Goal: Task Accomplishment & Management: Manage account settings

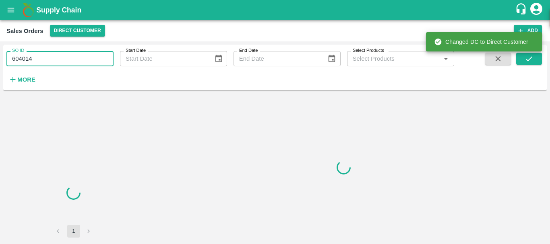
click at [29, 56] on input "604014" at bounding box center [59, 58] width 107 height 15
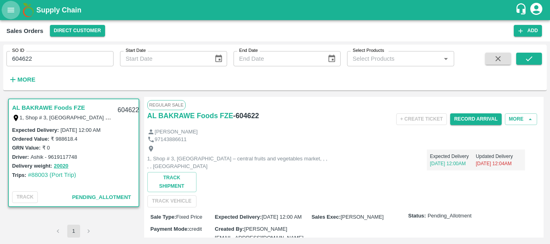
click at [11, 14] on icon "open drawer" at bounding box center [10, 10] width 9 height 9
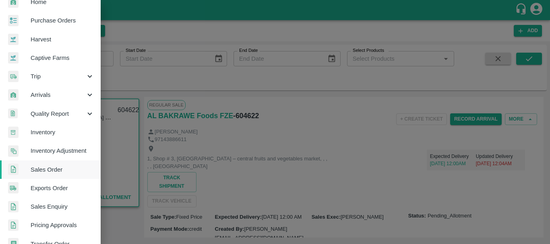
scroll to position [32, 0]
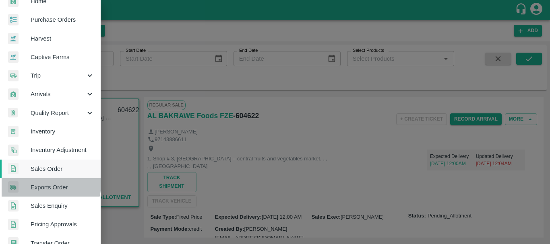
click at [43, 184] on span "Exports Order" at bounding box center [63, 187] width 64 height 9
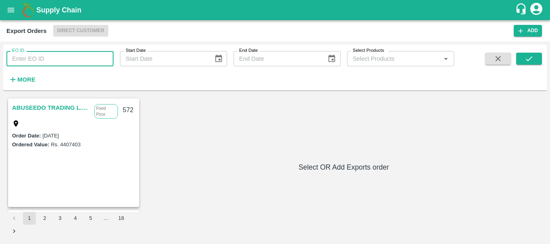
click at [89, 51] on input "EO ID" at bounding box center [59, 58] width 107 height 15
type input "529"
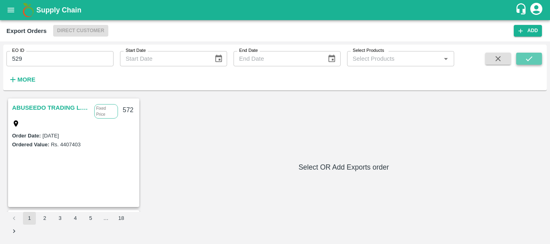
click at [531, 56] on icon "submit" at bounding box center [528, 58] width 9 height 9
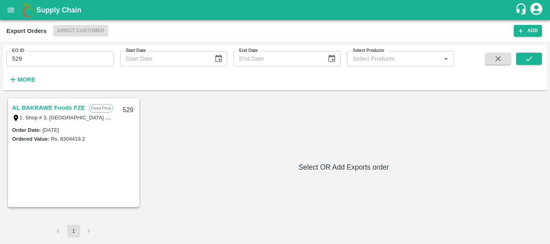
click at [76, 107] on link "AL BAKRAWE Foods FZE" at bounding box center [48, 108] width 73 height 10
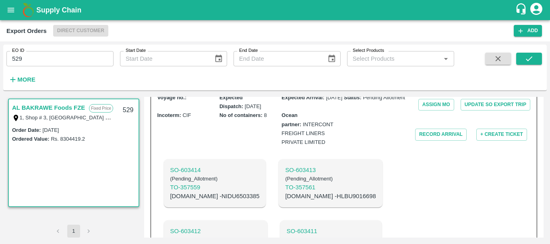
scroll to position [255, 0]
click at [285, 165] on p "SO- 603413" at bounding box center [330, 169] width 91 height 9
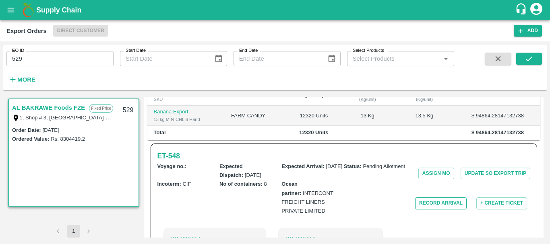
scroll to position [186, 0]
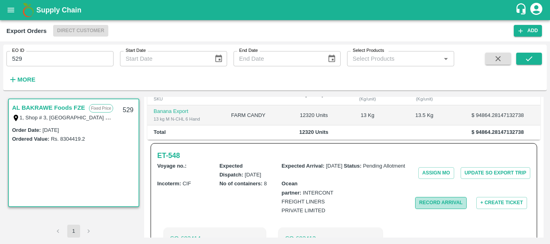
click at [432, 199] on button "Record Arrival" at bounding box center [440, 203] width 51 height 12
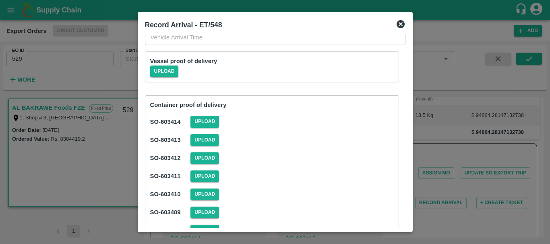
scroll to position [0, 0]
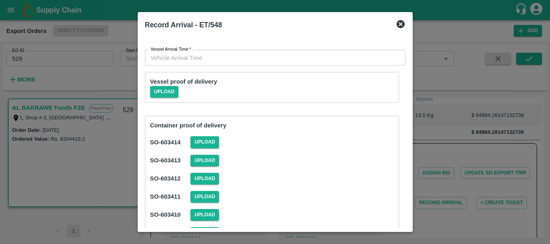
type input "DD/MM/YYYY hh:mm aa"
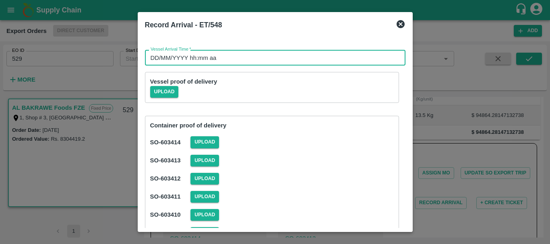
click at [238, 55] on input "DD/MM/YYYY hh:mm aa" at bounding box center [272, 57] width 255 height 15
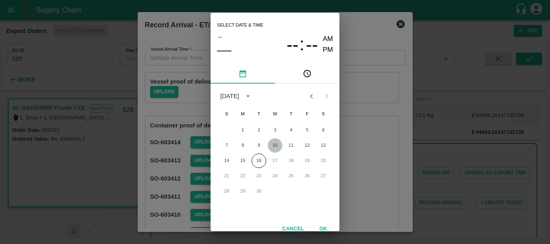
click at [274, 145] on button "10" at bounding box center [275, 145] width 14 height 14
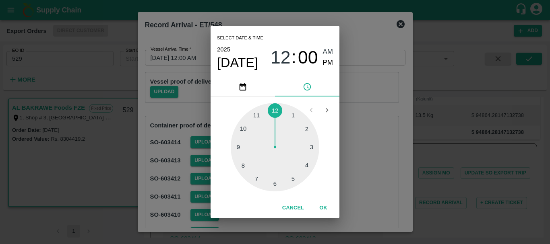
click at [308, 165] on div at bounding box center [275, 147] width 89 height 89
click at [294, 115] on div at bounding box center [275, 147] width 89 height 89
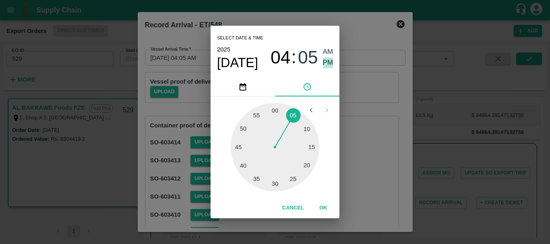
click at [328, 60] on span "PM" at bounding box center [328, 63] width 10 height 11
type input "10/09/2025 04:05 PM"
click at [360, 99] on div "Select date & time 2025 Sep 10 04 : 05 AM PM 05 10 15 20 25 30 35 40 45 50 55 0…" at bounding box center [275, 122] width 550 height 244
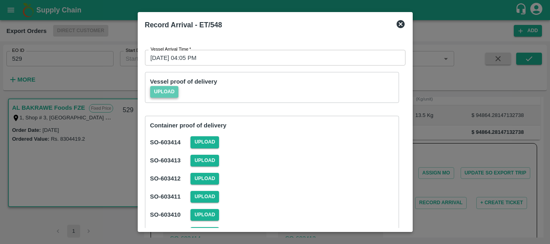
click at [173, 95] on span "Upload" at bounding box center [164, 92] width 29 height 12
click at [0, 0] on input "Upload" at bounding box center [0, 0] width 0 height 0
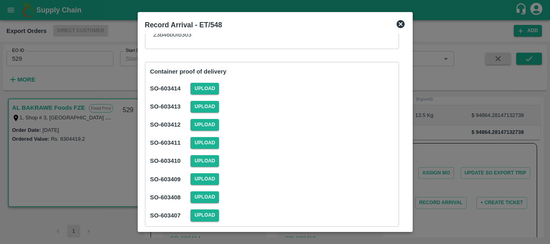
scroll to position [161, 0]
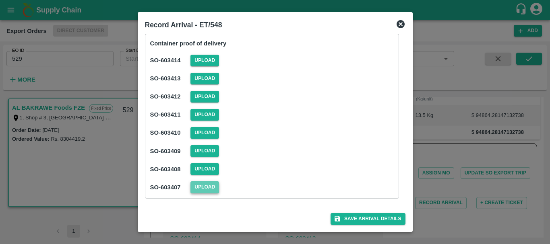
click at [208, 187] on span "Upload" at bounding box center [204, 187] width 29 height 12
click at [0, 0] on input "Upload" at bounding box center [0, 0] width 0 height 0
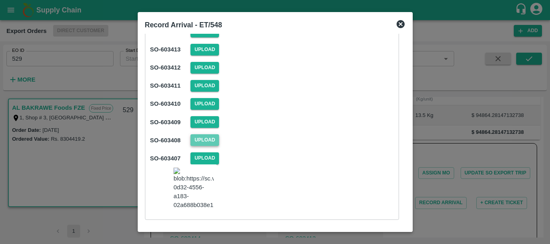
click at [208, 146] on span "Upload" at bounding box center [204, 140] width 29 height 12
click at [0, 0] on input "Upload" at bounding box center [0, 0] width 0 height 0
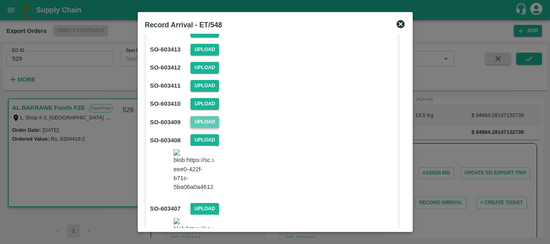
click at [201, 128] on span "Upload" at bounding box center [204, 122] width 29 height 12
click at [0, 0] on input "Upload" at bounding box center [0, 0] width 0 height 0
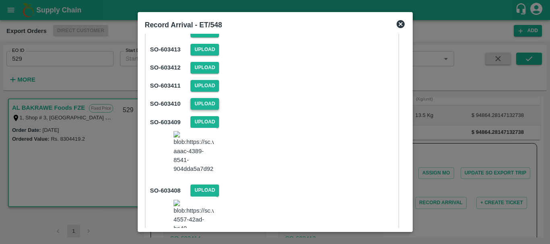
click at [210, 110] on span "Upload" at bounding box center [204, 104] width 29 height 12
click at [0, 0] on input "Upload" at bounding box center [0, 0] width 0 height 0
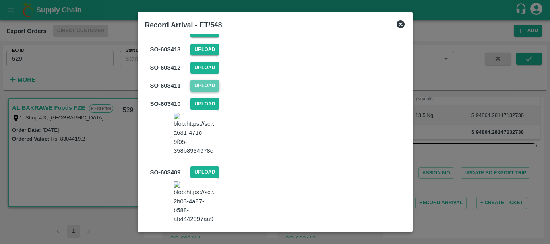
click at [206, 92] on span "Upload" at bounding box center [204, 86] width 29 height 12
click at [0, 0] on input "Upload" at bounding box center [0, 0] width 0 height 0
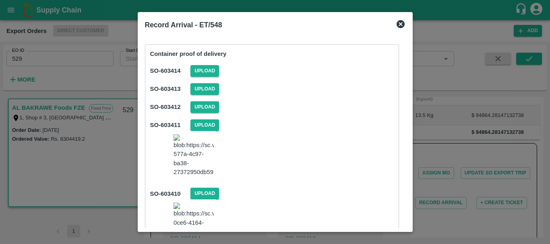
scroll to position [121, 0]
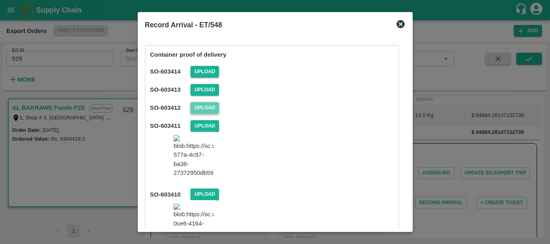
click at [203, 114] on span "Upload" at bounding box center [204, 108] width 29 height 12
click at [0, 0] on input "Upload" at bounding box center [0, 0] width 0 height 0
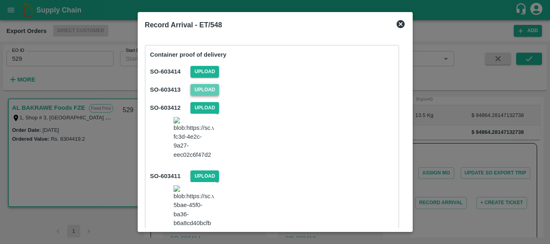
click at [199, 96] on span "Upload" at bounding box center [204, 90] width 29 height 12
click at [0, 0] on input "Upload" at bounding box center [0, 0] width 0 height 0
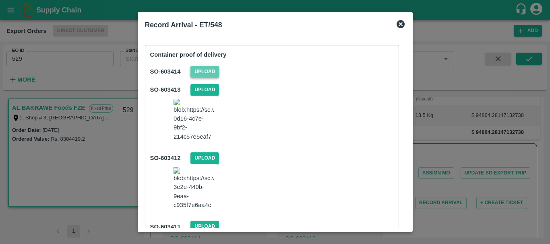
click at [204, 78] on span "Upload" at bounding box center [204, 72] width 29 height 12
click at [0, 0] on input "Upload" at bounding box center [0, 0] width 0 height 0
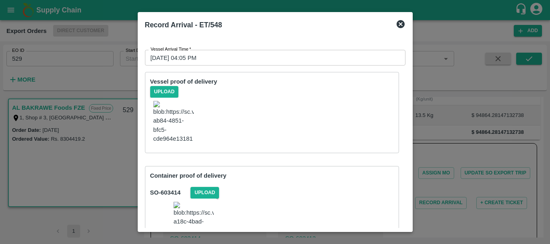
scroll to position [381, 0]
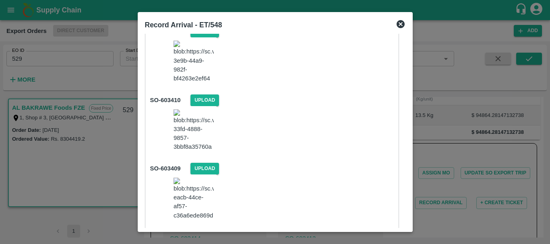
scroll to position [381, 0]
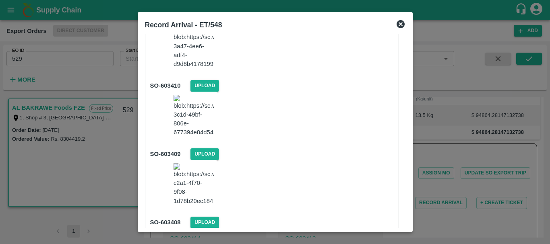
click at [490, 216] on div at bounding box center [275, 122] width 550 height 244
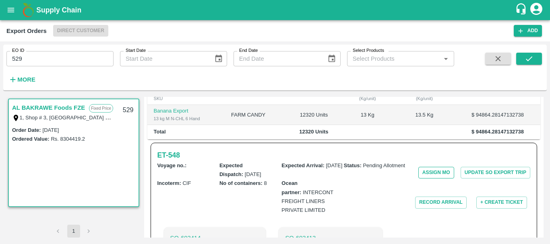
scroll to position [183, 0]
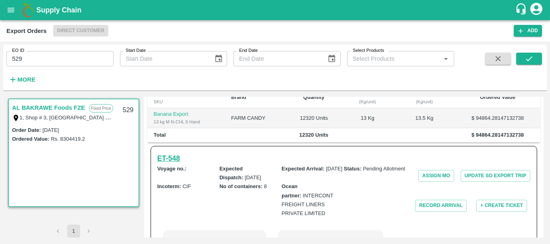
click at [177, 153] on h6 "ET- 548" at bounding box center [168, 158] width 23 height 11
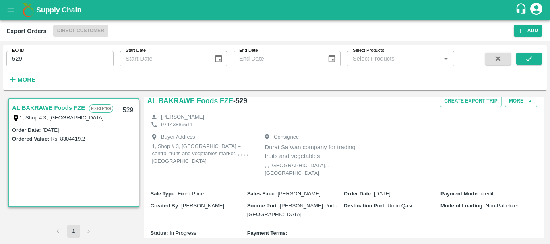
scroll to position [0, 0]
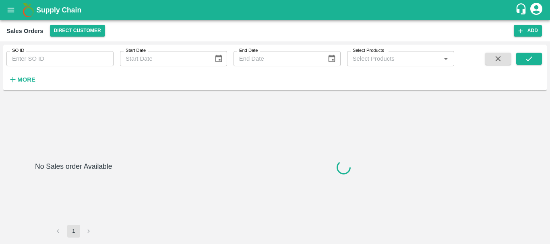
type input "604014"
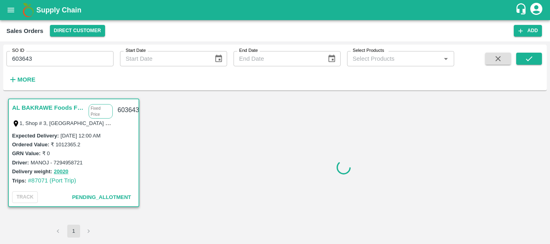
click at [62, 61] on input "603643" at bounding box center [59, 58] width 107 height 15
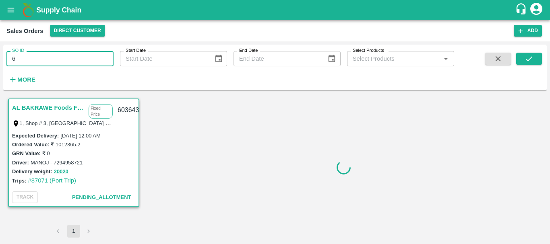
type input "6"
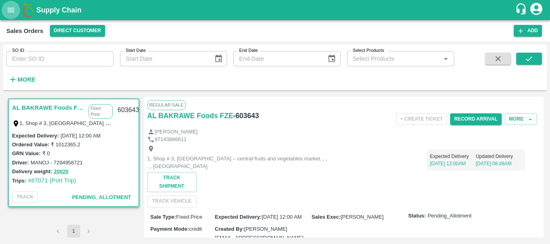
click at [10, 15] on button "open drawer" at bounding box center [11, 10] width 19 height 19
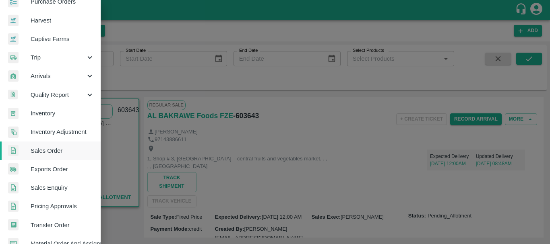
scroll to position [50, 0]
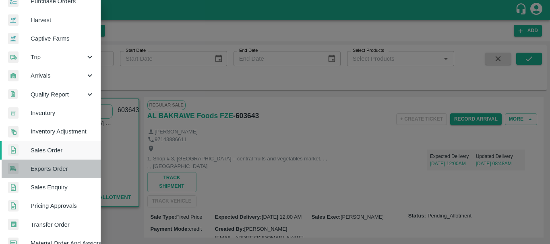
click at [63, 168] on span "Exports Order" at bounding box center [63, 169] width 64 height 9
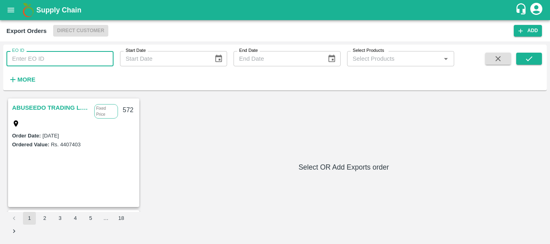
click at [59, 53] on input "EO ID" at bounding box center [59, 58] width 107 height 15
type input "531"
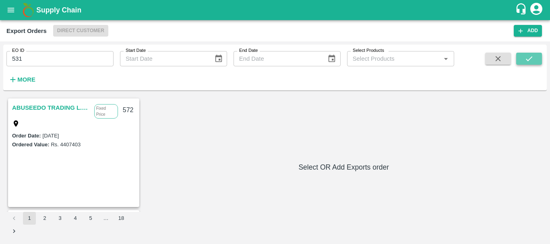
click at [529, 54] on button "submit" at bounding box center [529, 59] width 26 height 12
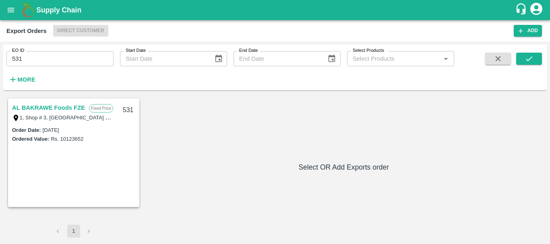
click at [48, 103] on link "AL BAKRAWE Foods FZE" at bounding box center [48, 108] width 73 height 10
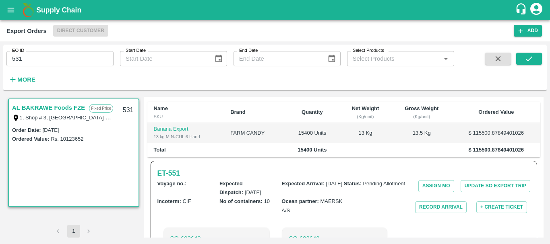
scroll to position [176, 0]
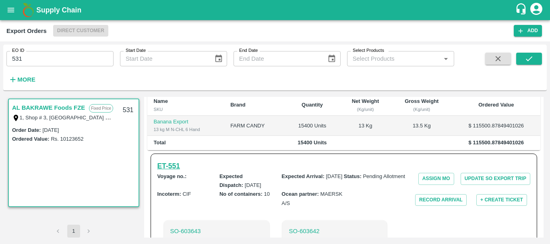
click at [167, 161] on h6 "ET- 551" at bounding box center [168, 166] width 23 height 11
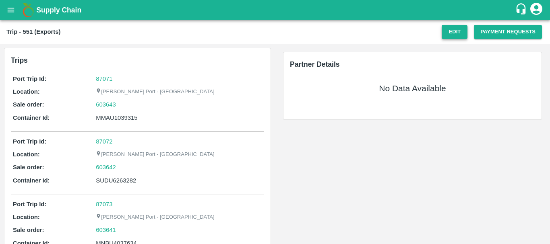
scroll to position [0, 0]
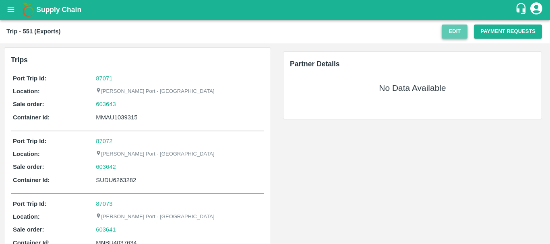
click at [452, 30] on button "Edit" at bounding box center [454, 32] width 26 height 14
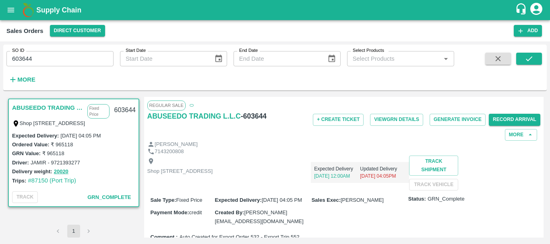
click at [328, 167] on div "Expected Delivery 06 Sep, 12:00AM Updated Delivery 06 Sep, 04:05PM" at bounding box center [310, 169] width 196 height 27
click at [448, 115] on button "Generate Invoice" at bounding box center [457, 120] width 56 height 12
click at [447, 119] on button "Generate Invoice" at bounding box center [457, 120] width 56 height 12
click at [456, 118] on button "Generate Invoice" at bounding box center [457, 120] width 56 height 12
click at [459, 117] on button "Generate Invoice" at bounding box center [457, 120] width 56 height 12
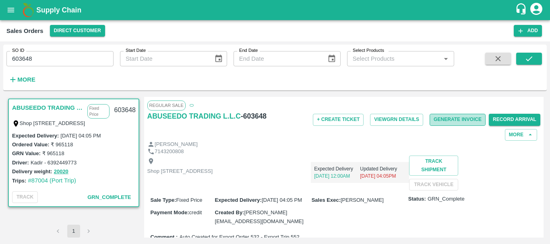
click at [451, 118] on button "Generate Invoice" at bounding box center [457, 120] width 56 height 12
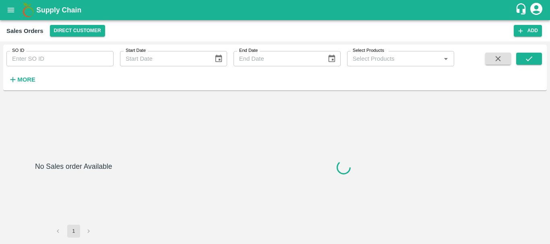
type input "603649"
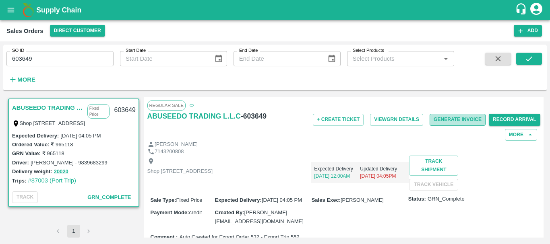
click at [435, 121] on button "Generate Invoice" at bounding box center [457, 120] width 56 height 12
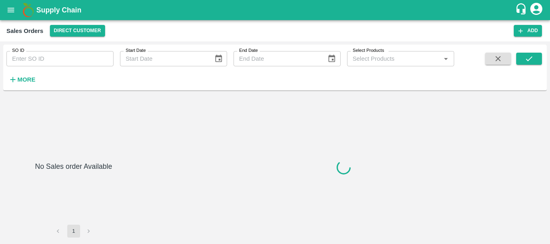
type input "603650"
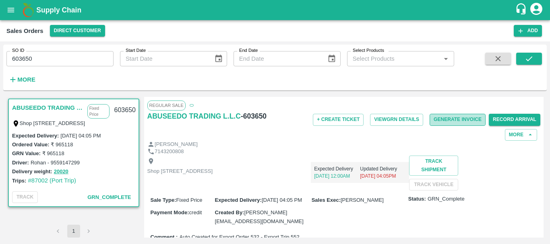
click at [441, 119] on button "Generate Invoice" at bounding box center [457, 120] width 56 height 12
click at [458, 117] on button "Generate Invoice" at bounding box center [457, 120] width 56 height 12
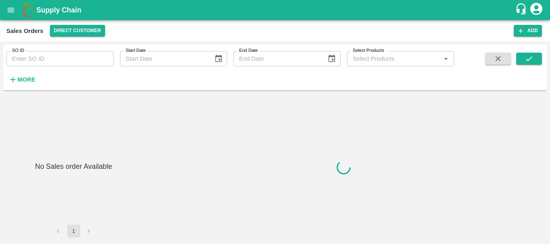
type input "603652"
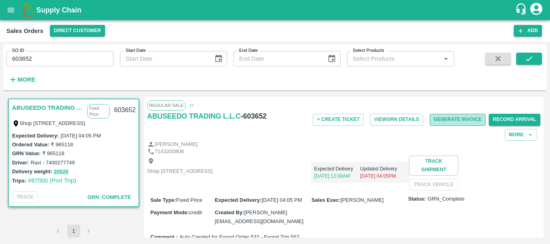
click at [463, 121] on button "Generate Invoice" at bounding box center [457, 120] width 56 height 12
click at [457, 122] on button "Generate Invoice" at bounding box center [457, 120] width 56 height 12
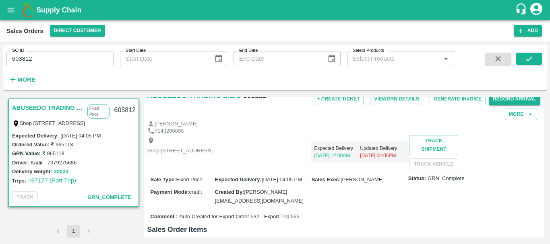
scroll to position [21, 0]
click at [448, 101] on button "Generate Invoice" at bounding box center [457, 99] width 56 height 12
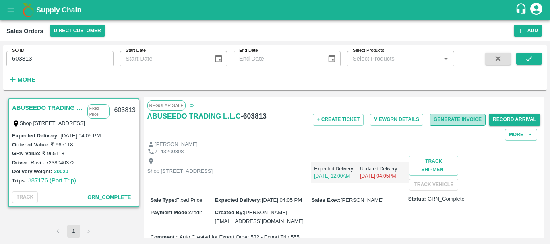
click at [459, 118] on button "Generate Invoice" at bounding box center [457, 120] width 56 height 12
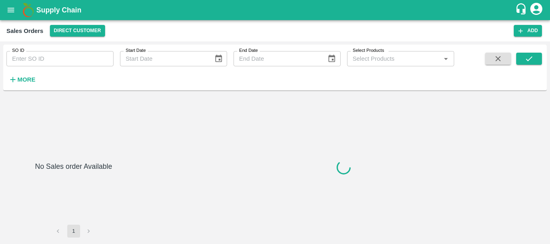
type input "603814"
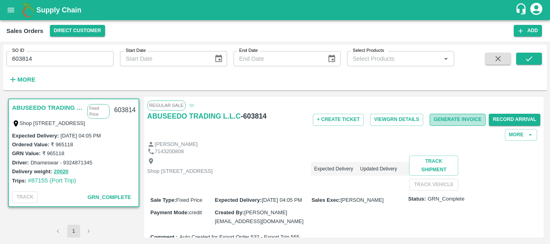
click at [441, 121] on button "Generate Invoice" at bounding box center [457, 120] width 56 height 12
click at [457, 116] on button "Generate Invoice" at bounding box center [457, 120] width 56 height 12
click at [461, 117] on button "Generate Invoice" at bounding box center [457, 120] width 56 height 12
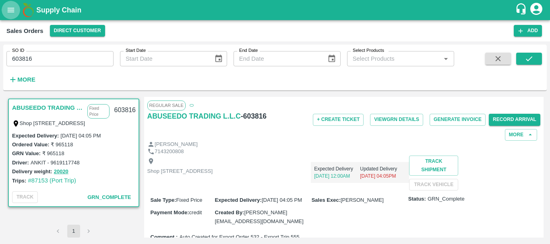
click at [11, 14] on icon "open drawer" at bounding box center [10, 10] width 9 height 9
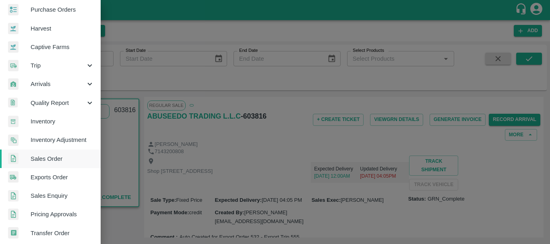
scroll to position [43, 0]
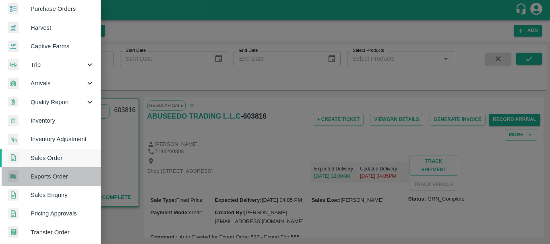
click at [55, 175] on span "Exports Order" at bounding box center [63, 176] width 64 height 9
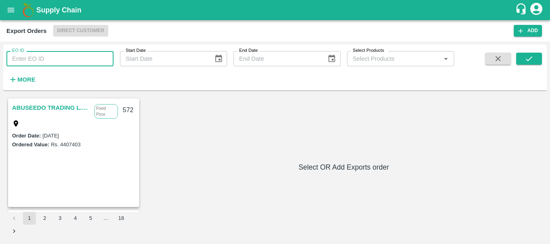
click at [74, 61] on input "EO ID" at bounding box center [59, 58] width 107 height 15
type input "532"
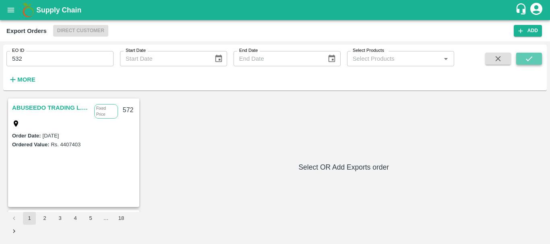
click at [526, 60] on icon "submit" at bounding box center [528, 58] width 9 height 9
click at [41, 108] on link "ABUSEEDO TRADING L.L.C" at bounding box center [51, 108] width 78 height 10
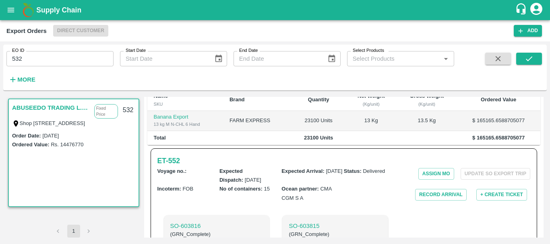
scroll to position [171, 0]
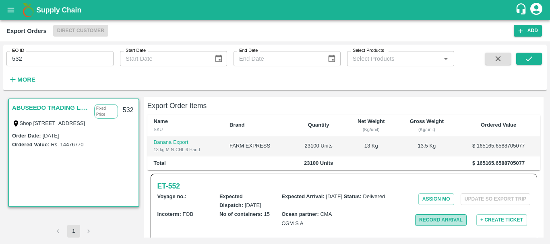
click at [417, 214] on button "Record Arrival" at bounding box center [440, 220] width 51 height 12
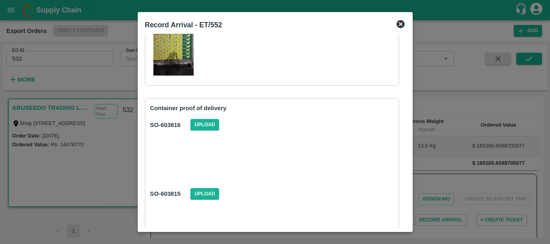
scroll to position [97, 0]
click at [210, 124] on span "Upload" at bounding box center [204, 125] width 29 height 12
click at [0, 0] on input "Upload" at bounding box center [0, 0] width 0 height 0
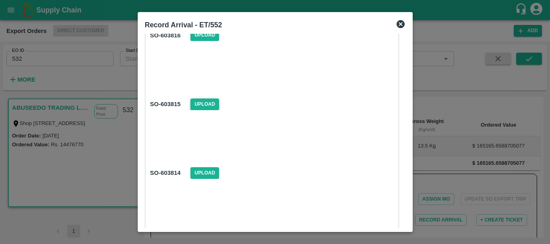
scroll to position [187, 0]
click at [197, 101] on span "Upload" at bounding box center [204, 104] width 29 height 12
click at [0, 0] on input "Upload" at bounding box center [0, 0] width 0 height 0
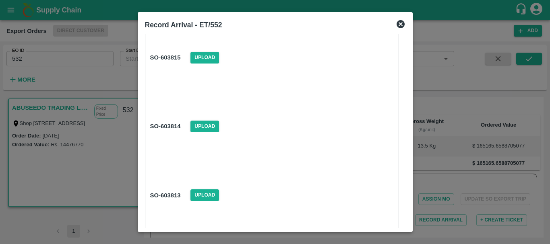
scroll to position [234, 0]
click at [209, 128] on span "Upload" at bounding box center [204, 126] width 29 height 12
click at [0, 0] on input "Upload" at bounding box center [0, 0] width 0 height 0
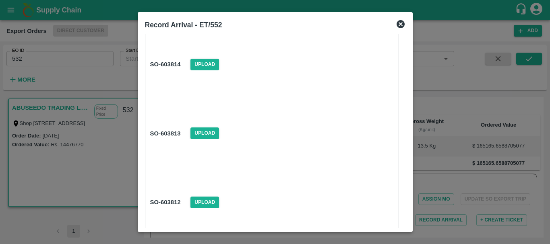
scroll to position [297, 0]
click at [204, 132] on span "Upload" at bounding box center [204, 132] width 29 height 12
click at [0, 0] on input "Upload" at bounding box center [0, 0] width 0 height 0
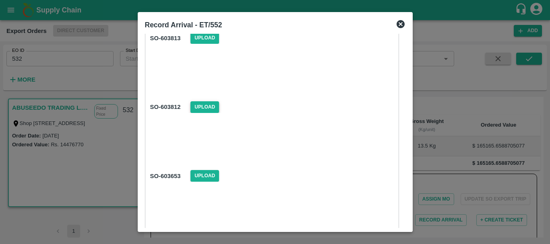
scroll to position [391, 0]
click at [200, 107] on span "Upload" at bounding box center [204, 107] width 29 height 12
click at [0, 0] on input "Upload" at bounding box center [0, 0] width 0 height 0
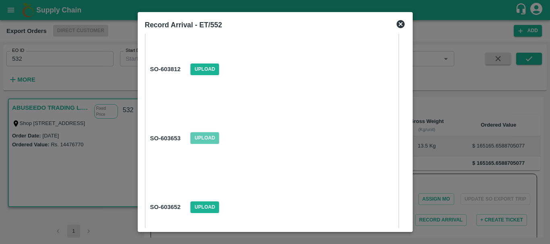
click at [206, 136] on span "Upload" at bounding box center [204, 138] width 29 height 12
click at [0, 0] on input "Upload" at bounding box center [0, 0] width 0 height 0
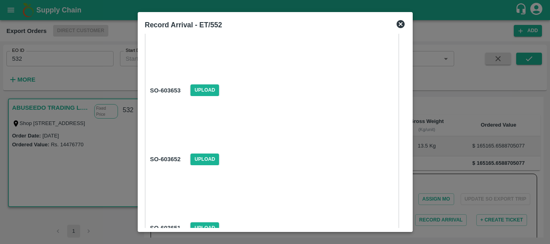
scroll to position [480, 0]
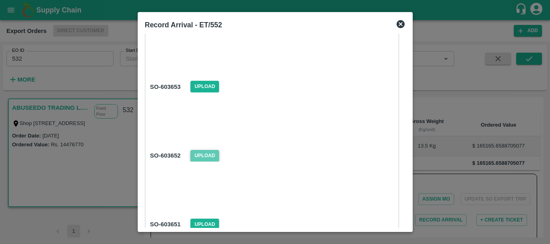
click at [212, 152] on span "Upload" at bounding box center [204, 156] width 29 height 12
click at [0, 0] on input "Upload" at bounding box center [0, 0] width 0 height 0
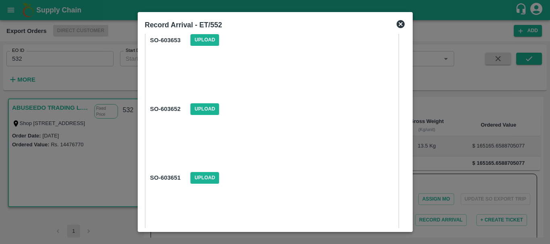
scroll to position [528, 0]
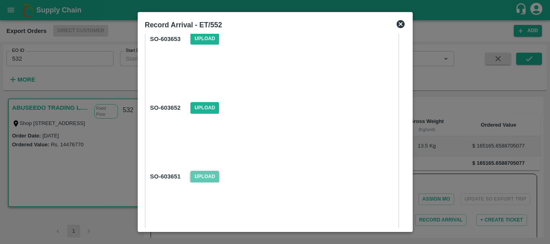
click at [214, 175] on span "Upload" at bounding box center [204, 177] width 29 height 12
click at [0, 0] on input "Upload" at bounding box center [0, 0] width 0 height 0
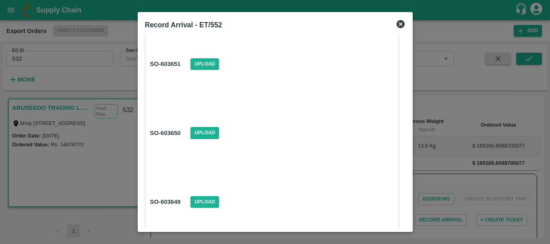
scroll to position [641, 0]
click at [206, 131] on span "Upload" at bounding box center [204, 132] width 29 height 12
click at [0, 0] on input "Upload" at bounding box center [0, 0] width 0 height 0
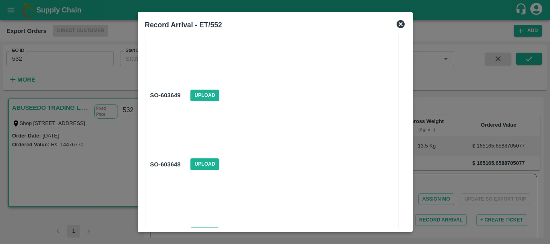
scroll to position [755, 0]
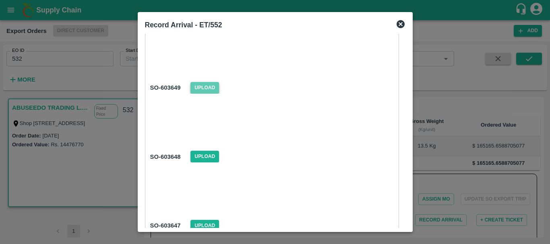
click at [201, 93] on span "Upload" at bounding box center [204, 88] width 29 height 12
click at [0, 0] on input "Upload" at bounding box center [0, 0] width 0 height 0
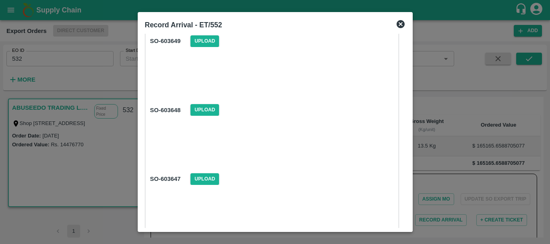
scroll to position [802, 0]
click at [200, 104] on span "Upload" at bounding box center [204, 109] width 29 height 12
click at [0, 0] on input "Upload" at bounding box center [0, 0] width 0 height 0
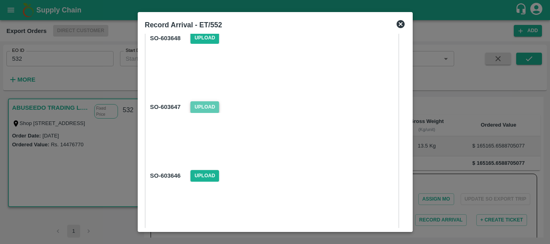
click at [207, 106] on span "Upload" at bounding box center [204, 107] width 29 height 12
click at [0, 0] on input "Upload" at bounding box center [0, 0] width 0 height 0
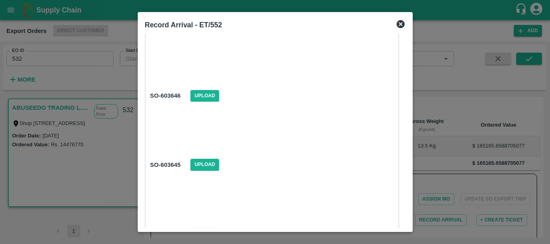
scroll to position [954, 0]
click at [198, 93] on span "Upload" at bounding box center [204, 96] width 29 height 12
click at [0, 0] on input "Upload" at bounding box center [0, 0] width 0 height 0
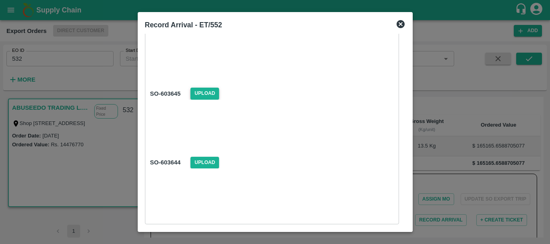
scroll to position [1025, 0]
click at [206, 93] on span "Upload" at bounding box center [204, 93] width 29 height 12
click at [0, 0] on input "Upload" at bounding box center [0, 0] width 0 height 0
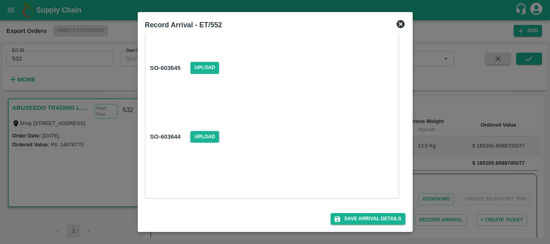
click at [204, 135] on span "Upload" at bounding box center [204, 137] width 29 height 12
click at [0, 0] on input "Upload" at bounding box center [0, 0] width 0 height 0
click at [358, 218] on button "Save Arrival Details" at bounding box center [367, 219] width 74 height 12
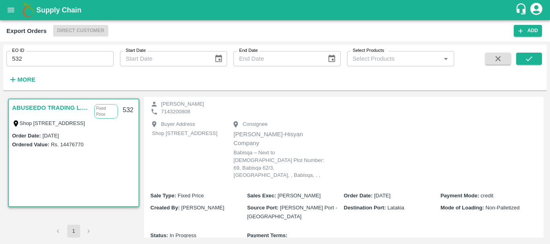
scroll to position [0, 0]
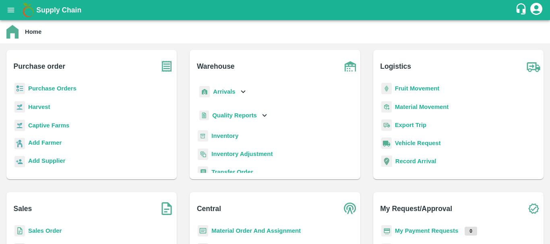
scroll to position [4, 0]
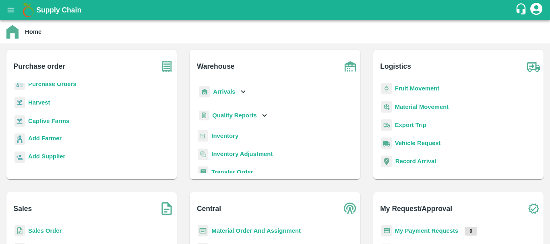
click at [55, 230] on b "Sales Order" at bounding box center [44, 231] width 33 height 6
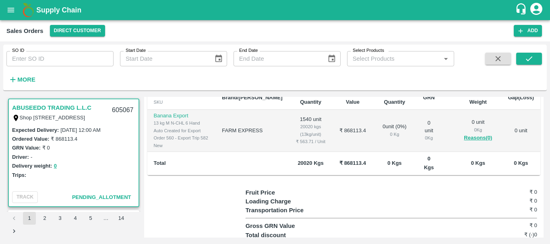
scroll to position [216, 0]
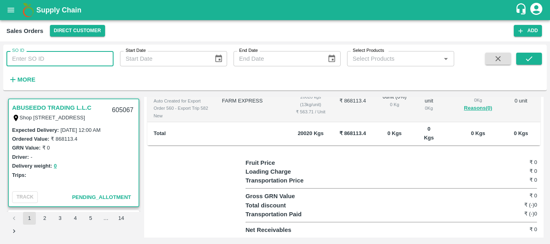
click at [56, 60] on input "SO ID" at bounding box center [59, 58] width 107 height 15
paste input "604879"
type input "604879"
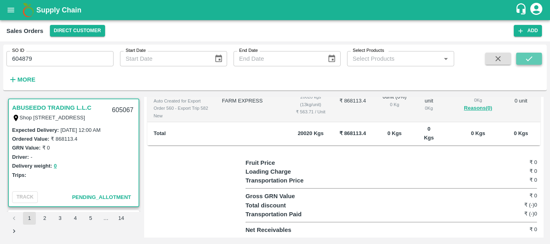
click at [528, 56] on icon "submit" at bounding box center [528, 58] width 9 height 9
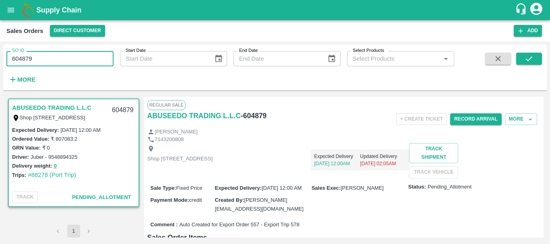
click at [27, 62] on input "604879" at bounding box center [59, 58] width 107 height 15
paste input "text"
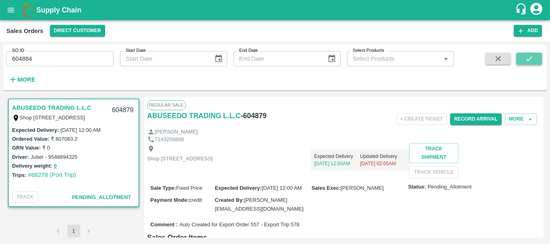
click at [527, 58] on icon "submit" at bounding box center [528, 58] width 9 height 9
click at [80, 104] on link "ABUSEEDO TRADING L.L.C" at bounding box center [51, 108] width 79 height 10
click at [22, 58] on input "604884" at bounding box center [59, 58] width 107 height 15
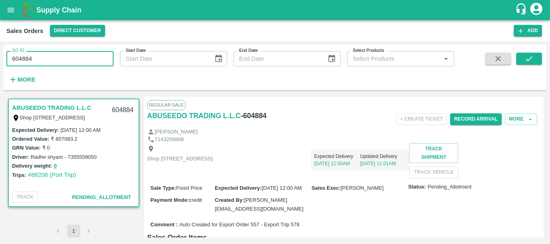
click at [22, 58] on input "604884" at bounding box center [59, 58] width 107 height 15
paste input "text"
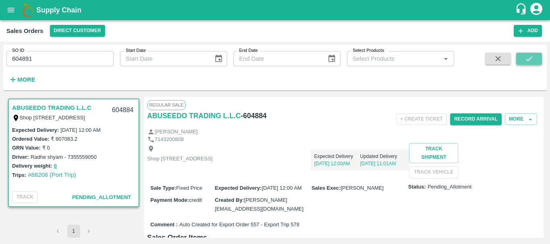
click at [523, 58] on button "submit" at bounding box center [529, 59] width 26 height 12
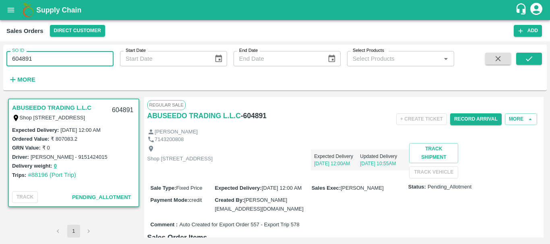
click at [20, 58] on input "604891" at bounding box center [59, 58] width 107 height 15
paste input "text"
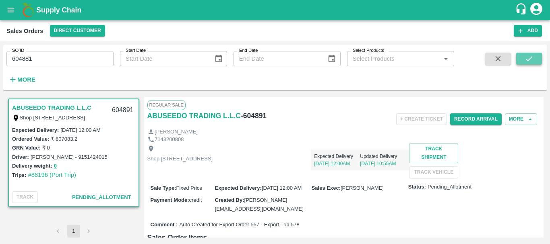
click at [536, 58] on button "submit" at bounding box center [529, 59] width 26 height 12
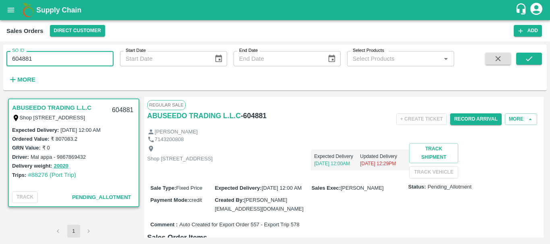
click at [22, 58] on input "604881" at bounding box center [59, 58] width 107 height 15
paste input "text"
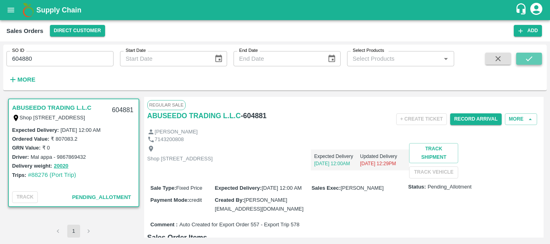
click at [531, 57] on icon "submit" at bounding box center [528, 58] width 6 height 5
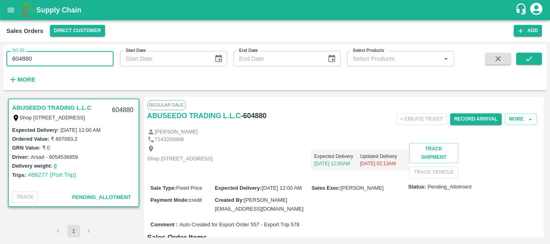
click at [25, 58] on input "604880" at bounding box center [59, 58] width 107 height 15
paste input "text"
type input "604881"
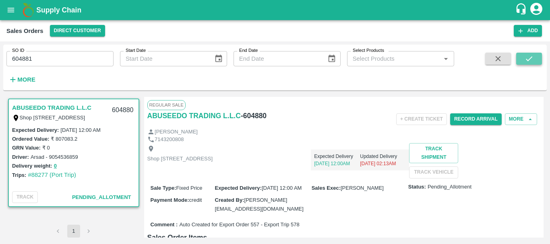
click at [526, 59] on icon "submit" at bounding box center [528, 58] width 9 height 9
click at [517, 117] on button "More" at bounding box center [521, 119] width 32 height 12
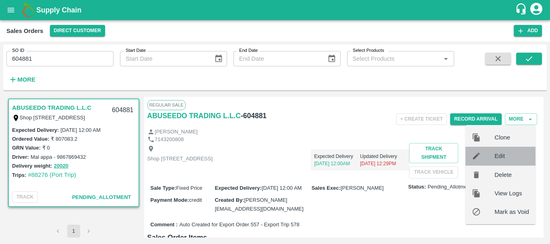
click at [505, 160] on span "Edit" at bounding box center [511, 156] width 35 height 9
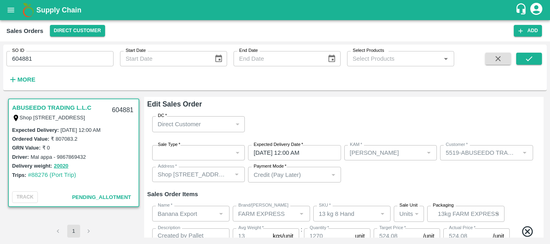
click at [189, 154] on div "​" at bounding box center [198, 152] width 93 height 15
click at [214, 153] on div "​" at bounding box center [198, 152] width 93 height 15
click at [379, 167] on div "Sale Type   * ​ Sale Type Expected Delivery Date   * 20/09/2025 12:00 AM Expect…" at bounding box center [343, 164] width 393 height 51
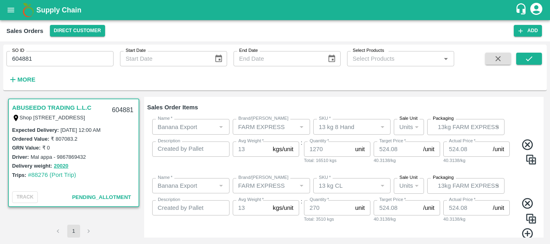
scroll to position [87, 0]
click at [529, 162] on img at bounding box center [531, 160] width 12 height 12
type input "13 kg 8 Hand"
type textarea "Created by Pallet Stuffing Hand Summary 3233 for Stuffing Record 540 SO: 604881"
type input "1270"
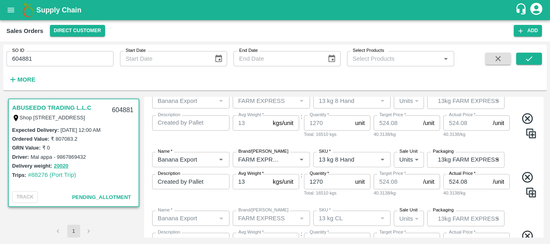
scroll to position [113, 0]
click at [463, 181] on div "Name   * Name   * Brand/Marka Brand/Marka SKU   * SKU   * Sale Unit Units 2 Sal…" at bounding box center [343, 174] width 393 height 59
click at [470, 180] on input "524.08" at bounding box center [466, 181] width 46 height 15
click at [449, 180] on input "524.08" at bounding box center [466, 181] width 46 height 15
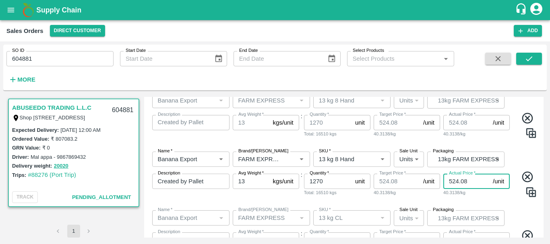
click at [449, 180] on input "524.08" at bounding box center [466, 181] width 46 height 15
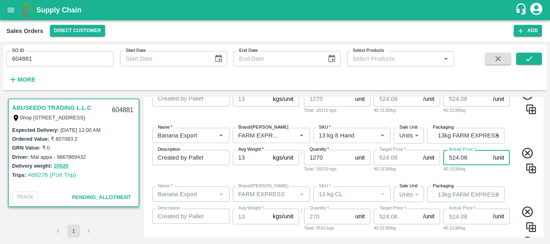
scroll to position [174, 0]
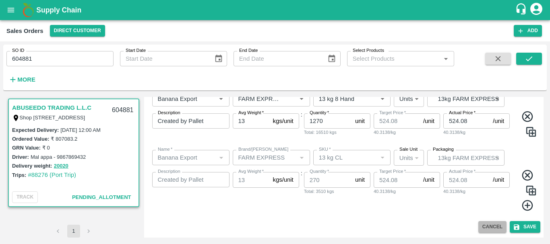
click at [487, 224] on button "Cancel" at bounding box center [492, 227] width 28 height 12
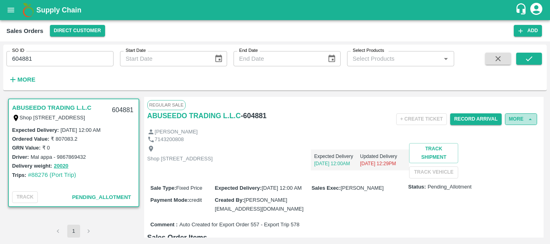
click at [511, 118] on button "More" at bounding box center [521, 119] width 32 height 12
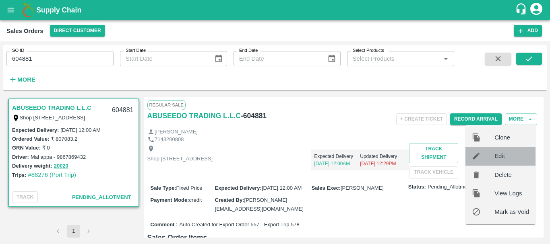
click at [500, 157] on span "Edit" at bounding box center [511, 156] width 35 height 9
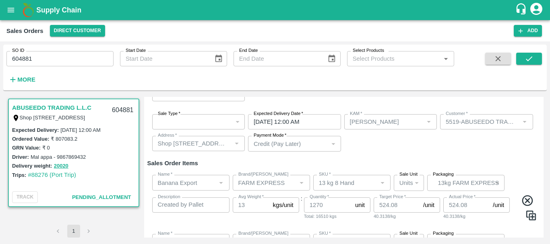
scroll to position [16, 0]
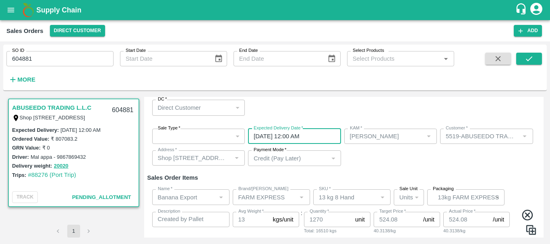
click at [317, 136] on input "20/09/2025 12:00 AM" at bounding box center [291, 136] width 87 height 15
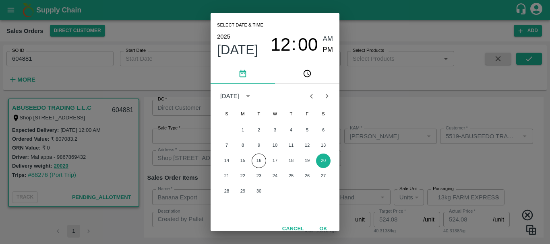
click at [377, 150] on div "Select date & time 2025 Sep 20 12 : 00 AM PM September 2025 S M T W T F S 1 2 3…" at bounding box center [275, 122] width 550 height 244
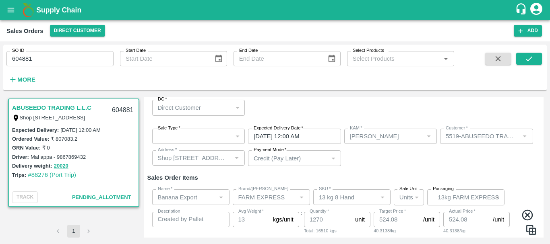
click at [363, 158] on div "Sale Type   * ​ Sale Type Expected Delivery Date   * 20/09/2025 12:00 AM Expect…" at bounding box center [343, 147] width 393 height 51
click at [330, 136] on input "20/09/2025 12:00 AM" at bounding box center [291, 136] width 87 height 15
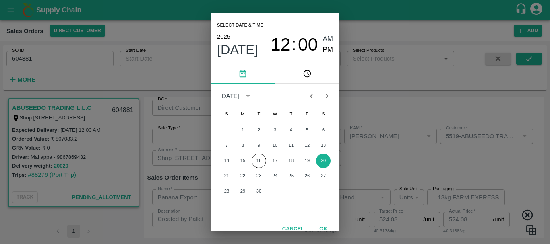
click at [391, 171] on div "Select date & time 2025 Sep 20 12 : 00 AM PM September 2025 S M T W T F S 1 2 3…" at bounding box center [275, 122] width 550 height 244
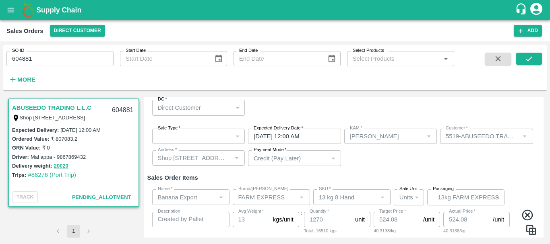
click at [357, 165] on div "Sale Type   * ​ Sale Type Expected Delivery Date   * 20/09/2025 12:00 AM Expect…" at bounding box center [343, 147] width 393 height 51
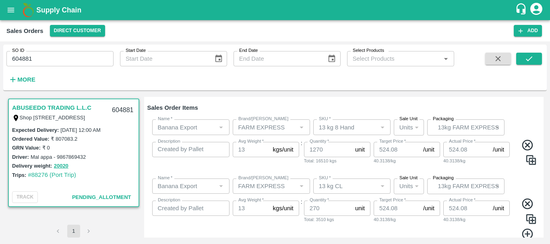
scroll to position [115, 0]
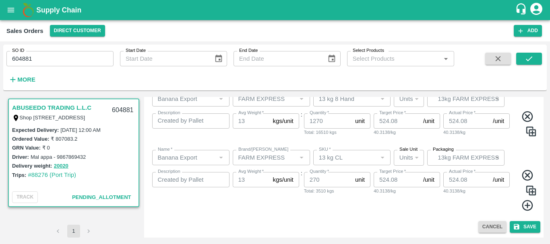
click at [526, 132] on img at bounding box center [531, 132] width 12 height 12
type input "13 kg 8 Hand"
type textarea "Created by Pallet Stuffing Hand Summary 3233 for Stuffing Record 540 SO: 604881"
type input "1270"
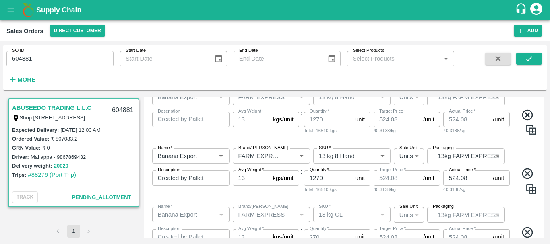
scroll to position [117, 0]
click at [471, 177] on input "524.08" at bounding box center [466, 177] width 46 height 15
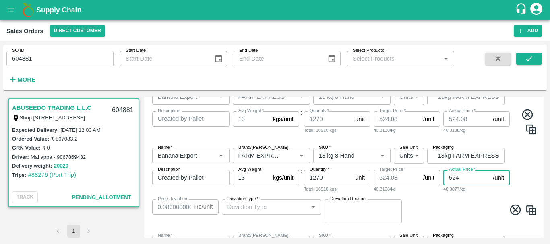
type input "52"
type input "472.08000000000004"
type input "5"
type input "519.08"
type input "56"
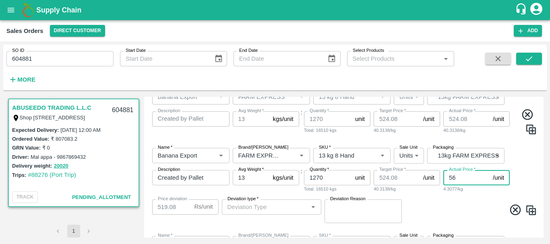
type input "468.08000000000004"
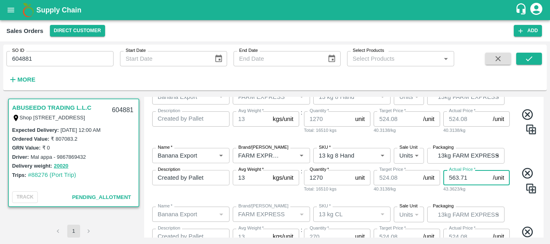
type input "563.71"
click at [376, 194] on div "Target Price   * 524.08 /unit Target Price 40.3138/kg" at bounding box center [406, 182] width 66 height 24
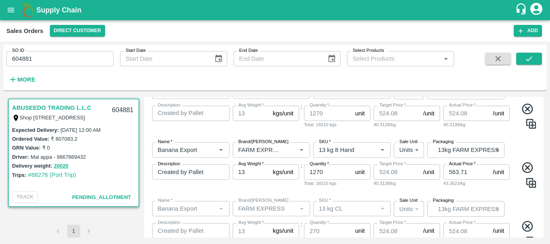
scroll to position [122, 0]
click at [456, 171] on input "563.71" at bounding box center [466, 172] width 46 height 15
click at [411, 196] on div "Name   * Name   * Brand/Marka Brand/Marka SKU   * SKU   * Sale Unit Units 2 Sal…" at bounding box center [343, 232] width 393 height 74
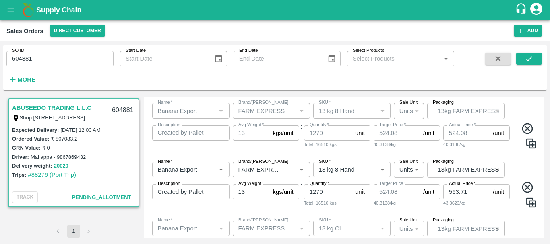
scroll to position [103, 0]
click at [526, 127] on icon at bounding box center [527, 129] width 13 height 13
type input "563.71"
type input "13 kg CL"
type textarea "Created by Pallet Stuffing Hand Summary 3234 for Stuffing Record 540 SO: 604881"
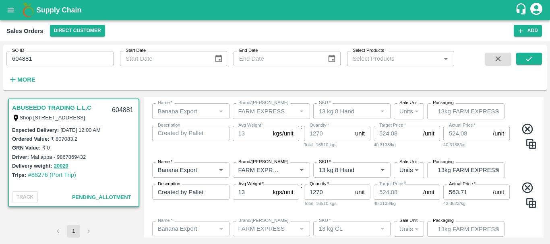
type input "270"
type input "524.08"
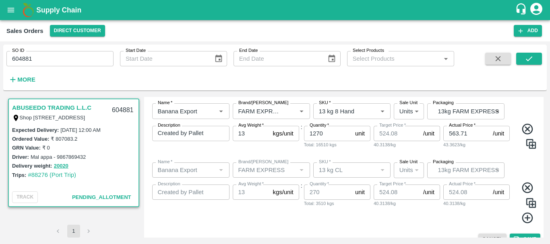
scroll to position [115, 0]
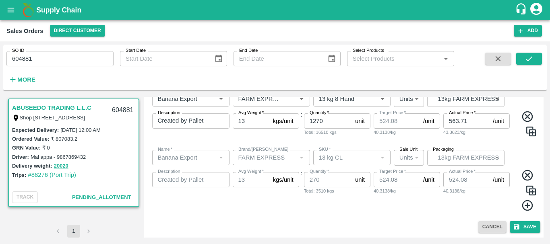
click at [528, 188] on img at bounding box center [531, 191] width 12 height 12
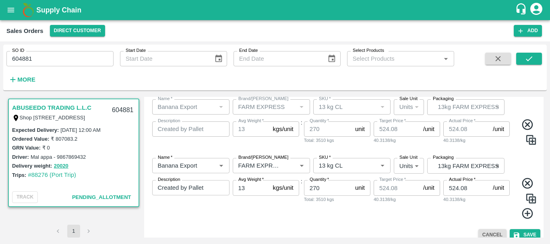
scroll to position [174, 0]
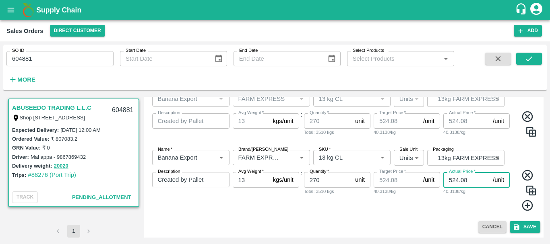
click at [456, 180] on input "524.08" at bounding box center [466, 179] width 46 height 15
paste input "63.71"
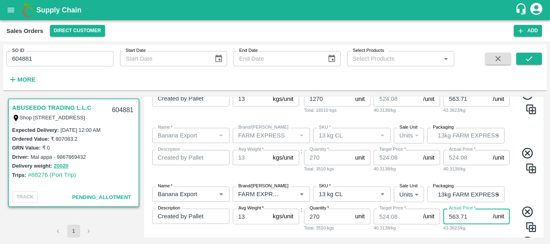
scroll to position [136, 0]
type input "563.71"
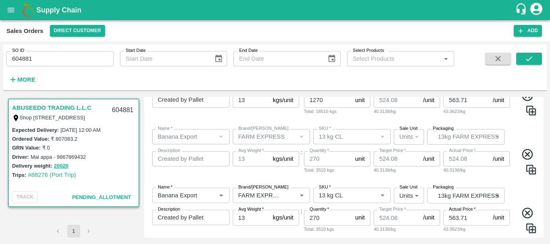
click at [524, 154] on icon at bounding box center [526, 154] width 11 height 11
type input "563.71"
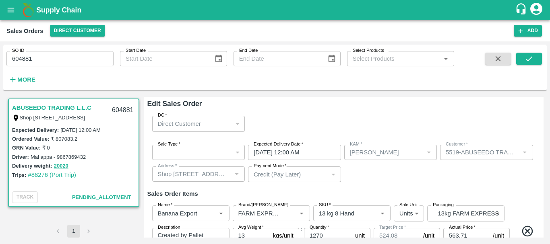
scroll to position [115, 0]
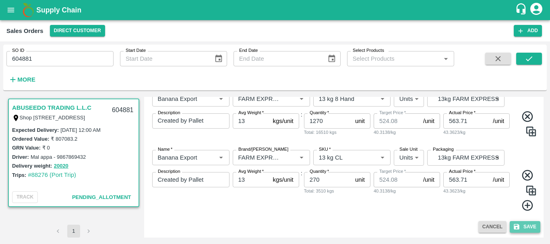
click at [519, 225] on button "Save" at bounding box center [524, 227] width 31 height 12
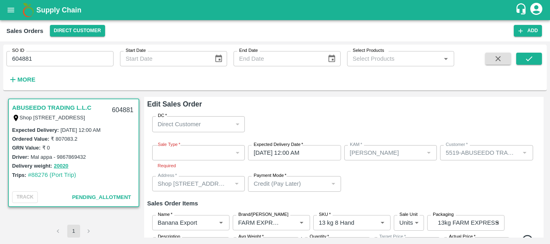
click at [219, 156] on div "​" at bounding box center [198, 152] width 93 height 15
click at [191, 156] on div "​" at bounding box center [198, 152] width 93 height 15
click at [223, 153] on div "​" at bounding box center [198, 152] width 93 height 15
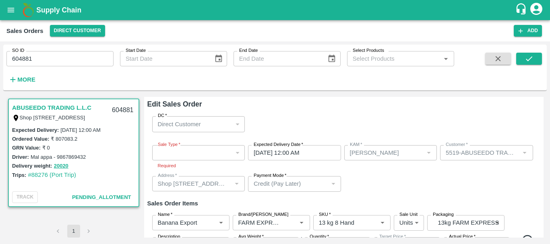
click at [220, 153] on div "​" at bounding box center [198, 152] width 93 height 15
click at [203, 154] on div "​" at bounding box center [198, 152] width 93 height 15
click at [206, 153] on div "​" at bounding box center [198, 152] width 93 height 15
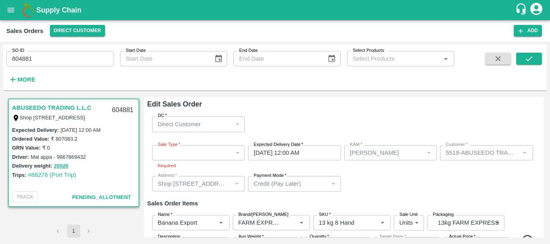
click at [206, 153] on div "​" at bounding box center [198, 152] width 93 height 15
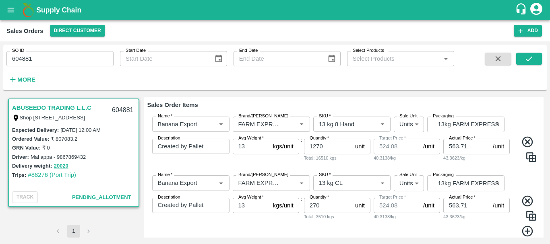
scroll to position [124, 0]
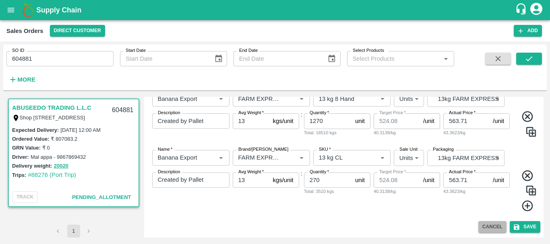
click at [495, 224] on button "Cancel" at bounding box center [492, 227] width 28 height 12
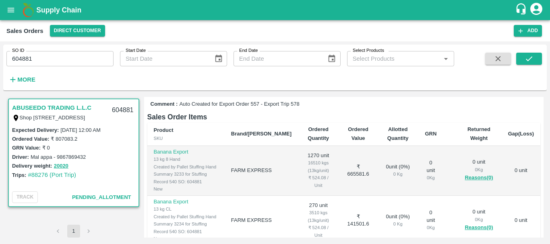
scroll to position [273, 0]
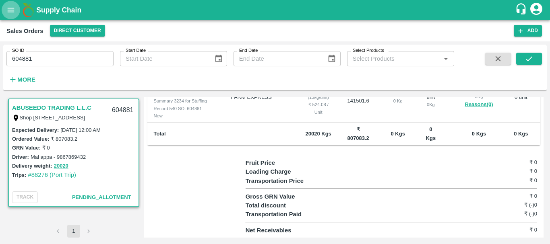
click at [11, 14] on icon "open drawer" at bounding box center [10, 10] width 9 height 9
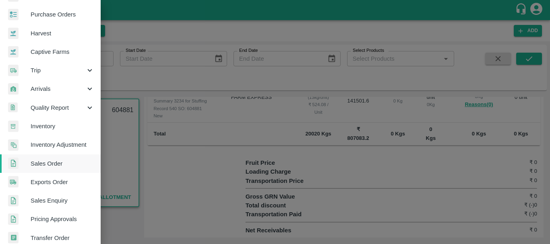
scroll to position [36, 0]
click at [51, 82] on div "Arrivals" at bounding box center [50, 89] width 101 height 19
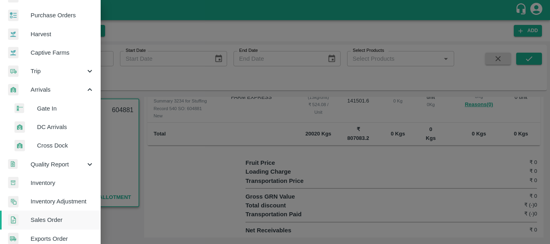
click at [54, 128] on span "DC Arrivals" at bounding box center [65, 127] width 57 height 9
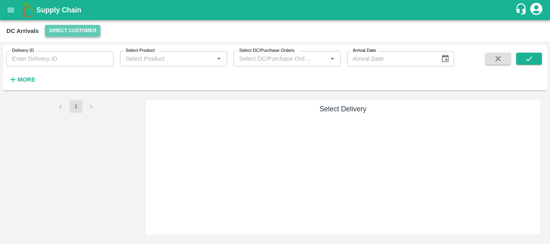
click at [80, 27] on button "Direct Customer" at bounding box center [72, 31] width 55 height 12
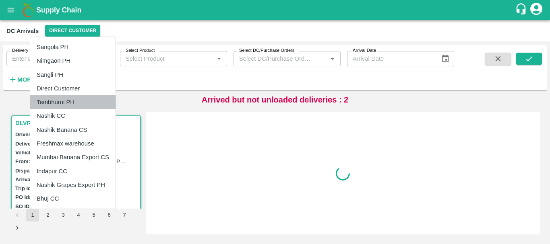
click at [61, 101] on li "Tembhurni PH" at bounding box center [72, 102] width 85 height 14
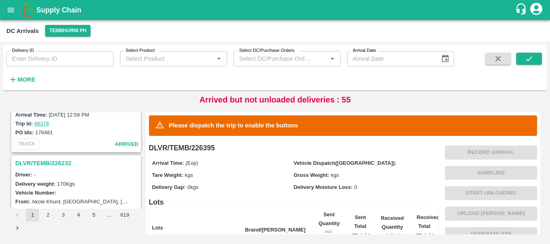
scroll to position [2536, 0]
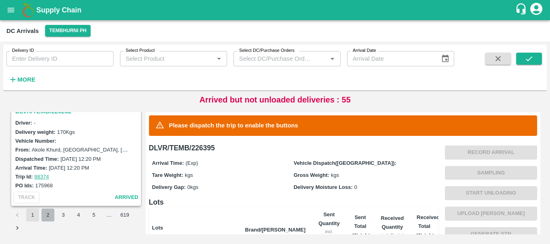
click at [45, 216] on button "2" at bounding box center [47, 215] width 13 height 13
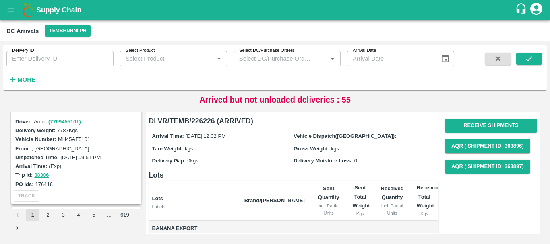
scroll to position [2536, 0]
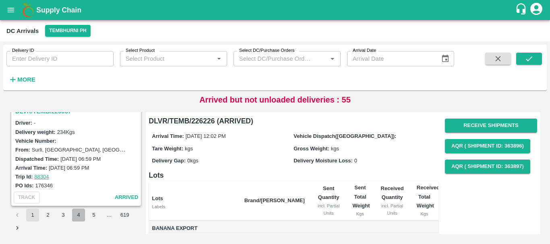
click at [78, 216] on button "4" at bounding box center [78, 215] width 13 height 13
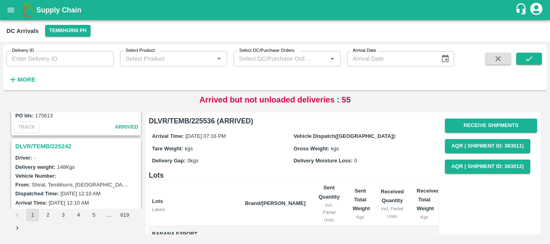
scroll to position [1028, 0]
click at [60, 147] on h3 "DLVR/TEMB/225242" at bounding box center [77, 147] width 124 height 10
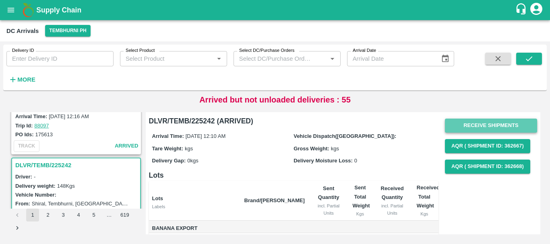
click at [465, 122] on button "Receive Shipments" at bounding box center [491, 126] width 92 height 14
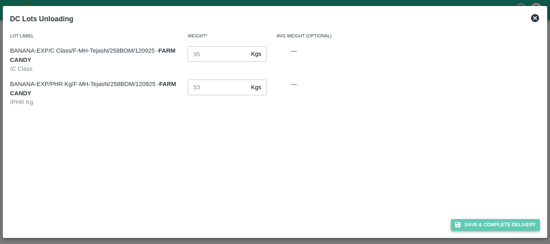
click at [479, 221] on button "Save & Complete Delivery" at bounding box center [495, 225] width 89 height 12
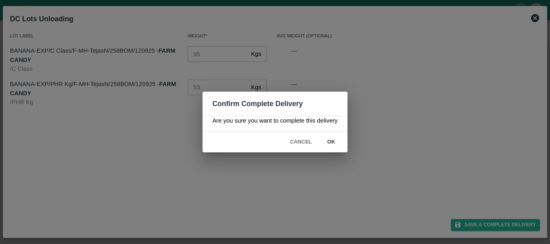
click at [329, 140] on button "ok" at bounding box center [331, 142] width 26 height 14
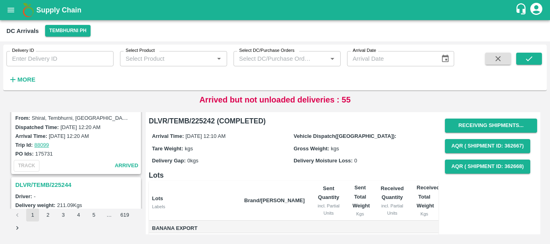
scroll to position [884, 0]
click at [68, 185] on h3 "DLVR/TEMB/225244" at bounding box center [77, 186] width 124 height 10
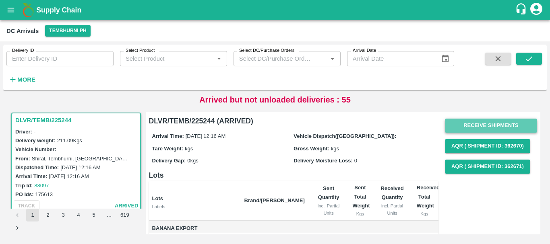
click at [452, 124] on button "Receive Shipments" at bounding box center [491, 126] width 92 height 14
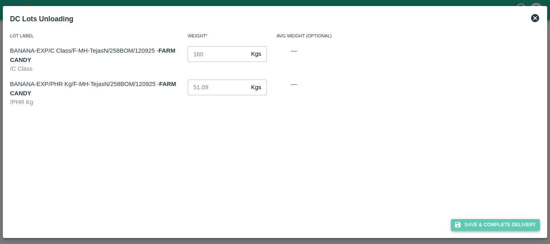
click at [474, 222] on button "Save & Complete Delivery" at bounding box center [495, 225] width 89 height 12
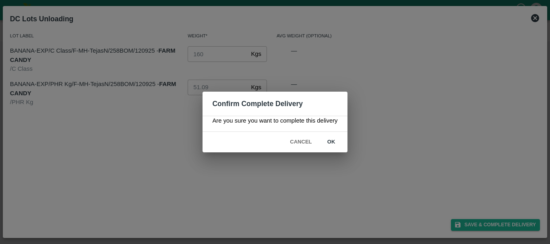
click at [336, 145] on button "ok" at bounding box center [331, 142] width 26 height 14
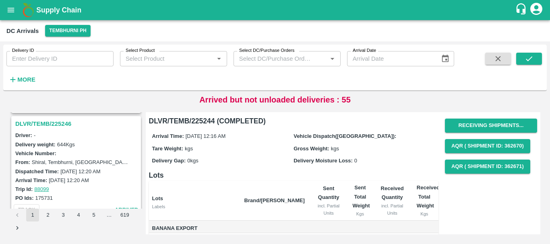
scroll to position [840, 0]
click at [58, 124] on h3 "DLVR/TEMB/225246" at bounding box center [77, 124] width 124 height 10
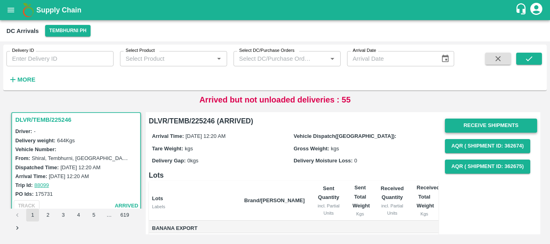
scroll to position [0, 0]
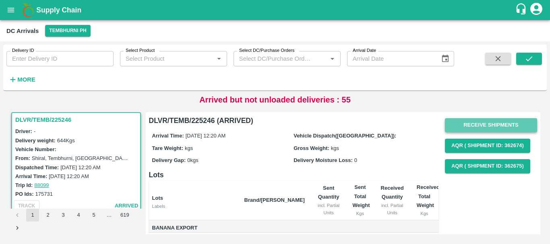
click at [465, 122] on button "Receive Shipments" at bounding box center [491, 125] width 92 height 14
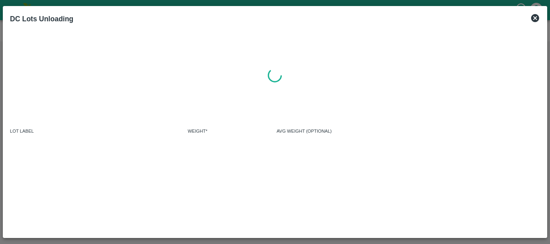
click at [536, 20] on icon at bounding box center [535, 18] width 8 height 8
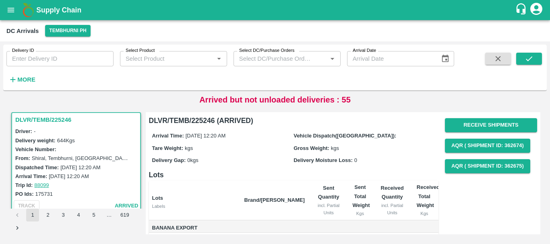
scroll to position [0, 0]
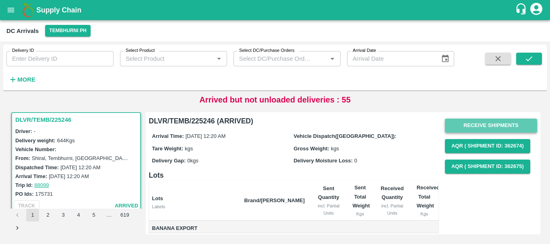
click at [477, 125] on button "Receive Shipments" at bounding box center [491, 126] width 92 height 14
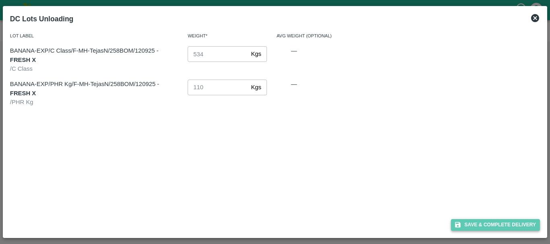
click at [493, 224] on button "Save & Complete Delivery" at bounding box center [495, 225] width 89 height 12
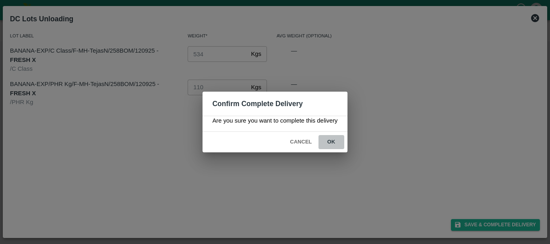
click at [332, 144] on button "ok" at bounding box center [331, 142] width 26 height 14
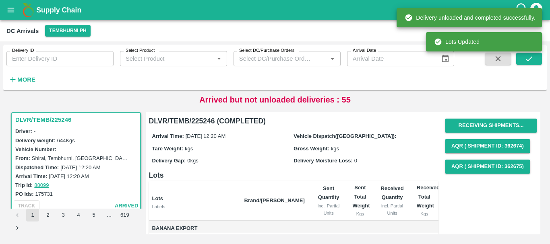
click at [291, 150] on div "Tare Weight: kgs" at bounding box center [223, 148] width 142 height 9
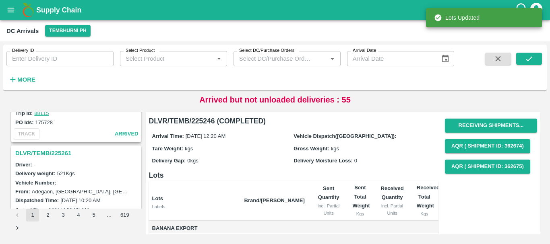
scroll to position [705, 0]
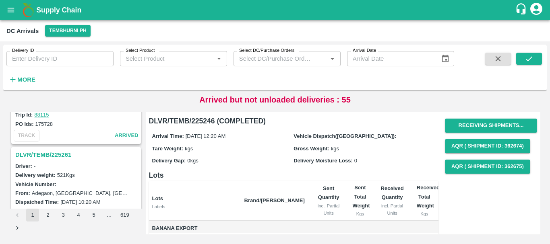
click at [59, 152] on h3 "DLVR/TEMB/225261" at bounding box center [77, 155] width 124 height 10
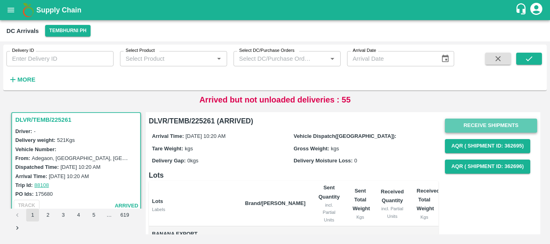
click at [466, 129] on button "Receive Shipments" at bounding box center [491, 126] width 92 height 14
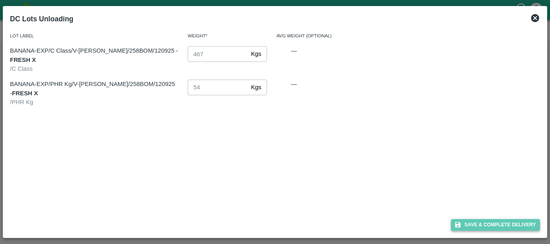
click at [477, 222] on button "Save & Complete Delivery" at bounding box center [495, 225] width 89 height 12
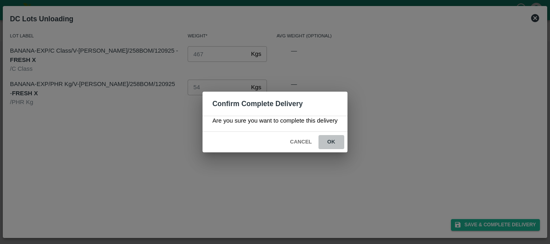
click at [331, 140] on button "ok" at bounding box center [331, 142] width 26 height 14
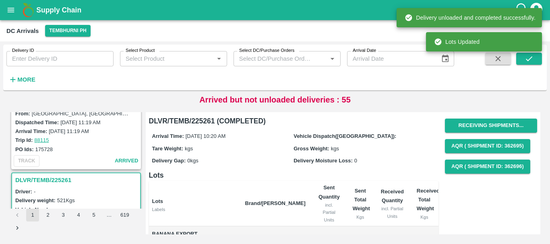
scroll to position [643, 0]
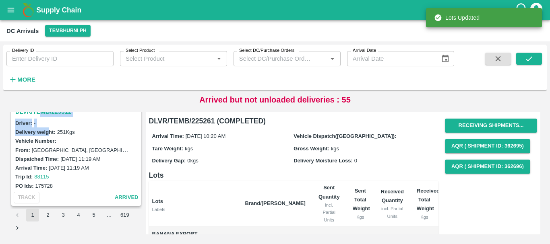
drag, startPoint x: 39, startPoint y: 107, endPoint x: 49, endPoint y: 133, distance: 27.7
click at [49, 133] on div "DLVR/TEMB/225536 Driver: - Delivery weight: 158 Kgs Vehicle Number: From: Panga…" at bounding box center [274, 173] width 543 height 135
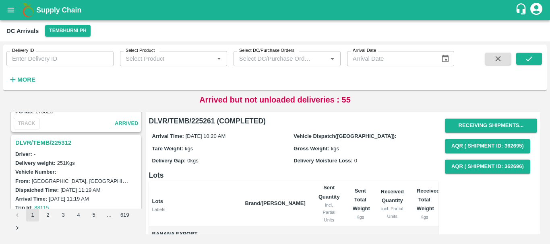
click at [37, 139] on h3 "DLVR/TEMB/225312" at bounding box center [77, 143] width 124 height 10
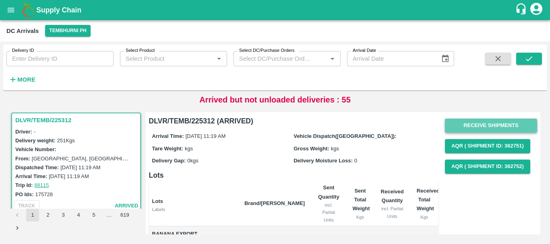
click at [465, 126] on button "Receive Shipments" at bounding box center [491, 126] width 92 height 14
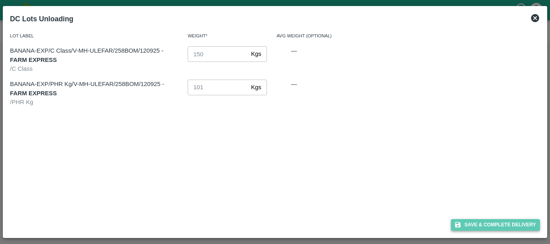
click at [473, 220] on button "Save & Complete Delivery" at bounding box center [495, 225] width 89 height 12
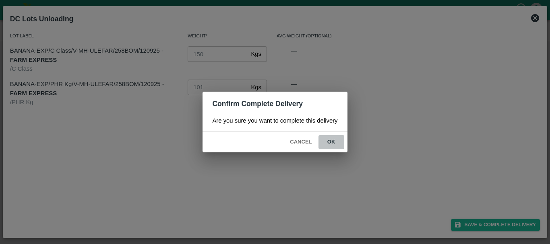
click at [331, 142] on button "ok" at bounding box center [331, 142] width 26 height 14
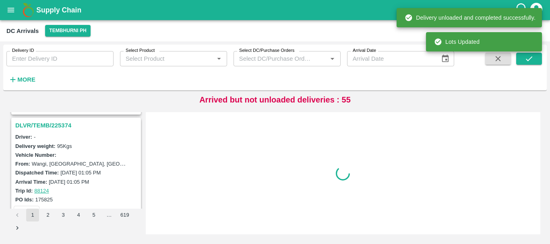
scroll to position [523, 0]
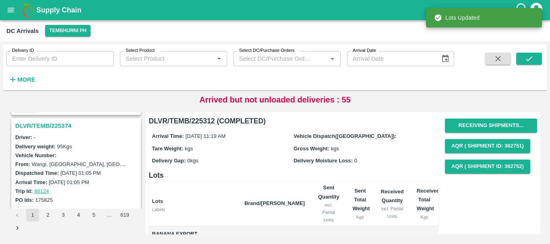
click at [48, 126] on h3 "DLVR/TEMB/225374" at bounding box center [77, 126] width 124 height 10
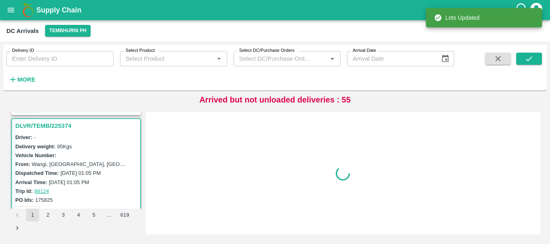
scroll to position [529, 0]
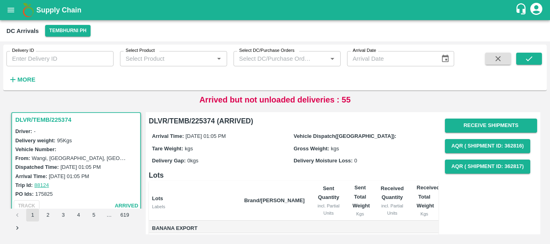
click at [370, 146] on div "Gross Weight: kgs" at bounding box center [364, 148] width 142 height 9
click at [384, 152] on div "Gross Weight: kgs" at bounding box center [364, 148] width 142 height 9
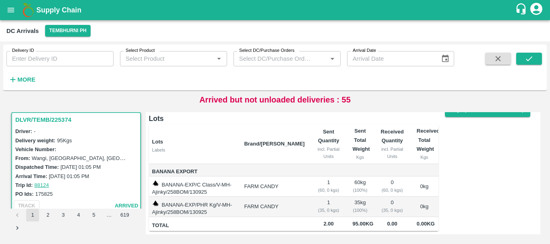
scroll to position [0, 0]
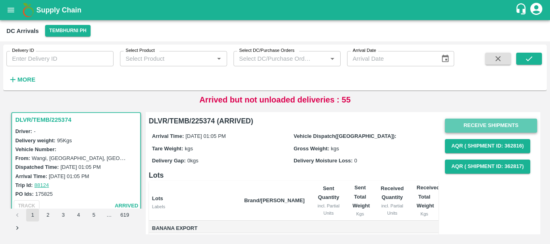
click at [457, 119] on button "Receive Shipments" at bounding box center [491, 126] width 92 height 14
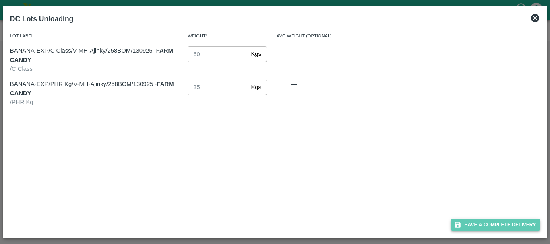
click at [469, 220] on button "Save & Complete Delivery" at bounding box center [495, 225] width 89 height 12
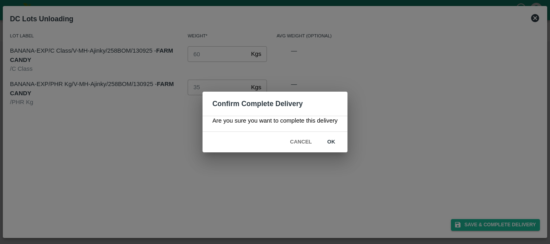
click at [327, 142] on button "ok" at bounding box center [331, 142] width 26 height 14
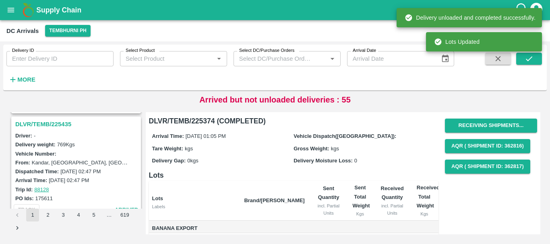
scroll to position [387, 0]
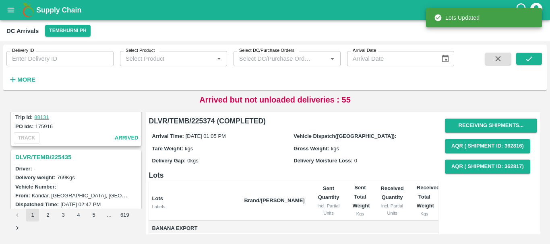
click at [63, 154] on h3 "DLVR/TEMB/225435" at bounding box center [77, 157] width 124 height 10
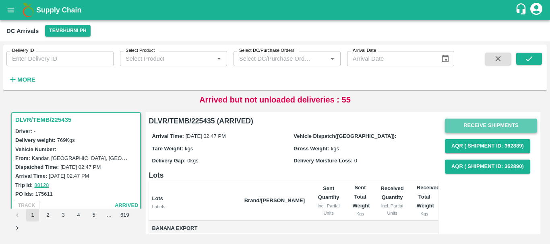
click at [453, 126] on button "Receive Shipments" at bounding box center [491, 126] width 92 height 14
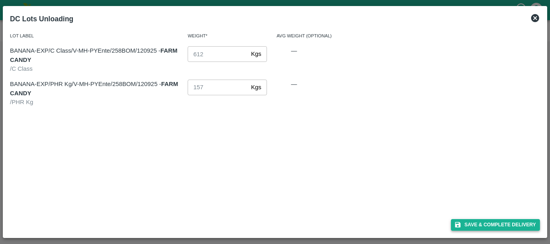
click at [469, 222] on button "Save & Complete Delivery" at bounding box center [495, 225] width 89 height 12
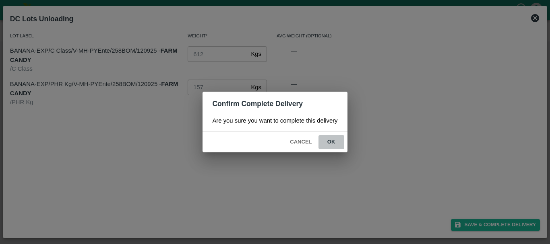
click at [330, 141] on button "ok" at bounding box center [331, 142] width 26 height 14
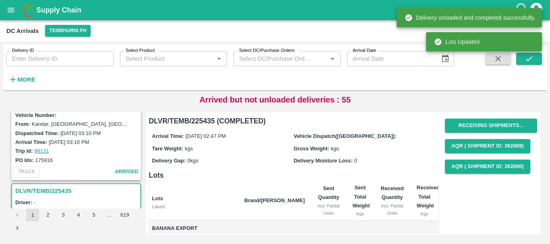
scroll to position [311, 0]
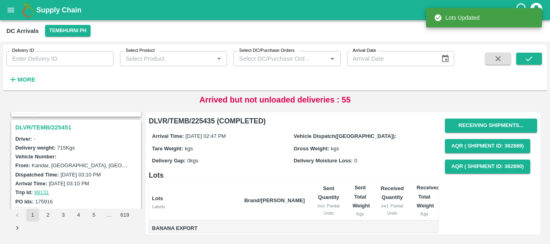
click at [58, 128] on h3 "DLVR/TEMB/225451" at bounding box center [77, 127] width 124 height 10
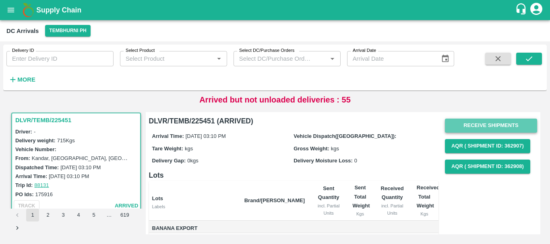
click at [480, 123] on button "Receive Shipments" at bounding box center [491, 126] width 92 height 14
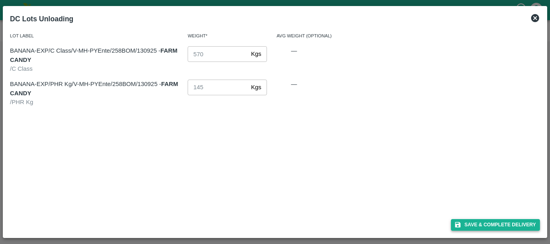
click at [472, 224] on button "Save & Complete Delivery" at bounding box center [495, 225] width 89 height 12
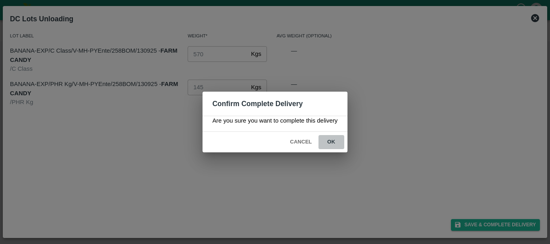
click at [329, 140] on button "ok" at bounding box center [331, 142] width 26 height 14
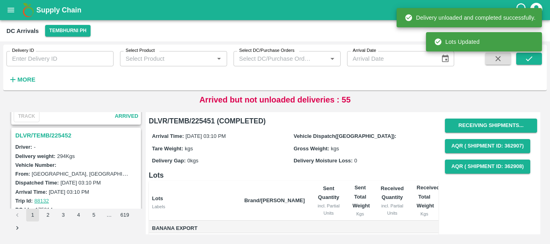
scroll to position [198, 0]
click at [57, 136] on h3 "DLVR/TEMB/225452" at bounding box center [77, 136] width 124 height 10
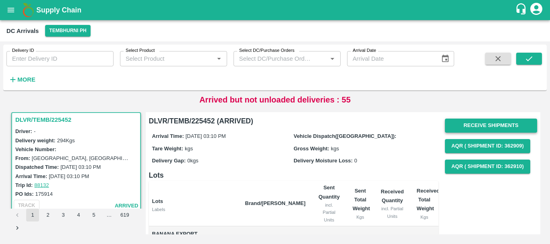
scroll to position [0, 0]
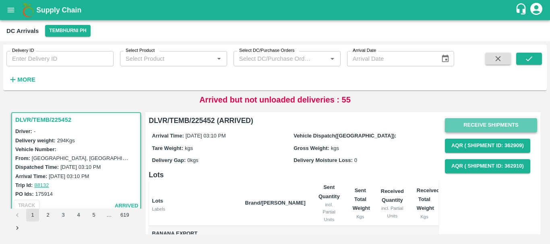
click at [470, 124] on button "Receive Shipments" at bounding box center [491, 125] width 92 height 14
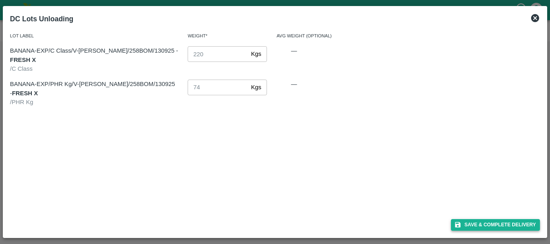
click at [485, 221] on button "Save & Complete Delivery" at bounding box center [495, 225] width 89 height 12
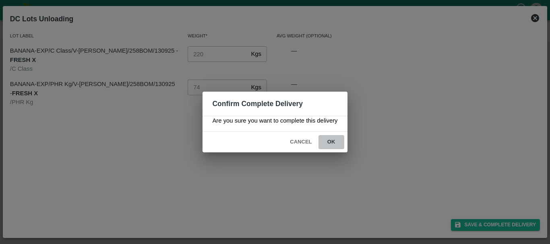
click at [328, 145] on button "ok" at bounding box center [331, 142] width 26 height 14
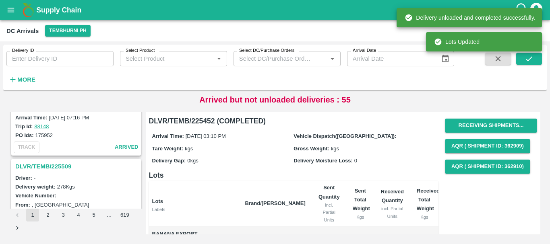
scroll to position [62, 0]
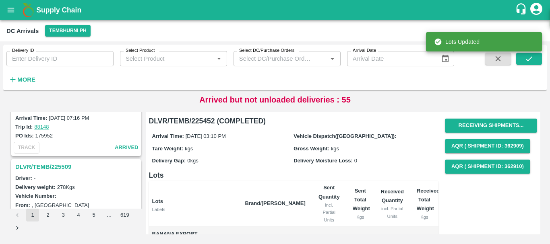
click at [59, 165] on h3 "DLVR/TEMB/225509" at bounding box center [77, 167] width 124 height 10
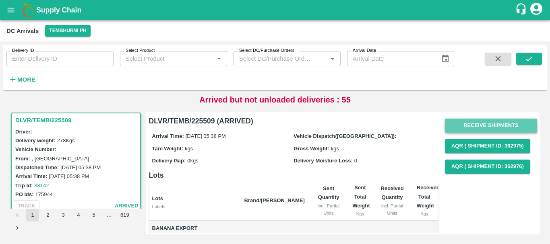
click at [457, 127] on button "Receive Shipments" at bounding box center [491, 126] width 92 height 14
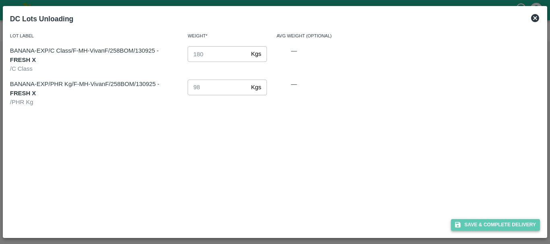
click at [474, 223] on button "Save & Complete Delivery" at bounding box center [495, 225] width 89 height 12
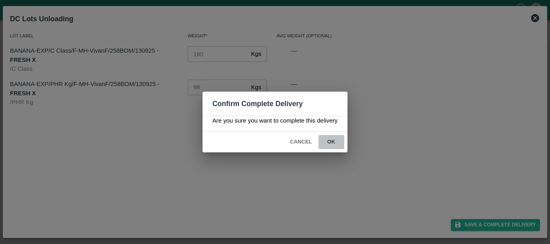
click at [335, 140] on button "ok" at bounding box center [331, 142] width 26 height 14
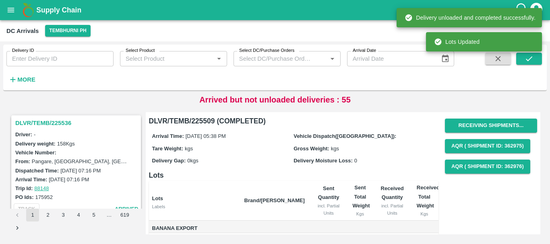
click at [53, 123] on h3 "DLVR/TEMB/225536" at bounding box center [77, 123] width 124 height 10
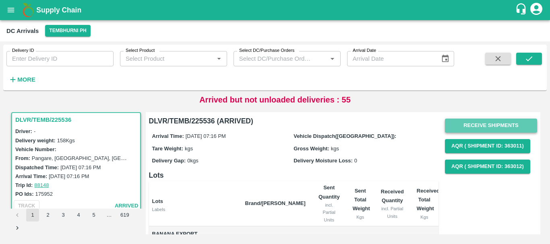
click at [478, 123] on button "Receive Shipments" at bounding box center [491, 126] width 92 height 14
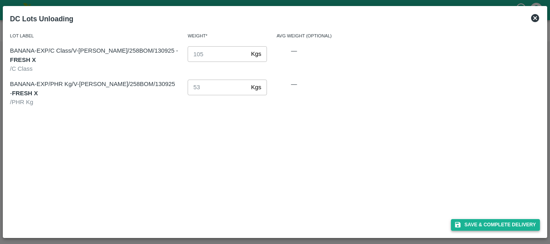
click at [488, 225] on button "Save & Complete Delivery" at bounding box center [495, 225] width 89 height 12
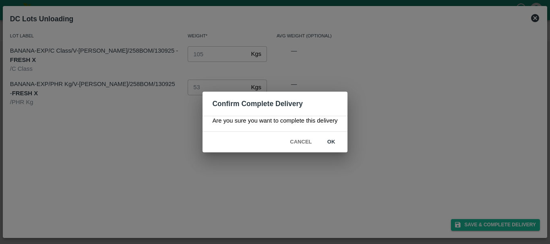
click at [325, 145] on button "ok" at bounding box center [331, 142] width 26 height 14
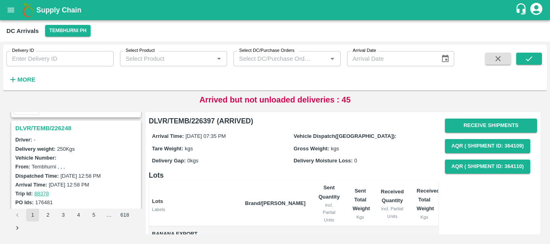
scroll to position [2536, 0]
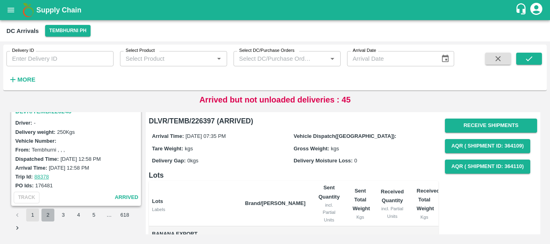
click at [48, 216] on button "2" at bounding box center [47, 215] width 13 height 13
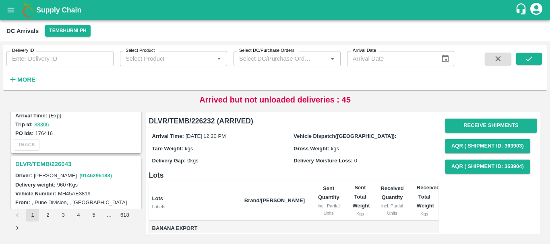
scroll to position [2536, 0]
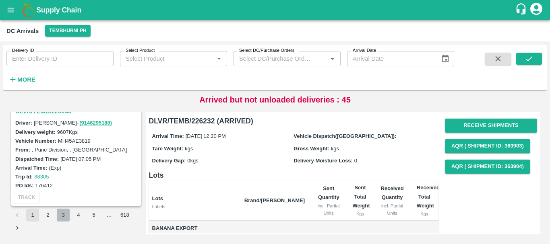
click at [65, 215] on button "3" at bounding box center [63, 215] width 13 height 13
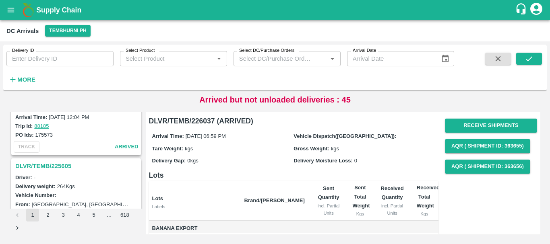
scroll to position [2270, 0]
click at [64, 167] on h3 "DLVR/TEMB/225605" at bounding box center [77, 166] width 124 height 10
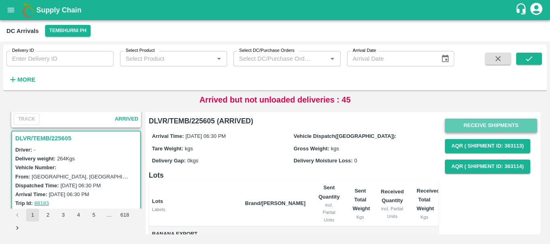
click at [459, 122] on button "Receive Shipments" at bounding box center [491, 126] width 92 height 14
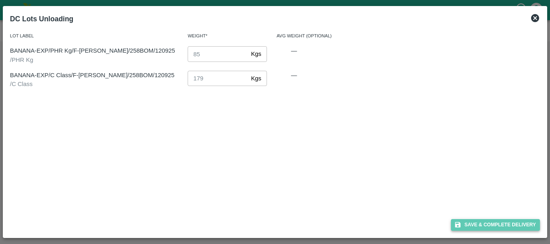
click at [473, 220] on button "Save & Complete Delivery" at bounding box center [495, 225] width 89 height 12
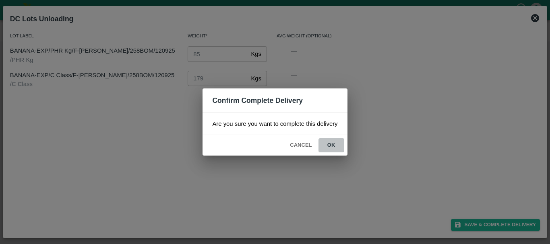
click at [338, 142] on button "ok" at bounding box center [331, 145] width 26 height 14
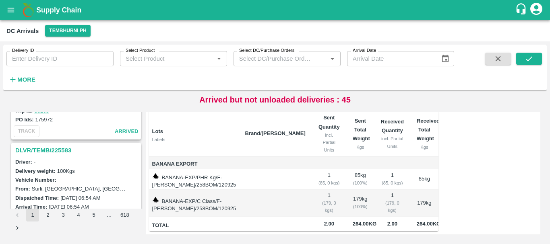
click at [55, 152] on h3 "DLVR/TEMB/225583" at bounding box center [77, 150] width 124 height 10
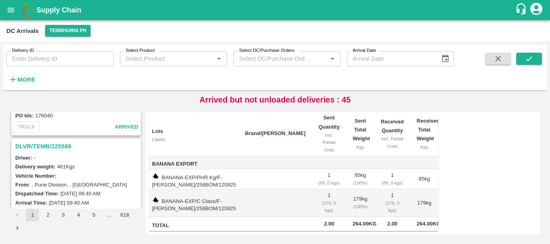
scroll to position [2395, 0]
click at [63, 146] on h3 "DLVR/TEMB/225588" at bounding box center [77, 147] width 124 height 10
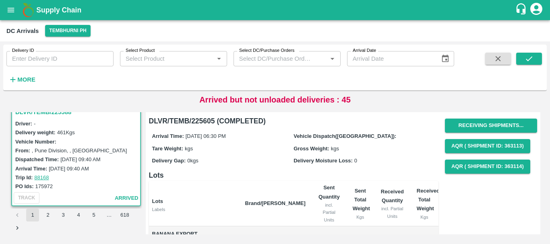
scroll to position [76, 0]
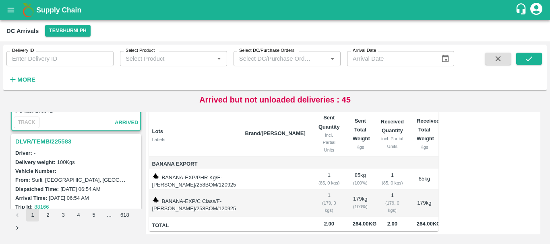
click at [62, 144] on h3 "DLVR/TEMB/225583" at bounding box center [77, 141] width 124 height 10
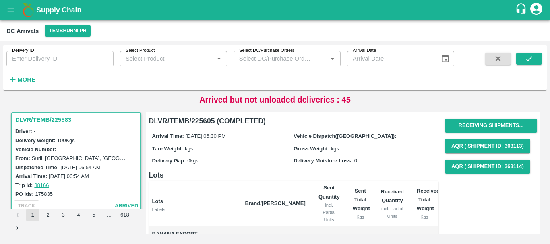
scroll to position [2536, 0]
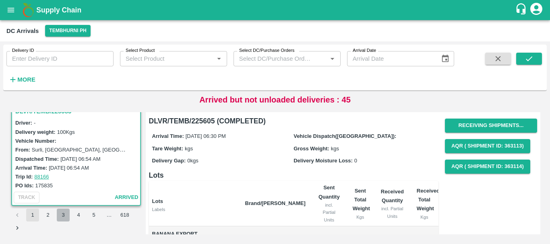
click at [66, 213] on button "3" at bounding box center [63, 215] width 13 height 13
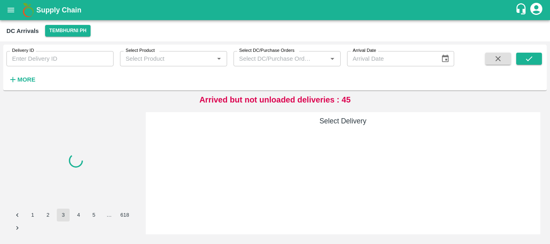
click at [277, 144] on div "Select Delivery" at bounding box center [343, 173] width 395 height 122
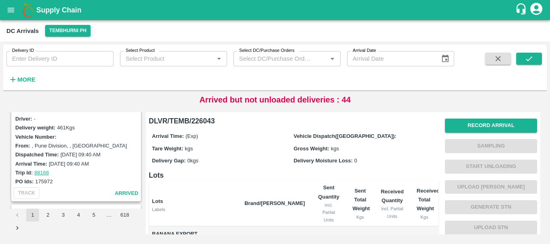
scroll to position [2536, 0]
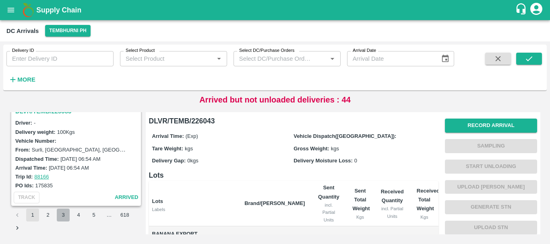
click at [62, 216] on button "3" at bounding box center [63, 215] width 13 height 13
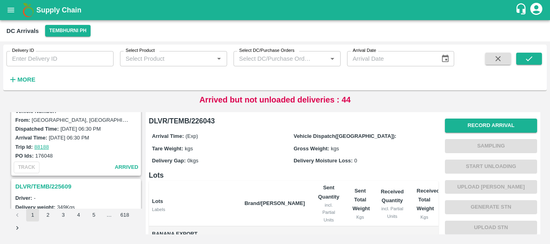
scroll to position [2536, 0]
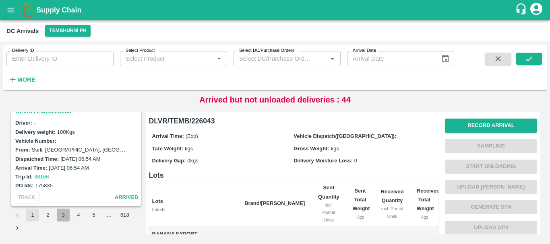
click at [64, 214] on button "3" at bounding box center [63, 215] width 13 height 13
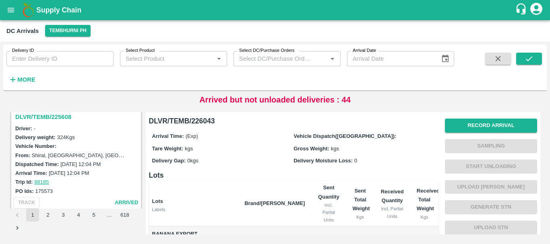
scroll to position [2536, 0]
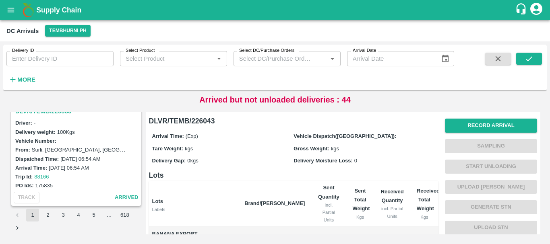
click at [80, 216] on button "4" at bounding box center [78, 215] width 13 height 13
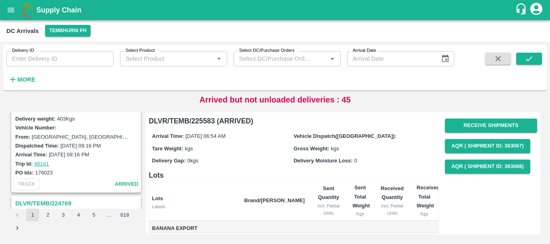
scroll to position [84, 0]
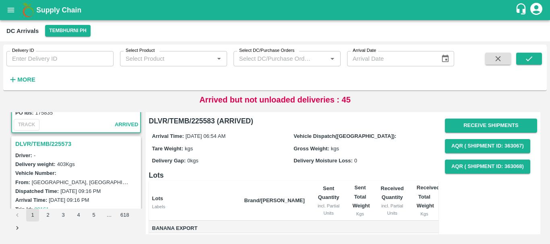
click at [63, 145] on h3 "DLVR/TEMB/225573" at bounding box center [77, 144] width 124 height 10
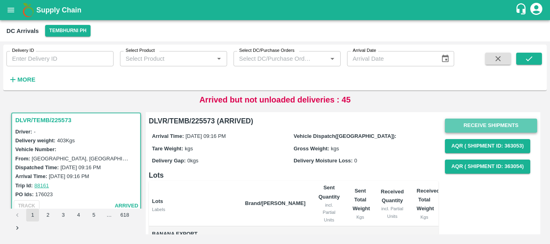
click at [473, 122] on button "Receive Shipments" at bounding box center [491, 126] width 92 height 14
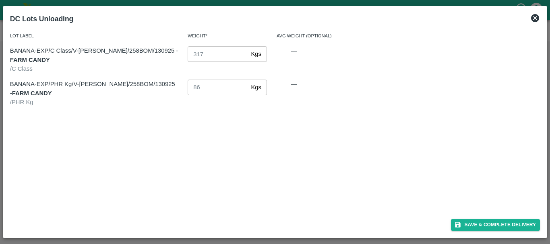
click at [480, 218] on div "Save & Complete Delivery" at bounding box center [275, 223] width 536 height 21
click at [482, 222] on button "Save & Complete Delivery" at bounding box center [495, 225] width 89 height 12
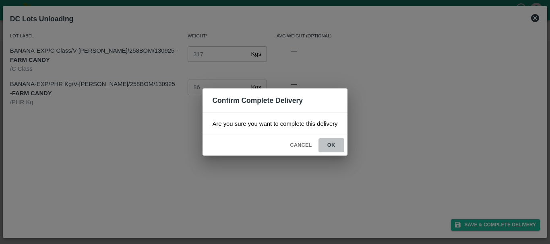
click at [335, 147] on button "ok" at bounding box center [331, 145] width 26 height 14
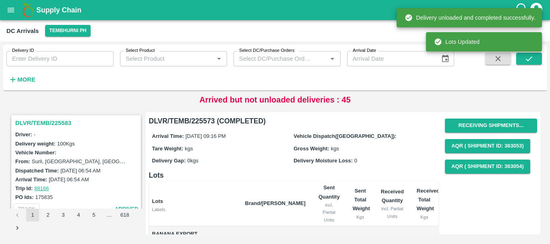
click at [54, 124] on h3 "DLVR/TEMB/225583" at bounding box center [77, 123] width 124 height 10
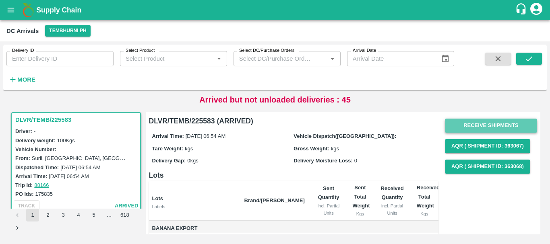
click at [463, 124] on button "Receive Shipments" at bounding box center [491, 126] width 92 height 14
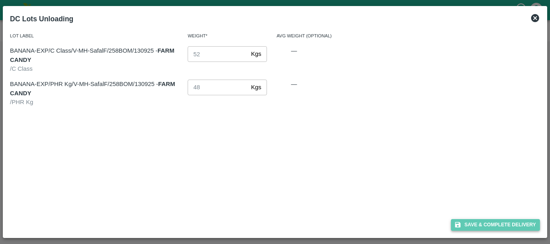
click at [470, 224] on button "Save & Complete Delivery" at bounding box center [495, 225] width 89 height 12
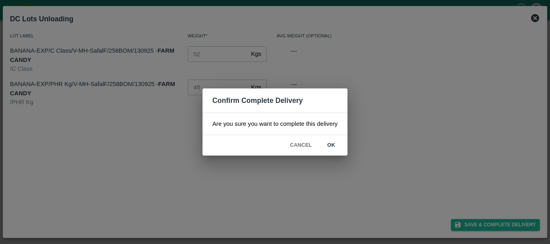
click at [329, 146] on button "ok" at bounding box center [331, 145] width 26 height 14
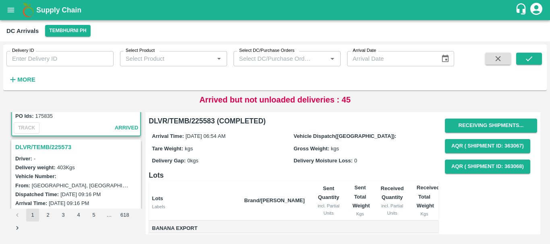
scroll to position [84, 0]
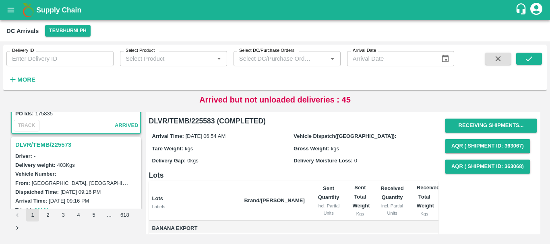
click at [58, 142] on h3 "DLVR/TEMB/225573" at bounding box center [77, 145] width 124 height 10
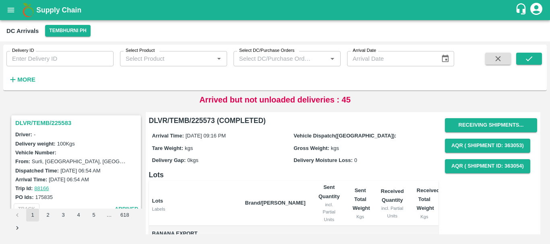
click at [62, 216] on button "3" at bounding box center [63, 215] width 13 height 13
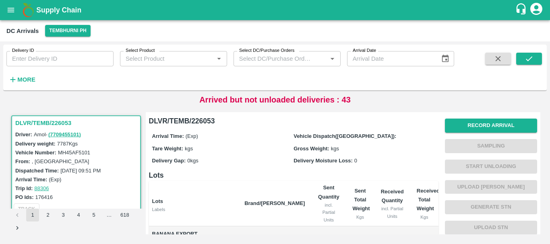
click at [75, 215] on button "4" at bounding box center [78, 215] width 13 height 13
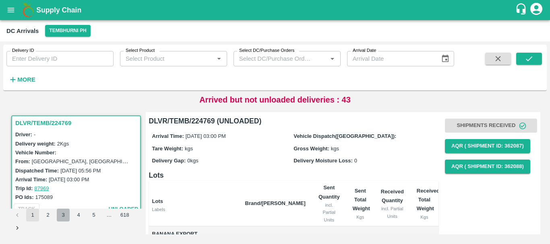
click at [65, 215] on button "3" at bounding box center [63, 215] width 13 height 13
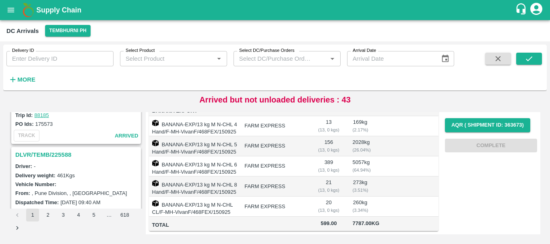
click at [42, 158] on h3 "DLVR/TEMB/225588" at bounding box center [77, 155] width 124 height 10
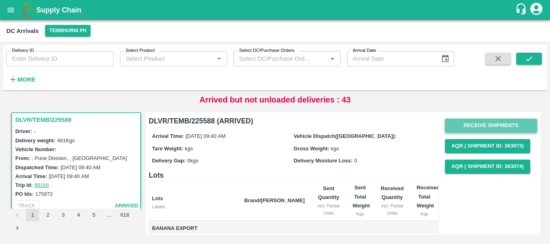
click at [457, 122] on button "Receive Shipments" at bounding box center [491, 126] width 92 height 14
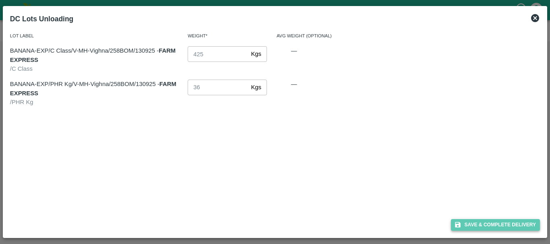
click at [472, 223] on button "Save & Complete Delivery" at bounding box center [495, 225] width 89 height 12
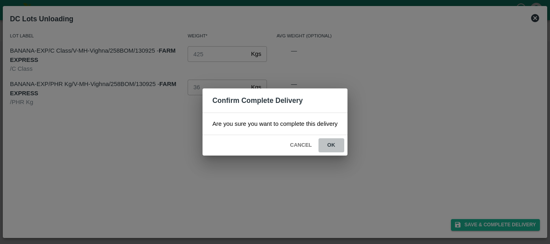
click at [327, 141] on button "ok" at bounding box center [331, 145] width 26 height 14
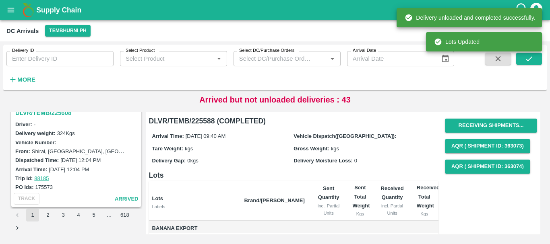
click at [51, 113] on h3 "DLVR/TEMB/225608" at bounding box center [77, 113] width 124 height 10
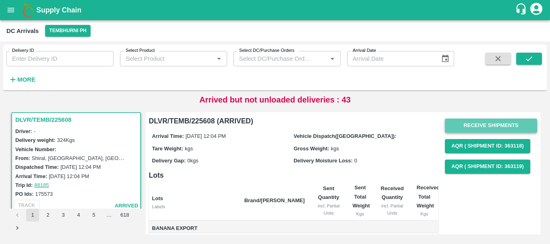
click at [455, 124] on button "Receive Shipments" at bounding box center [491, 126] width 92 height 14
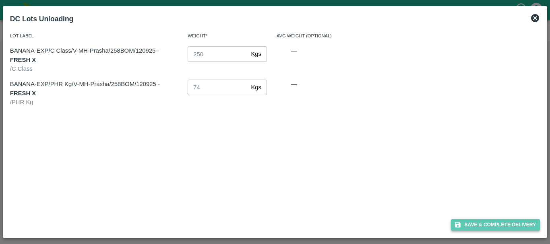
click at [470, 230] on button "Save & Complete Delivery" at bounding box center [495, 225] width 89 height 12
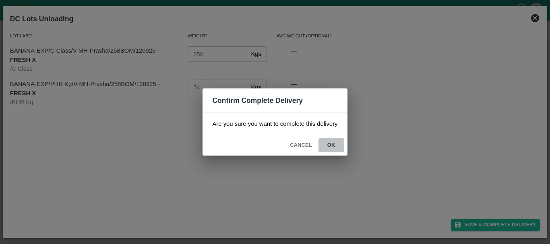
click at [333, 146] on button "ok" at bounding box center [331, 145] width 26 height 14
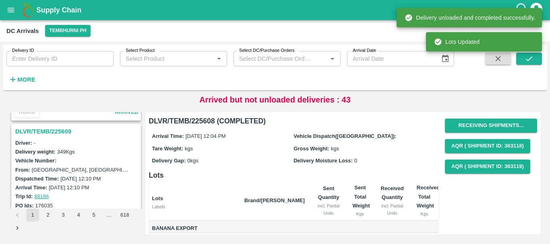
scroll to position [2304, 0]
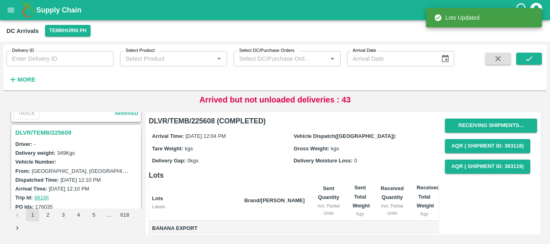
click at [52, 131] on h3 "DLVR/TEMB/225609" at bounding box center [77, 133] width 124 height 10
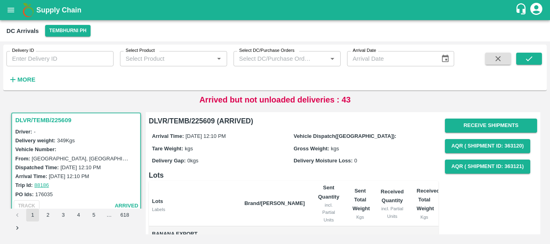
scroll to position [84, 0]
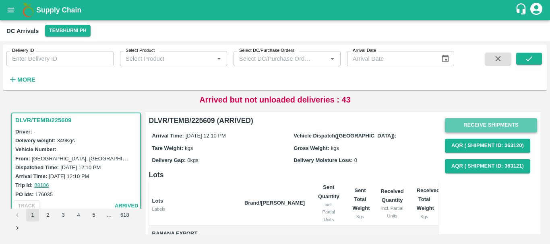
click at [474, 124] on button "Receive Shipments" at bounding box center [491, 125] width 92 height 14
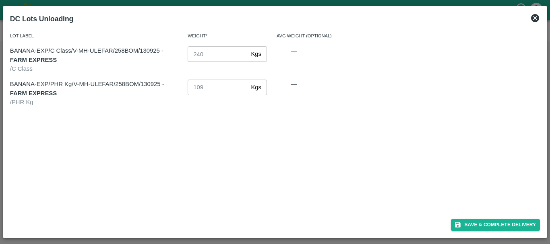
click at [474, 224] on button "Save & Complete Delivery" at bounding box center [495, 225] width 89 height 12
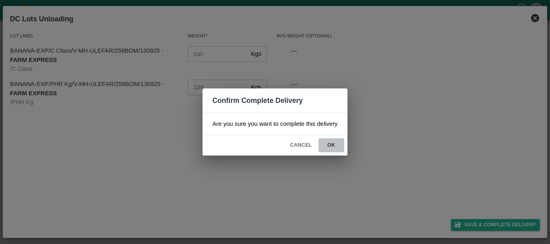
click at [328, 145] on button "ok" at bounding box center [331, 145] width 26 height 14
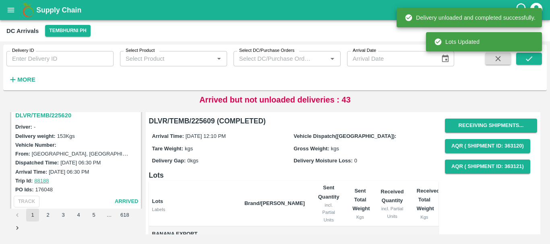
click at [53, 116] on h3 "DLVR/TEMB/225620" at bounding box center [77, 115] width 124 height 10
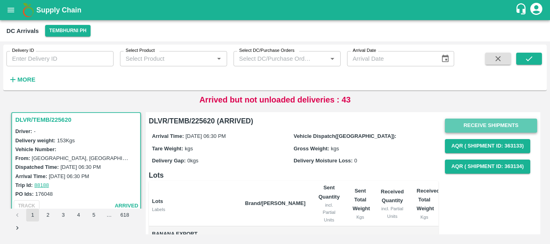
click at [484, 121] on button "Receive Shipments" at bounding box center [491, 126] width 92 height 14
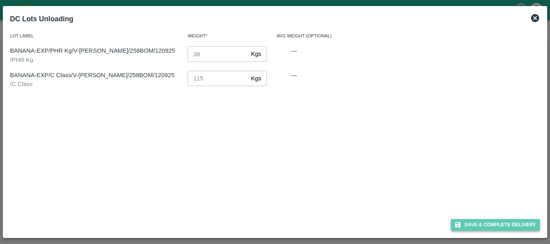
click at [474, 222] on button "Save & Complete Delivery" at bounding box center [495, 225] width 89 height 12
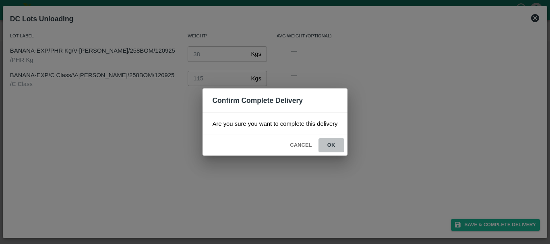
click at [334, 147] on button "ok" at bounding box center [331, 145] width 26 height 14
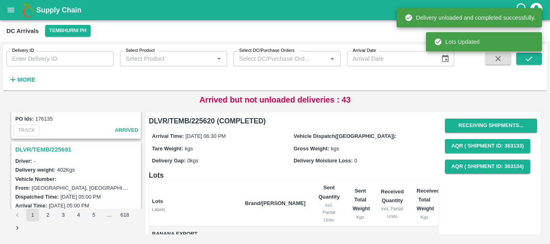
scroll to position [2076, 0]
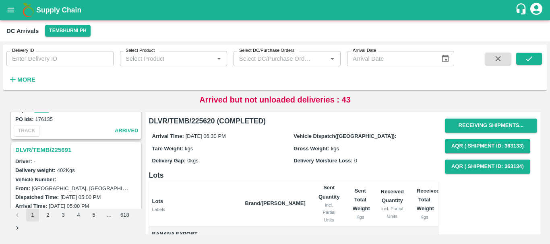
click at [49, 150] on h3 "DLVR/TEMB/225691" at bounding box center [77, 150] width 124 height 10
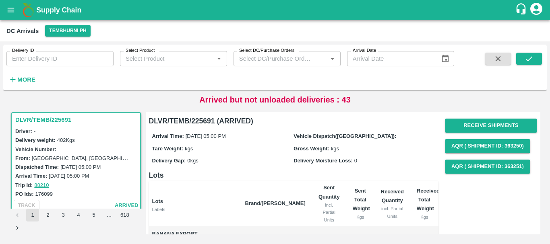
scroll to position [0, 0]
click at [479, 122] on button "Receive Shipments" at bounding box center [491, 125] width 92 height 14
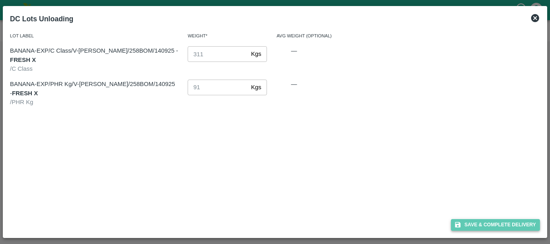
click at [476, 224] on button "Save & Complete Delivery" at bounding box center [495, 225] width 89 height 12
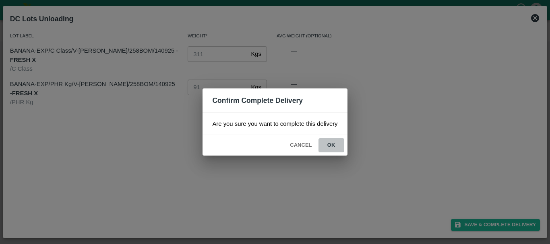
click at [332, 146] on button "ok" at bounding box center [331, 145] width 26 height 14
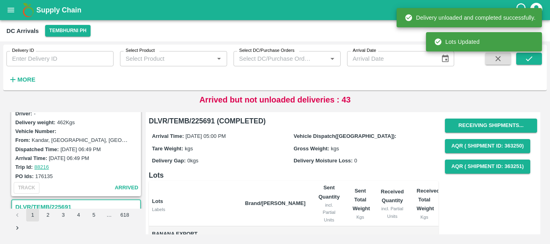
scroll to position [1982, 0]
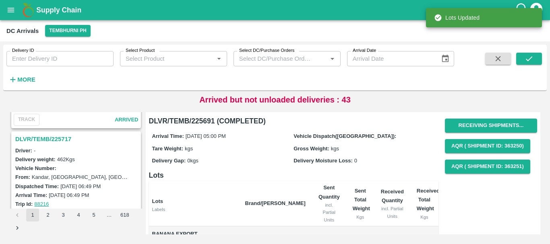
click at [63, 136] on h3 "DLVR/TEMB/225717" at bounding box center [77, 139] width 124 height 10
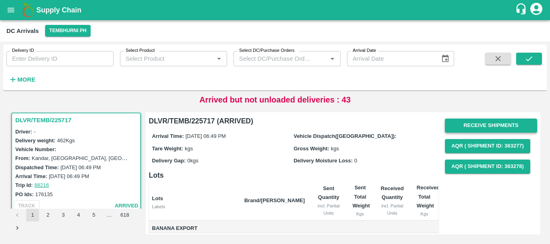
scroll to position [0, 0]
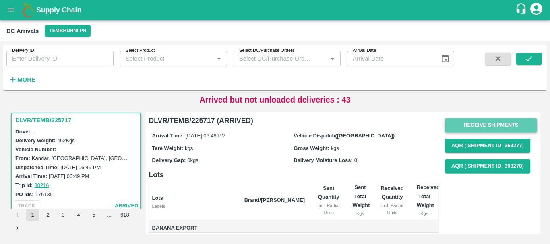
click at [456, 128] on button "Receive Shipments" at bounding box center [491, 125] width 92 height 14
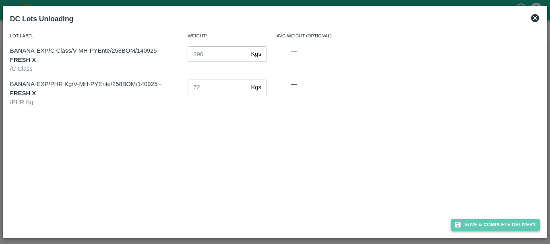
click at [475, 222] on button "Save & Complete Delivery" at bounding box center [495, 225] width 89 height 12
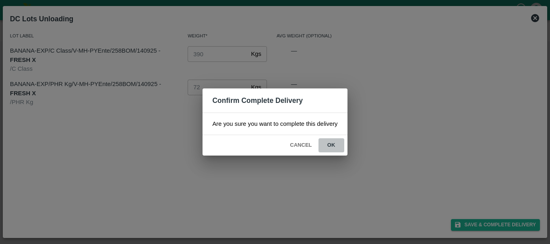
click at [330, 145] on button "ok" at bounding box center [331, 145] width 26 height 14
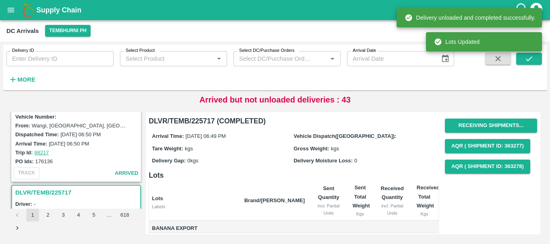
scroll to position [1874, 0]
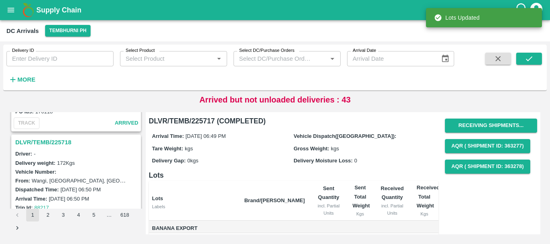
click at [58, 140] on h3 "DLVR/TEMB/225718" at bounding box center [77, 142] width 124 height 10
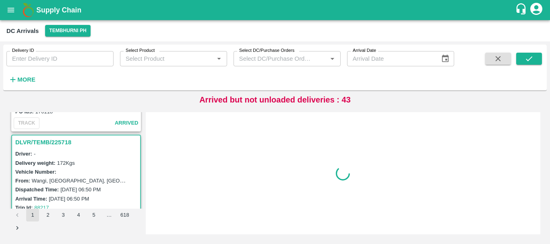
scroll to position [1896, 0]
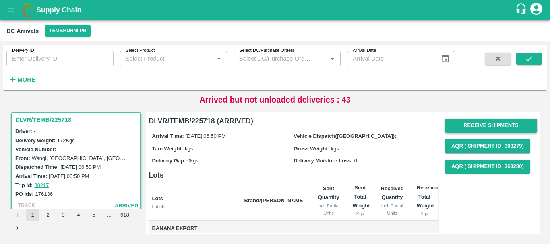
click at [459, 122] on button "Receive Shipments" at bounding box center [491, 126] width 92 height 14
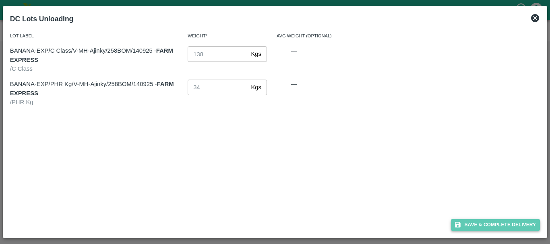
click at [477, 225] on button "Save & Complete Delivery" at bounding box center [495, 225] width 89 height 12
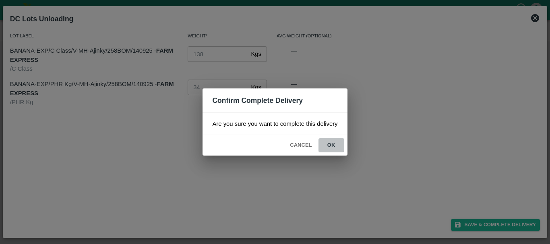
click at [326, 148] on button "ok" at bounding box center [331, 145] width 26 height 14
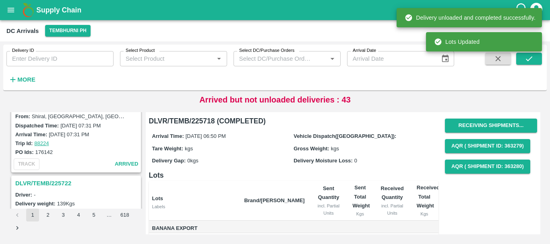
scroll to position [1727, 0]
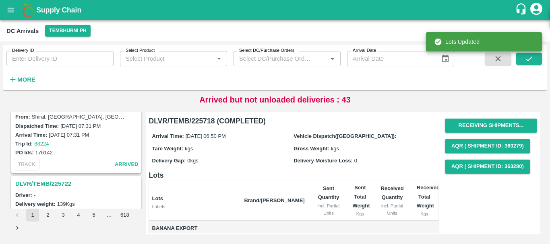
click at [66, 181] on h3 "DLVR/TEMB/225722" at bounding box center [77, 184] width 124 height 10
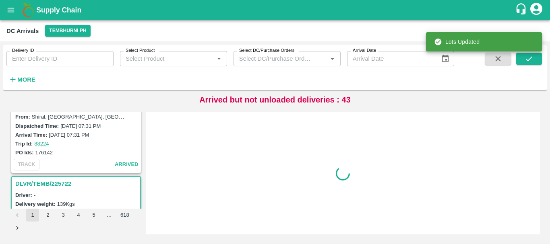
scroll to position [1791, 0]
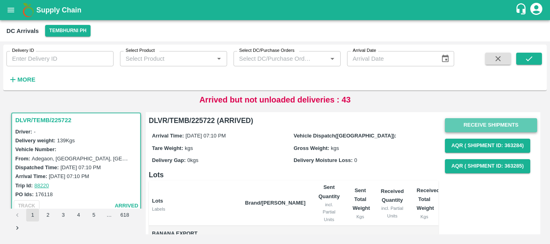
click at [474, 125] on button "Receive Shipments" at bounding box center [491, 125] width 92 height 14
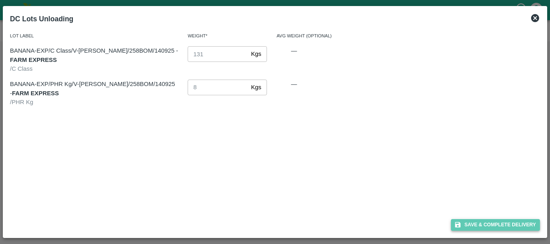
click at [464, 227] on button "Save & Complete Delivery" at bounding box center [495, 225] width 89 height 12
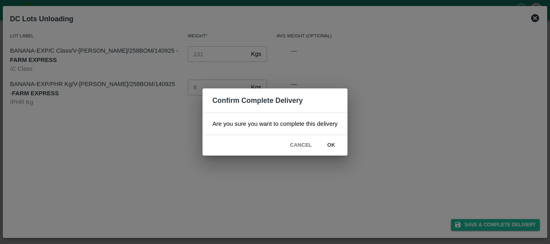
click at [330, 149] on button "ok" at bounding box center [331, 145] width 26 height 14
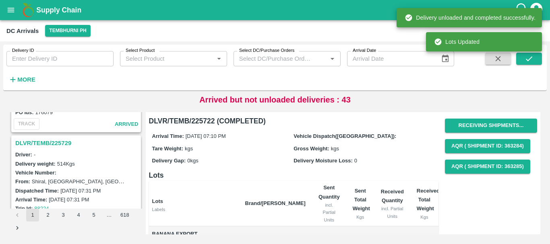
scroll to position [1662, 0]
click at [52, 144] on h3 "DLVR/TEMB/225729" at bounding box center [77, 144] width 124 height 10
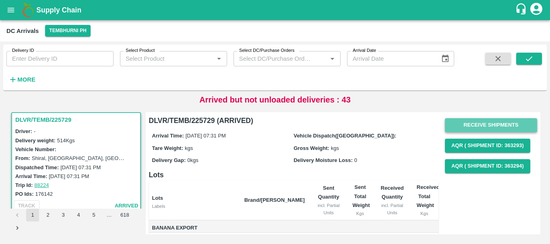
click at [455, 130] on button "Receive Shipments" at bounding box center [491, 125] width 92 height 14
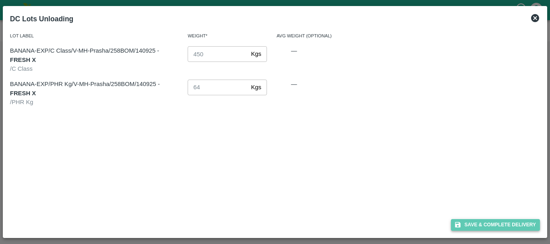
click at [472, 222] on button "Save & Complete Delivery" at bounding box center [495, 225] width 89 height 12
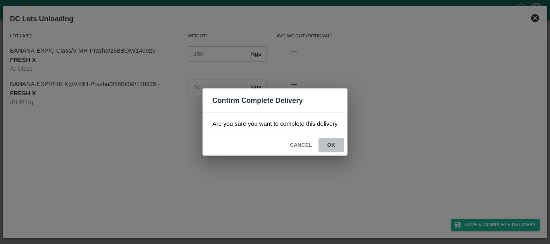
click at [330, 148] on button "ok" at bounding box center [331, 145] width 26 height 14
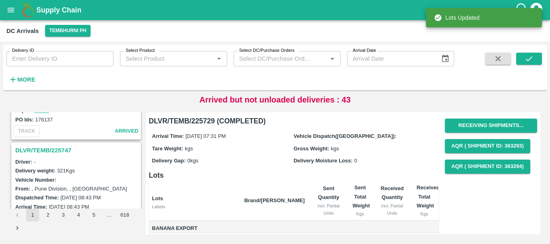
click at [49, 152] on h3 "DLVR/TEMB/225747" at bounding box center [77, 150] width 124 height 10
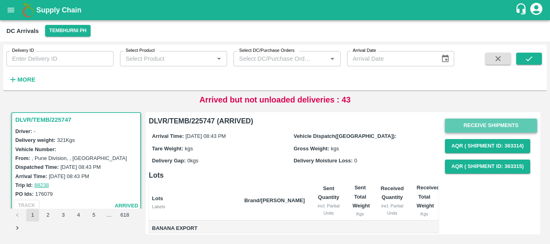
click at [455, 126] on button "Receive Shipments" at bounding box center [491, 126] width 92 height 14
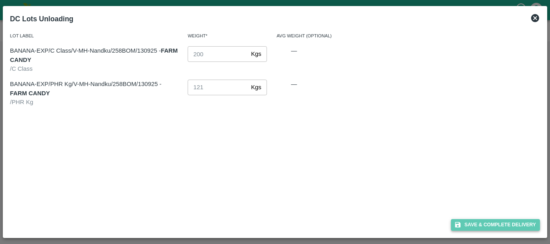
click at [468, 219] on button "Save & Complete Delivery" at bounding box center [495, 225] width 89 height 12
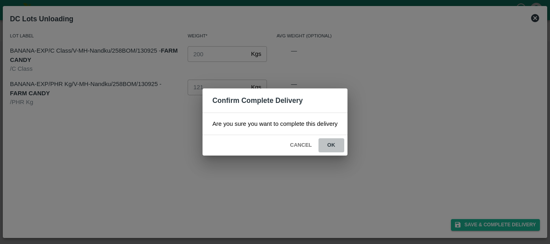
click at [330, 142] on button "ok" at bounding box center [331, 145] width 26 height 14
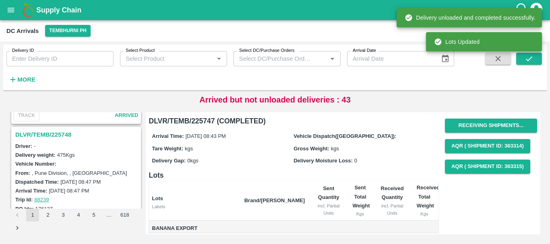
click at [59, 136] on h3 "DLVR/TEMB/225748" at bounding box center [77, 135] width 124 height 10
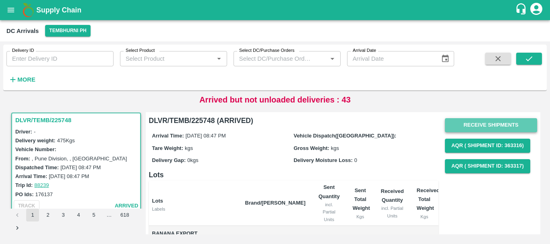
click at [461, 122] on button "Receive Shipments" at bounding box center [491, 125] width 92 height 14
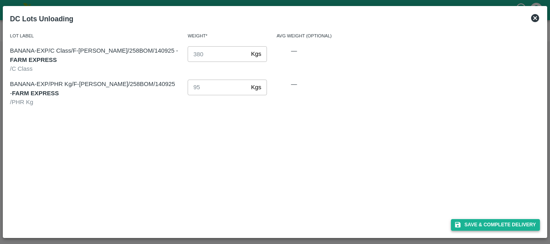
click at [473, 220] on button "Save & Complete Delivery" at bounding box center [495, 225] width 89 height 12
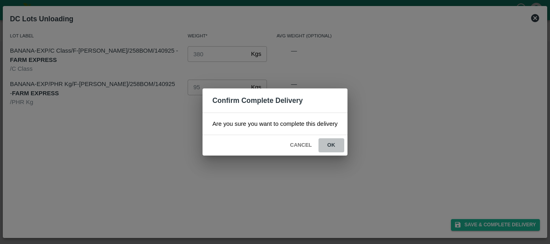
click at [337, 146] on button "ok" at bounding box center [331, 145] width 26 height 14
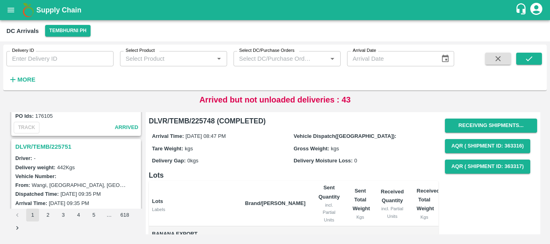
click at [59, 150] on h3 "DLVR/TEMB/225751" at bounding box center [77, 147] width 124 height 10
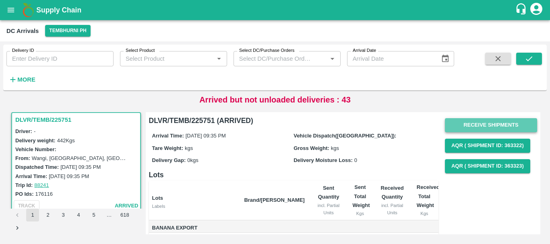
click at [476, 124] on button "Receive Shipments" at bounding box center [491, 125] width 92 height 14
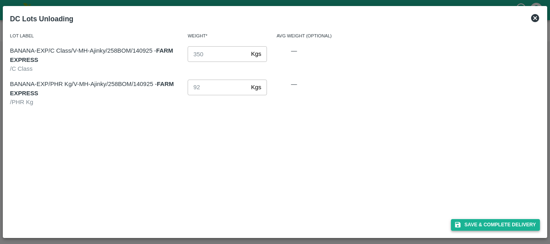
click at [470, 222] on button "Save & Complete Delivery" at bounding box center [495, 225] width 89 height 12
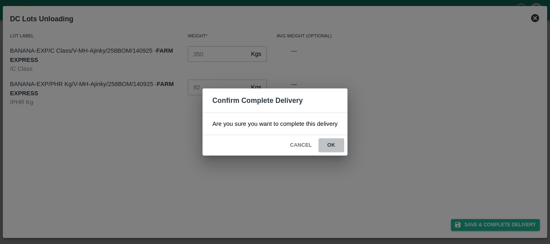
click at [327, 144] on button "ok" at bounding box center [331, 145] width 26 height 14
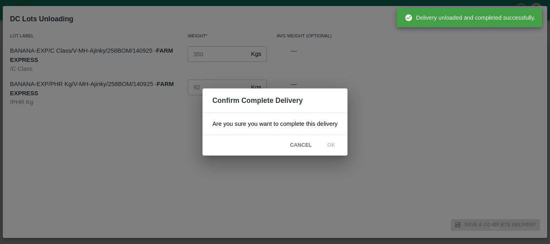
click at [327, 144] on icon at bounding box center [331, 146] width 10 height 10
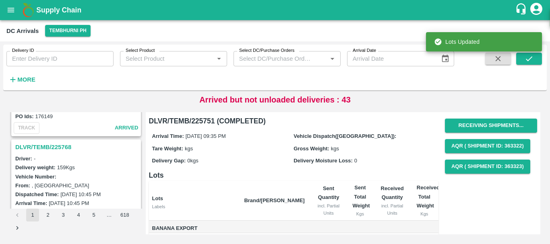
click at [59, 144] on h3 "DLVR/TEMB/225768" at bounding box center [77, 147] width 124 height 10
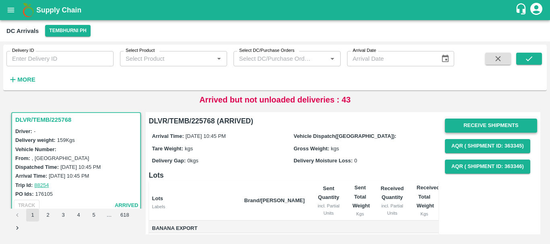
click at [447, 122] on button "Receive Shipments" at bounding box center [491, 126] width 92 height 14
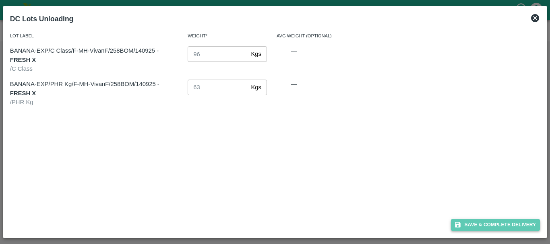
click at [473, 223] on button "Save & Complete Delivery" at bounding box center [495, 225] width 89 height 12
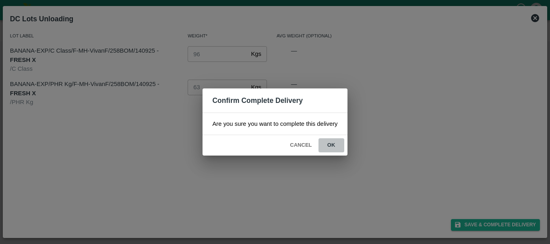
click at [328, 151] on button "ok" at bounding box center [331, 145] width 26 height 14
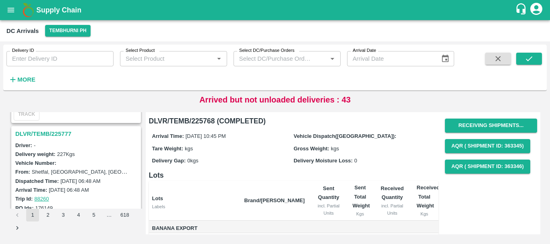
click at [53, 132] on h3 "DLVR/TEMB/225777" at bounding box center [77, 134] width 124 height 10
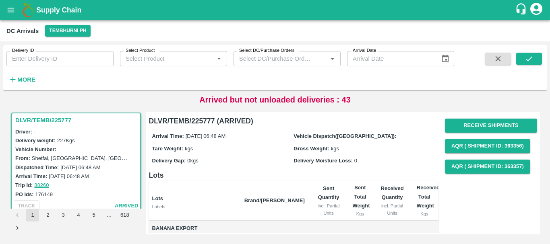
scroll to position [76, 0]
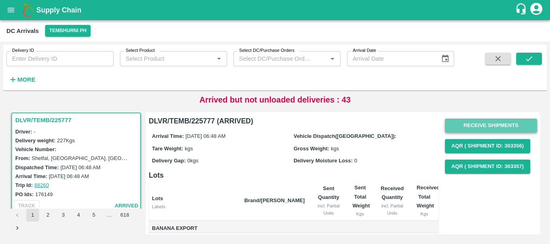
click at [459, 123] on button "Receive Shipments" at bounding box center [491, 126] width 92 height 14
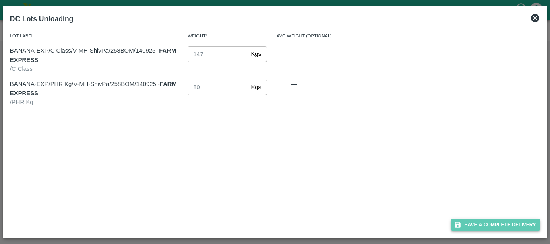
click at [479, 221] on button "Save & Complete Delivery" at bounding box center [495, 225] width 89 height 12
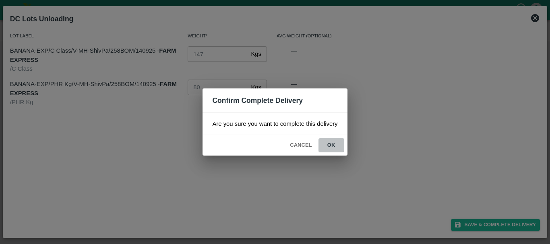
click at [337, 140] on button "ok" at bounding box center [331, 145] width 26 height 14
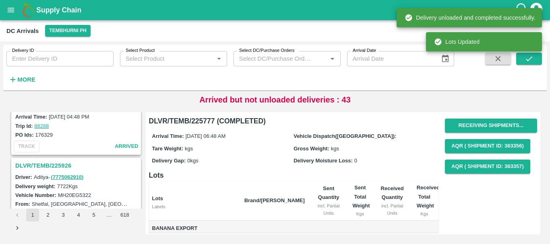
scroll to position [1009, 0]
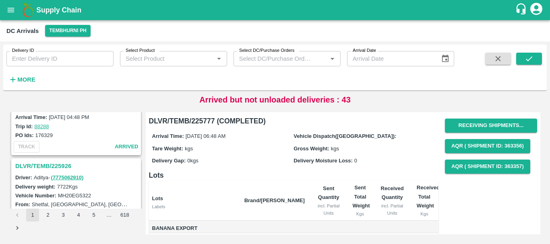
click at [67, 167] on h3 "DLVR/TEMB/225926" at bounding box center [77, 166] width 124 height 10
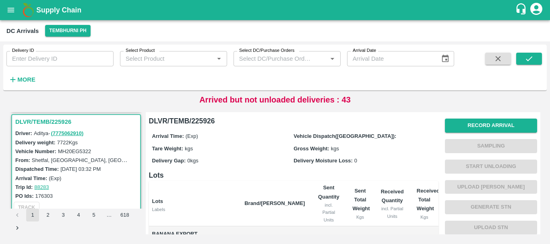
scroll to position [1066, 0]
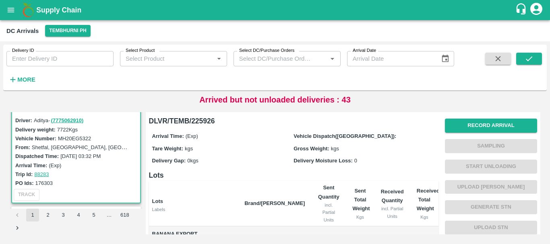
click at [94, 182] on div "PO Ids: 176303" at bounding box center [77, 183] width 124 height 9
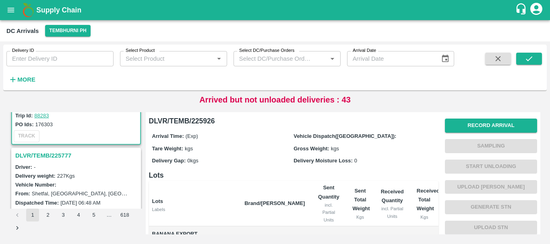
scroll to position [1123, 0]
click at [59, 159] on h3 "DLVR/TEMB/225777" at bounding box center [77, 157] width 124 height 10
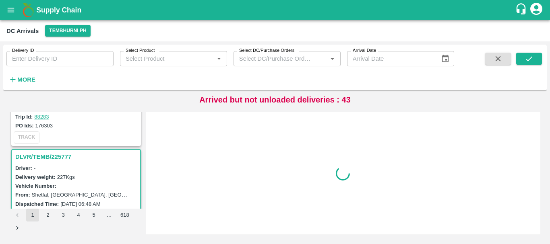
scroll to position [1160, 0]
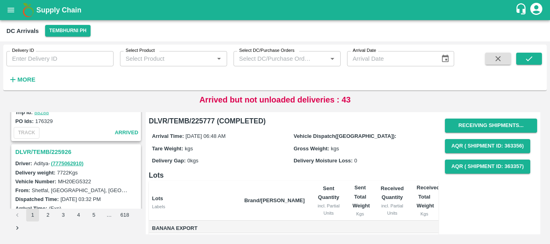
click at [62, 150] on h3 "DLVR/TEMB/225926" at bounding box center [77, 152] width 124 height 10
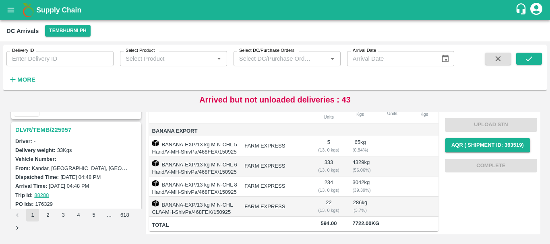
scroll to position [939, 0]
click at [56, 129] on h3 "DLVR/TEMB/225957" at bounding box center [77, 131] width 124 height 10
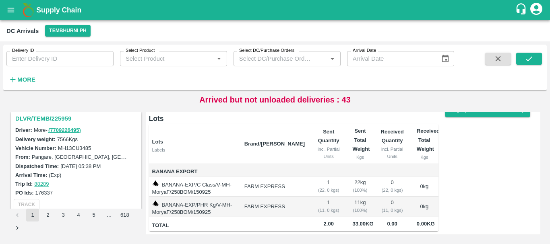
scroll to position [824, 0]
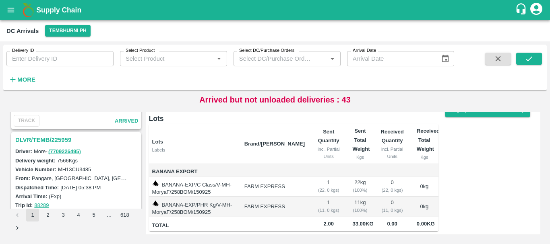
click at [63, 140] on h3 "DLVR/TEMB/225959" at bounding box center [77, 140] width 124 height 10
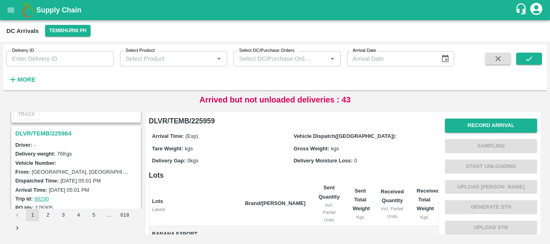
scroll to position [699, 0]
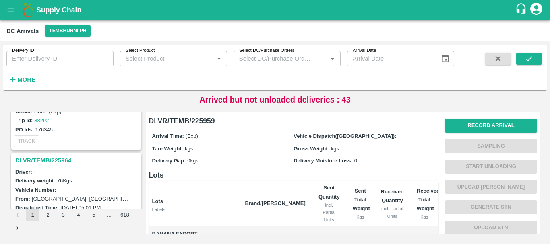
click at [66, 159] on h3 "DLVR/TEMB/225964" at bounding box center [77, 160] width 124 height 10
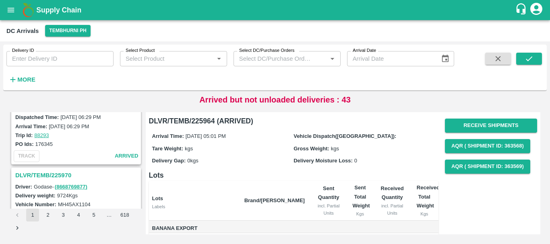
click at [68, 172] on h3 "DLVR/TEMB/225970" at bounding box center [77, 175] width 124 height 10
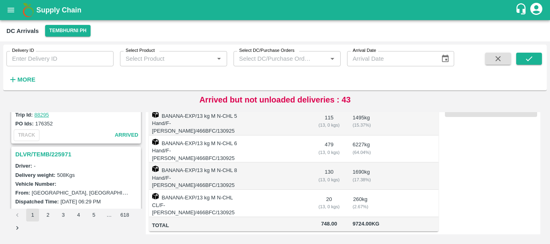
click at [65, 152] on h3 "DLVR/TEMB/225971" at bounding box center [77, 154] width 124 height 10
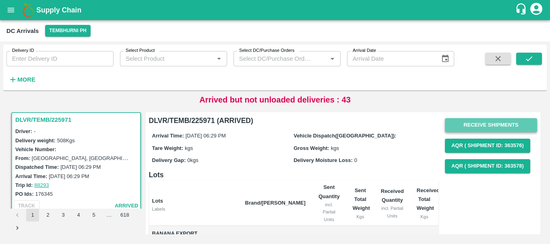
click at [474, 124] on button "Receive Shipments" at bounding box center [491, 125] width 92 height 14
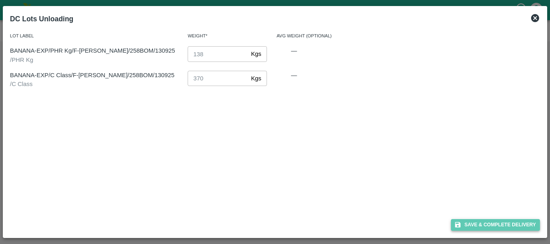
click at [470, 219] on button "Save & Complete Delivery" at bounding box center [495, 225] width 89 height 12
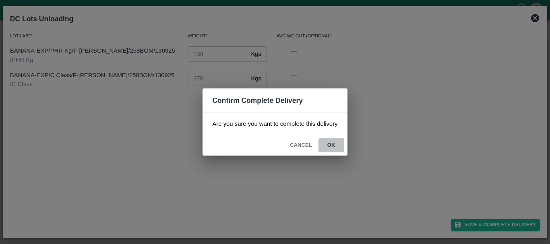
click at [332, 147] on button "ok" at bounding box center [331, 145] width 26 height 14
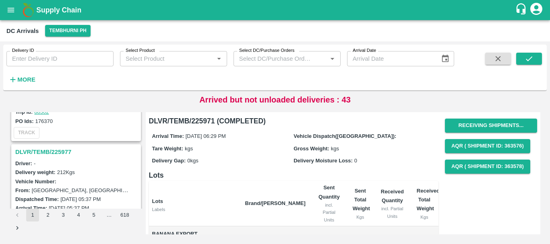
click at [58, 153] on h3 "DLVR/TEMB/225977" at bounding box center [77, 152] width 124 height 10
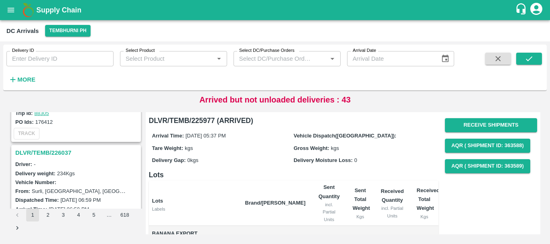
click at [53, 153] on h3 "DLVR/TEMB/226037" at bounding box center [77, 153] width 124 height 10
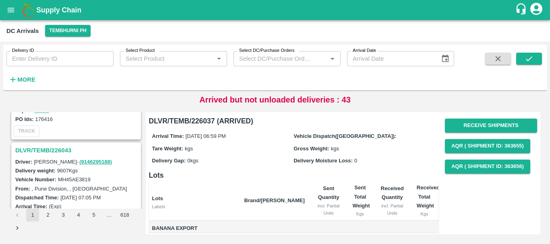
click at [66, 148] on h3 "DLVR/TEMB/226043" at bounding box center [77, 150] width 124 height 10
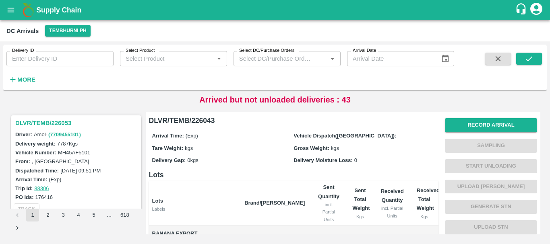
click at [62, 121] on h3 "DLVR/TEMB/226053" at bounding box center [77, 123] width 124 height 10
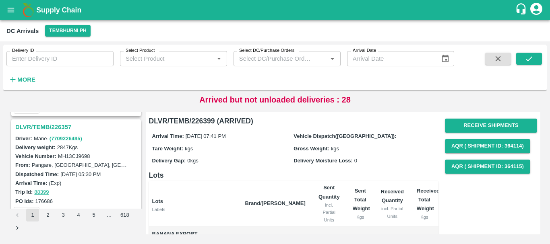
scroll to position [1153, 0]
click at [52, 126] on h3 "DLVR/TEMB/226357" at bounding box center [77, 127] width 124 height 10
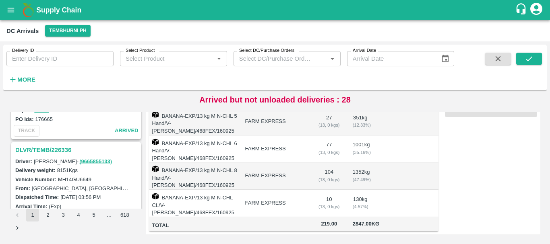
scroll to position [1551, 0]
click at [54, 146] on h3 "DLVR/TEMB/226336" at bounding box center [77, 149] width 124 height 10
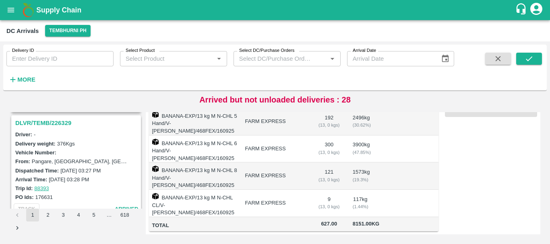
scroll to position [1683, 0]
click at [66, 121] on h3 "DLVR/TEMB/226329" at bounding box center [77, 122] width 124 height 10
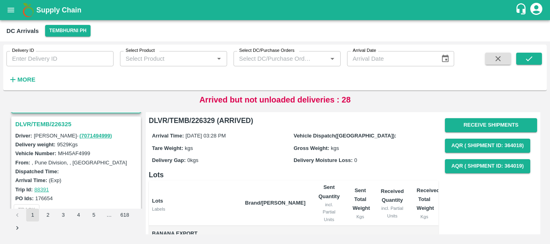
scroll to position [1786, 0]
click at [52, 125] on h3 "DLVR/TEMB/226325" at bounding box center [77, 124] width 124 height 10
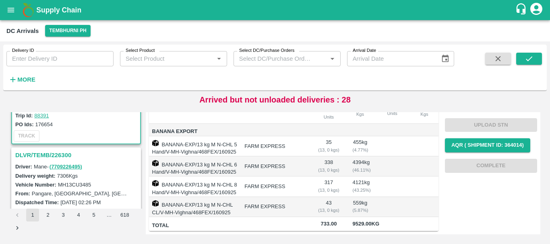
scroll to position [1862, 0]
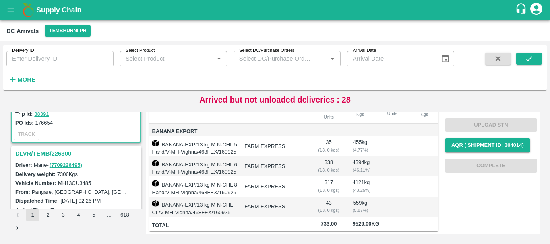
click at [49, 154] on h3 "DLVR/TEMB/226300" at bounding box center [77, 153] width 124 height 10
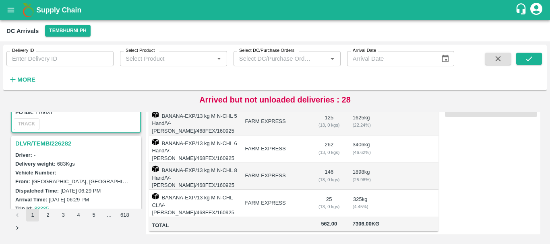
click at [49, 144] on h3 "DLVR/TEMB/226282" at bounding box center [77, 143] width 124 height 10
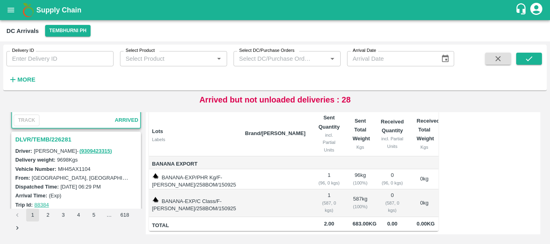
click at [67, 138] on h3 "DLVR/TEMB/226281" at bounding box center [77, 139] width 124 height 10
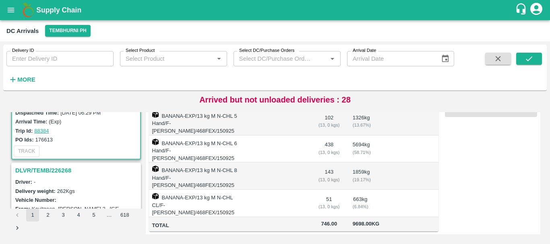
click at [52, 165] on h3 "DLVR/TEMB/226268" at bounding box center [77, 170] width 124 height 10
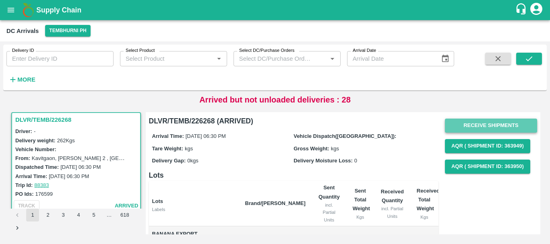
click at [475, 122] on button "Receive Shipments" at bounding box center [491, 126] width 92 height 14
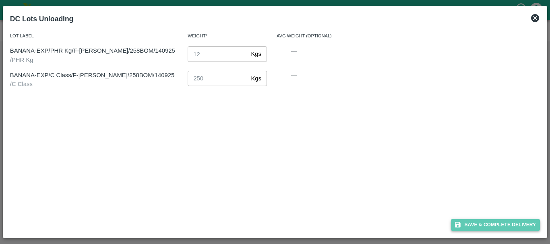
click at [469, 225] on button "Save & Complete Delivery" at bounding box center [495, 225] width 89 height 12
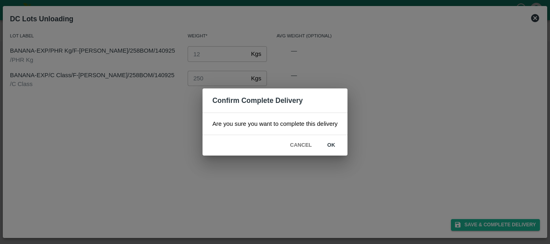
click at [335, 149] on button "ok" at bounding box center [331, 145] width 26 height 14
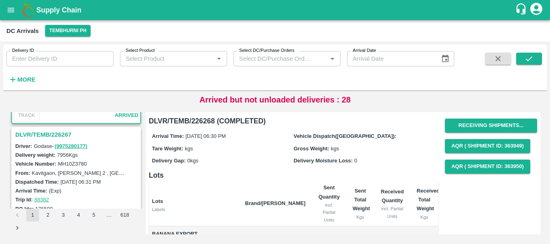
click at [71, 165] on label "MH10Z3780" at bounding box center [72, 164] width 29 height 6
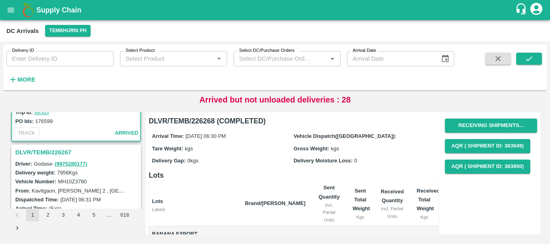
click at [60, 153] on h3 "DLVR/TEMB/226267" at bounding box center [77, 152] width 124 height 10
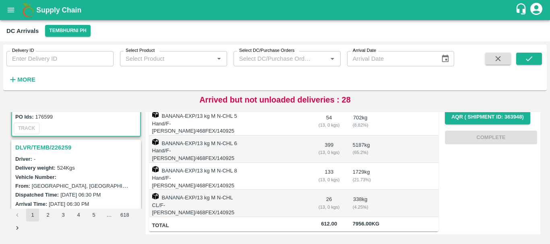
click at [54, 147] on h3 "DLVR/TEMB/226259" at bounding box center [77, 147] width 124 height 10
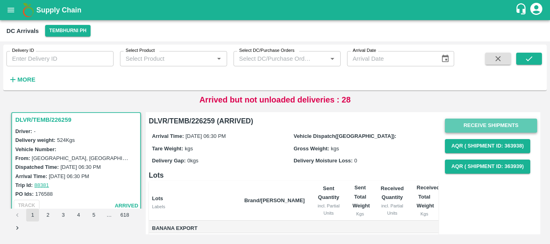
click at [455, 122] on button "Receive Shipments" at bounding box center [491, 126] width 92 height 14
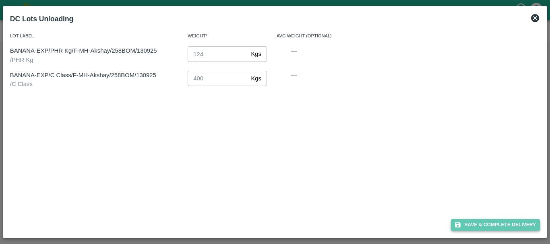
click at [481, 222] on button "Save & Complete Delivery" at bounding box center [495, 225] width 89 height 12
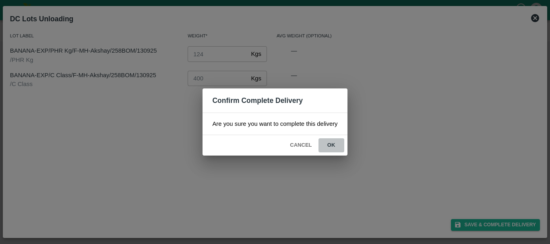
click at [332, 146] on button "ok" at bounding box center [331, 145] width 26 height 14
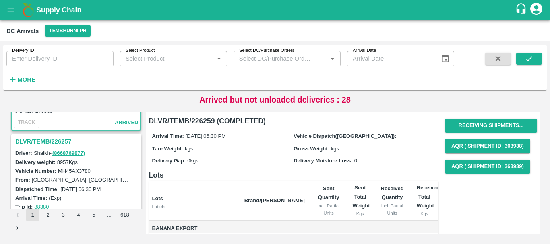
click at [58, 142] on h3 "DLVR/TEMB/226257" at bounding box center [77, 141] width 124 height 10
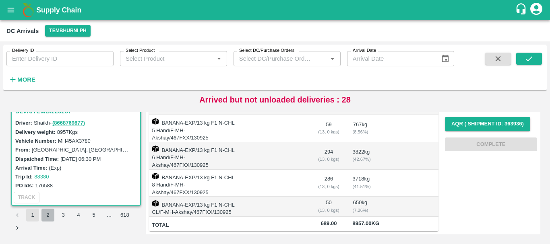
click at [51, 211] on button "2" at bounding box center [47, 215] width 13 height 13
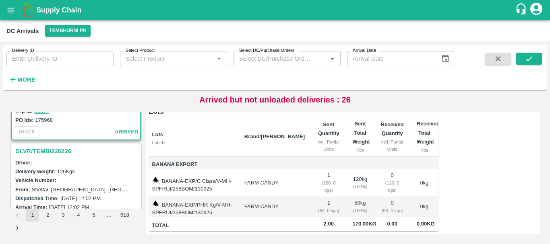
click at [62, 156] on h3 "DLVR/TEMB/226226" at bounding box center [77, 151] width 124 height 10
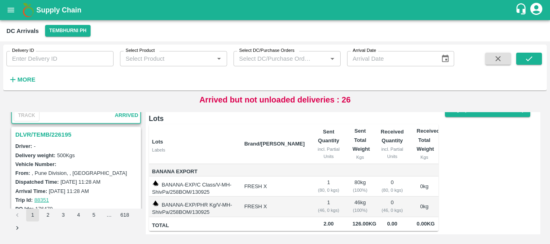
click at [57, 136] on h3 "DLVR/TEMB/226195" at bounding box center [77, 135] width 124 height 10
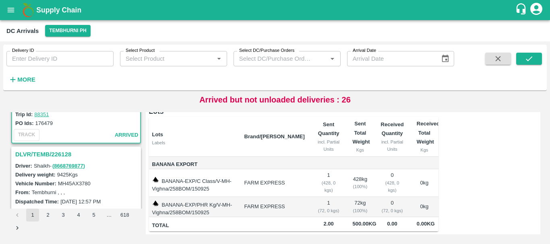
click at [61, 154] on h3 "DLVR/TEMB/226128" at bounding box center [77, 154] width 124 height 10
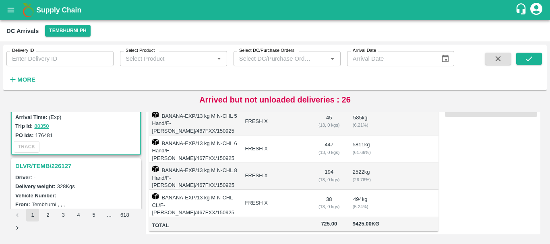
click at [60, 167] on h3 "DLVR/TEMB/226127" at bounding box center [77, 166] width 124 height 10
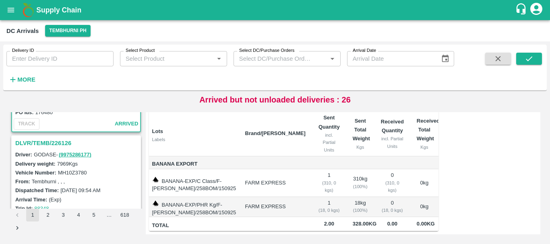
click at [39, 142] on h3 "DLVR/TEMB/226126" at bounding box center [77, 143] width 124 height 10
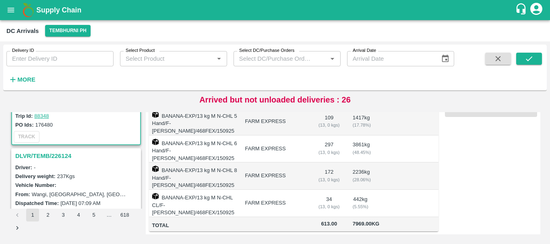
click at [54, 151] on h3 "DLVR/TEMB/226124" at bounding box center [77, 156] width 124 height 10
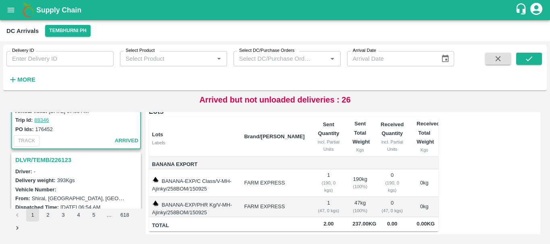
click at [54, 159] on h3 "DLVR/TEMB/226123" at bounding box center [77, 160] width 124 height 10
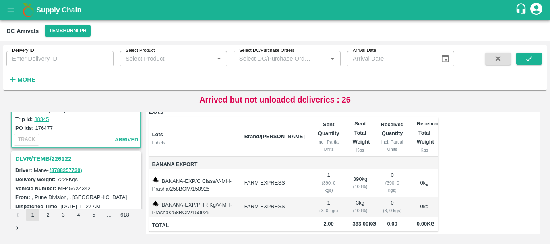
click at [59, 156] on h3 "DLVR/TEMB/226122" at bounding box center [77, 159] width 124 height 10
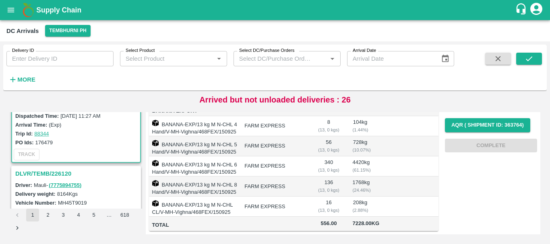
click at [66, 171] on h3 "DLVR/TEMB/226120" at bounding box center [77, 174] width 124 height 10
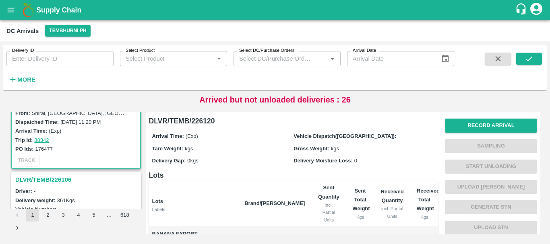
click at [56, 180] on h3 "DLVR/TEMB/226106" at bounding box center [77, 180] width 124 height 10
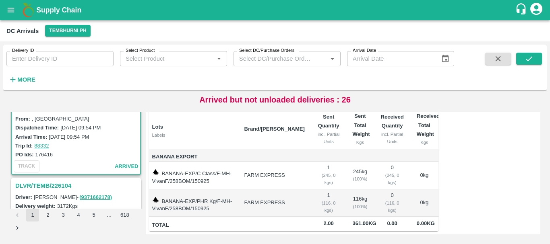
click at [66, 183] on h3 "DLVR/TEMB/226104" at bounding box center [77, 186] width 124 height 10
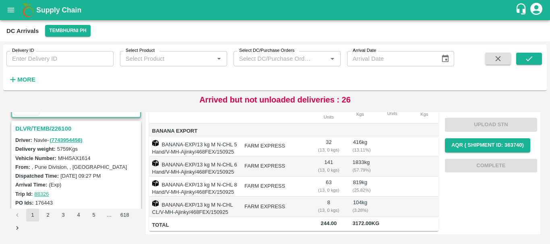
click at [68, 127] on h3 "DLVR/TEMB/226100" at bounding box center [77, 129] width 124 height 10
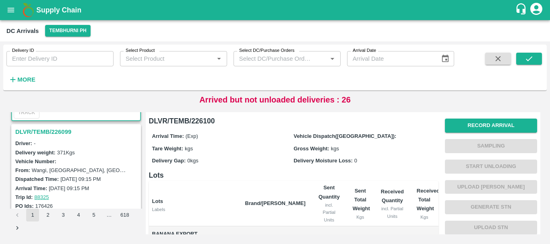
click at [57, 130] on h3 "DLVR/TEMB/226099" at bounding box center [77, 132] width 124 height 10
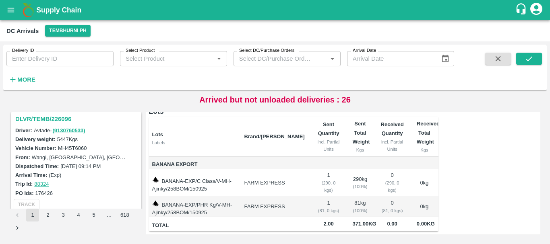
click at [56, 118] on h3 "DLVR/TEMB/226096" at bounding box center [77, 119] width 124 height 10
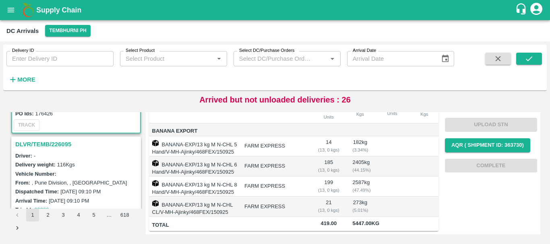
click at [60, 144] on h3 "DLVR/TEMB/226095" at bounding box center [77, 144] width 124 height 10
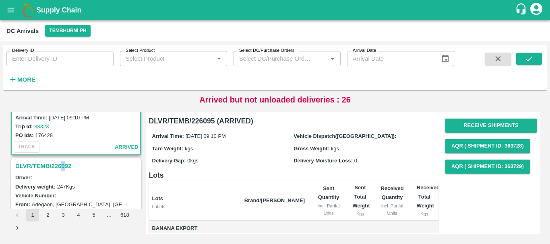
drag, startPoint x: 61, startPoint y: 159, endPoint x: 66, endPoint y: 165, distance: 8.4
click at [66, 165] on div "DLVR/TEMB/226092 Driver: - Delivery weight: 247 Kgs Vehicle Number: From: Adega…" at bounding box center [76, 210] width 130 height 102
click at [66, 165] on h3 "DLVR/TEMB/226092" at bounding box center [77, 166] width 124 height 10
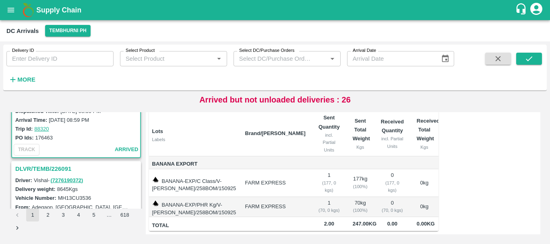
click at [54, 169] on h3 "DLVR/TEMB/226091" at bounding box center [77, 169] width 124 height 10
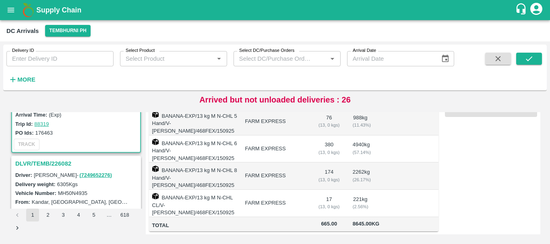
click at [64, 165] on h3 "DLVR/TEMB/226082" at bounding box center [77, 164] width 124 height 10
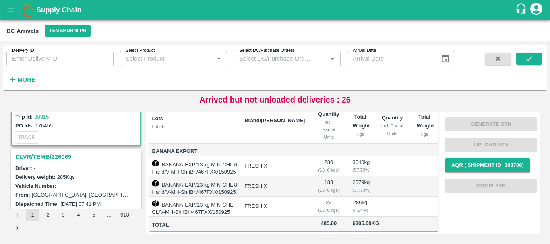
click at [64, 152] on h3 "DLVR/TEMB/226069" at bounding box center [77, 157] width 124 height 10
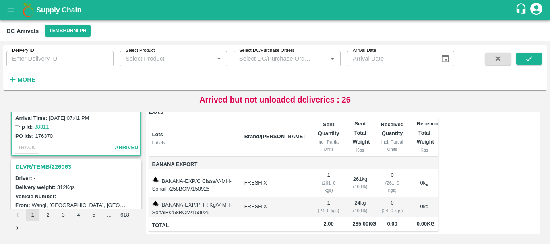
click at [61, 165] on h3 "DLVR/TEMB/226063" at bounding box center [77, 167] width 124 height 10
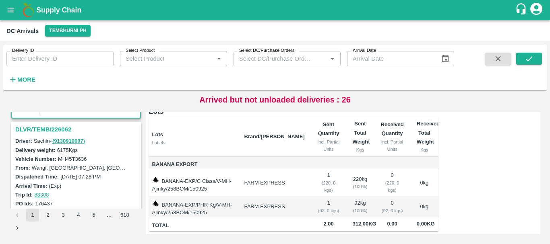
click at [55, 130] on h3 "DLVR/TEMB/226062" at bounding box center [77, 129] width 124 height 10
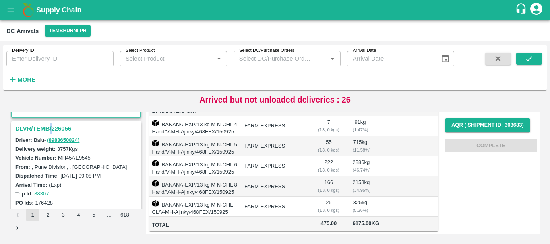
drag, startPoint x: 49, startPoint y: 122, endPoint x: 51, endPoint y: 127, distance: 5.2
click at [51, 127] on div "DLVR/TEMB/226056" at bounding box center [76, 129] width 128 height 14
click at [51, 127] on h3 "DLVR/TEMB/226056" at bounding box center [77, 129] width 124 height 10
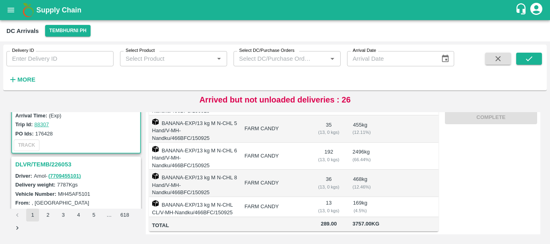
click at [65, 162] on h3 "DLVR/TEMB/226053" at bounding box center [77, 164] width 124 height 10
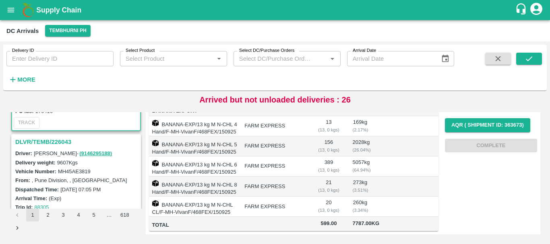
click at [54, 141] on h3 "DLVR/TEMB/226043" at bounding box center [77, 142] width 124 height 10
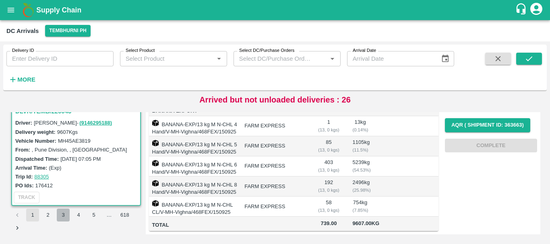
click at [64, 216] on button "3" at bounding box center [63, 215] width 13 height 13
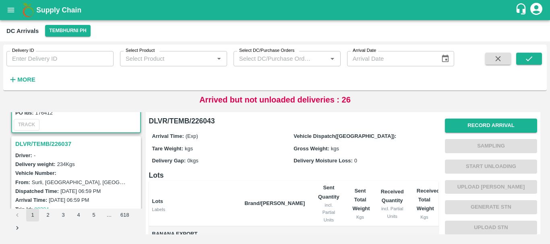
click at [64, 145] on h3 "DLVR/TEMB/226037" at bounding box center [77, 144] width 124 height 10
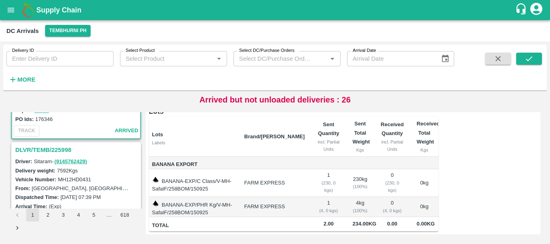
click at [53, 153] on h3 "DLVR/TEMB/225998" at bounding box center [77, 150] width 124 height 10
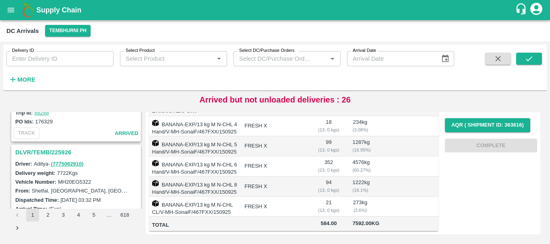
click at [62, 154] on h3 "DLVR/TEMB/225926" at bounding box center [77, 152] width 124 height 10
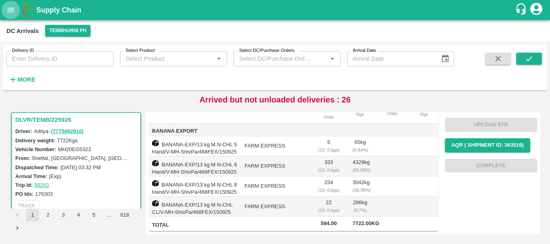
click at [11, 16] on button "open drawer" at bounding box center [11, 10] width 19 height 19
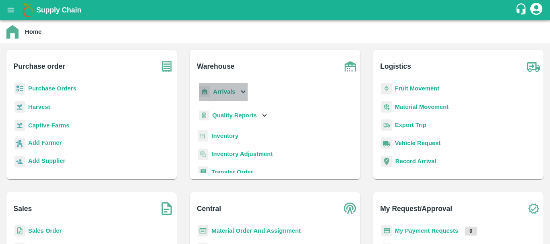
click at [226, 87] on div "Arrivals" at bounding box center [223, 92] width 50 height 18
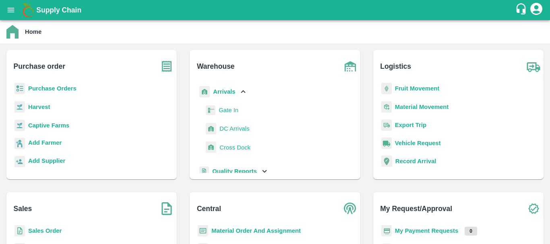
click at [241, 124] on span "DC Arrivals" at bounding box center [234, 128] width 30 height 9
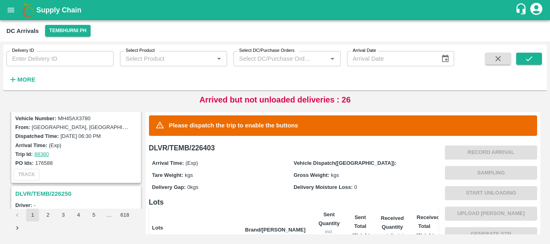
scroll to position [2536, 0]
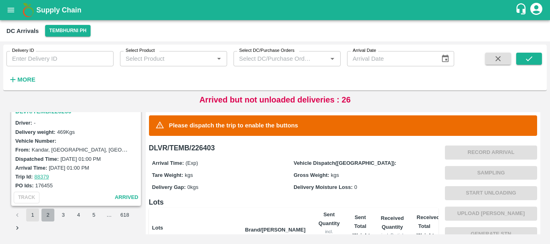
click at [47, 217] on button "2" at bounding box center [47, 215] width 13 height 13
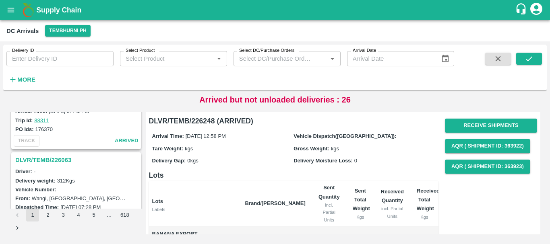
scroll to position [2536, 0]
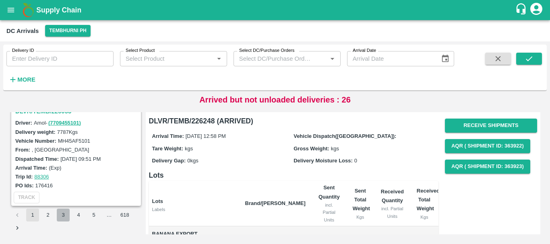
click at [62, 216] on button "3" at bounding box center [63, 215] width 13 height 13
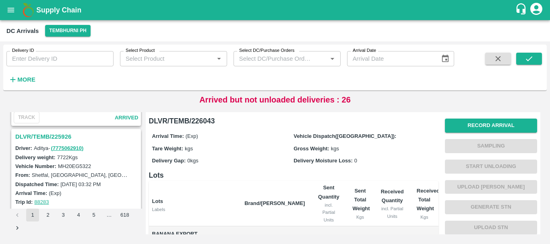
scroll to position [827, 0]
click at [60, 136] on h3 "DLVR/TEMB/225926" at bounding box center [77, 137] width 124 height 10
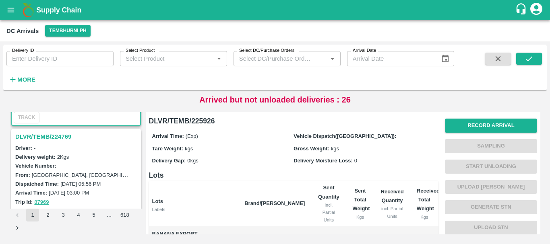
scroll to position [933, 0]
click at [53, 138] on h3 "DLVR/TEMB/224769" at bounding box center [77, 137] width 124 height 10
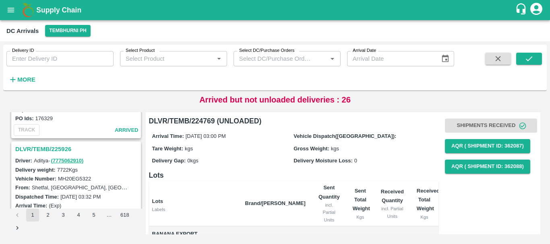
scroll to position [815, 0]
click at [61, 146] on h3 "DLVR/TEMB/225926" at bounding box center [77, 149] width 124 height 10
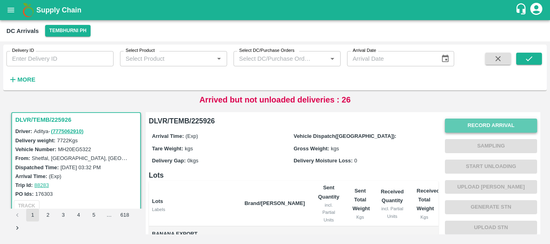
click at [481, 122] on button "Record Arrival" at bounding box center [491, 126] width 92 height 14
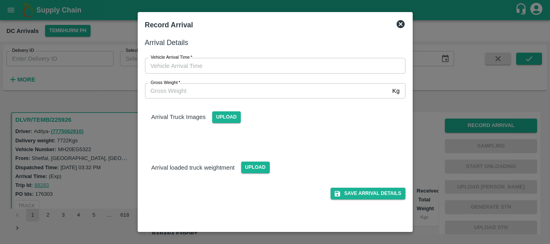
type input "DD/MM/YYYY hh:mm aa"
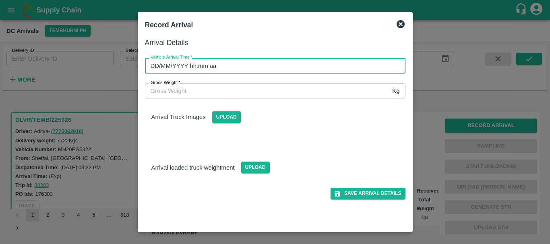
click at [327, 66] on input "DD/MM/YYYY hh:mm aa" at bounding box center [272, 65] width 255 height 15
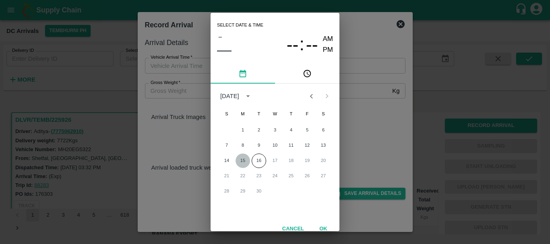
click at [244, 160] on button "15" at bounding box center [242, 161] width 14 height 14
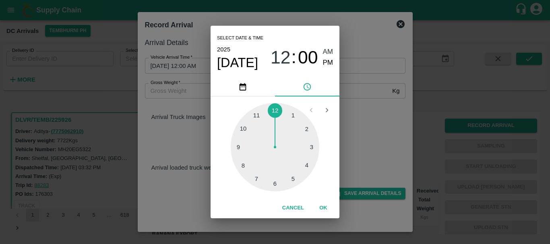
click at [305, 158] on div at bounding box center [275, 147] width 89 height 89
click at [246, 151] on div at bounding box center [275, 147] width 89 height 89
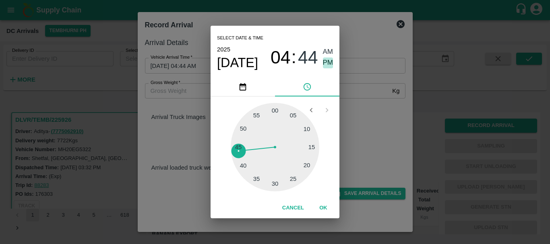
click at [326, 63] on span "PM" at bounding box center [328, 63] width 10 height 11
type input "15/09/2025 04:44 PM"
click at [372, 122] on div "Select date & time 2025 Sep 15 04 : 44 AM PM 05 10 15 20 25 30 35 40 45 50 55 0…" at bounding box center [275, 122] width 550 height 244
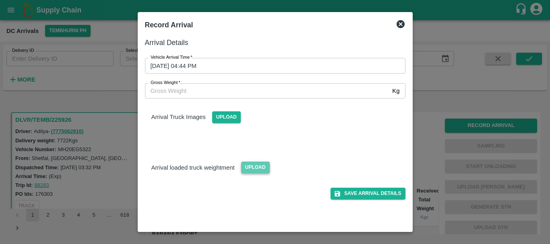
click at [254, 164] on span "Upload" at bounding box center [255, 168] width 29 height 12
click at [0, 0] on input "Upload" at bounding box center [0, 0] width 0 height 0
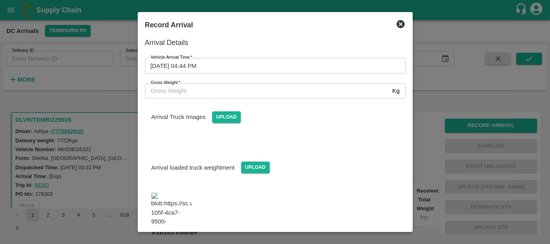
scroll to position [14, 0]
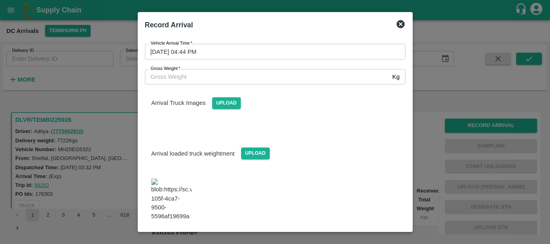
click at [171, 187] on img at bounding box center [171, 200] width 40 height 42
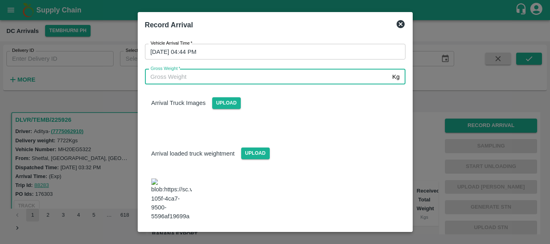
click at [205, 82] on input "Gross Weight   *" at bounding box center [267, 76] width 244 height 15
type input "14140"
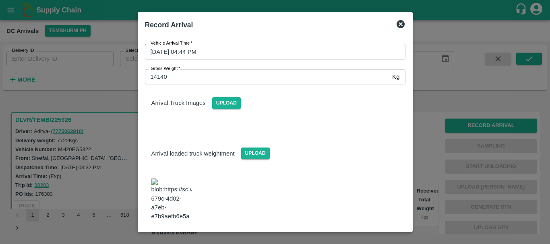
click at [261, 113] on div "Arrival Truck Images Upload" at bounding box center [271, 106] width 267 height 57
click at [350, 237] on button "Save Arrival Details" at bounding box center [367, 243] width 74 height 12
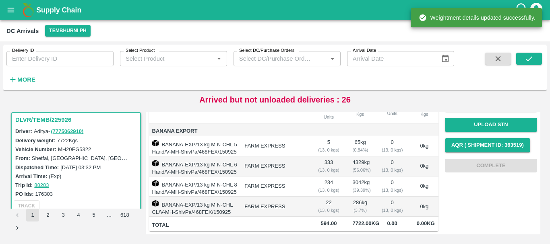
scroll to position [0, 0]
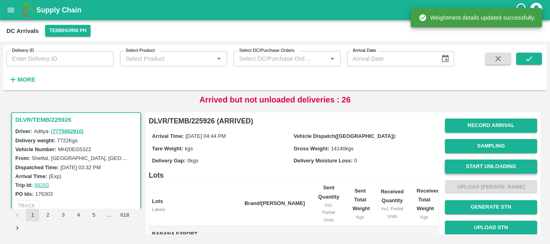
click at [472, 168] on button "Start Unloading" at bounding box center [491, 167] width 92 height 14
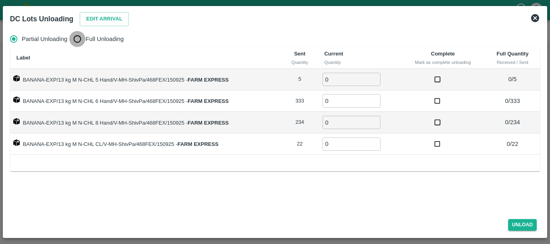
click at [80, 46] on input "Full Unloading" at bounding box center [77, 39] width 16 height 16
radio input "true"
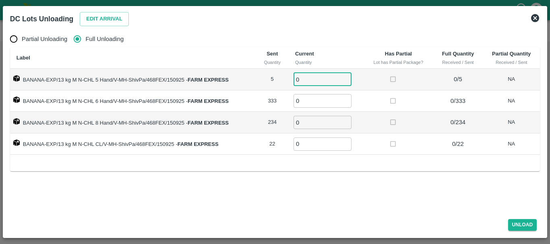
click at [310, 81] on input "0" at bounding box center [322, 79] width 58 height 13
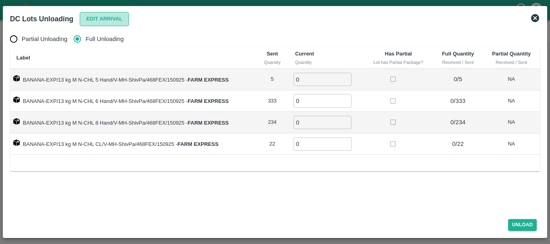
click at [102, 19] on button "Edit Arrival" at bounding box center [104, 19] width 49 height 14
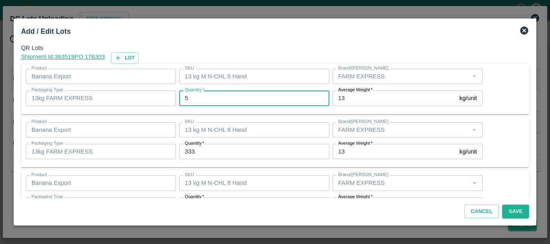
click at [214, 103] on input "5" at bounding box center [254, 98] width 150 height 15
type input "5"
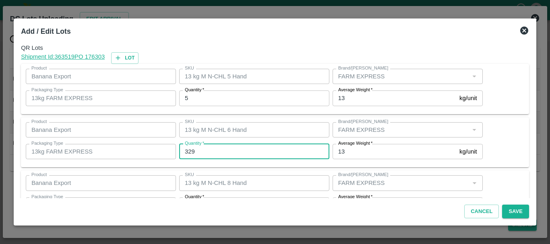
type input "329"
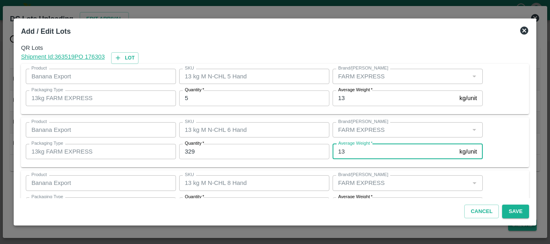
scroll to position [14, 0]
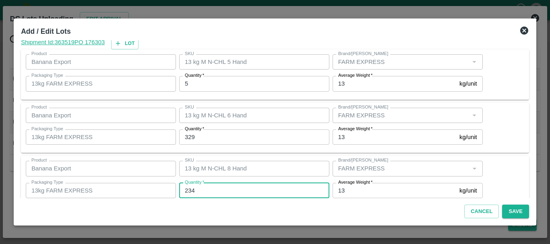
click at [211, 185] on input "234" at bounding box center [254, 190] width 150 height 15
type input "238"
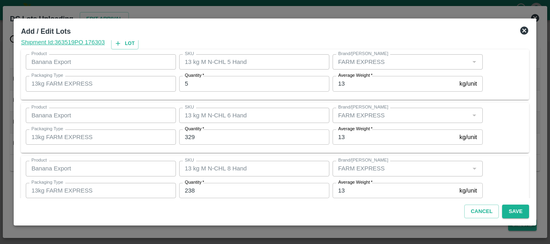
scroll to position [82, 0]
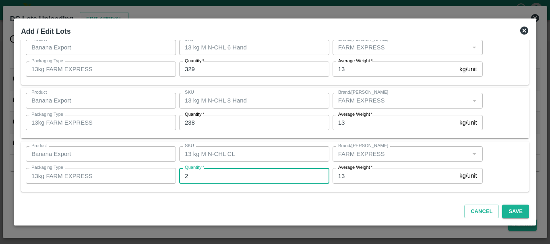
type input "22"
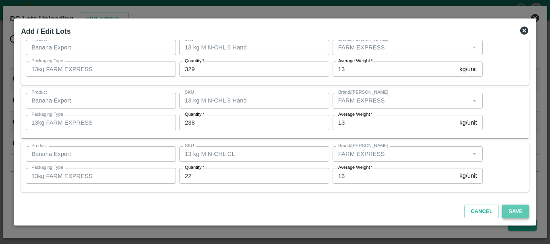
click at [513, 211] on button "Save" at bounding box center [515, 212] width 27 height 14
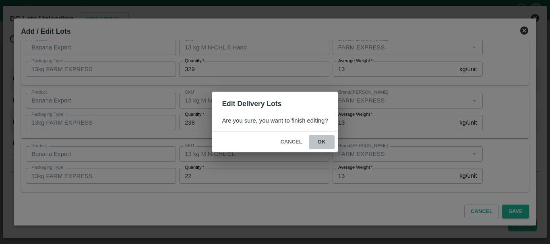
click at [328, 136] on button "ok" at bounding box center [322, 142] width 26 height 14
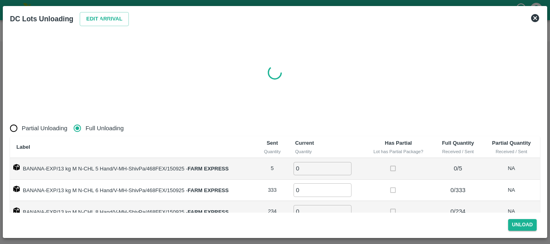
radio input "true"
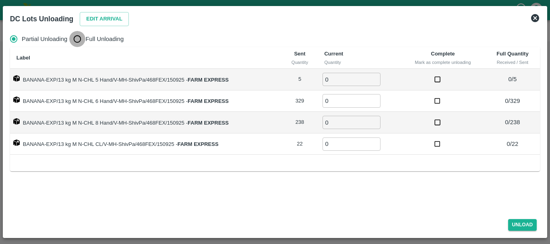
click at [76, 40] on input "Full Unloading" at bounding box center [77, 39] width 16 height 16
radio input "true"
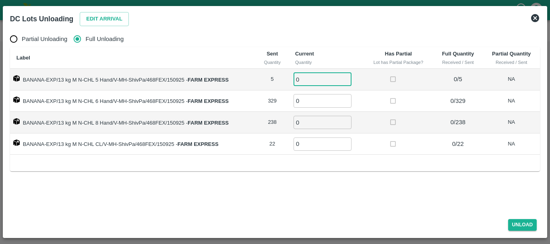
click at [317, 74] on input "0" at bounding box center [322, 79] width 58 height 13
type input "05"
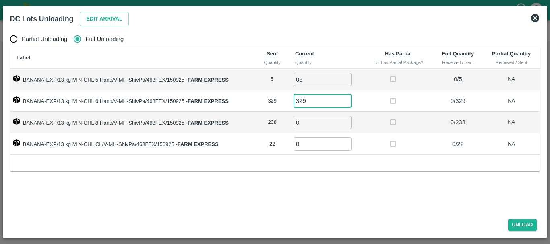
type input "329"
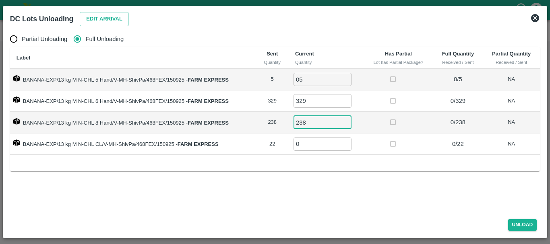
type input "238"
type input "22"
click at [517, 225] on button "Unload" at bounding box center [522, 225] width 29 height 12
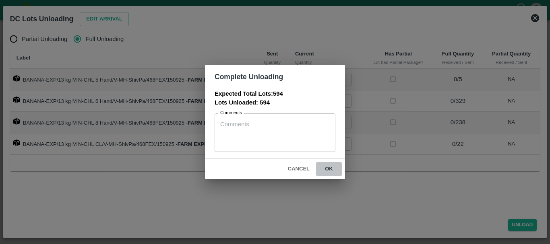
click at [326, 167] on button "ok" at bounding box center [329, 169] width 26 height 14
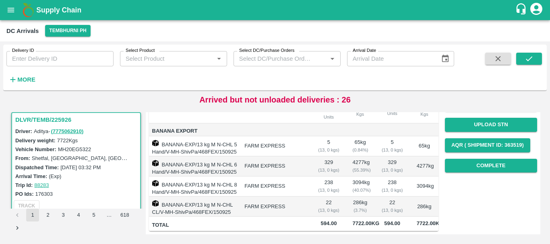
scroll to position [0, 0]
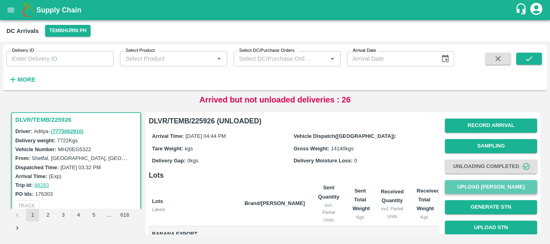
click at [470, 181] on button "Upload [PERSON_NAME]" at bounding box center [491, 187] width 92 height 14
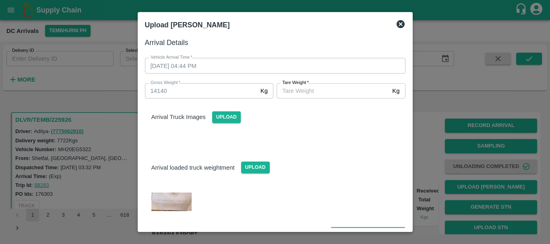
click at [325, 91] on input "Tare Weight   *" at bounding box center [332, 90] width 112 height 15
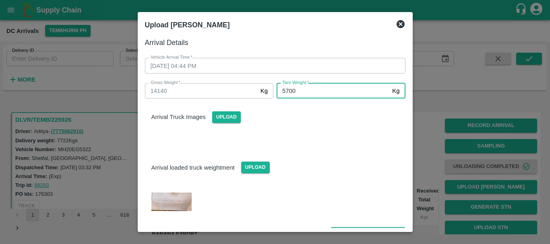
type input "5700"
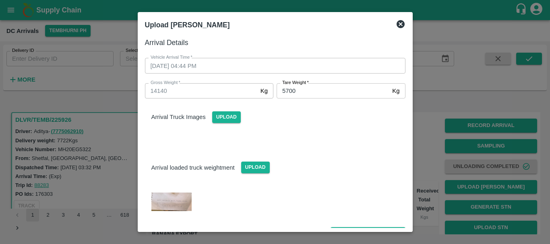
click at [317, 149] on div "Arrival loaded truck weightment Upload" at bounding box center [274, 161] width 273 height 25
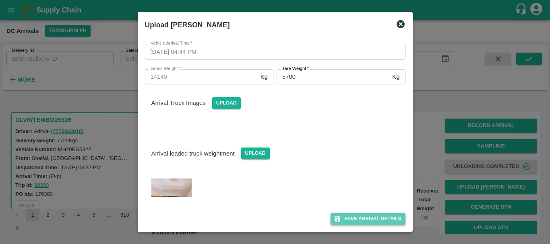
click at [358, 215] on button "Save Arrival Details" at bounding box center [367, 219] width 74 height 12
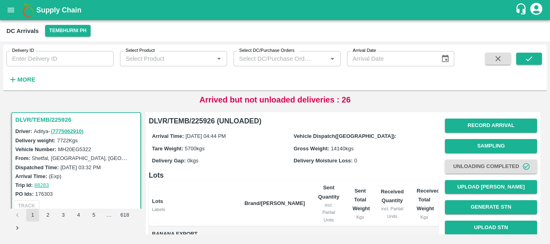
scroll to position [132, 0]
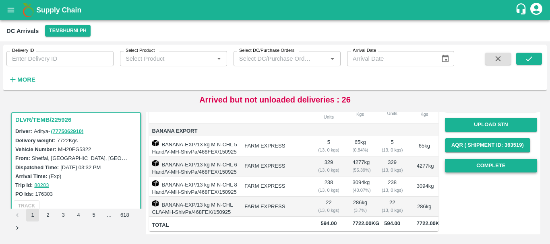
click at [469, 159] on button "Complete" at bounding box center [491, 166] width 92 height 14
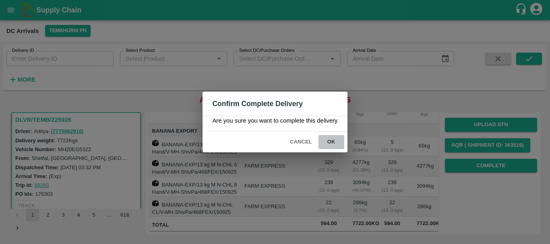
click at [330, 144] on button "ok" at bounding box center [331, 142] width 26 height 14
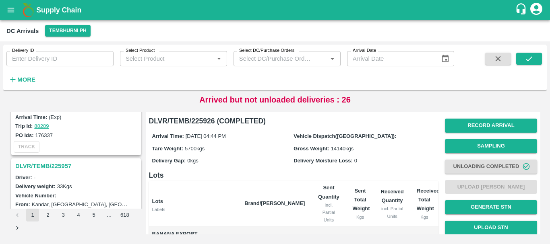
scroll to position [693, 0]
click at [52, 167] on h3 "DLVR/TEMB/225957" at bounding box center [77, 166] width 124 height 10
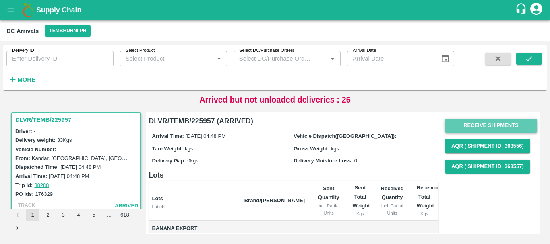
click at [475, 124] on button "Receive Shipments" at bounding box center [491, 126] width 92 height 14
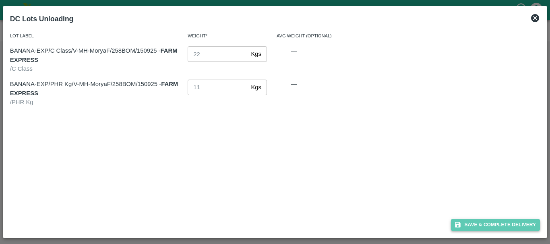
click at [472, 220] on button "Save & Complete Delivery" at bounding box center [495, 225] width 89 height 12
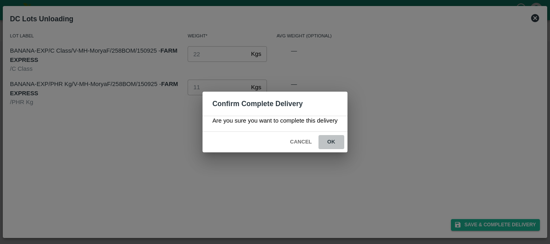
click at [338, 142] on button "ok" at bounding box center [331, 142] width 26 height 14
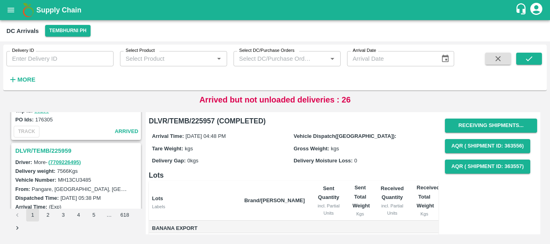
click at [57, 148] on h3 "DLVR/TEMB/225959" at bounding box center [77, 151] width 124 height 10
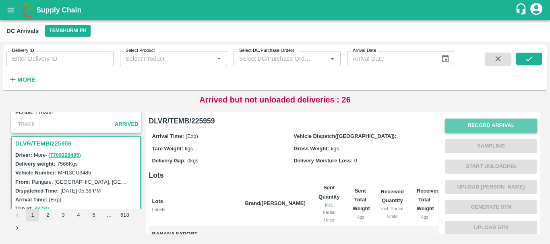
click at [471, 126] on button "Record Arrival" at bounding box center [491, 126] width 92 height 14
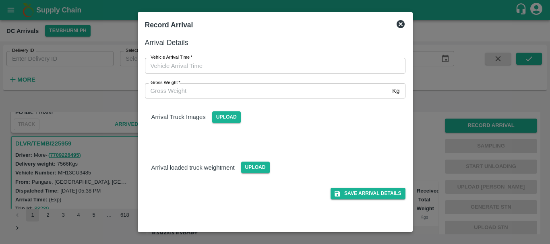
type input "DD/MM/YYYY hh:mm aa"
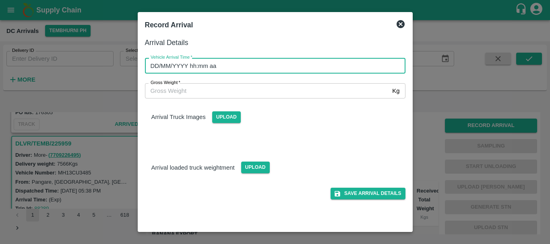
click at [332, 59] on input "DD/MM/YYYY hh:mm aa" at bounding box center [272, 65] width 255 height 15
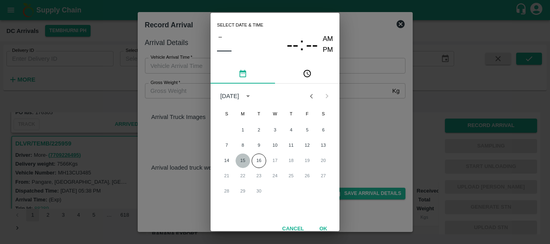
click at [239, 163] on button "15" at bounding box center [242, 161] width 14 height 14
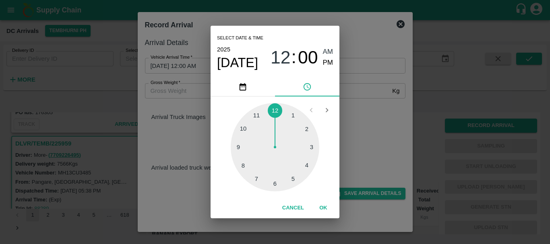
click at [255, 173] on div at bounding box center [275, 147] width 89 height 89
type input "15/09/2025 07:36 AM"
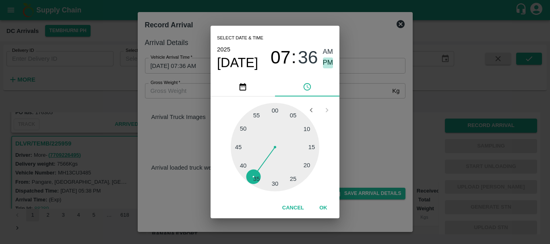
drag, startPoint x: 329, startPoint y: 59, endPoint x: 373, endPoint y: 122, distance: 76.8
click at [373, 122] on div "Select date & time 2025 Sep 15 07 : 36 AM PM 05 10 15 20 25 30 35 40 45 50 55 0…" at bounding box center [275, 122] width 550 height 244
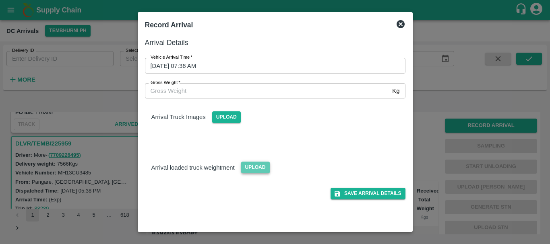
click at [251, 165] on span "Upload" at bounding box center [255, 168] width 29 height 12
click at [0, 0] on input "Upload" at bounding box center [0, 0] width 0 height 0
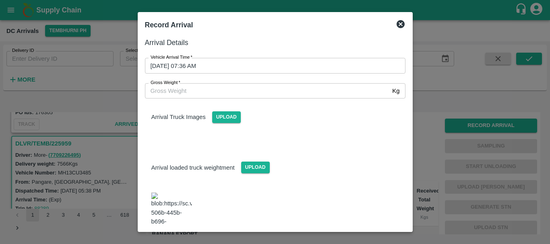
scroll to position [19, 0]
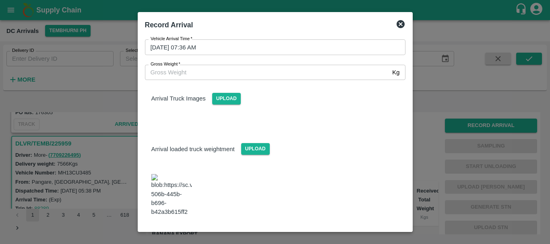
click at [179, 183] on img at bounding box center [171, 195] width 40 height 42
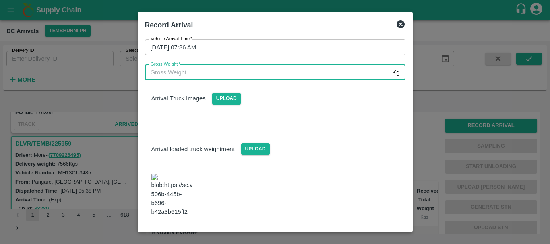
click at [227, 73] on input "Gross Weight   *" at bounding box center [267, 72] width 244 height 15
type input "13075"
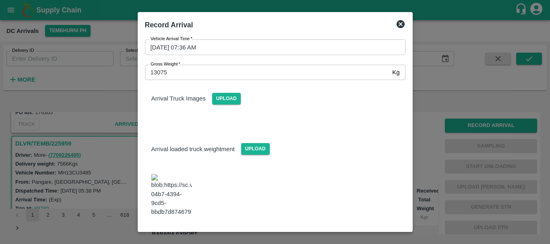
click at [280, 109] on div "Arrival Truck Images Upload" at bounding box center [271, 102] width 267 height 57
click at [351, 233] on button "Save Arrival Details" at bounding box center [367, 239] width 74 height 12
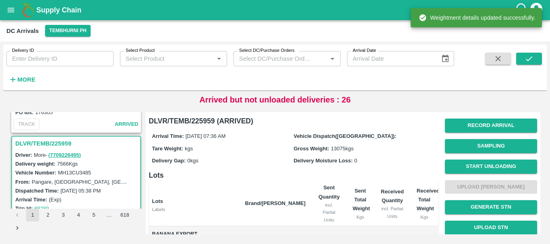
scroll to position [0, 0]
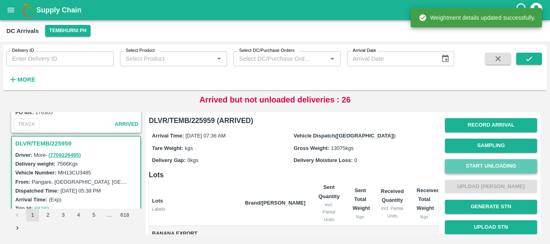
click at [465, 164] on button "Start Unloading" at bounding box center [491, 166] width 92 height 14
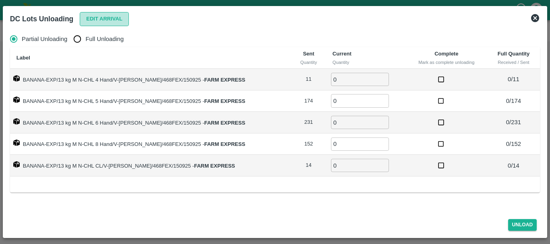
click at [101, 18] on button "Edit Arrival" at bounding box center [104, 19] width 49 height 14
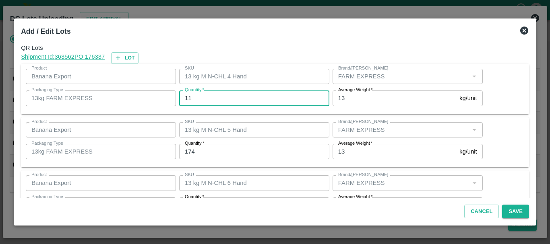
click at [222, 100] on input "11" at bounding box center [254, 98] width 150 height 15
type input "1"
type input "11"
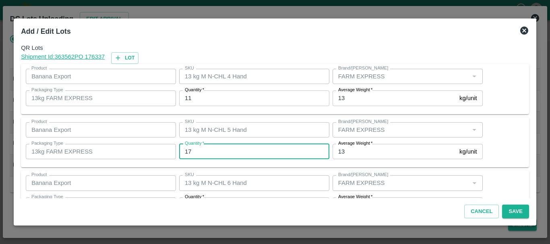
type input "174"
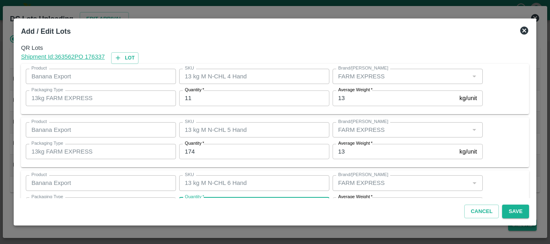
scroll to position [14, 0]
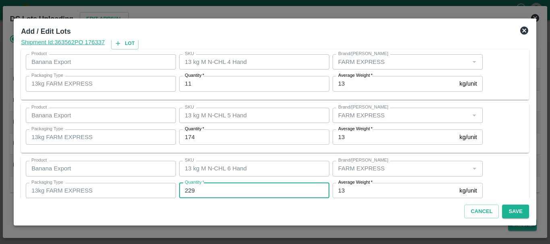
type input "229"
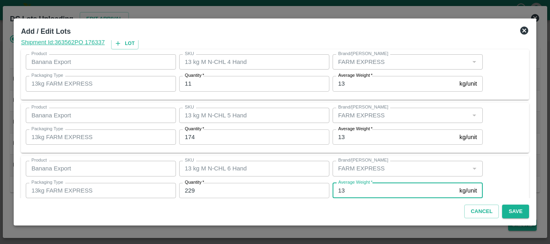
scroll to position [136, 0]
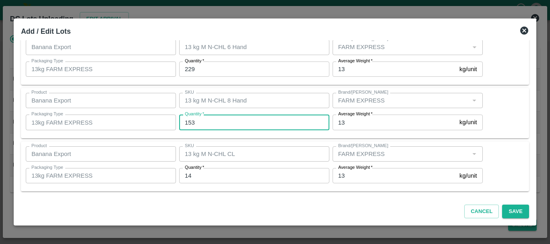
type input "153"
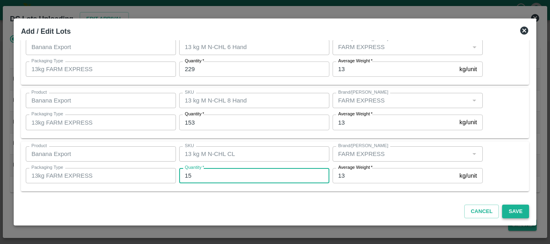
type input "15"
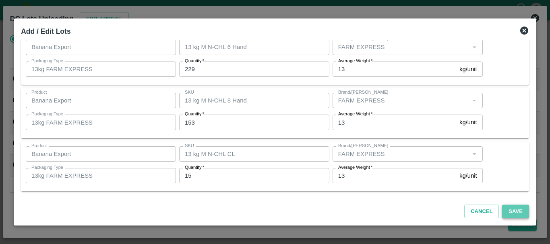
click at [512, 210] on button "Save" at bounding box center [515, 212] width 27 height 14
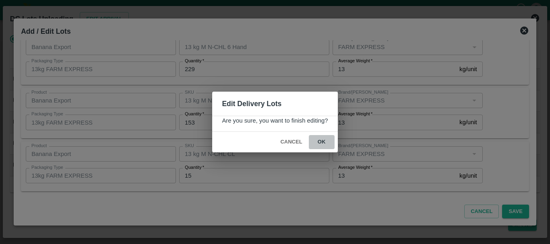
click at [319, 140] on button "ok" at bounding box center [322, 142] width 26 height 14
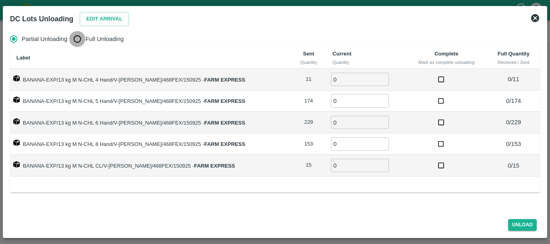
click at [78, 39] on input "Full Unloading" at bounding box center [77, 39] width 16 height 16
radio input "true"
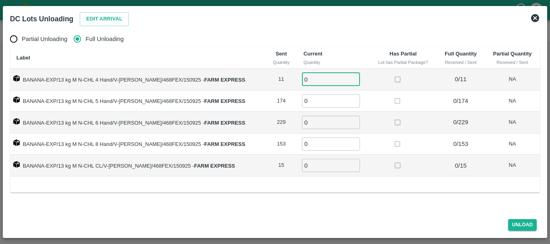
click at [323, 80] on input "0" at bounding box center [331, 79] width 58 height 13
type input "011"
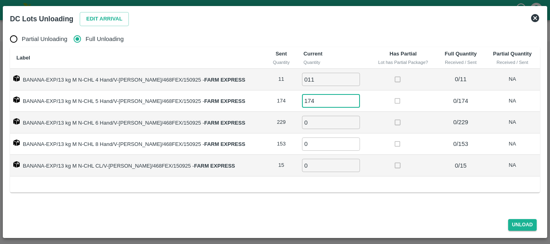
type input "174"
type input "229"
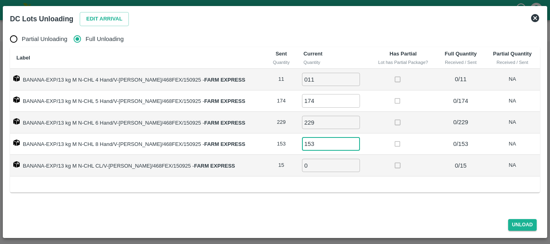
type input "153"
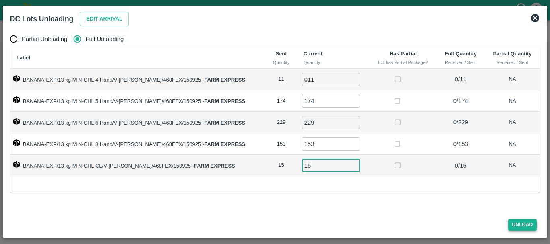
type input "15"
click at [514, 225] on button "Unload" at bounding box center [522, 225] width 29 height 12
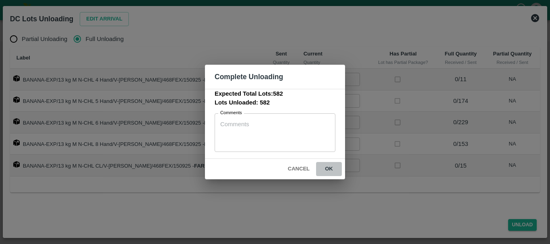
click at [330, 173] on button "ok" at bounding box center [329, 169] width 26 height 14
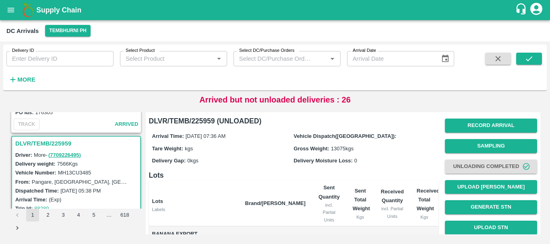
scroll to position [167, 0]
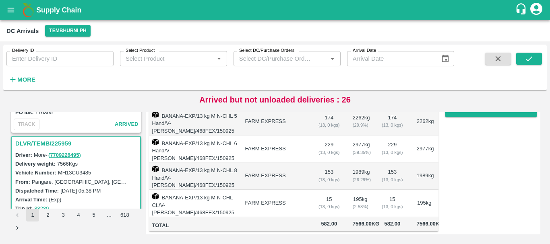
click at [384, 190] on td "15 ( 13, 0 kgs)" at bounding box center [392, 203] width 36 height 27
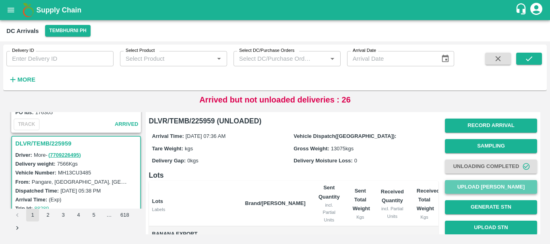
click at [469, 181] on button "Upload [PERSON_NAME]" at bounding box center [491, 187] width 92 height 14
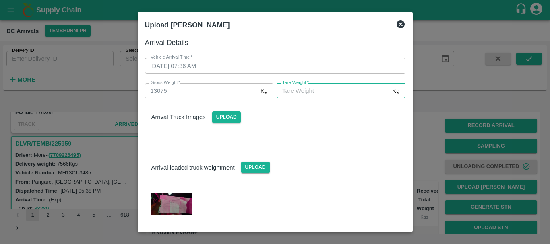
click at [287, 98] on input "Tare Weight   *" at bounding box center [332, 90] width 112 height 15
type input "5380"
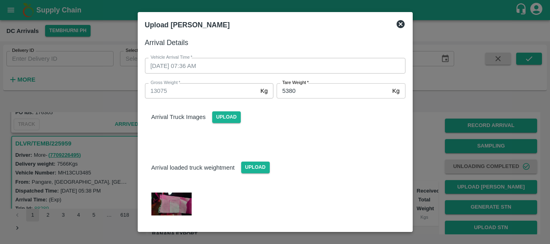
click at [312, 154] on div "Arrival loaded truck weightment Upload" at bounding box center [274, 161] width 273 height 25
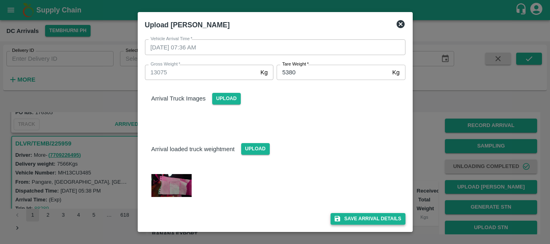
click at [358, 216] on button "Save Arrival Details" at bounding box center [367, 219] width 74 height 12
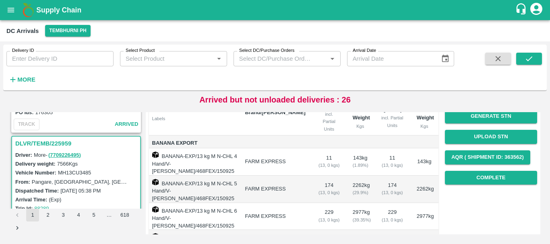
scroll to position [90, 0]
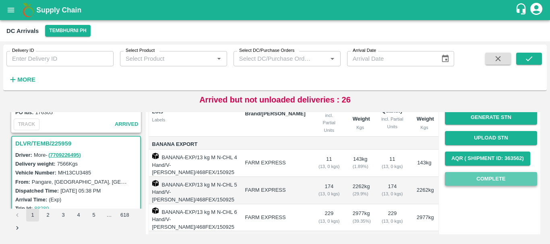
click at [470, 175] on button "Complete" at bounding box center [491, 179] width 92 height 14
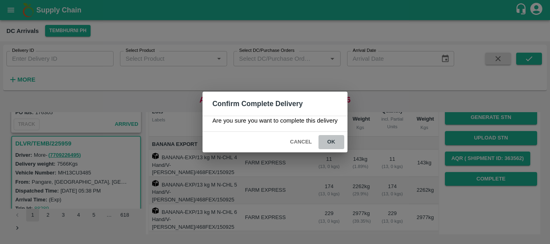
click at [331, 139] on button "ok" at bounding box center [331, 142] width 26 height 14
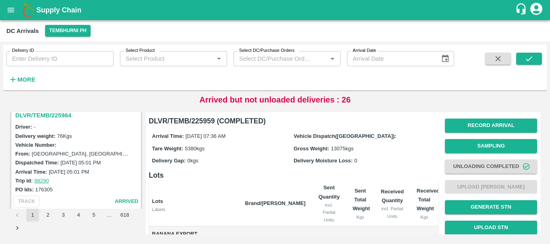
scroll to position [531, 0]
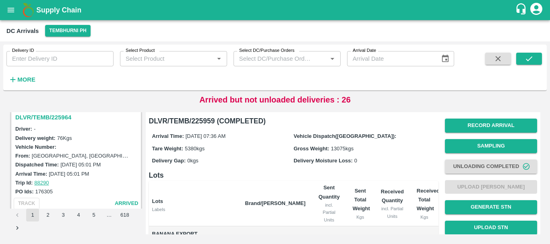
click at [54, 117] on h3 "DLVR/TEMB/225964" at bounding box center [77, 117] width 124 height 10
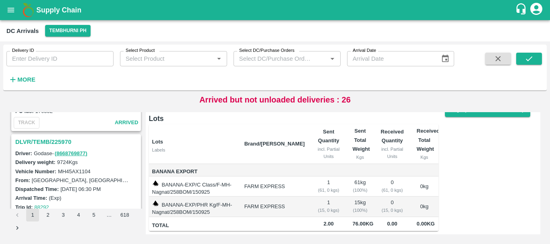
click at [58, 142] on h3 "DLVR/TEMB/225970" at bounding box center [77, 142] width 124 height 10
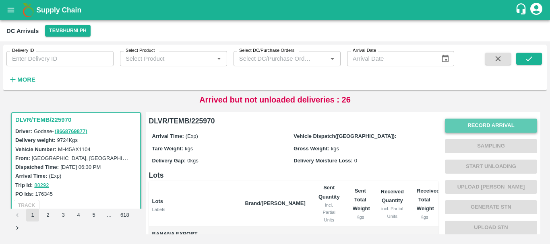
click at [454, 127] on button "Record Arrival" at bounding box center [491, 126] width 92 height 14
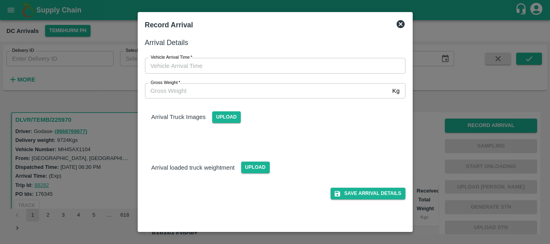
type input "DD/MM/YYYY hh:mm aa"
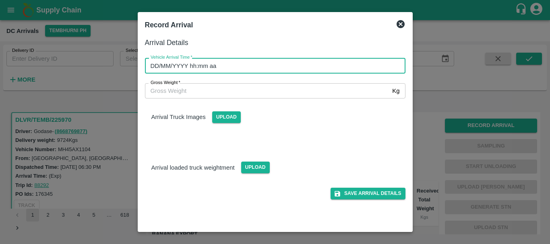
click at [309, 69] on input "DD/MM/YYYY hh:mm aa" at bounding box center [272, 65] width 255 height 15
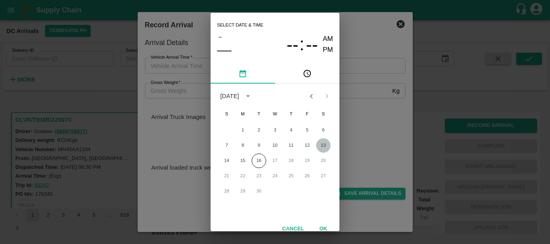
click at [322, 142] on button "13" at bounding box center [323, 145] width 14 height 14
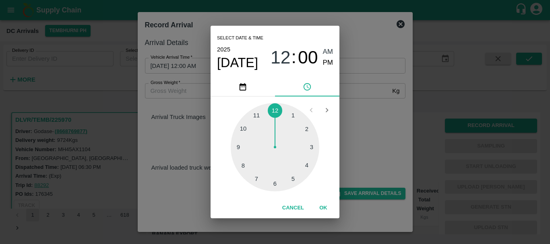
click at [243, 146] on div at bounding box center [275, 147] width 89 height 89
click at [245, 171] on div at bounding box center [275, 147] width 89 height 89
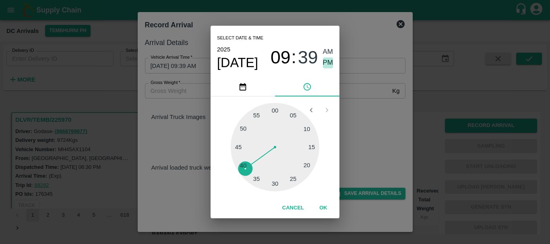
click at [325, 62] on span "PM" at bounding box center [328, 63] width 10 height 11
type input "13/09/2025 09:39 PM"
click at [350, 101] on div "Select date & time 2025 Sep 13 09 : 39 AM PM 05 10 15 20 25 30 35 40 45 50 55 0…" at bounding box center [275, 122] width 550 height 244
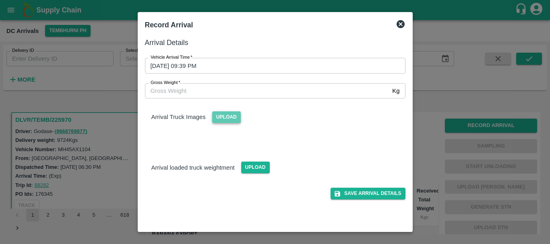
click at [223, 114] on span "Upload" at bounding box center [226, 117] width 29 height 12
click at [0, 0] on input "Upload" at bounding box center [0, 0] width 0 height 0
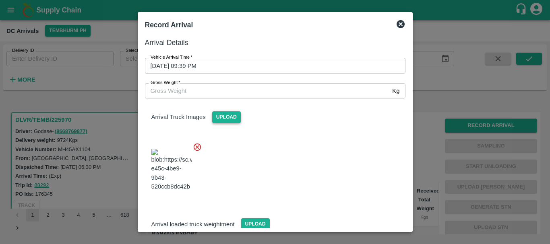
scroll to position [19, 0]
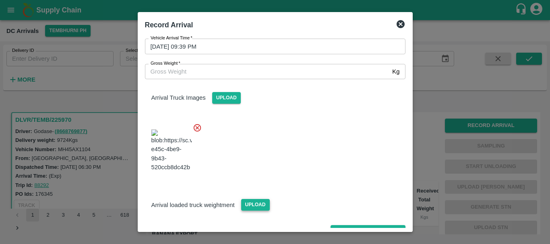
click at [250, 199] on span "Upload" at bounding box center [255, 205] width 29 height 12
click at [0, 0] on input "Upload" at bounding box center [0, 0] width 0 height 0
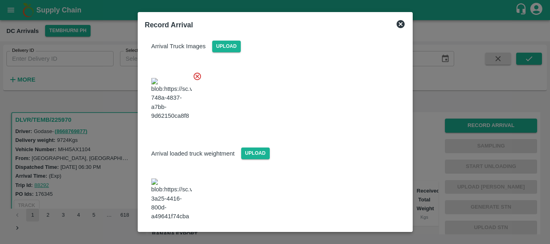
click at [163, 179] on img at bounding box center [171, 200] width 40 height 42
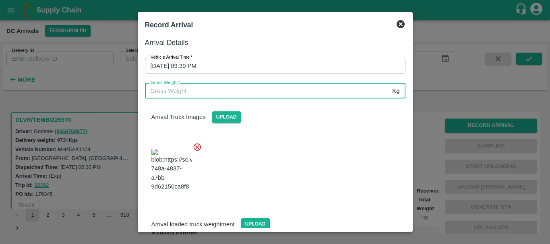
click at [213, 92] on input "Gross Weight   *" at bounding box center [267, 90] width 244 height 15
type input "13520"
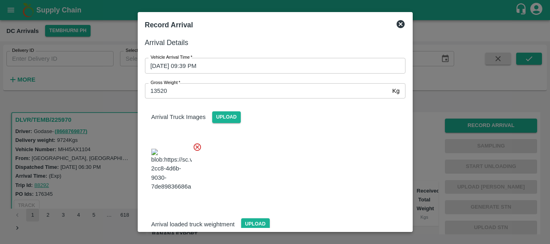
click at [290, 144] on div at bounding box center [271, 167] width 267 height 63
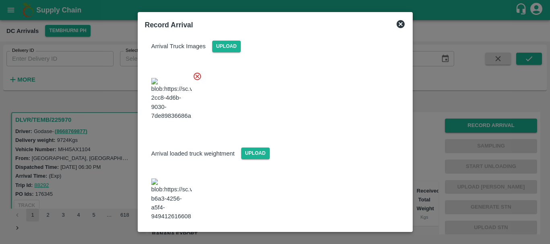
click at [334, 239] on icon "submit" at bounding box center [337, 242] width 7 height 7
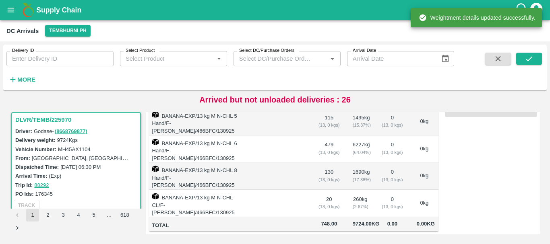
scroll to position [0, 0]
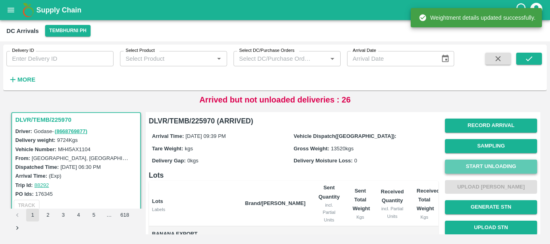
click at [474, 165] on button "Start Unloading" at bounding box center [491, 167] width 92 height 14
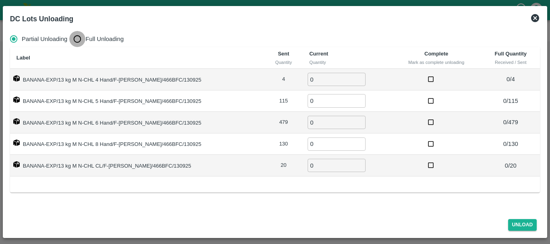
click at [77, 42] on input "Full Unloading" at bounding box center [77, 39] width 16 height 16
radio input "true"
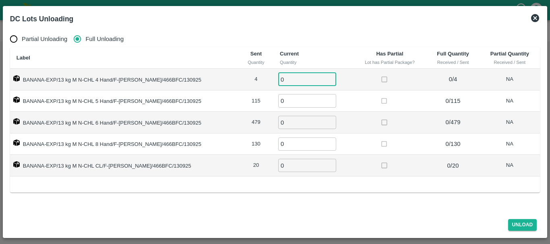
click at [287, 78] on input "0" at bounding box center [307, 79] width 58 height 13
type input "04"
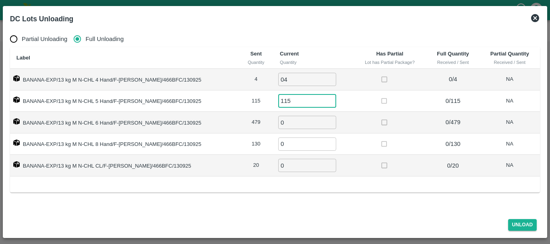
type input "115"
type input "479"
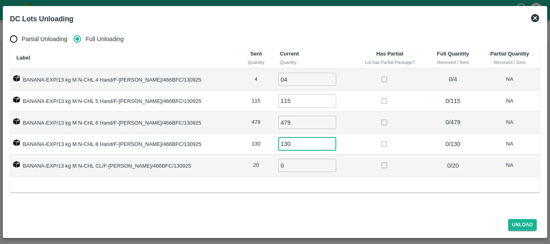
type input "130"
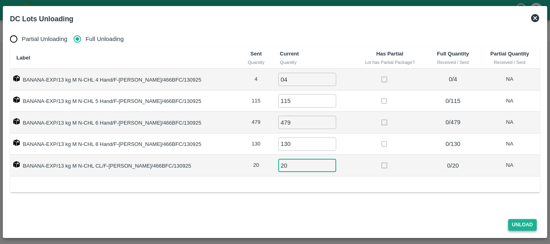
type input "20"
click at [511, 223] on button "Unload" at bounding box center [522, 225] width 29 height 12
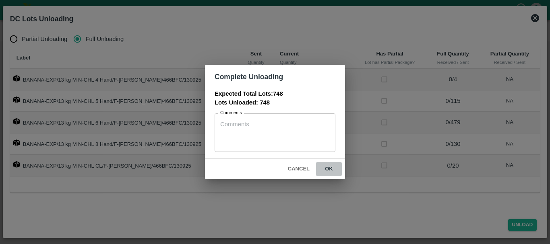
click at [331, 164] on button "ok" at bounding box center [329, 169] width 26 height 14
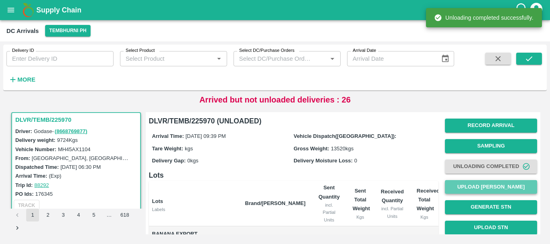
click at [473, 183] on button "Upload [PERSON_NAME]" at bounding box center [491, 187] width 92 height 14
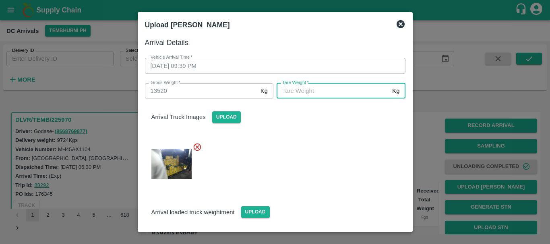
click at [334, 93] on input "Tare Weight   *" at bounding box center [332, 90] width 112 height 15
type input "5910"
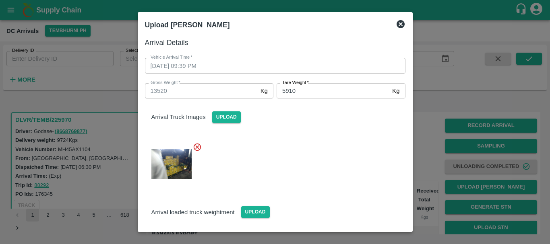
click at [330, 144] on div at bounding box center [271, 161] width 267 height 51
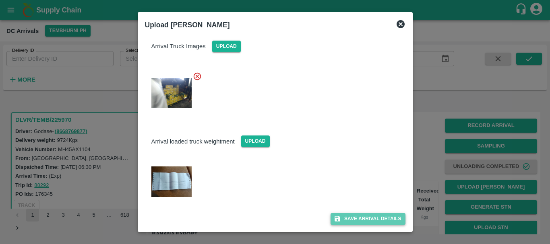
click at [363, 219] on button "Save Arrival Details" at bounding box center [367, 219] width 74 height 12
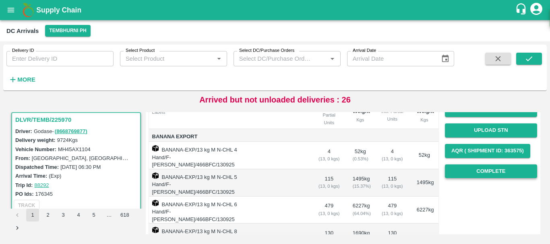
scroll to position [96, 0]
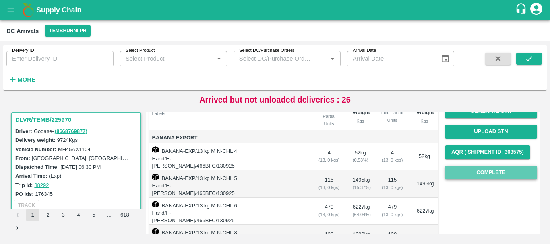
click at [479, 173] on button "Complete" at bounding box center [491, 173] width 92 height 14
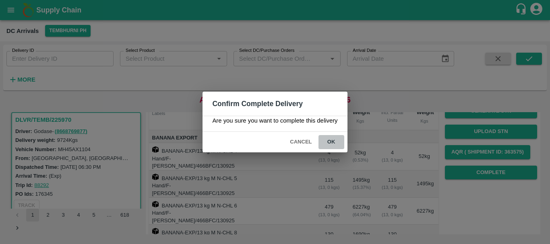
click at [333, 146] on button "ok" at bounding box center [331, 142] width 26 height 14
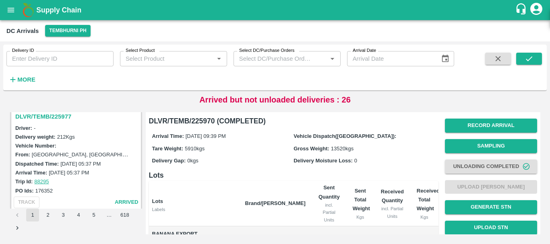
scroll to position [305, 0]
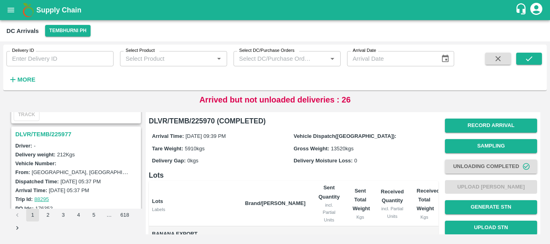
click at [53, 134] on h3 "DLVR/TEMB/225977" at bounding box center [77, 134] width 124 height 10
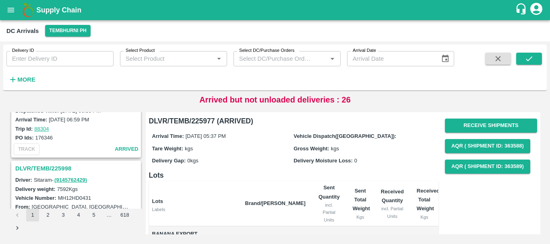
scroll to position [162, 0]
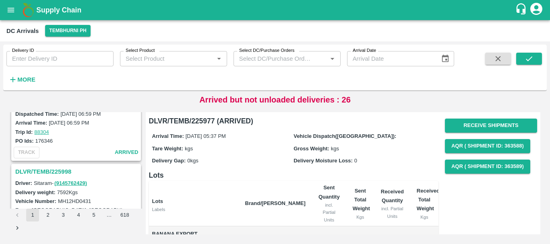
click at [66, 168] on h3 "DLVR/TEMB/225998" at bounding box center [77, 172] width 124 height 10
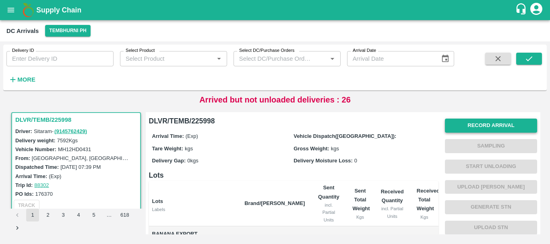
click at [461, 129] on button "Record Arrival" at bounding box center [491, 126] width 92 height 14
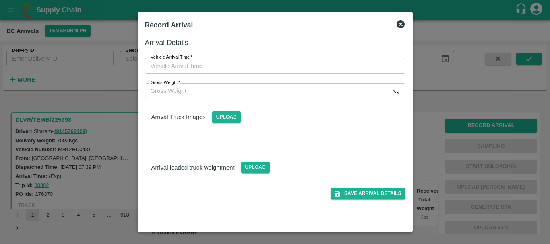
type input "DD/MM/YYYY hh:mm aa"
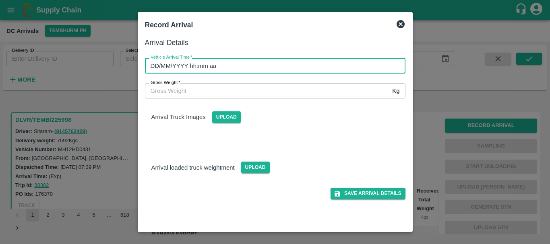
click at [295, 69] on input "DD/MM/YYYY hh:mm aa" at bounding box center [272, 65] width 255 height 15
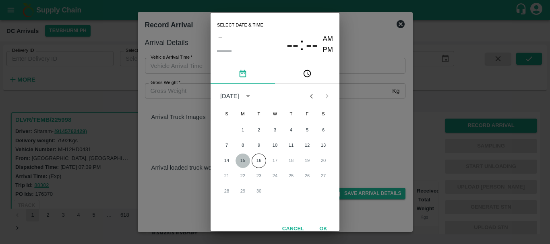
click at [243, 159] on button "15" at bounding box center [242, 161] width 14 height 14
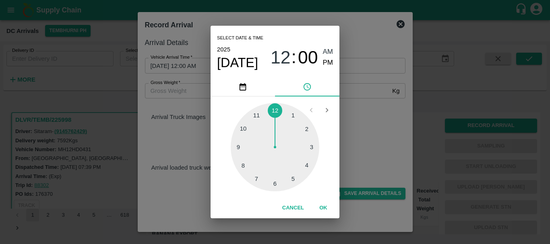
click at [239, 135] on div at bounding box center [275, 147] width 89 height 89
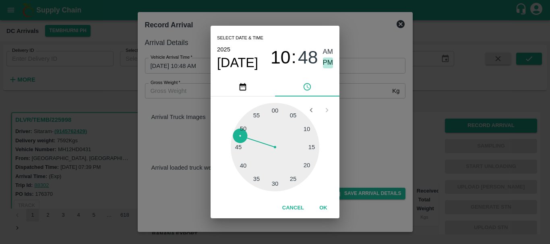
click at [325, 63] on span "PM" at bounding box center [328, 63] width 10 height 11
type input "15/09/2025 10:48 PM"
click at [356, 111] on div "Select date & time 2025 Sep 15 10 : 48 AM PM 05 10 15 20 25 30 35 40 45 50 55 0…" at bounding box center [275, 122] width 550 height 244
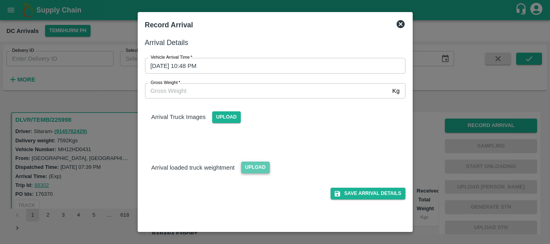
click at [255, 170] on span "Upload" at bounding box center [255, 168] width 29 height 12
click at [0, 0] on input "Upload" at bounding box center [0, 0] width 0 height 0
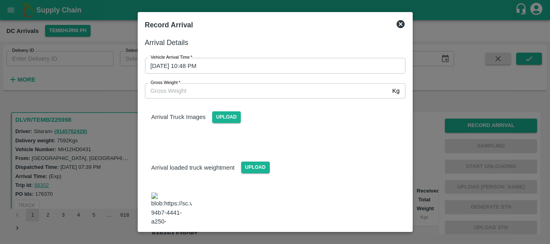
scroll to position [11, 0]
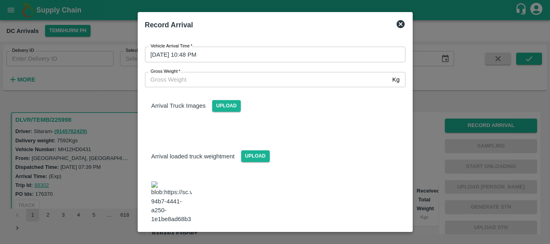
click at [175, 185] on img at bounding box center [171, 202] width 40 height 42
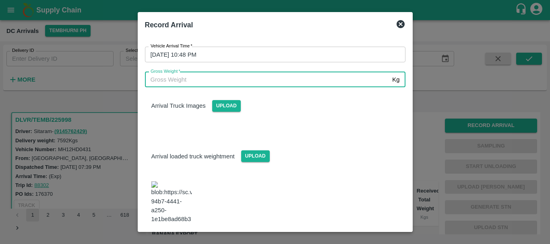
click at [206, 78] on input "Gross Weight   *" at bounding box center [267, 79] width 244 height 15
type input "12800"
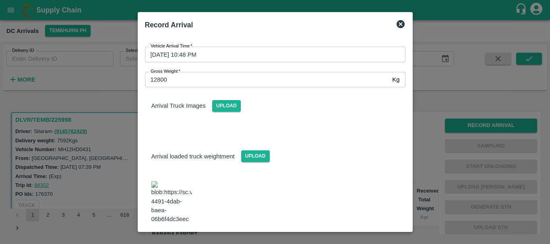
click at [272, 122] on div "Arrival Truck Images Upload" at bounding box center [271, 109] width 267 height 57
click at [344, 240] on button "Save Arrival Details" at bounding box center [367, 246] width 74 height 12
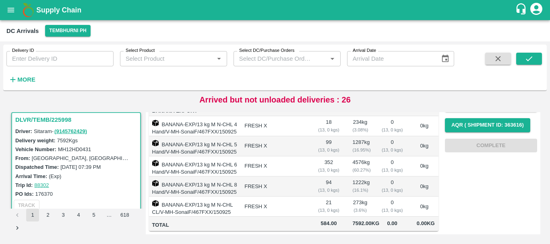
scroll to position [0, 0]
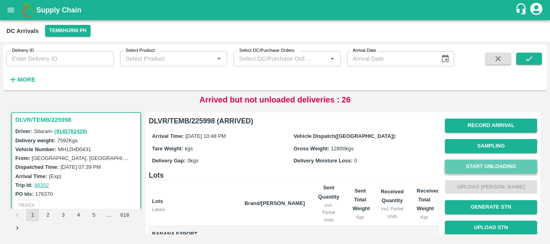
click at [488, 172] on button "Start Unloading" at bounding box center [491, 167] width 92 height 14
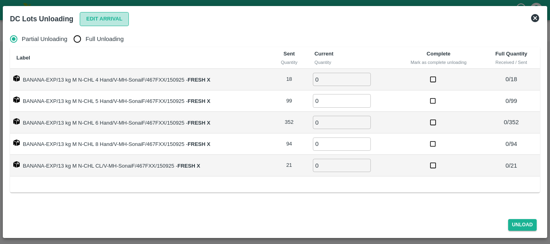
click at [85, 25] on button "Edit Arrival" at bounding box center [104, 19] width 49 height 14
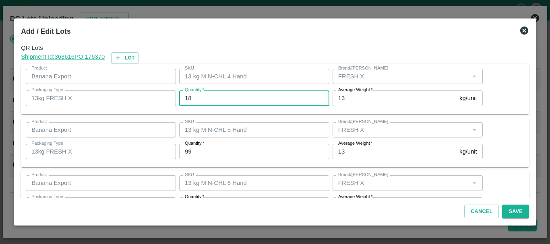
click at [271, 95] on input "18" at bounding box center [254, 98] width 150 height 15
type input "1"
type input "19"
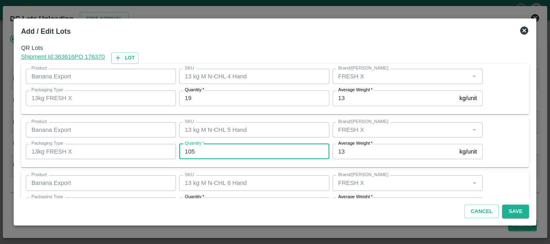
type input "105"
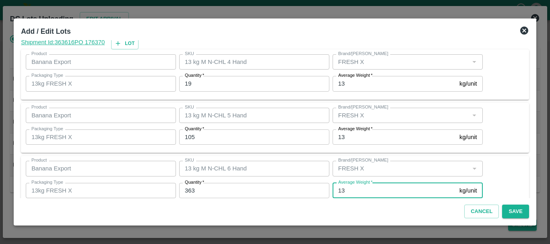
scroll to position [136, 0]
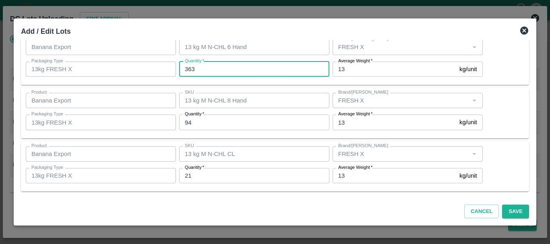
click at [221, 70] on input "363" at bounding box center [254, 69] width 150 height 15
type input "361"
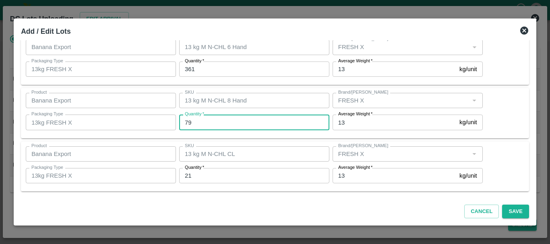
type input "79"
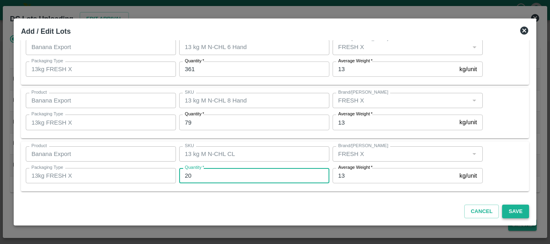
type input "20"
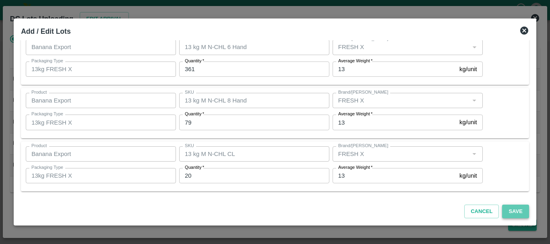
click at [503, 210] on button "Save" at bounding box center [515, 212] width 27 height 14
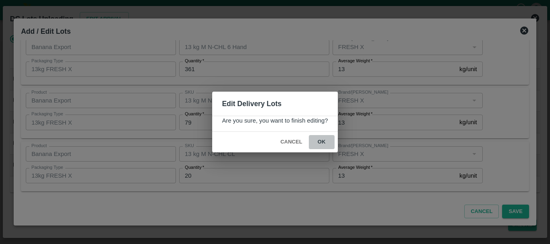
click at [331, 143] on button "ok" at bounding box center [322, 142] width 26 height 14
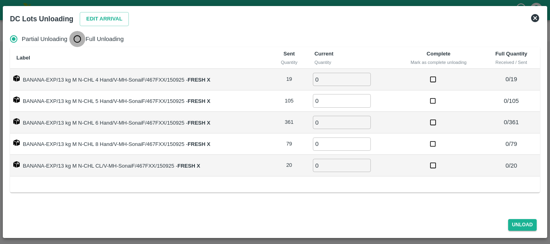
click at [77, 39] on input "Full Unloading" at bounding box center [77, 39] width 16 height 16
radio input "true"
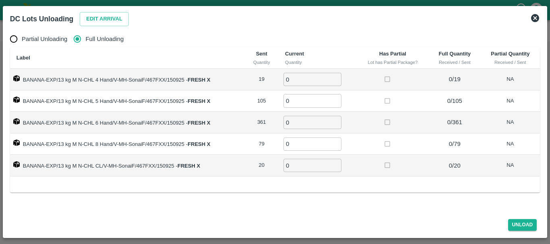
click at [314, 73] on input "0" at bounding box center [312, 79] width 58 height 13
type input "019"
type input "105"
type input "361"
type input "79"
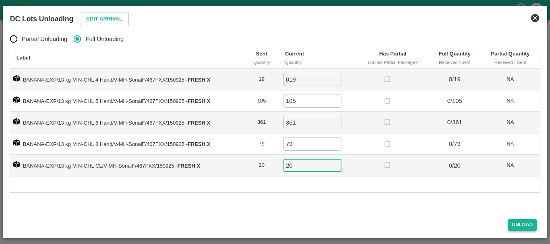
type input "20"
click at [510, 221] on button "Unload" at bounding box center [522, 225] width 29 height 12
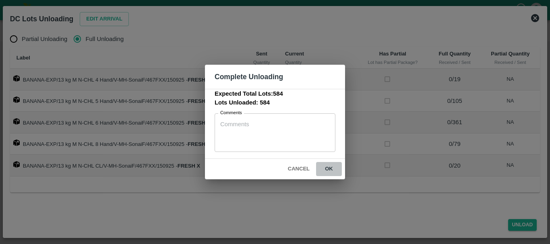
click at [328, 171] on button "ok" at bounding box center [329, 169] width 26 height 14
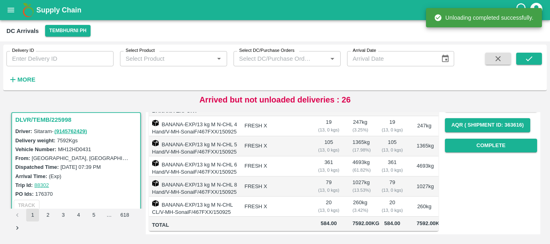
scroll to position [0, 0]
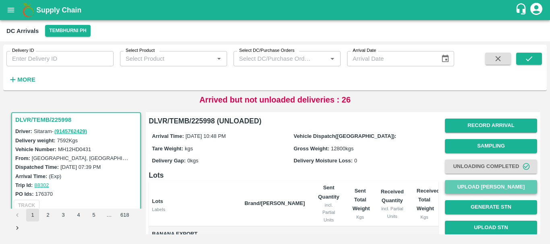
click at [469, 183] on button "Upload [PERSON_NAME]" at bounding box center [491, 187] width 92 height 14
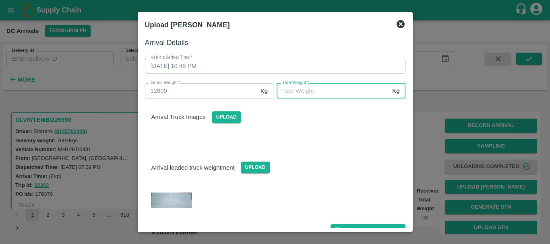
click at [331, 93] on input "Tare Weight   *" at bounding box center [332, 90] width 112 height 15
type input "4600"
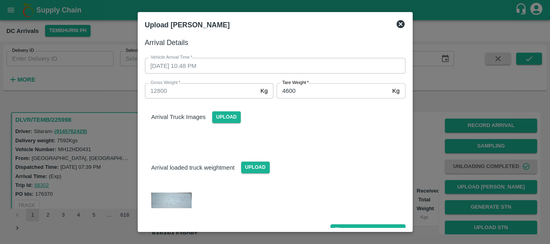
click at [331, 136] on div "Arrival Truck Images Upload" at bounding box center [271, 120] width 267 height 57
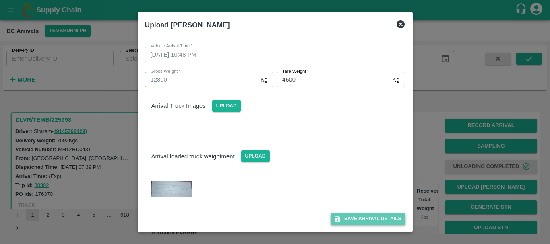
click at [367, 218] on button "Save Arrival Details" at bounding box center [367, 219] width 74 height 12
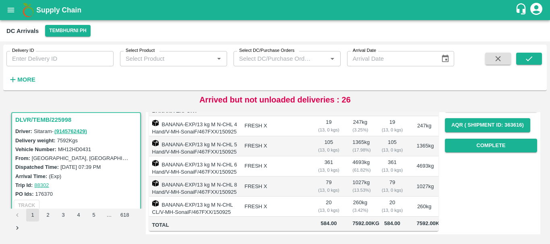
scroll to position [0, 0]
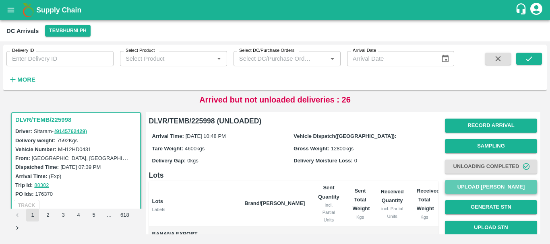
click at [460, 183] on button "Upload [PERSON_NAME]" at bounding box center [491, 187] width 92 height 14
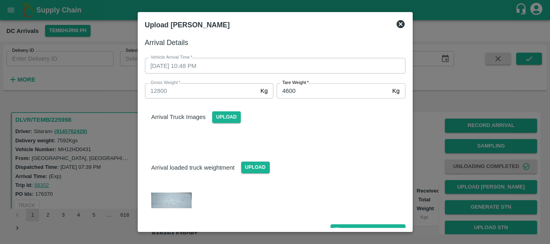
scroll to position [11, 0]
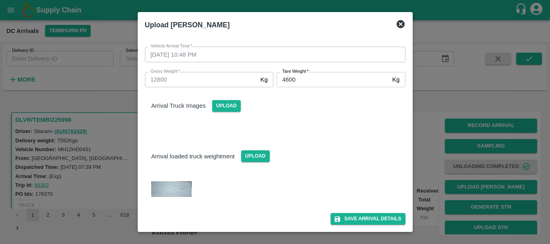
click at [417, 168] on div at bounding box center [275, 122] width 550 height 244
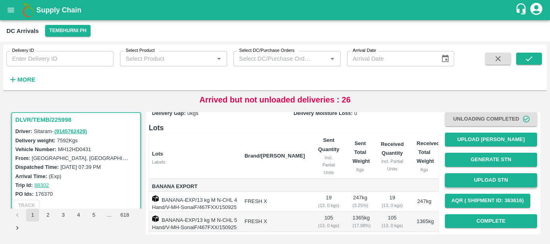
scroll to position [39, 0]
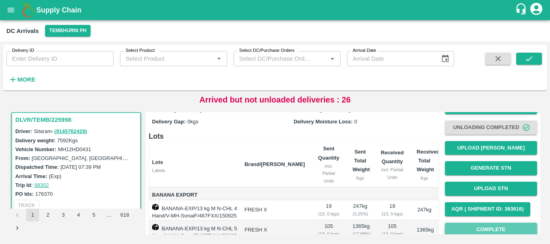
click at [466, 227] on button "Complete" at bounding box center [491, 230] width 92 height 14
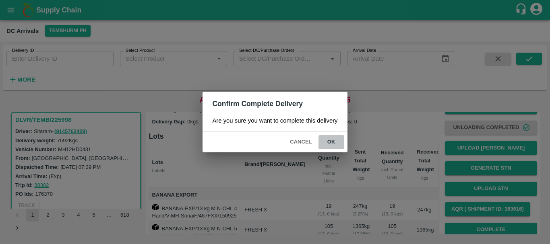
click at [322, 142] on button "ok" at bounding box center [331, 142] width 26 height 14
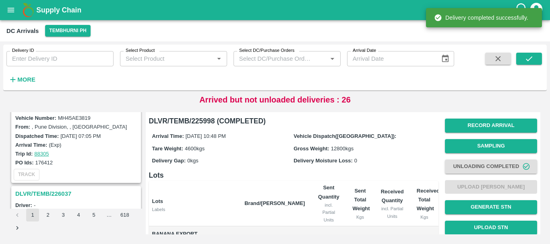
scroll to position [31, 0]
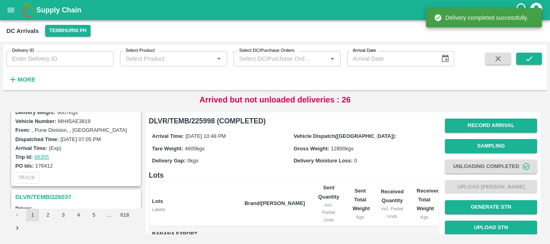
click at [55, 194] on h3 "DLVR/TEMB/226037" at bounding box center [77, 197] width 124 height 10
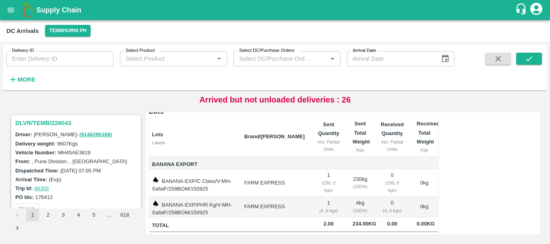
click at [53, 124] on h3 "DLVR/TEMB/226043" at bounding box center [77, 123] width 124 height 10
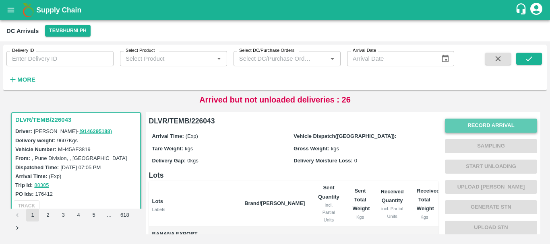
click at [463, 127] on button "Record Arrival" at bounding box center [491, 126] width 92 height 14
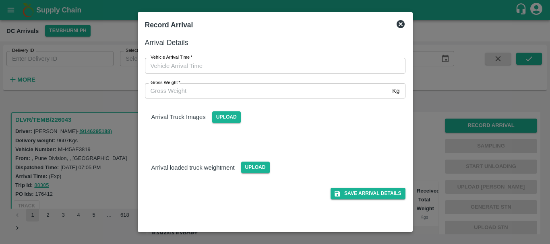
type input "DD/MM/YYYY hh:mm aa"
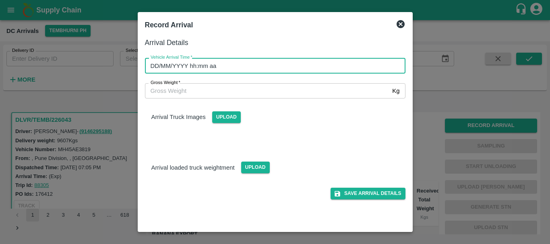
click at [313, 68] on input "DD/MM/YYYY hh:mm aa" at bounding box center [272, 65] width 255 height 15
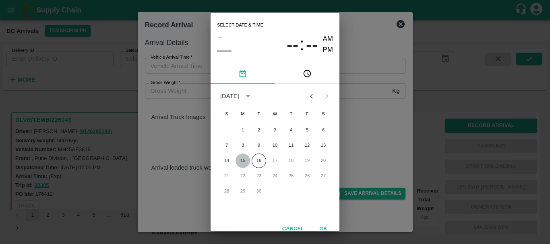
click at [245, 158] on button "15" at bounding box center [242, 161] width 14 height 14
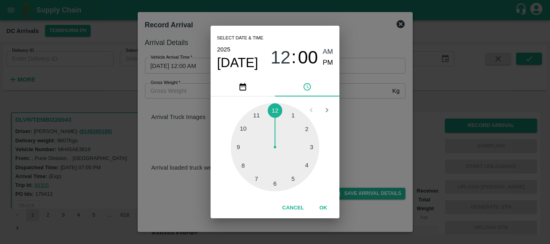
click at [244, 160] on div at bounding box center [275, 147] width 89 height 89
click at [243, 130] on div at bounding box center [275, 147] width 89 height 89
click at [331, 61] on div "Select date & time 2025 Sep 15 08 : 50 AM PM" at bounding box center [274, 51] width 129 height 51
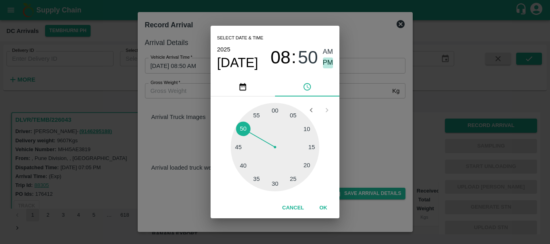
click at [331, 61] on span "PM" at bounding box center [328, 63] width 10 height 11
type input "15/09/2025 08:50 PM"
click at [358, 101] on div "Select date & time 2025 Sep 15 08 : 50 AM PM 05 10 15 20 25 30 35 40 45 50 55 0…" at bounding box center [275, 122] width 550 height 244
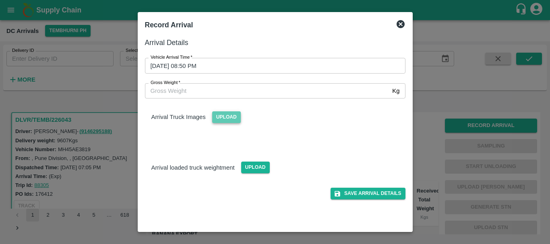
click at [229, 119] on span "Upload" at bounding box center [226, 117] width 29 height 12
click at [0, 0] on input "Upload" at bounding box center [0, 0] width 0 height 0
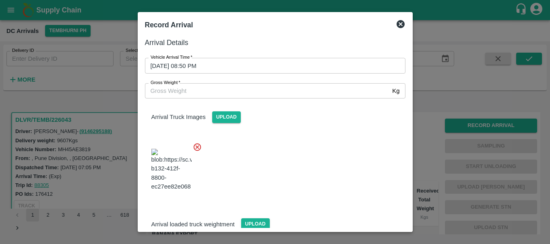
scroll to position [43, 0]
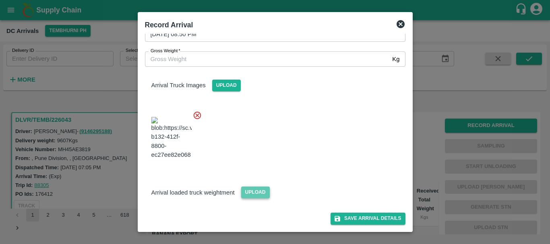
click at [257, 197] on span "Upload" at bounding box center [255, 193] width 29 height 12
click at [0, 0] on input "Upload" at bounding box center [0, 0] width 0 height 0
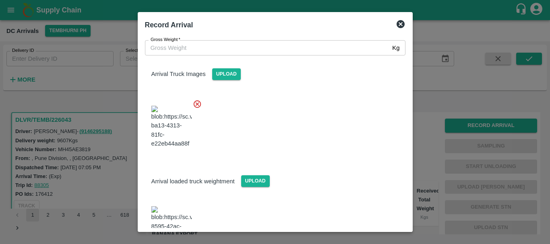
scroll to position [87, 0]
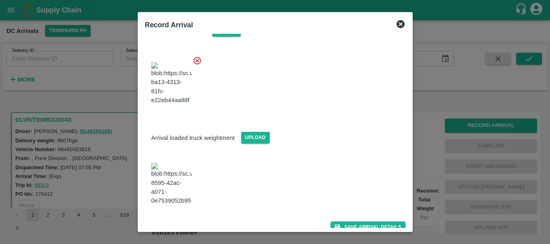
click at [183, 182] on img at bounding box center [171, 184] width 40 height 42
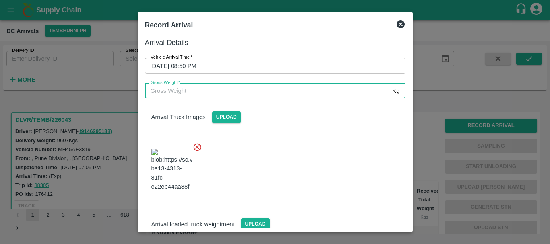
click at [182, 92] on input "Gross Weight   *" at bounding box center [267, 90] width 244 height 15
type input "16050"
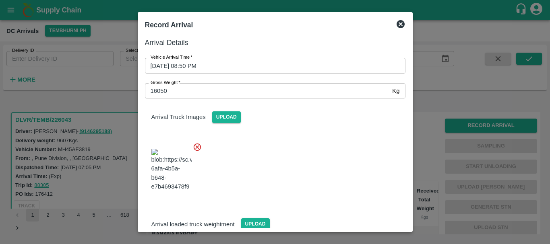
click at [276, 164] on div at bounding box center [271, 167] width 267 height 63
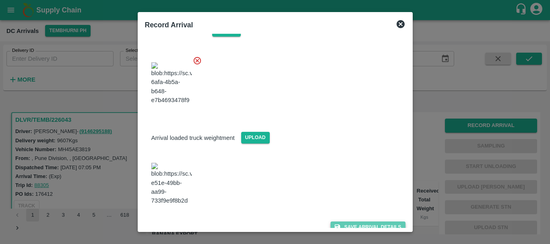
click at [346, 222] on button "Save Arrival Details" at bounding box center [367, 228] width 74 height 12
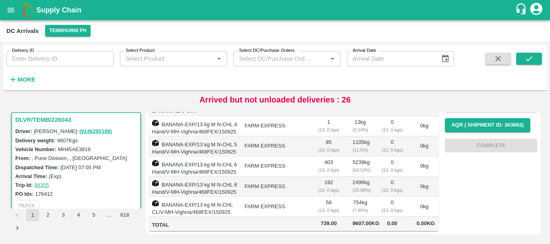
scroll to position [0, 0]
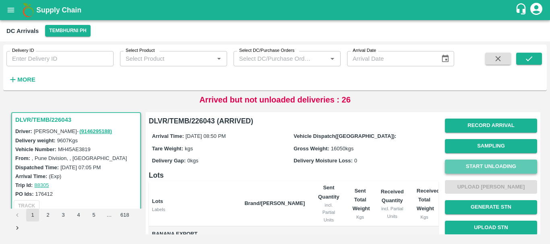
click at [478, 160] on button "Start Unloading" at bounding box center [491, 167] width 92 height 14
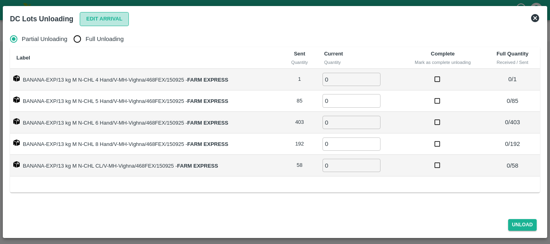
click at [117, 21] on button "Edit Arrival" at bounding box center [104, 19] width 49 height 14
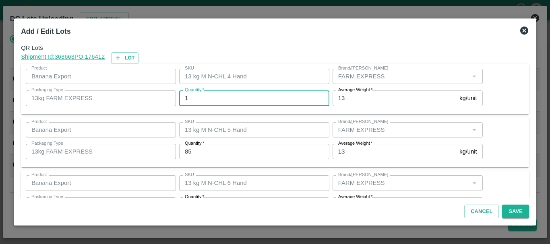
click at [241, 97] on input "1" at bounding box center [254, 98] width 150 height 15
type input "1"
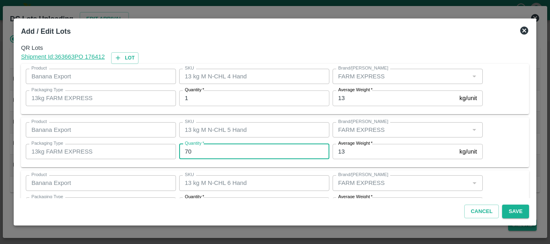
type input "70"
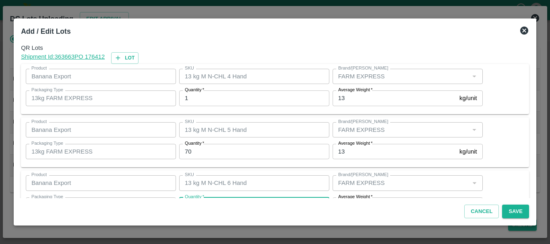
scroll to position [14, 0]
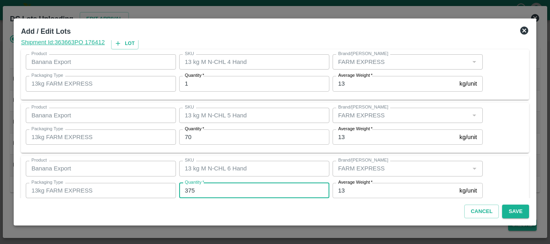
type input "375"
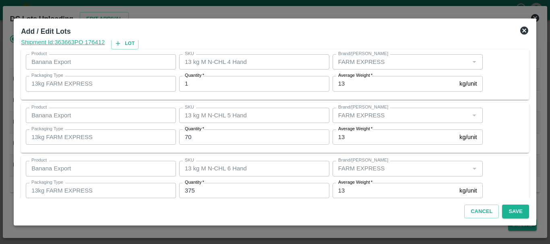
scroll to position [136, 0]
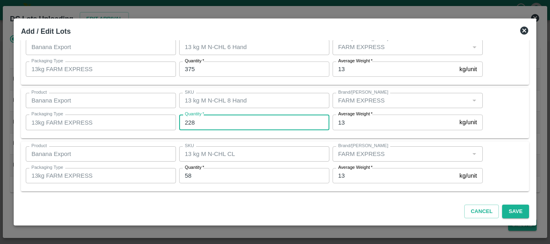
type input "228"
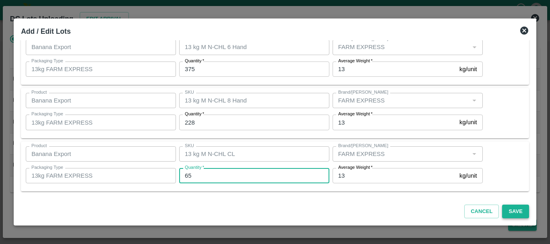
type input "65"
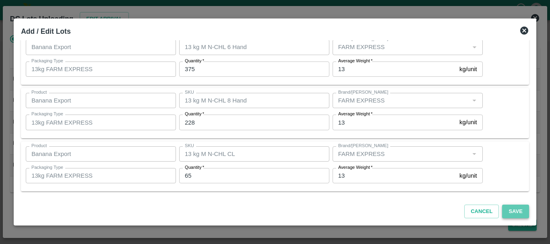
click at [503, 210] on button "Save" at bounding box center [515, 212] width 27 height 14
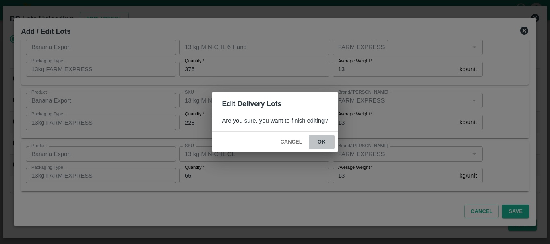
click at [315, 142] on button "ok" at bounding box center [322, 142] width 26 height 14
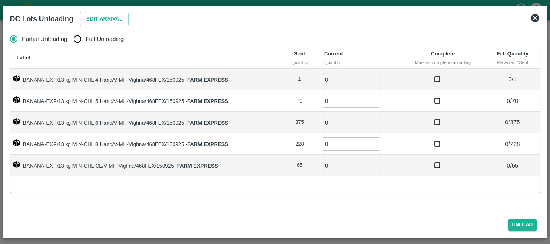
click at [80, 37] on input "Full Unloading" at bounding box center [77, 39] width 16 height 16
radio input "true"
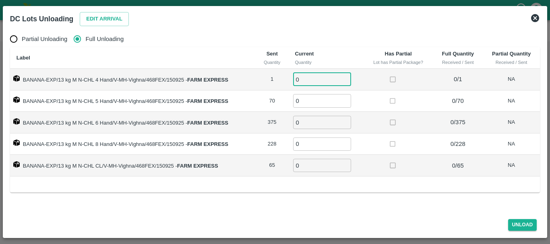
click at [331, 80] on input "0" at bounding box center [322, 79] width 58 height 13
type input "01"
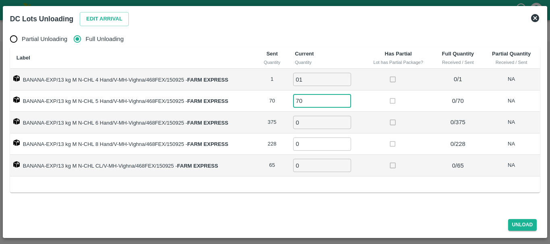
type input "70"
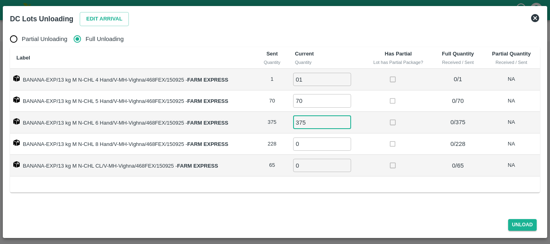
type input "375"
type input "228"
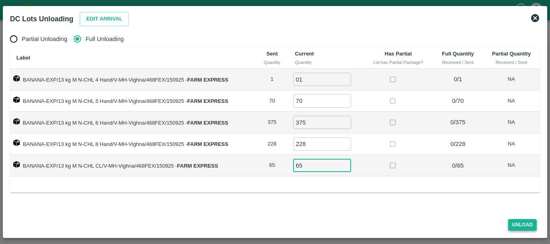
type input "65"
click at [527, 220] on button "Unload" at bounding box center [522, 225] width 29 height 12
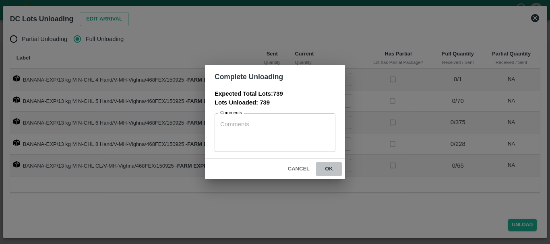
click at [337, 173] on button "ok" at bounding box center [329, 169] width 26 height 14
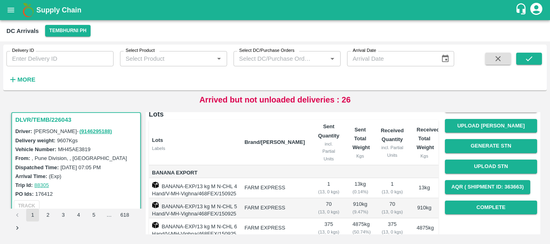
scroll to position [60, 0]
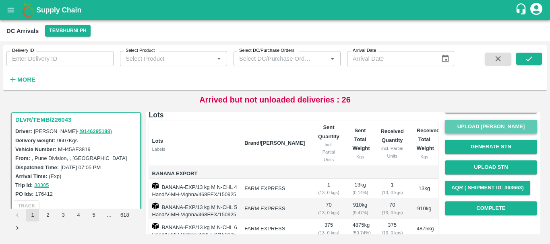
click at [462, 130] on button "Upload [PERSON_NAME]" at bounding box center [491, 127] width 92 height 14
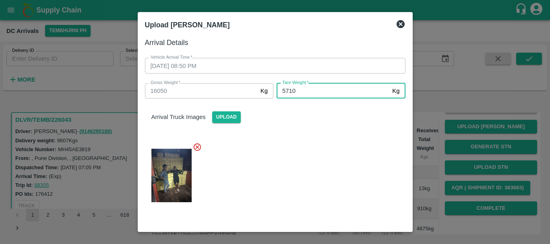
scroll to position [87, 0]
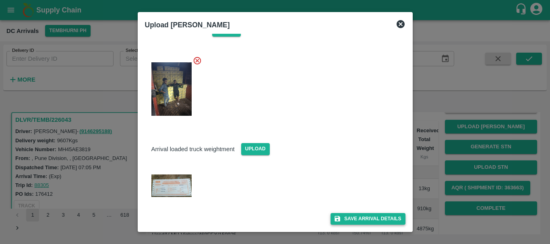
type input "5710"
click at [350, 218] on button "Save Arrival Details" at bounding box center [367, 219] width 74 height 12
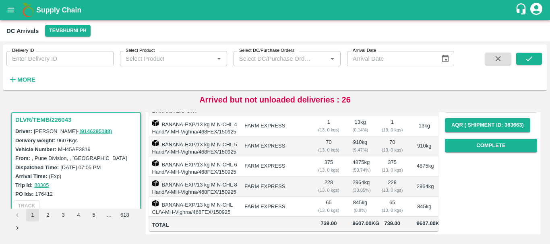
scroll to position [128, 0]
click at [468, 139] on button "Complete" at bounding box center [491, 146] width 92 height 14
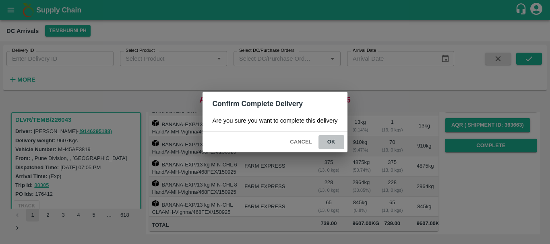
click at [334, 144] on button "ok" at bounding box center [331, 142] width 26 height 14
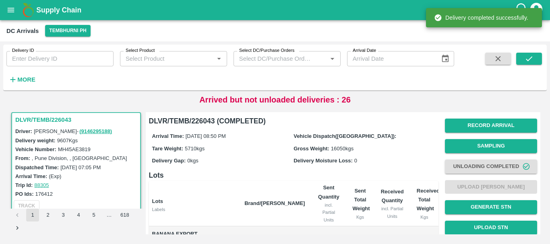
scroll to position [0, 0]
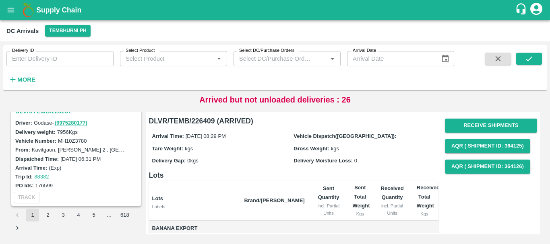
scroll to position [2506, 0]
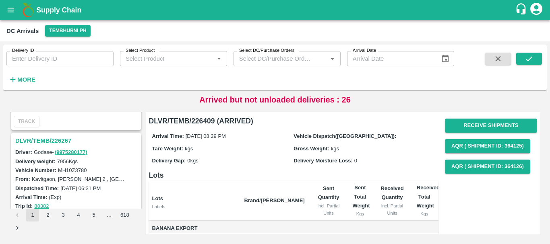
click at [53, 140] on h3 "DLVR/TEMB/226267" at bounding box center [77, 141] width 124 height 10
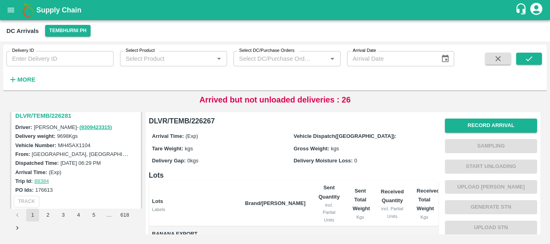
scroll to position [2411, 0]
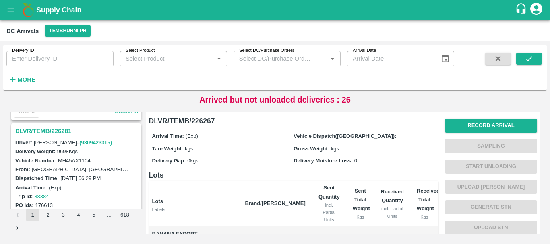
click at [60, 135] on h3 "DLVR/TEMB/226281" at bounding box center [77, 131] width 124 height 10
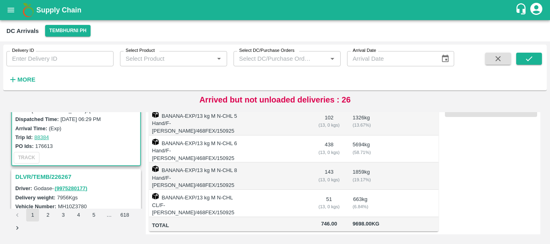
scroll to position [2470, 0]
click at [59, 177] on h3 "DLVR/TEMB/226267" at bounding box center [77, 176] width 124 height 10
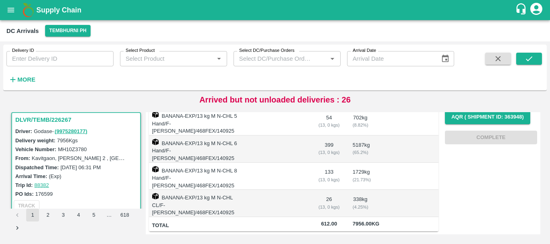
scroll to position [2536, 0]
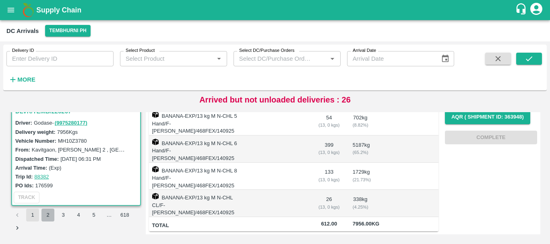
click at [51, 212] on button "2" at bounding box center [47, 215] width 13 height 13
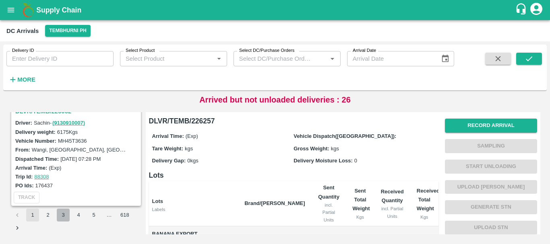
click at [61, 213] on button "3" at bounding box center [63, 215] width 13 height 13
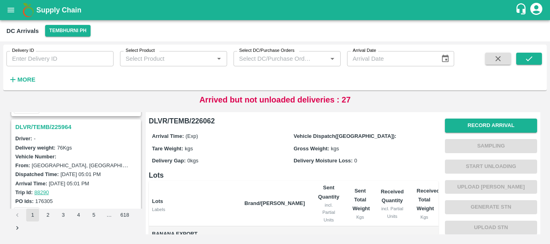
click at [59, 128] on h3 "DLVR/TEMB/225964" at bounding box center [77, 127] width 124 height 10
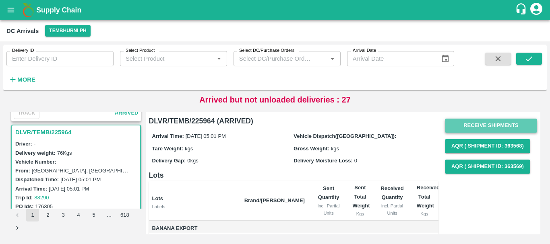
click at [451, 128] on button "Receive Shipments" at bounding box center [491, 126] width 92 height 14
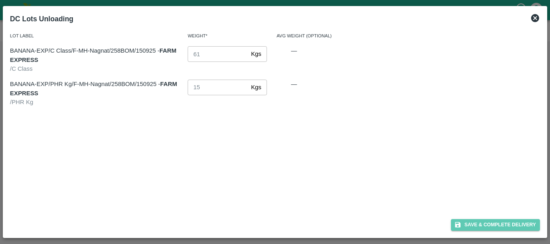
click at [466, 226] on button "Save & Complete Delivery" at bounding box center [495, 225] width 89 height 12
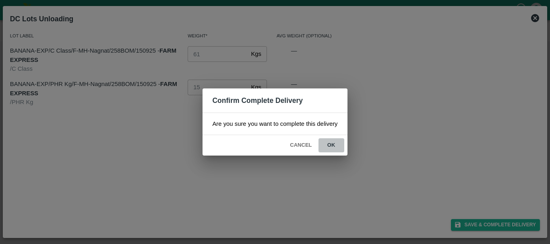
click at [324, 147] on button "ok" at bounding box center [331, 145] width 26 height 14
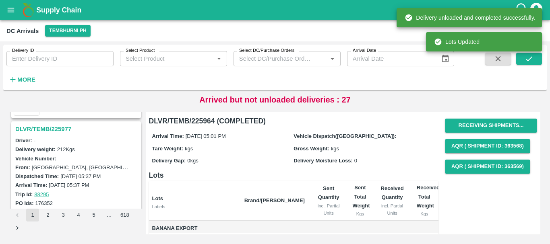
scroll to position [414, 0]
click at [55, 130] on h3 "DLVR/TEMB/225977" at bounding box center [77, 129] width 124 height 10
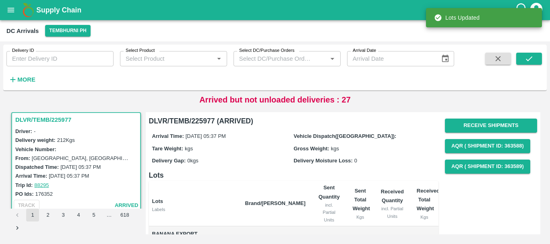
scroll to position [76, 0]
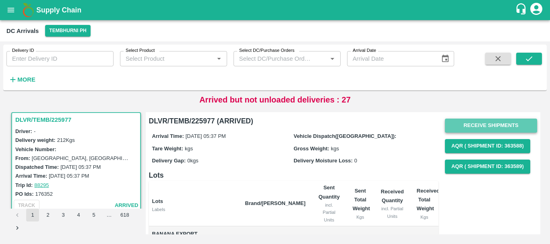
click at [459, 126] on button "Receive Shipments" at bounding box center [491, 126] width 92 height 14
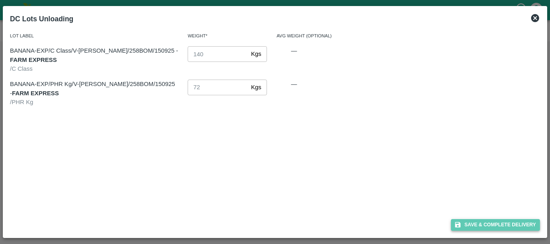
click at [457, 221] on button "Save & Complete Delivery" at bounding box center [495, 225] width 89 height 12
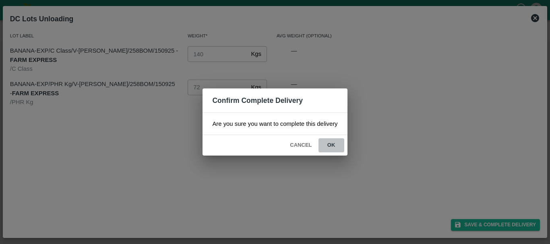
click at [326, 144] on button "ok" at bounding box center [331, 145] width 26 height 14
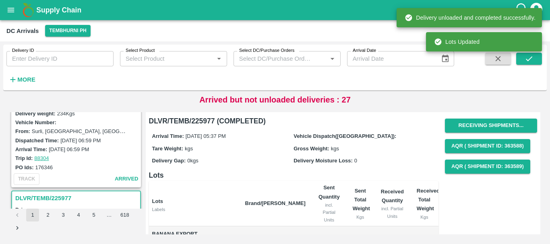
scroll to position [304, 0]
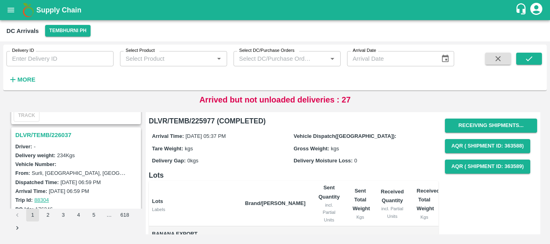
click at [57, 131] on h3 "DLVR/TEMB/226037" at bounding box center [77, 135] width 124 height 10
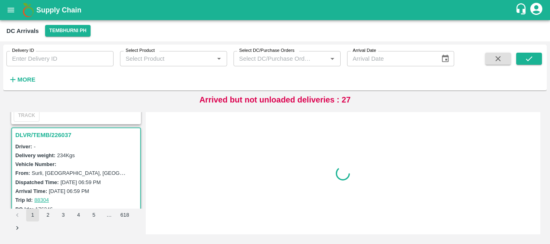
scroll to position [319, 0]
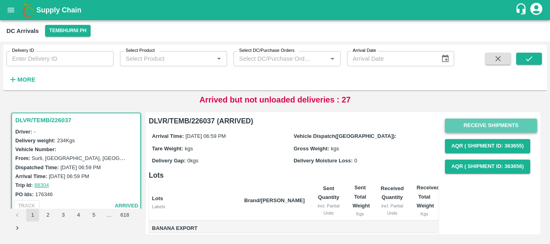
click at [460, 125] on button "Receive Shipments" at bounding box center [491, 126] width 92 height 14
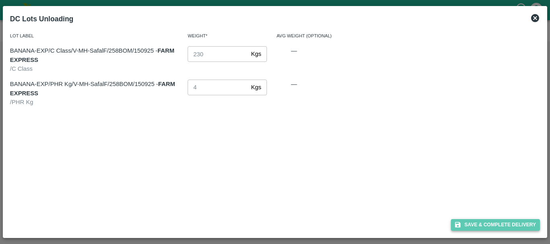
click at [464, 226] on button "Save & Complete Delivery" at bounding box center [495, 225] width 89 height 12
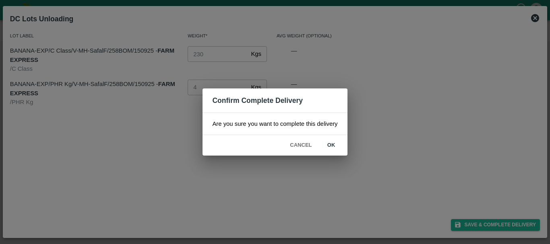
click at [333, 146] on button "ok" at bounding box center [331, 145] width 26 height 14
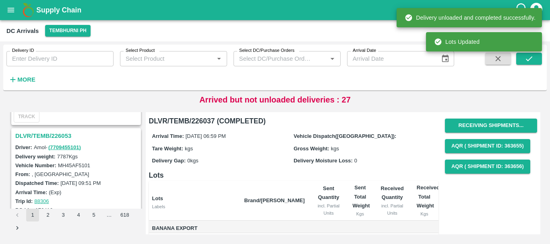
scroll to position [195, 0]
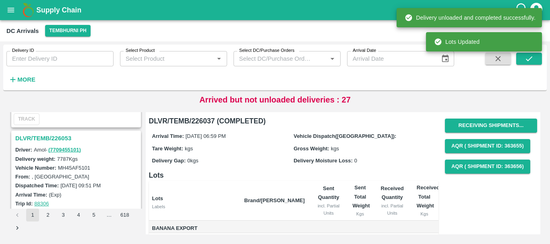
click at [55, 139] on h3 "DLVR/TEMB/226053" at bounding box center [77, 138] width 124 height 10
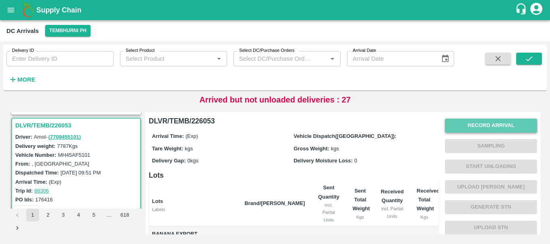
click at [453, 127] on button "Record Arrival" at bounding box center [491, 126] width 92 height 14
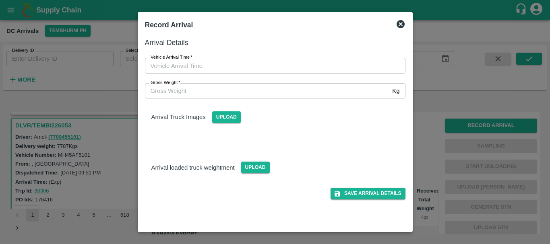
click at [284, 57] on div "Vehicle Arrival Time   * Vehicle Arrival Time" at bounding box center [270, 60] width 270 height 25
type input "DD/MM/YYYY hh:mm aa"
click at [265, 64] on input "DD/MM/YYYY hh:mm aa" at bounding box center [272, 65] width 255 height 15
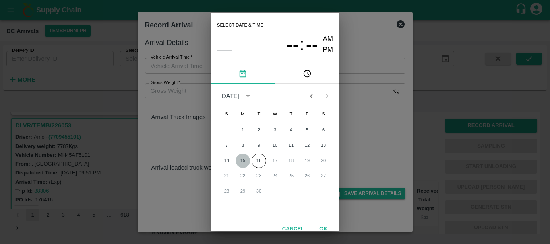
click at [239, 159] on button "15" at bounding box center [242, 161] width 14 height 14
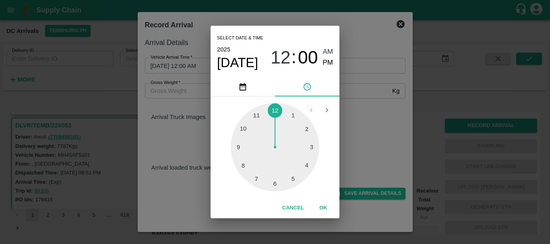
click at [237, 149] on div at bounding box center [275, 147] width 89 height 89
click at [257, 115] on div at bounding box center [275, 147] width 89 height 89
click at [323, 63] on span "PM" at bounding box center [328, 63] width 10 height 11
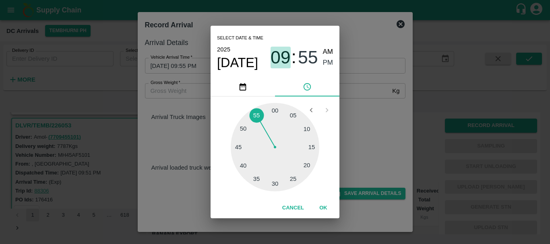
click at [270, 60] on span "09" at bounding box center [280, 57] width 20 height 21
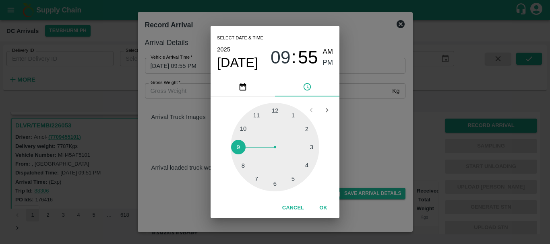
click at [259, 111] on div at bounding box center [275, 147] width 89 height 89
type input "15/09/2025 11:55 PM"
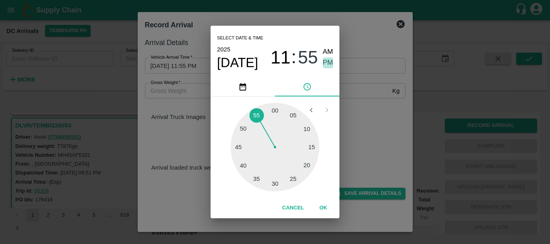
drag, startPoint x: 324, startPoint y: 64, endPoint x: 346, endPoint y: 91, distance: 34.9
click at [346, 91] on div "Select date & time 2025 Sep 15 11 : 55 AM PM 05 10 15 20 25 30 35 40 45 50 55 0…" at bounding box center [275, 122] width 550 height 244
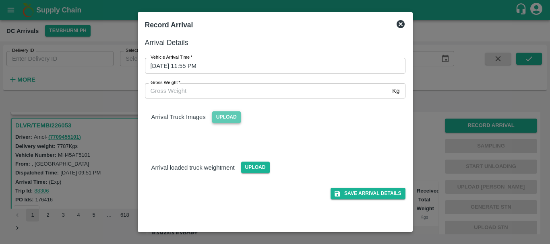
click at [223, 113] on span "Upload" at bounding box center [226, 117] width 29 height 12
click at [0, 0] on input "Upload" at bounding box center [0, 0] width 0 height 0
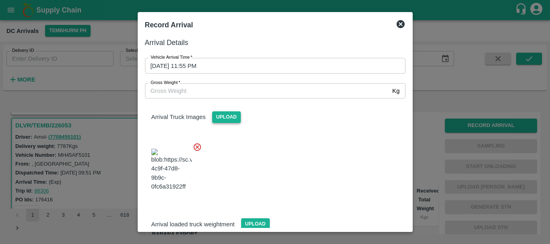
scroll to position [19, 0]
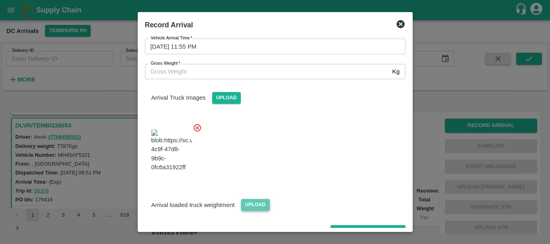
click at [247, 199] on span "Upload" at bounding box center [255, 205] width 29 height 12
click at [0, 0] on input "Upload" at bounding box center [0, 0] width 0 height 0
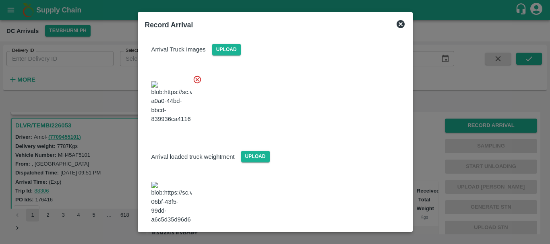
click at [166, 187] on img at bounding box center [171, 203] width 40 height 42
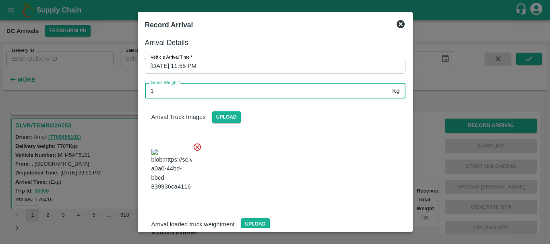
click at [207, 92] on input "1" at bounding box center [267, 90] width 244 height 15
type input "14050"
click at [319, 174] on div at bounding box center [271, 167] width 267 height 63
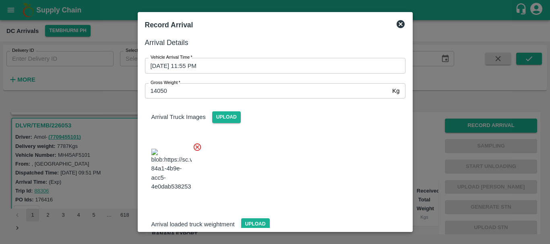
scroll to position [68, 0]
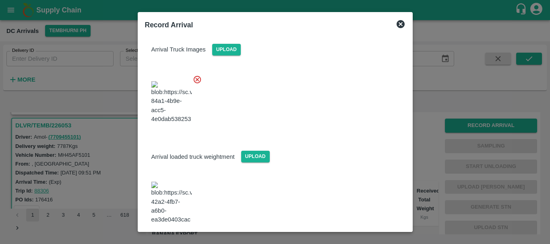
click at [352, 241] on button "Save Arrival Details" at bounding box center [367, 247] width 74 height 12
click at [193, 179] on span at bounding box center [171, 203] width 47 height 49
click at [173, 182] on img at bounding box center [171, 203] width 40 height 42
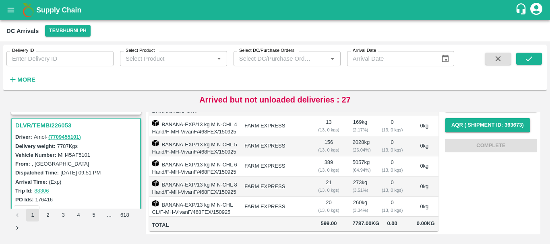
scroll to position [0, 0]
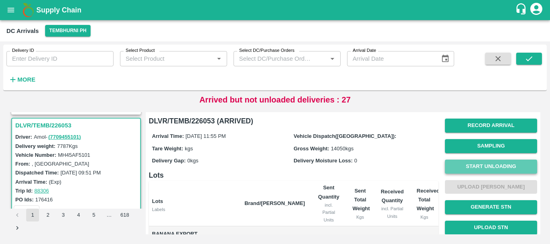
click at [462, 167] on button "Start Unloading" at bounding box center [491, 167] width 92 height 14
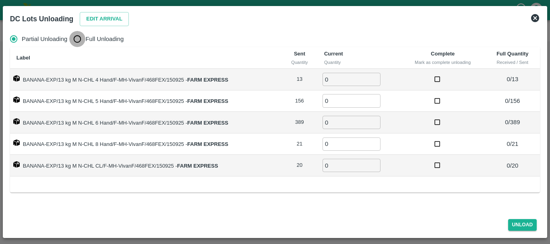
click at [72, 46] on input "Full Unloading" at bounding box center [77, 39] width 16 height 16
radio input "true"
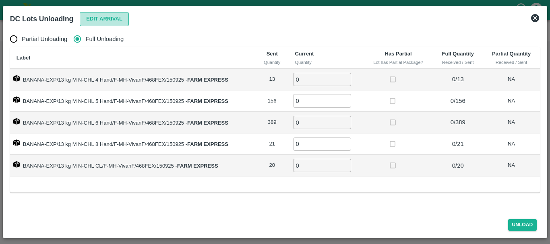
click at [94, 23] on button "Edit Arrival" at bounding box center [104, 19] width 49 height 14
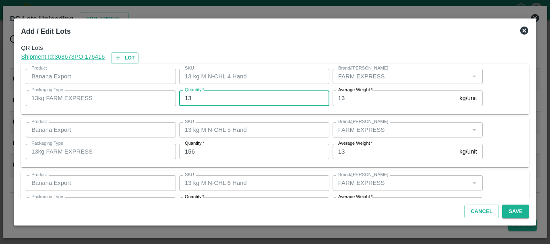
click at [222, 99] on input "13" at bounding box center [254, 98] width 150 height 15
type input "1"
type input "12"
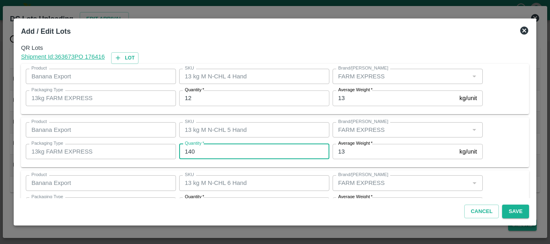
type input "140"
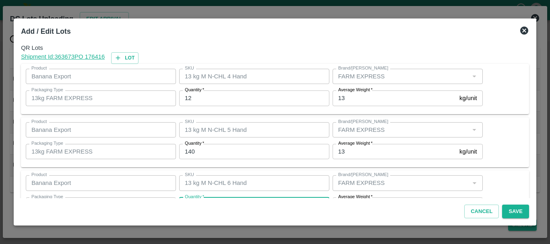
scroll to position [14, 0]
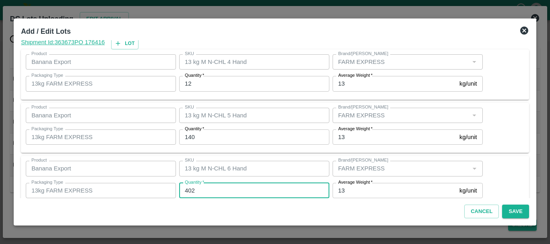
type input "402"
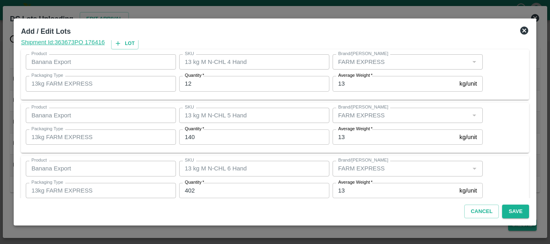
scroll to position [136, 0]
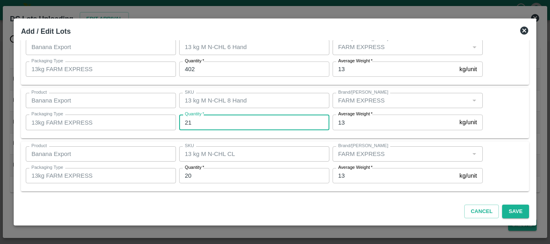
click at [226, 121] on input "21" at bounding box center [254, 122] width 150 height 15
type input "22"
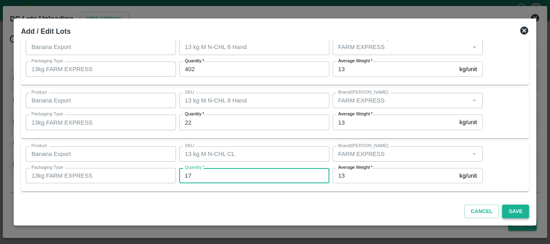
type input "17"
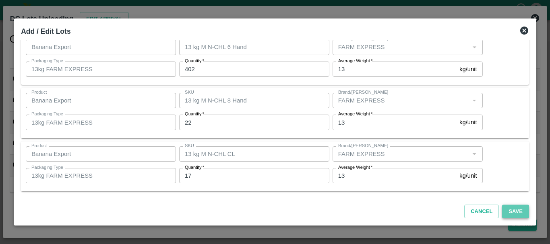
click at [523, 212] on button "Save" at bounding box center [515, 212] width 27 height 14
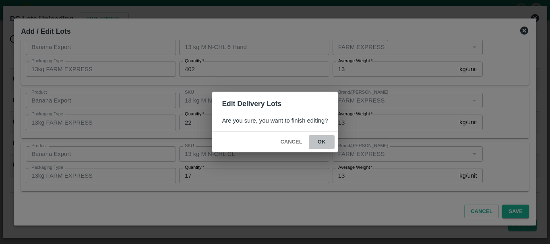
click at [324, 142] on button "ok" at bounding box center [322, 142] width 26 height 14
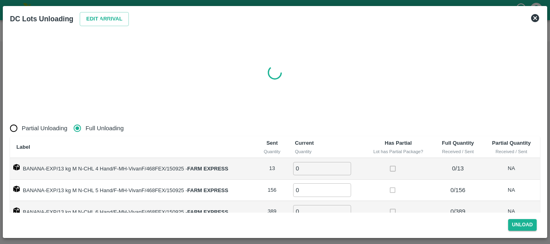
radio input "true"
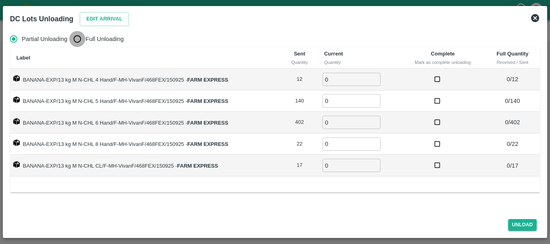
click at [76, 38] on input "Full Unloading" at bounding box center [77, 39] width 16 height 16
radio input "true"
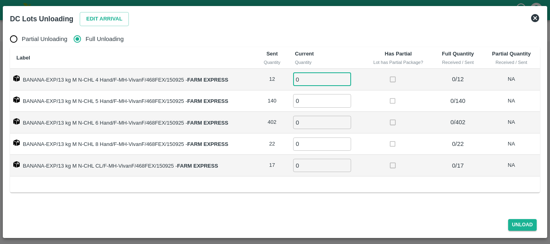
click at [308, 76] on input "0" at bounding box center [322, 79] width 58 height 13
type input "012"
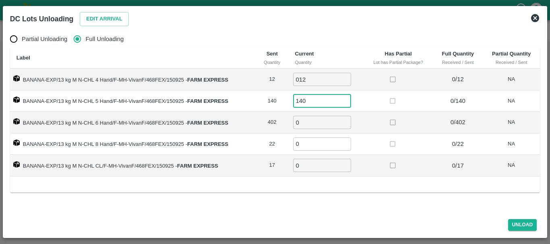
type input "140"
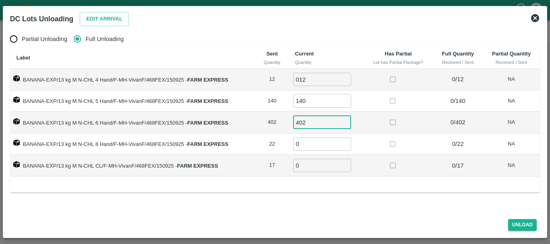
type input "402"
type input "22"
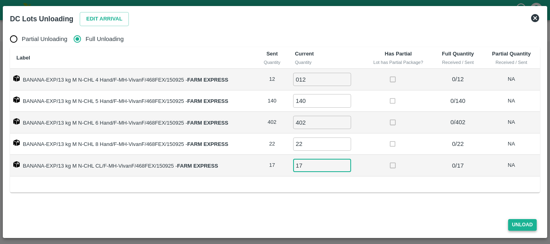
type input "17"
click at [509, 222] on button "Unload" at bounding box center [522, 225] width 29 height 12
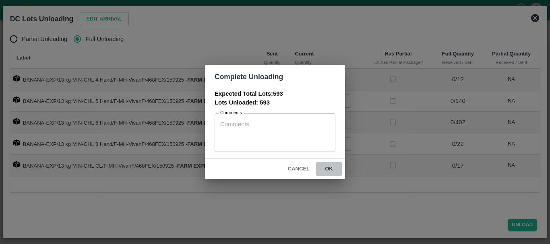
click at [336, 172] on button "ok" at bounding box center [329, 169] width 26 height 14
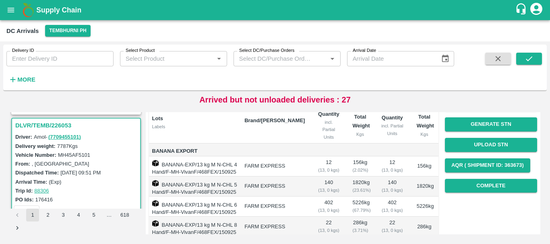
scroll to position [0, 0]
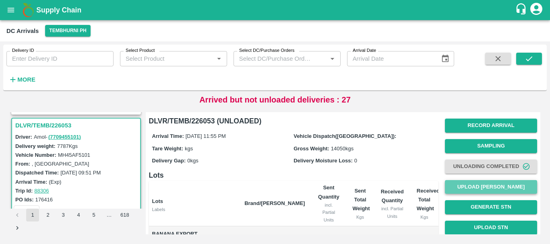
click at [472, 185] on button "Upload [PERSON_NAME]" at bounding box center [491, 187] width 92 height 14
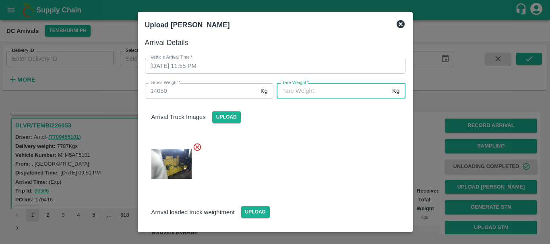
click at [346, 95] on input "Tare Weight   *" at bounding box center [332, 90] width 112 height 15
type input "5520"
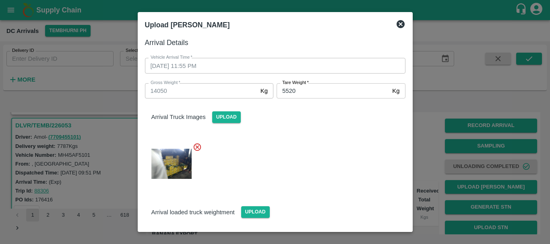
click at [323, 138] on div at bounding box center [271, 161] width 267 height 51
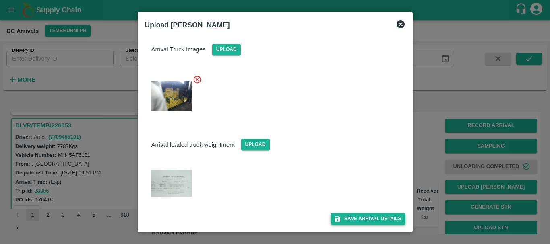
click at [353, 216] on div "Save Arrival Details" at bounding box center [271, 216] width 267 height 18
click at [353, 216] on button "Save Arrival Details" at bounding box center [367, 219] width 74 height 12
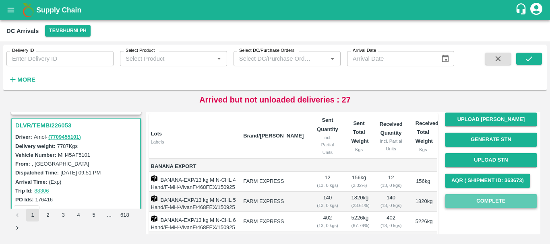
click at [464, 201] on button "Complete" at bounding box center [491, 201] width 92 height 14
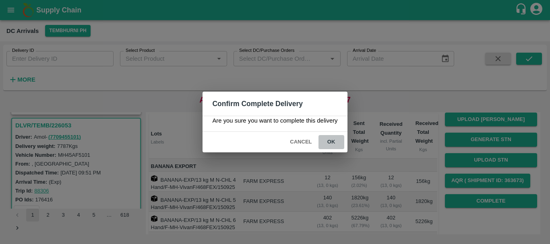
click at [338, 141] on button "ok" at bounding box center [331, 142] width 26 height 14
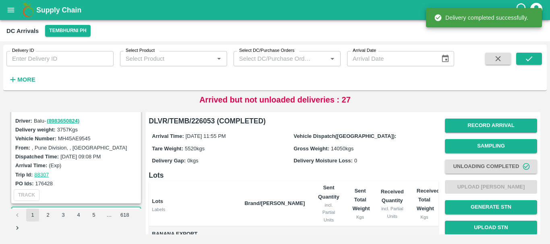
scroll to position [98, 0]
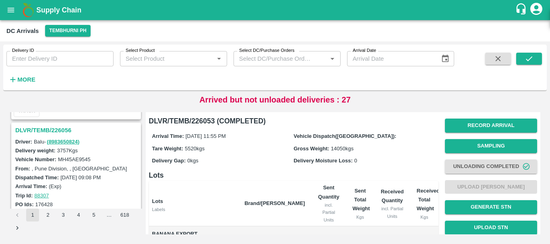
click at [60, 129] on h3 "DLVR/TEMB/226056" at bounding box center [77, 130] width 124 height 10
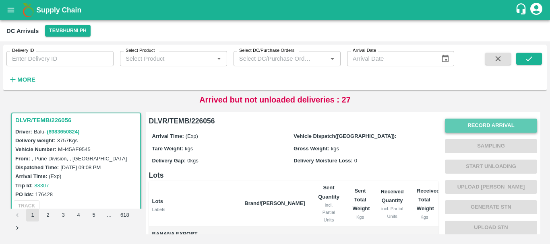
click at [471, 121] on button "Record Arrival" at bounding box center [491, 126] width 92 height 14
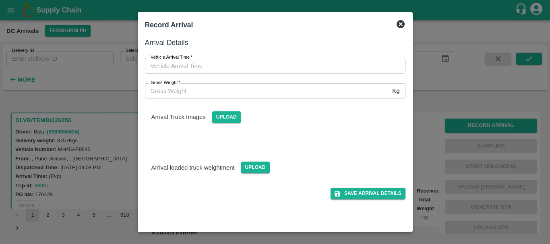
type input "DD/MM/YYYY hh:mm aa"
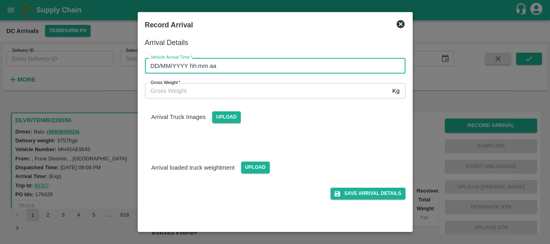
click at [320, 69] on input "DD/MM/YYYY hh:mm aa" at bounding box center [272, 65] width 255 height 15
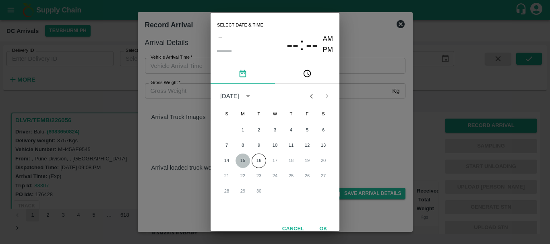
click at [247, 159] on button "15" at bounding box center [242, 161] width 14 height 14
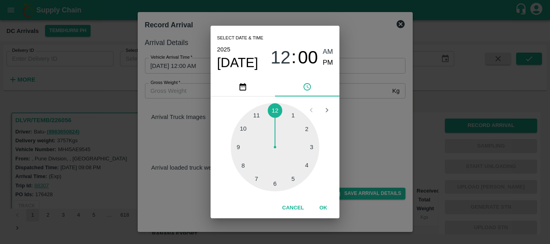
click at [244, 128] on div at bounding box center [275, 147] width 89 height 89
click at [276, 159] on div at bounding box center [275, 147] width 89 height 89
click at [307, 170] on div at bounding box center [275, 147] width 89 height 89
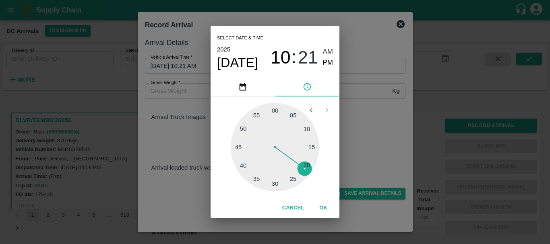
click at [334, 62] on div "Select date & time 2025 Sep 15 10 : 21 AM PM" at bounding box center [274, 51] width 129 height 51
click at [331, 62] on span "PM" at bounding box center [328, 63] width 10 height 11
type input "15/09/2025 10:21 PM"
click at [352, 99] on div "Select date & time 2025 Sep 15 10 : 21 AM PM 05 10 15 20 25 30 35 40 45 50 55 0…" at bounding box center [275, 122] width 550 height 244
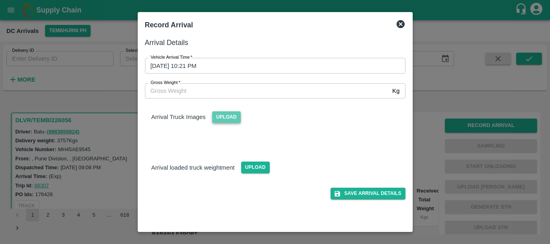
click at [218, 120] on span "Upload" at bounding box center [226, 117] width 29 height 12
click at [0, 0] on input "Upload" at bounding box center [0, 0] width 0 height 0
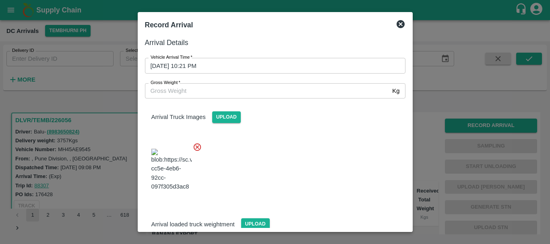
scroll to position [43, 0]
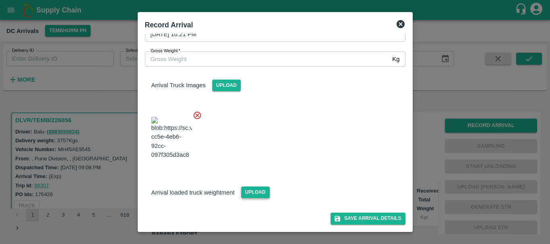
click at [252, 195] on span "Upload" at bounding box center [255, 193] width 29 height 12
click at [0, 0] on input "Upload" at bounding box center [0, 0] width 0 height 0
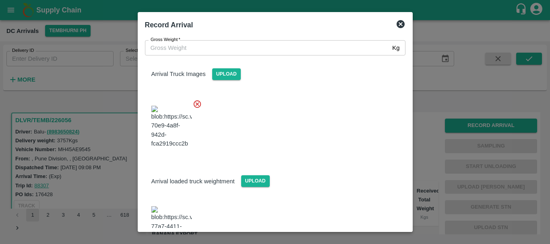
scroll to position [83, 0]
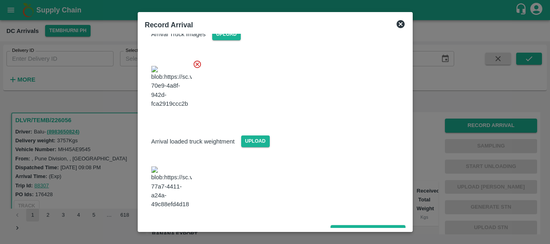
click at [187, 185] on img at bounding box center [171, 188] width 40 height 42
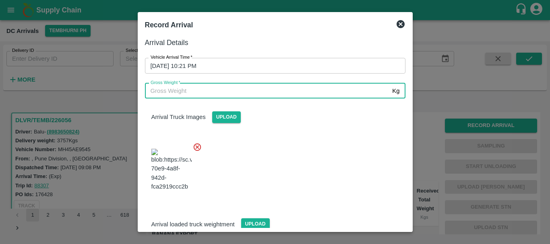
click at [182, 96] on input "Gross Weight   *" at bounding box center [267, 90] width 244 height 15
type input "10460"
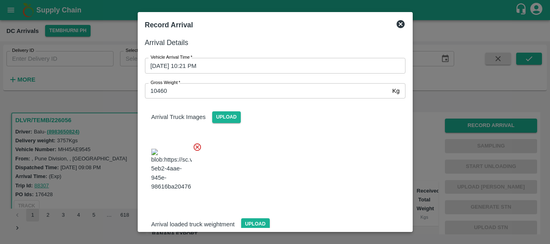
click at [274, 140] on div at bounding box center [271, 167] width 267 height 63
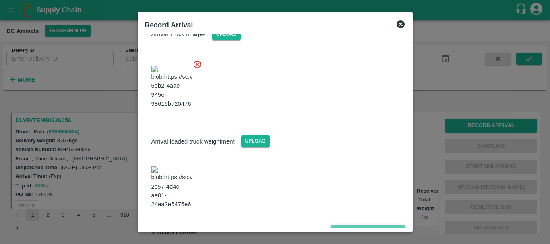
click at [339, 225] on button "Save Arrival Details" at bounding box center [367, 231] width 74 height 12
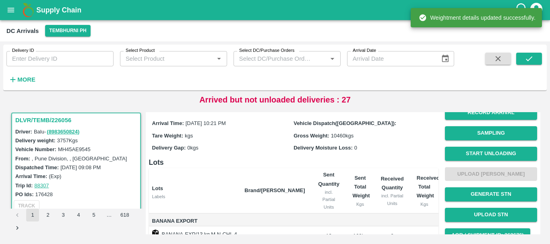
scroll to position [14, 0]
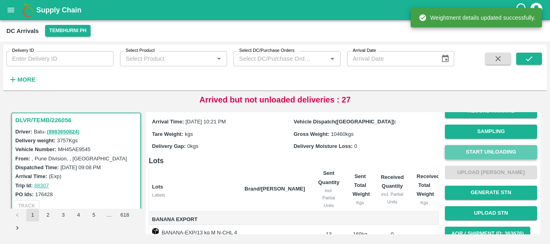
click at [474, 149] on button "Start Unloading" at bounding box center [491, 152] width 92 height 14
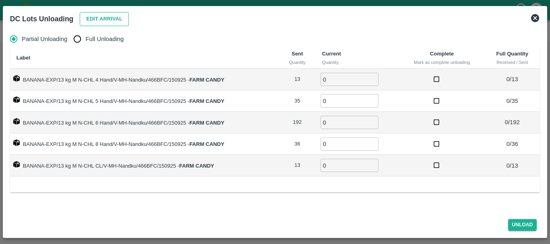
click at [104, 15] on button "Edit Arrival" at bounding box center [104, 19] width 49 height 14
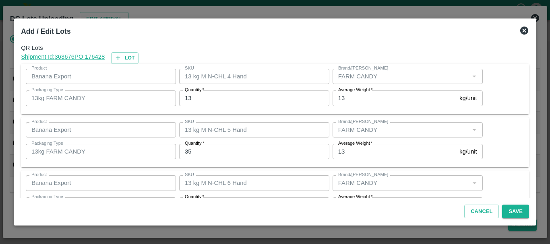
click at [224, 95] on input "13" at bounding box center [254, 98] width 150 height 15
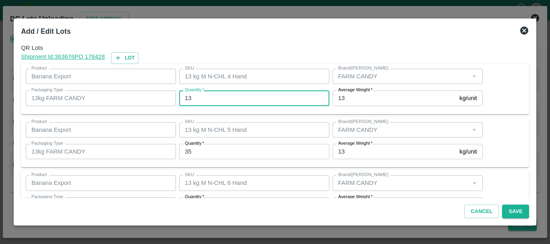
type input "1"
type input "14"
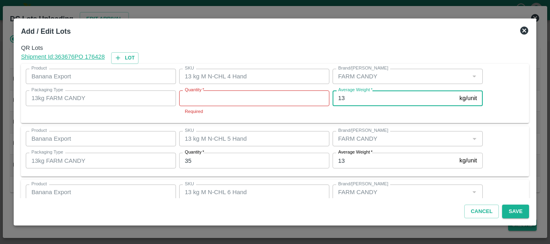
click at [224, 95] on input "Quantity   *" at bounding box center [254, 98] width 150 height 15
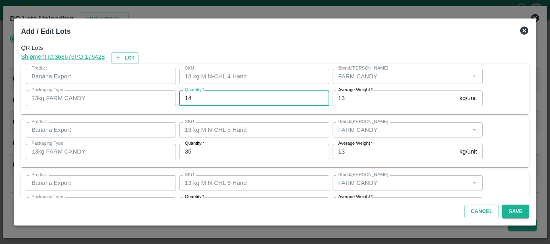
type input "14"
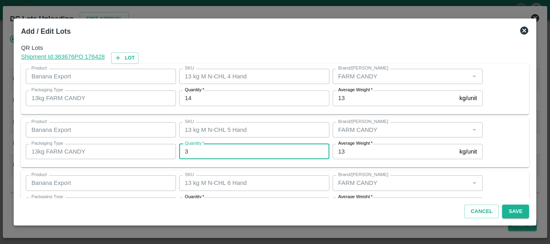
type input "35"
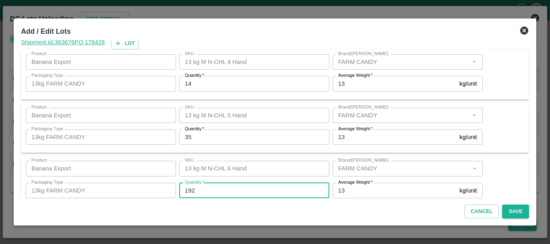
click at [217, 191] on input "192" at bounding box center [254, 190] width 150 height 15
type input "186"
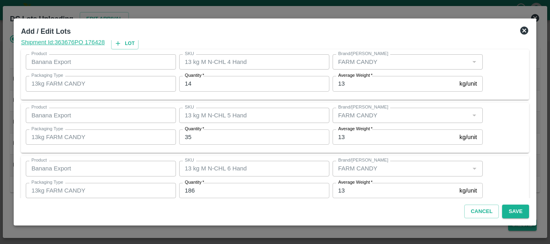
scroll to position [136, 0]
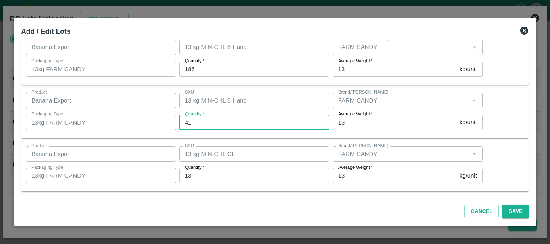
type input "41"
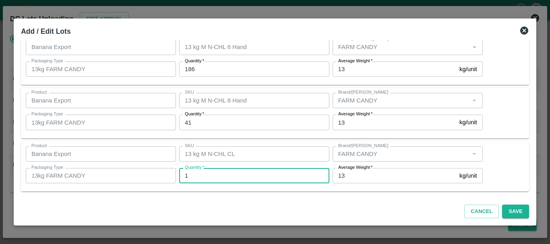
type input "13"
click at [514, 211] on button "Save" at bounding box center [515, 212] width 27 height 14
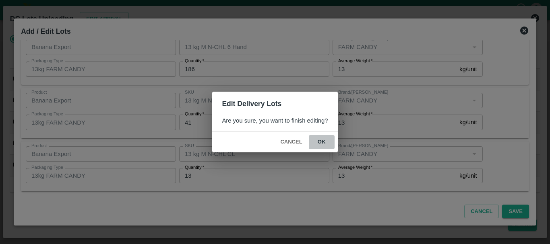
click at [321, 141] on button "ok" at bounding box center [322, 142] width 26 height 14
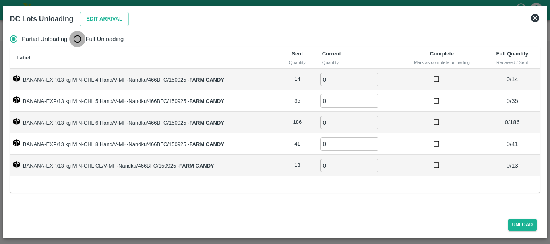
click at [74, 40] on input "Full Unloading" at bounding box center [77, 39] width 16 height 16
radio input "true"
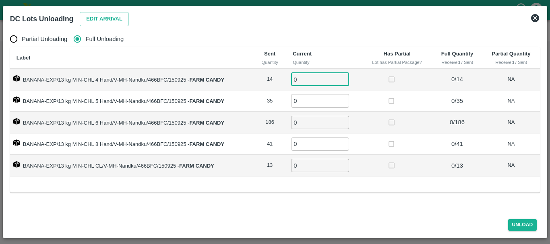
click at [314, 76] on input "0" at bounding box center [320, 79] width 58 height 13
type input "014"
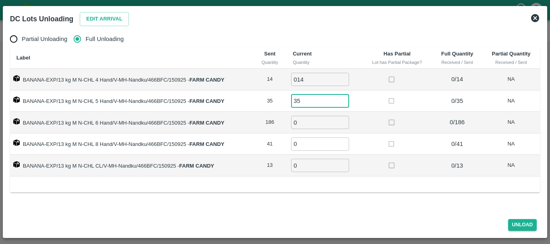
type input "35"
type input "186"
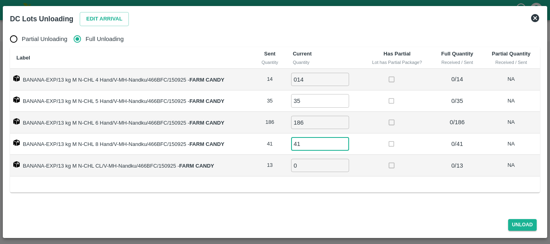
type input "41"
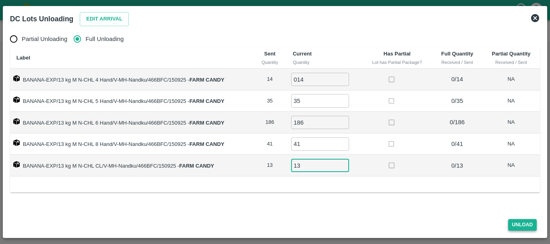
type input "13"
click at [515, 226] on button "Unload" at bounding box center [522, 225] width 29 height 12
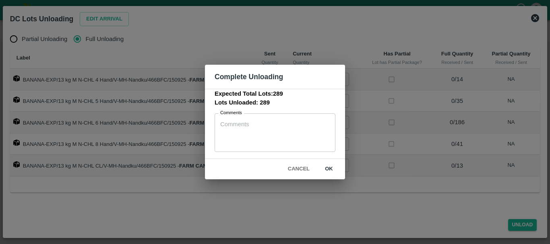
click at [337, 168] on button "ok" at bounding box center [329, 169] width 26 height 14
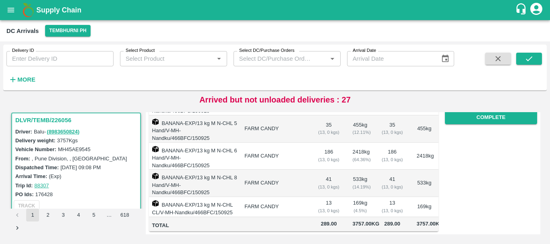
scroll to position [0, 0]
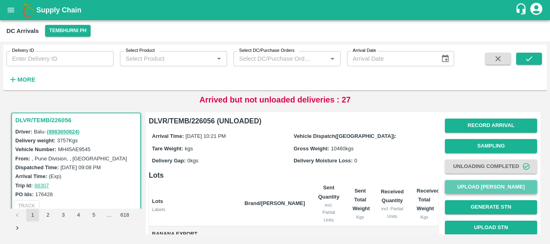
click at [460, 194] on button "Upload [PERSON_NAME]" at bounding box center [491, 187] width 92 height 14
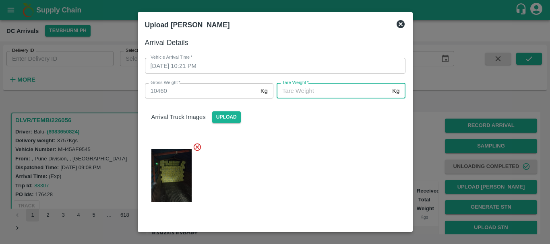
click at [318, 95] on input "Tare Weight   *" at bounding box center [332, 90] width 112 height 15
type input "6340"
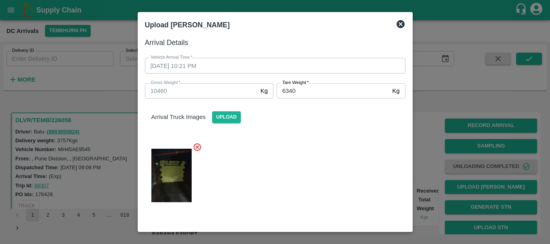
click at [316, 113] on div "Arrival Truck Images Upload" at bounding box center [274, 111] width 273 height 25
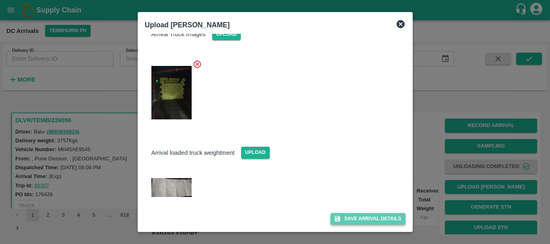
click at [357, 221] on button "Save Arrival Details" at bounding box center [367, 219] width 74 height 12
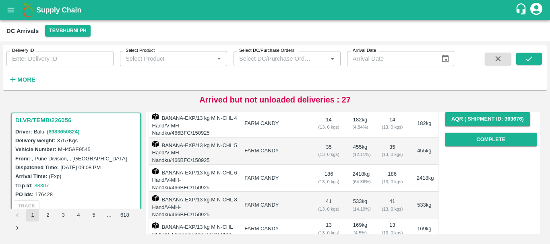
scroll to position [128, 0]
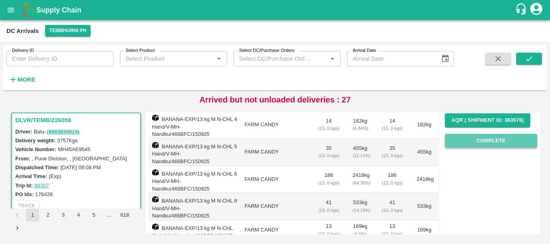
click at [468, 140] on button "Complete" at bounding box center [491, 141] width 92 height 14
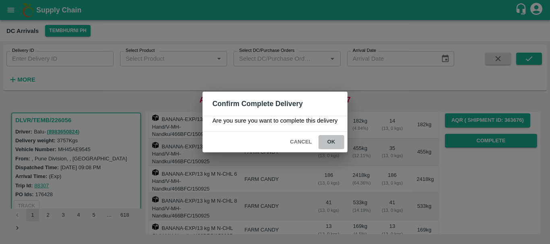
click at [332, 146] on button "ok" at bounding box center [331, 142] width 26 height 14
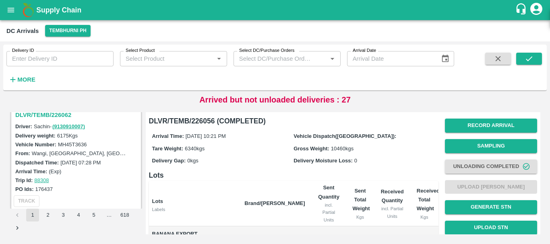
scroll to position [0, 0]
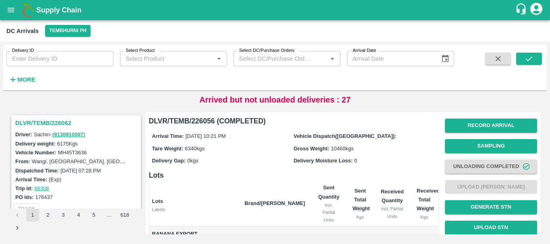
click at [49, 120] on h3 "DLVR/TEMB/226062" at bounding box center [77, 123] width 124 height 10
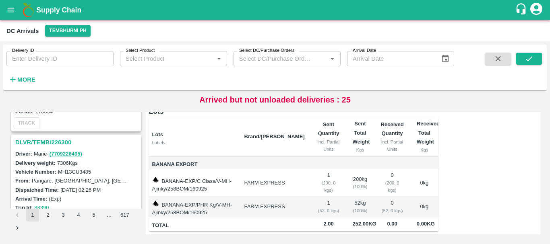
click at [50, 146] on h3 "DLVR/TEMB/226300" at bounding box center [77, 142] width 124 height 10
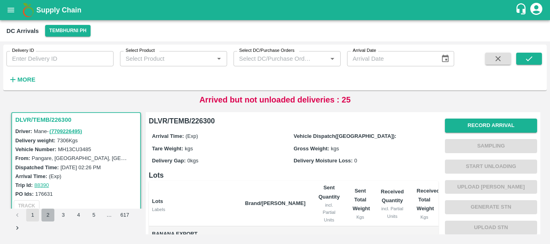
click at [53, 212] on button "2" at bounding box center [47, 215] width 13 height 13
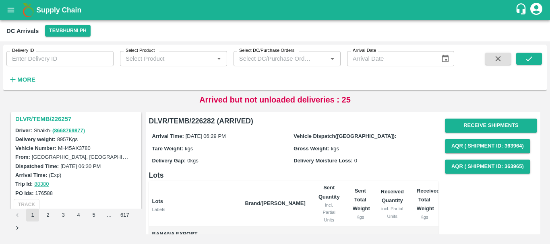
drag, startPoint x: 83, startPoint y: 179, endPoint x: 80, endPoint y: 185, distance: 5.9
click at [80, 185] on div "Trip Id: 88380" at bounding box center [77, 183] width 124 height 9
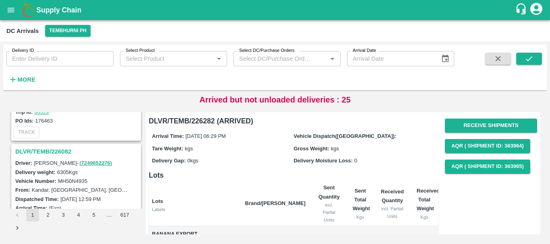
click at [60, 151] on h3 "DLVR/TEMB/226082" at bounding box center [77, 151] width 124 height 10
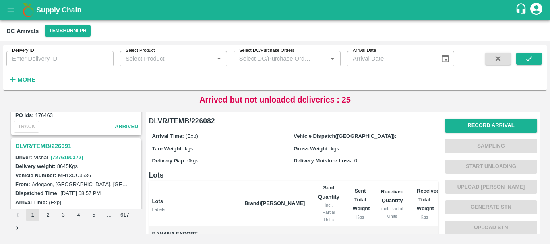
click at [56, 142] on h3 "DLVR/TEMB/226091" at bounding box center [77, 146] width 124 height 10
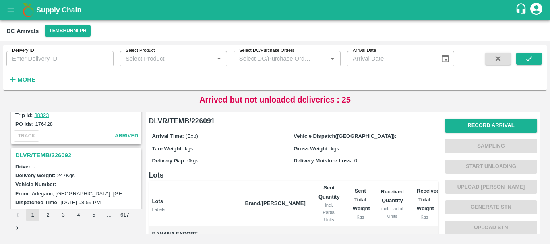
click at [62, 154] on h3 "DLVR/TEMB/226092" at bounding box center [77, 155] width 124 height 10
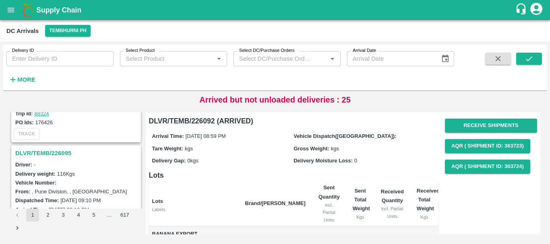
click at [64, 152] on h3 "DLVR/TEMB/226095" at bounding box center [77, 153] width 124 height 10
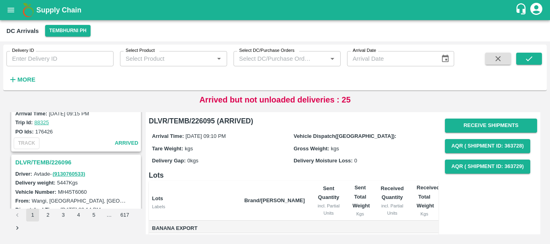
click at [68, 160] on h3 "DLVR/TEMB/226096" at bounding box center [77, 162] width 124 height 10
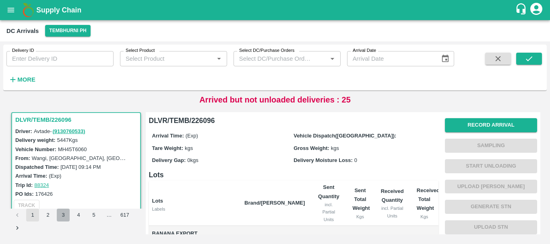
click at [62, 217] on button "3" at bounding box center [63, 215] width 13 height 13
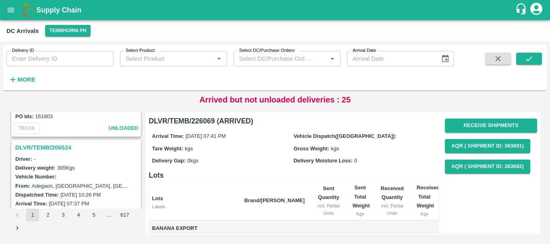
click at [57, 147] on h3 "DLVR/TEMB/206524" at bounding box center [77, 147] width 124 height 10
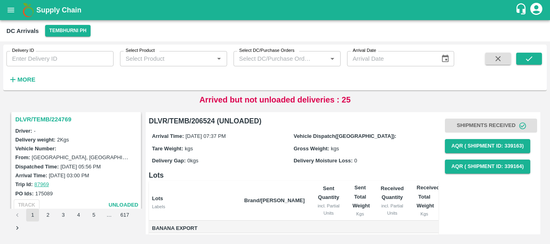
click at [56, 117] on h3 "DLVR/TEMB/224769" at bounding box center [77, 119] width 124 height 10
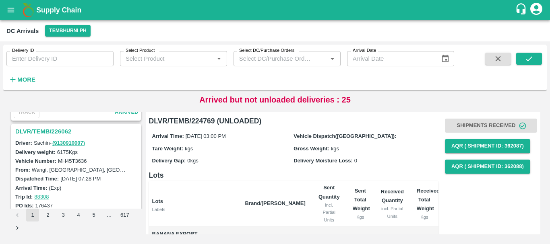
click at [68, 132] on h3 "DLVR/TEMB/226062" at bounding box center [77, 131] width 124 height 10
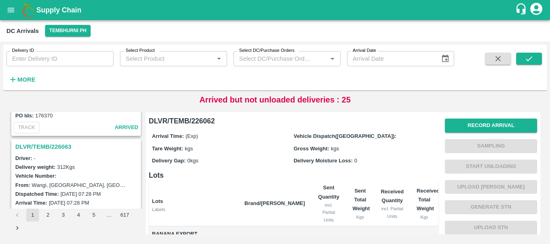
scroll to position [81, 0]
click at [41, 147] on h3 "DLVR/TEMB/226063" at bounding box center [77, 147] width 124 height 10
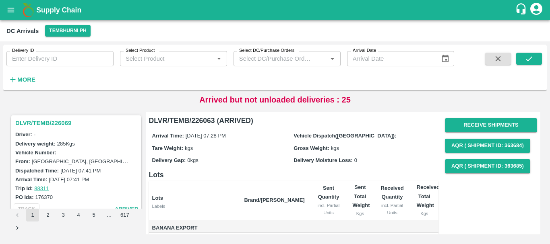
click at [53, 123] on h3 "DLVR/TEMB/226069" at bounding box center [77, 123] width 124 height 10
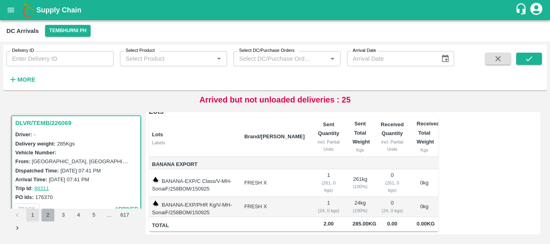
click at [48, 213] on button "2" at bounding box center [47, 215] width 13 height 13
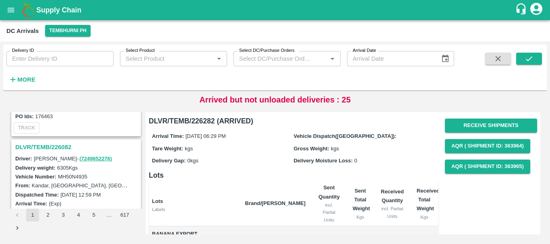
scroll to position [2536, 0]
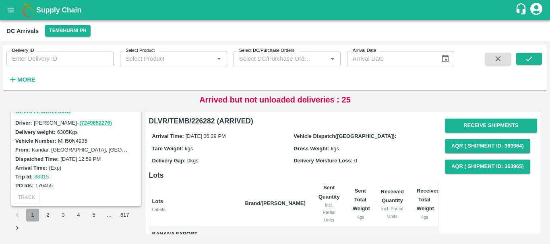
click at [33, 215] on button "1" at bounding box center [32, 215] width 13 height 13
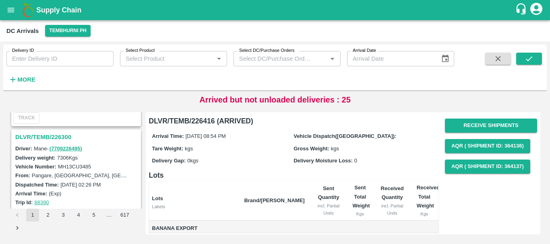
scroll to position [2536, 0]
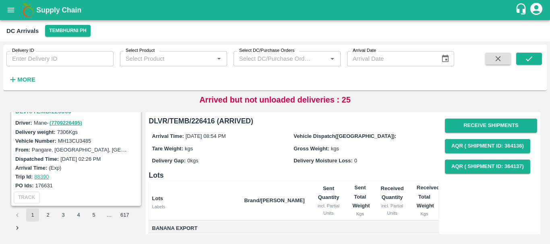
click at [47, 218] on button "2" at bounding box center [47, 215] width 13 height 13
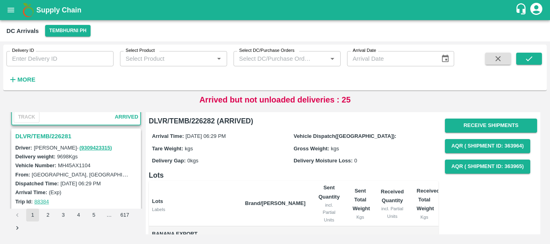
scroll to position [94, 0]
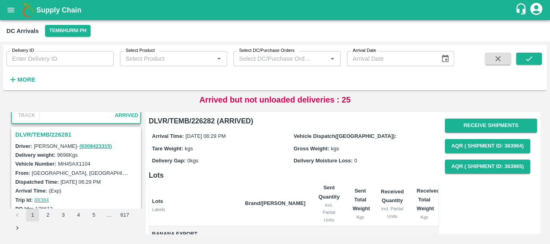
click at [57, 132] on h3 "DLVR/TEMB/226281" at bounding box center [77, 135] width 124 height 10
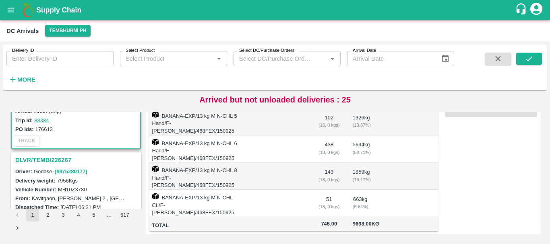
scroll to position [172, 0]
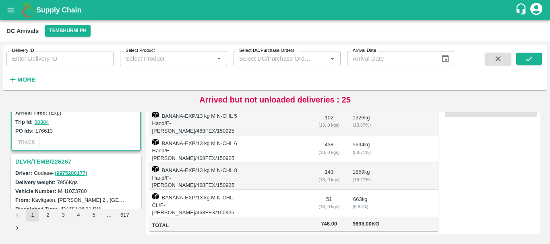
click at [62, 163] on h3 "DLVR/TEMB/226267" at bounding box center [77, 162] width 124 height 10
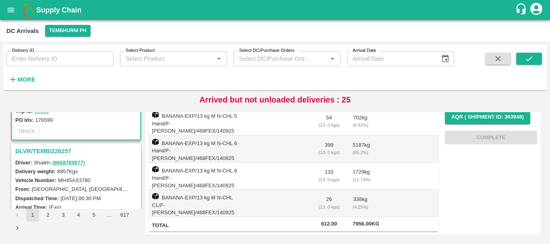
scroll to position [288, 0]
click at [56, 150] on h3 "DLVR/TEMB/226257" at bounding box center [77, 151] width 124 height 10
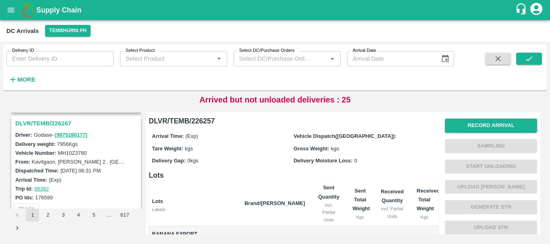
scroll to position [209, 0]
click at [67, 123] on h3 "DLVR/TEMB/226267" at bounding box center [77, 124] width 124 height 10
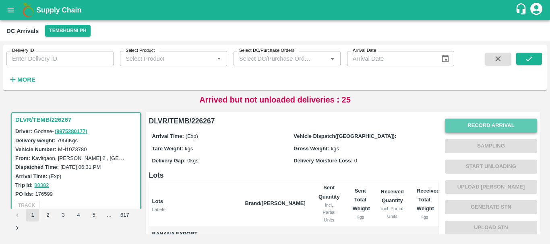
click at [448, 125] on button "Record Arrival" at bounding box center [491, 126] width 92 height 14
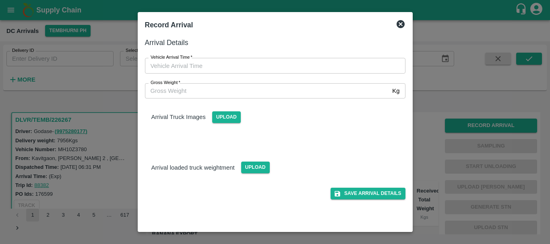
click at [328, 74] on div "Gross Weight   * Kg Gross Weight" at bounding box center [270, 86] width 270 height 25
type input "DD/MM/YYYY hh:mm aa"
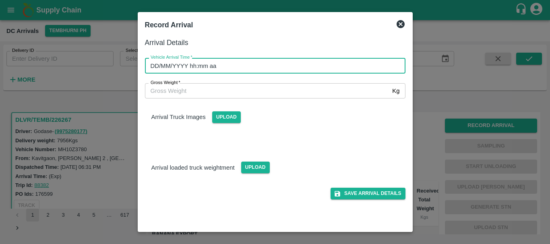
click at [276, 66] on input "DD/MM/YYYY hh:mm aa" at bounding box center [272, 65] width 255 height 15
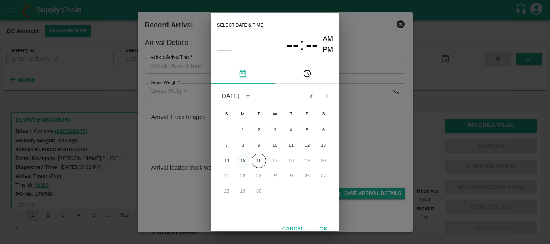
click at [242, 161] on button "15" at bounding box center [242, 161] width 14 height 14
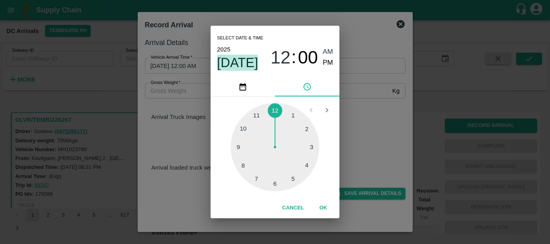
click at [246, 60] on span "[DATE]" at bounding box center [237, 63] width 41 height 16
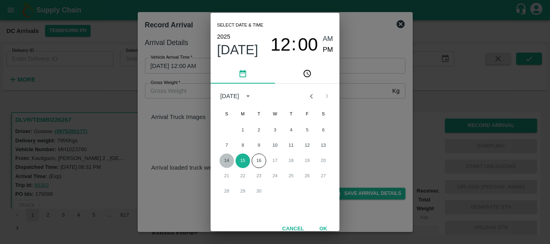
click at [224, 162] on button "14" at bounding box center [226, 161] width 14 height 14
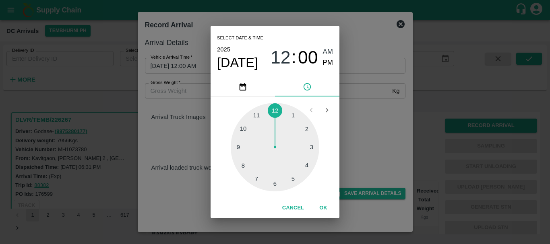
click at [238, 148] on div at bounding box center [275, 147] width 89 height 89
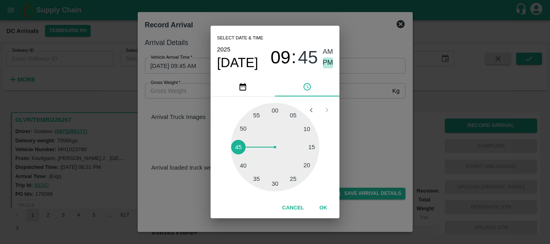
click at [327, 64] on span "PM" at bounding box center [328, 63] width 10 height 11
type input "[DATE] 09:45 PM"
click at [365, 105] on div "Select date & time [DATE] 09 : 45 AM PM 05 10 15 20 25 30 35 40 45 50 55 00 Can…" at bounding box center [275, 122] width 550 height 244
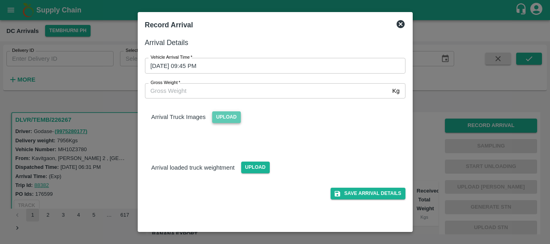
click at [218, 122] on span "Upload" at bounding box center [226, 117] width 29 height 12
click at [0, 0] on input "Upload" at bounding box center [0, 0] width 0 height 0
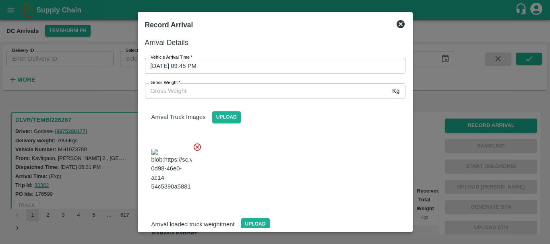
scroll to position [43, 0]
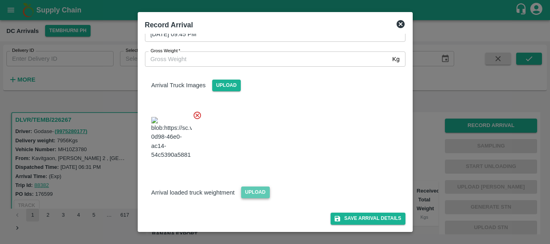
click at [244, 189] on span "Upload" at bounding box center [255, 193] width 29 height 12
click at [0, 0] on input "Upload" at bounding box center [0, 0] width 0 height 0
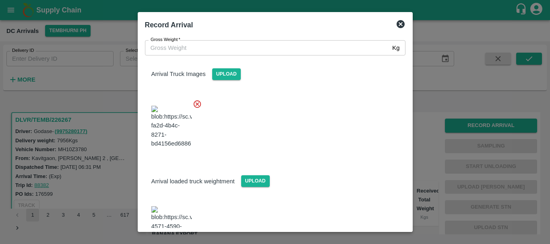
scroll to position [136, 0]
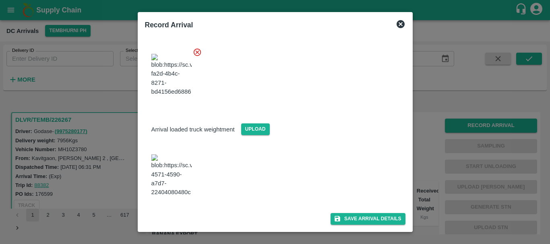
click at [165, 154] on img at bounding box center [171, 175] width 40 height 42
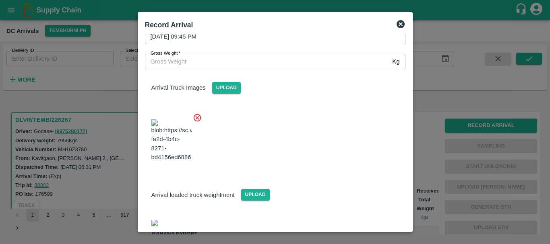
scroll to position [0, 0]
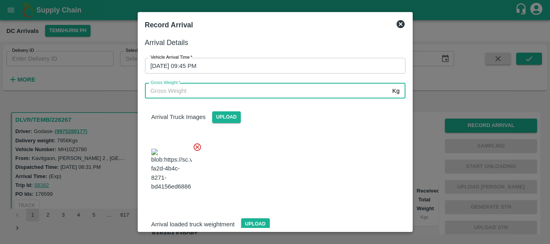
click at [189, 88] on input "Gross Weight   *" at bounding box center [267, 90] width 244 height 15
type input "14010"
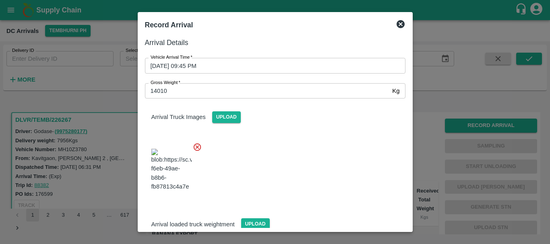
click at [256, 174] on div at bounding box center [271, 167] width 267 height 63
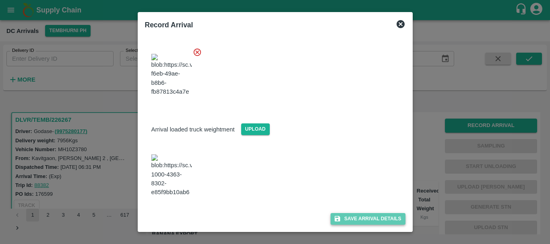
click at [335, 219] on icon "submit" at bounding box center [337, 219] width 6 height 6
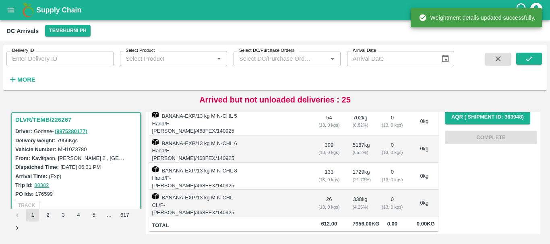
scroll to position [0, 0]
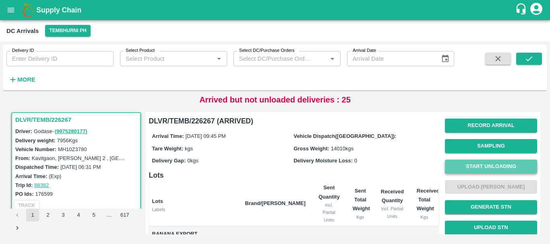
click at [456, 169] on button "Start Unloading" at bounding box center [491, 167] width 92 height 14
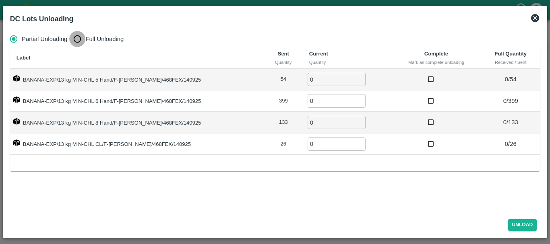
click at [81, 44] on input "Full Unloading" at bounding box center [77, 39] width 16 height 16
radio input "true"
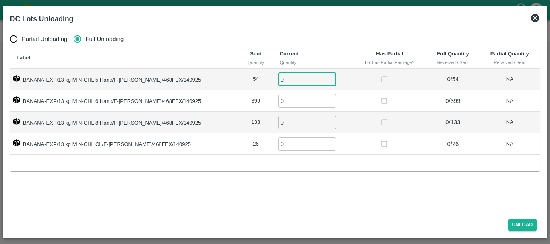
click at [299, 82] on input "0" at bounding box center [307, 79] width 58 height 13
type input "054"
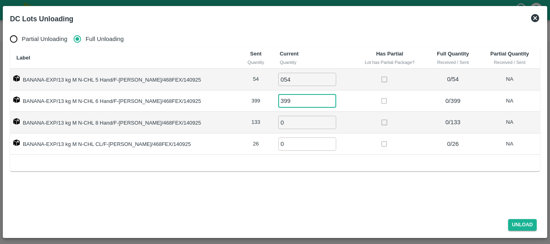
type input "399"
type input "133"
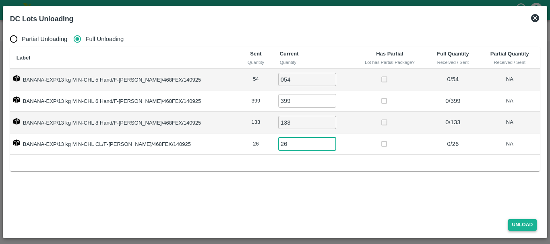
type input "26"
click at [521, 225] on button "Unload" at bounding box center [522, 225] width 29 height 12
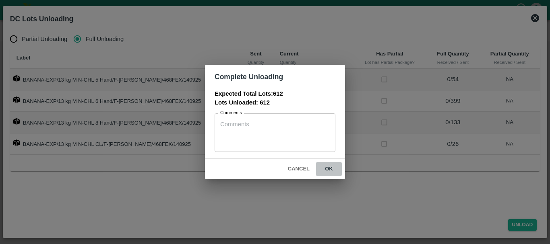
click at [328, 168] on button "ok" at bounding box center [329, 169] width 26 height 14
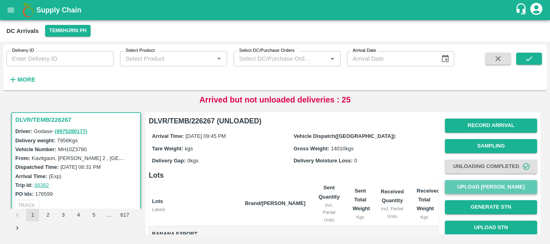
click at [460, 188] on button "Upload [PERSON_NAME]" at bounding box center [491, 187] width 92 height 14
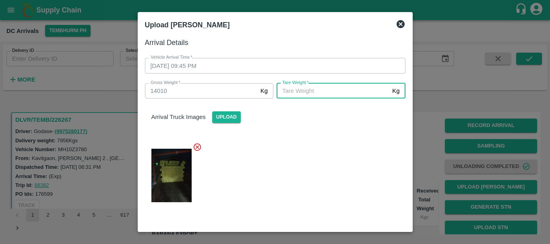
click at [305, 91] on input "[PERSON_NAME]   *" at bounding box center [332, 90] width 112 height 15
type input "5430"
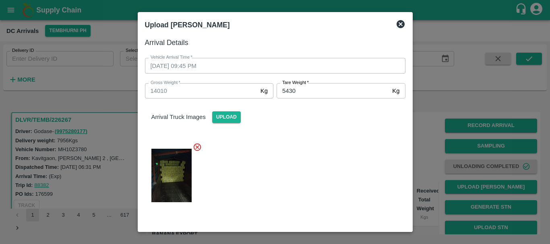
click at [311, 190] on div at bounding box center [271, 173] width 267 height 74
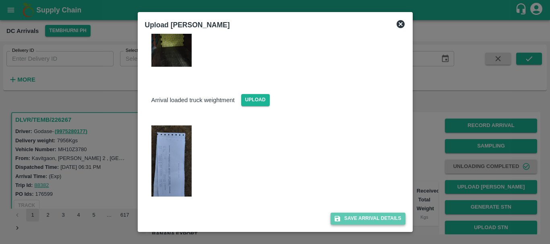
click at [340, 220] on button "Save Arrival Details" at bounding box center [367, 219] width 74 height 12
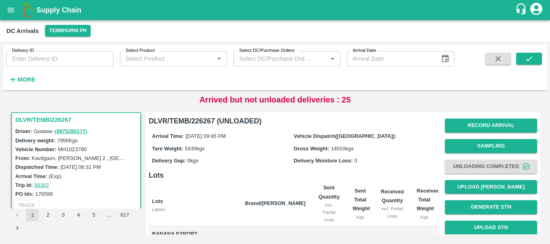
scroll to position [139, 0]
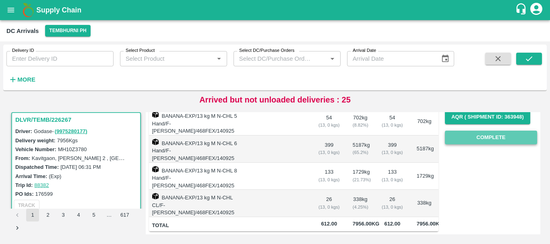
click at [468, 132] on button "Complete" at bounding box center [491, 138] width 92 height 14
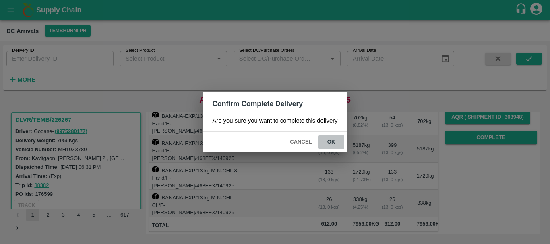
click at [336, 139] on button "ok" at bounding box center [331, 142] width 26 height 14
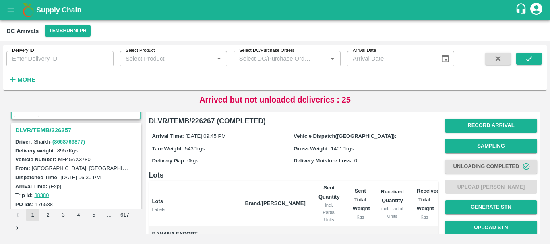
scroll to position [308, 0]
click at [59, 130] on h3 "DLVR/TEMB/226257" at bounding box center [77, 131] width 124 height 10
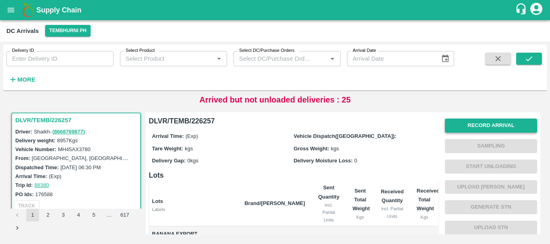
click at [461, 126] on button "Record Arrival" at bounding box center [491, 126] width 92 height 14
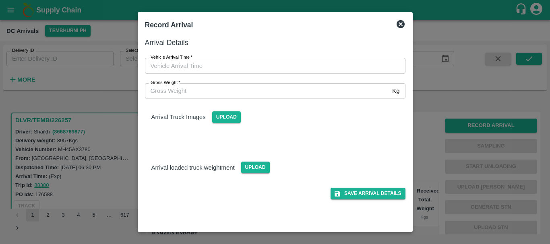
type input "DD/MM/YYYY hh:mm aa"
click at [350, 71] on input "DD/MM/YYYY hh:mm aa" at bounding box center [272, 65] width 255 height 15
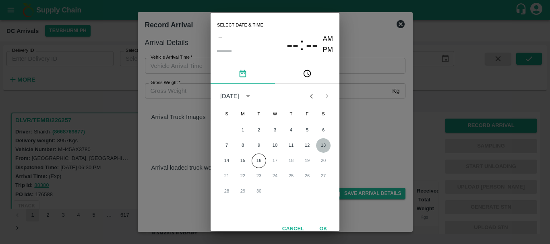
click at [324, 142] on button "13" at bounding box center [323, 145] width 14 height 14
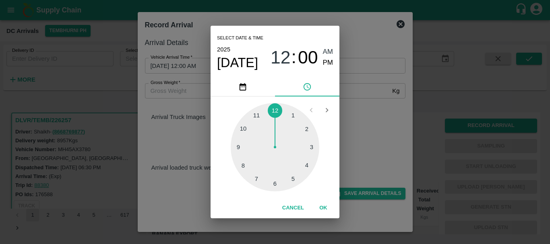
click at [244, 132] on div at bounding box center [275, 147] width 89 height 89
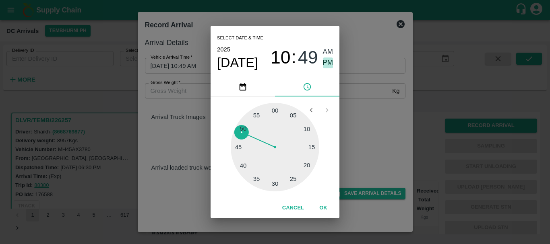
click at [330, 65] on span "PM" at bounding box center [328, 63] width 10 height 11
type input "[DATE] 10:49 PM"
click at [366, 110] on div "Select date & time [DATE] 10 : 49 AM PM 05 10 15 20 25 30 35 40 45 50 55 00 Can…" at bounding box center [275, 122] width 550 height 244
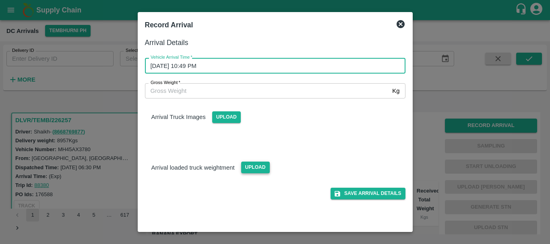
click at [254, 164] on span "Upload" at bounding box center [255, 168] width 29 height 12
click at [0, 0] on input "Upload" at bounding box center [0, 0] width 0 height 0
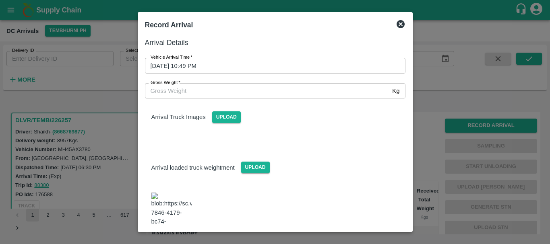
scroll to position [17, 0]
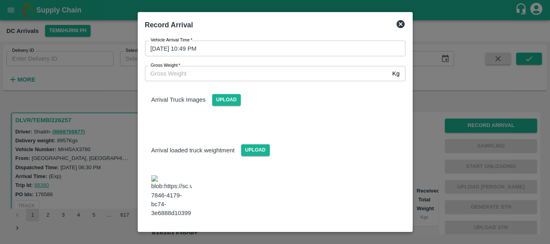
click at [177, 183] on img at bounding box center [171, 196] width 40 height 42
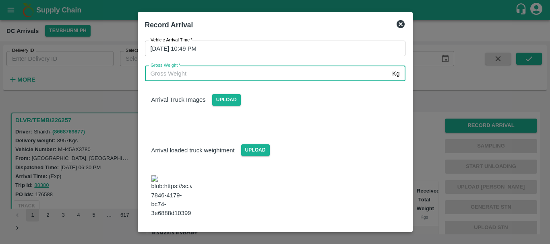
click at [177, 72] on input "Gross Weight   *" at bounding box center [267, 73] width 244 height 15
type input "15370"
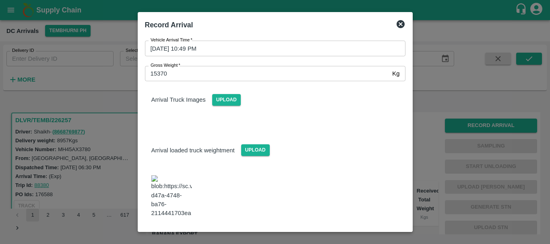
click at [356, 159] on div "Arrival loaded truck weightment Upload" at bounding box center [271, 175] width 267 height 101
click at [345, 234] on button "Save Arrival Details" at bounding box center [367, 240] width 74 height 12
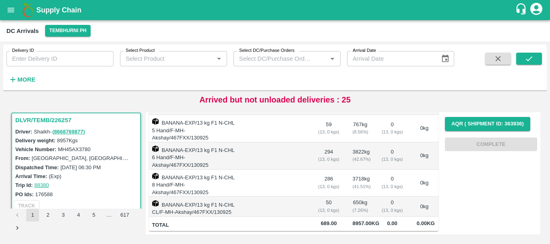
scroll to position [0, 0]
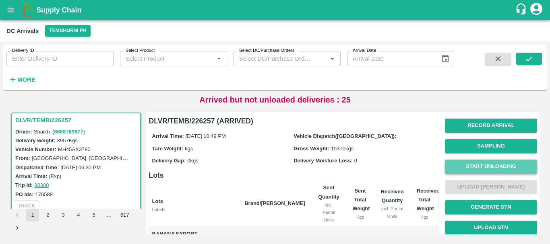
click at [459, 169] on button "Start Unloading" at bounding box center [491, 167] width 92 height 14
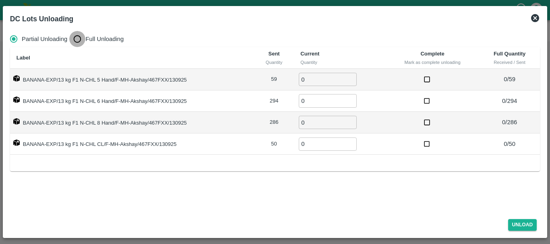
click at [74, 40] on input "Full Unloading" at bounding box center [77, 39] width 16 height 16
radio input "true"
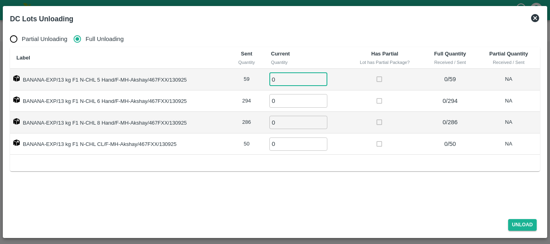
click at [296, 83] on input "0" at bounding box center [298, 79] width 58 height 13
type input "059"
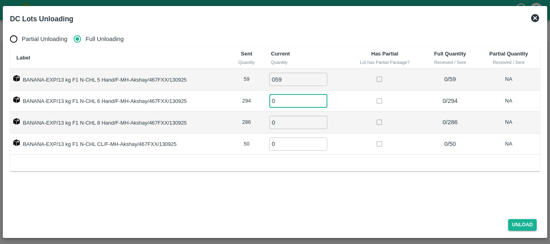
type input "3"
type input "294"
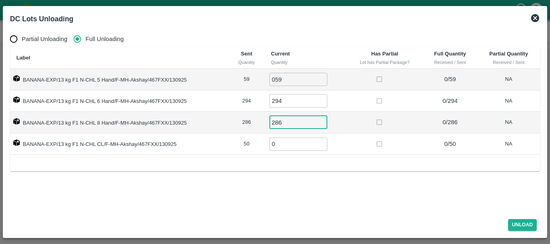
type input "286"
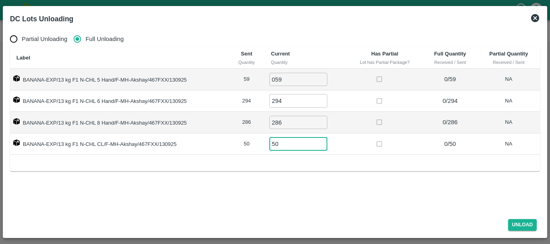
type input "50"
click at [507, 225] on span "Unload" at bounding box center [522, 225] width 35 height 12
click at [510, 225] on button "Unload" at bounding box center [522, 225] width 29 height 12
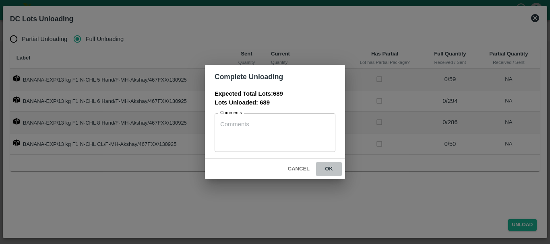
click at [331, 170] on button "ok" at bounding box center [329, 169] width 26 height 14
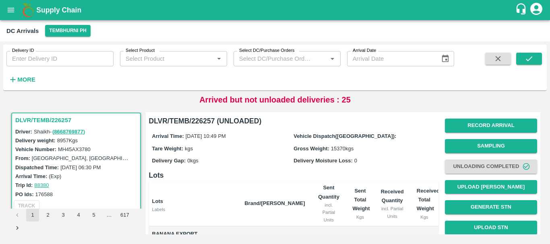
scroll to position [0, 0]
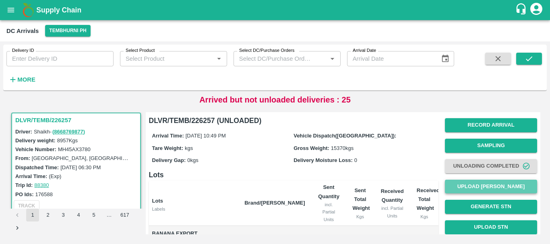
click at [468, 183] on button "Upload [PERSON_NAME]" at bounding box center [491, 187] width 92 height 14
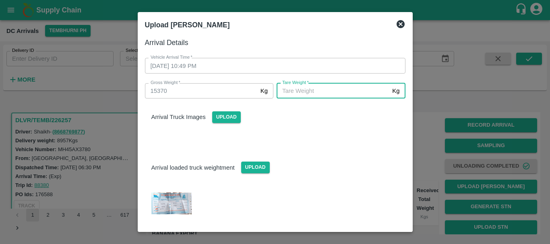
click at [324, 93] on input "[PERSON_NAME]   *" at bounding box center [332, 90] width 112 height 15
type input "5600"
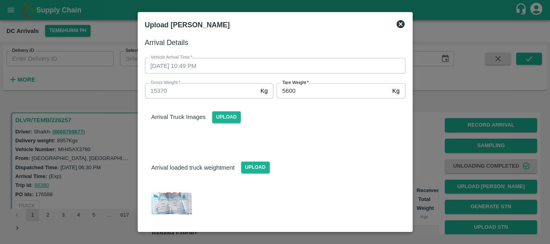
click at [330, 146] on div "Arrival loaded truck weightment Upload" at bounding box center [271, 182] width 267 height 80
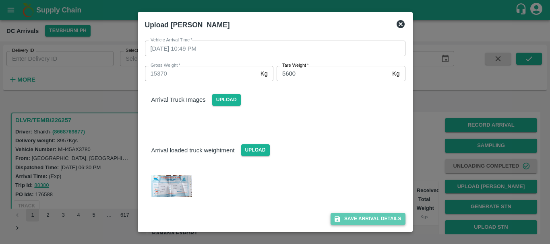
click at [362, 217] on button "Save Arrival Details" at bounding box center [367, 219] width 74 height 12
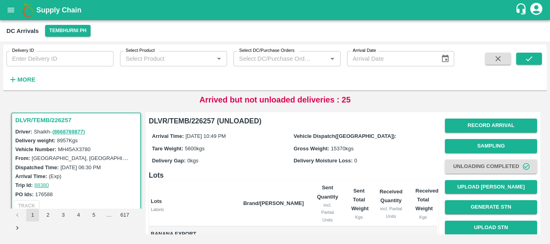
scroll to position [139, 0]
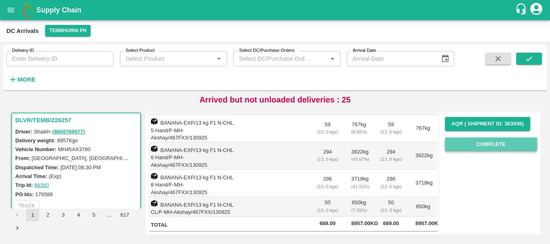
click at [466, 138] on button "Complete" at bounding box center [491, 145] width 92 height 14
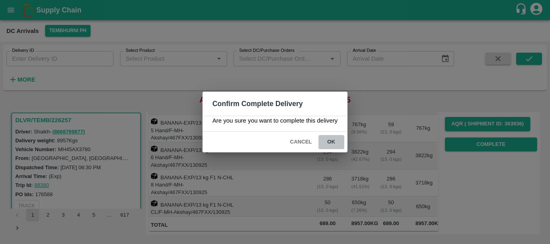
click at [331, 138] on button "ok" at bounding box center [331, 142] width 26 height 14
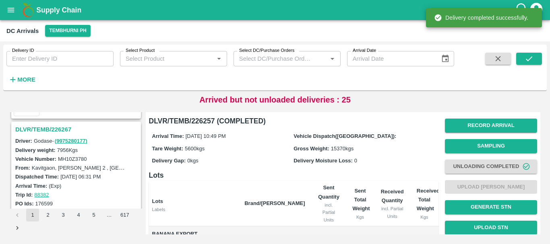
scroll to position [204, 0]
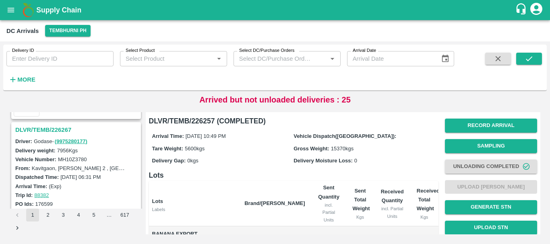
click at [52, 128] on h3 "DLVR/TEMB/226267" at bounding box center [77, 130] width 124 height 10
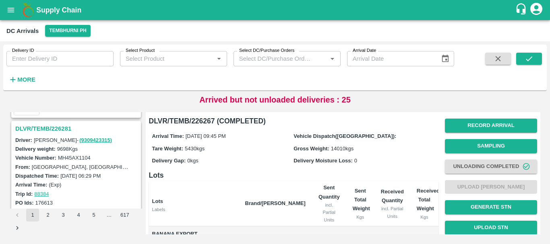
scroll to position [99, 0]
click at [60, 125] on h3 "DLVR/TEMB/226281" at bounding box center [77, 129] width 124 height 10
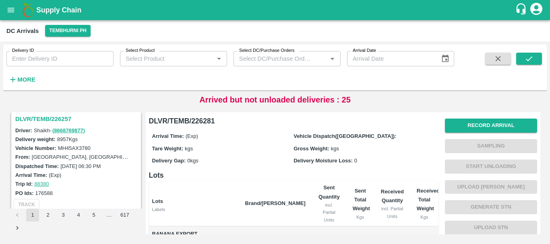
scroll to position [319, 0]
click at [55, 114] on h3 "DLVR/TEMB/226257" at bounding box center [77, 119] width 124 height 10
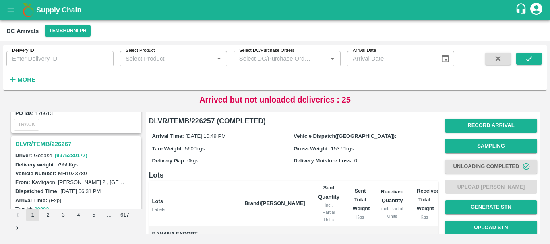
scroll to position [187, 0]
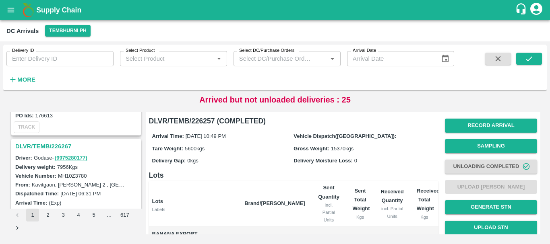
click at [66, 144] on h3 "DLVR/TEMB/226267" at bounding box center [77, 146] width 124 height 10
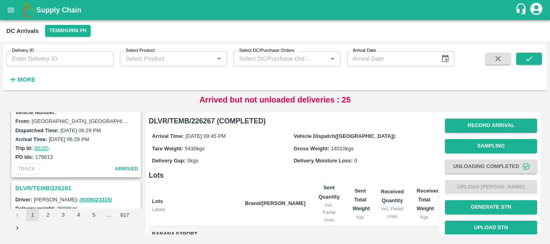
scroll to position [39, 0]
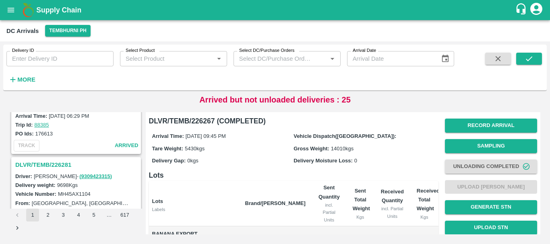
click at [55, 162] on h3 "DLVR/TEMB/226281" at bounding box center [77, 165] width 124 height 10
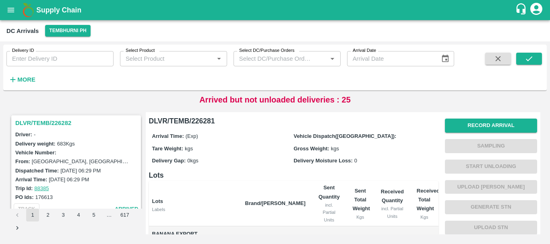
click at [75, 126] on h3 "DLVR/TEMB/226282" at bounding box center [77, 123] width 124 height 10
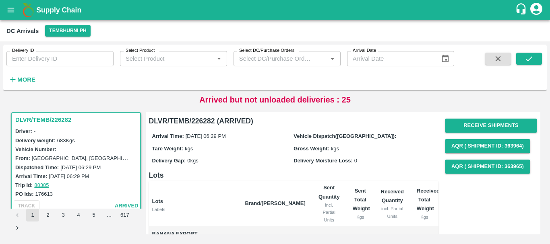
click at [50, 127] on div "Driver: -" at bounding box center [77, 131] width 124 height 9
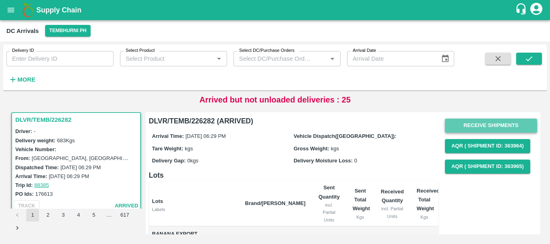
click at [493, 123] on button "Receive Shipments" at bounding box center [491, 126] width 92 height 14
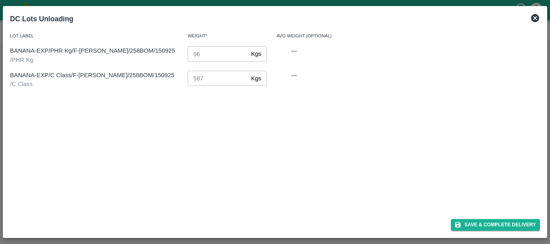
click at [473, 234] on div "Save & Complete Delivery" at bounding box center [275, 223] width 536 height 21
click at [465, 223] on button "Save & Complete Delivery" at bounding box center [495, 225] width 89 height 12
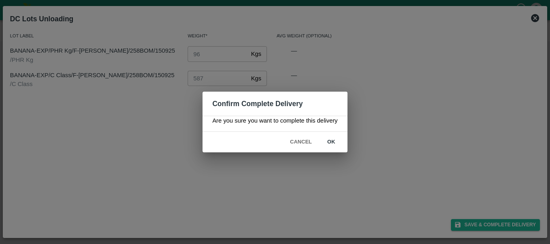
click at [334, 141] on button "ok" at bounding box center [331, 142] width 26 height 14
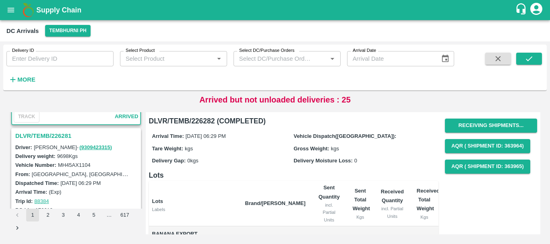
click at [50, 135] on h3 "DLVR/TEMB/226281" at bounding box center [77, 136] width 124 height 10
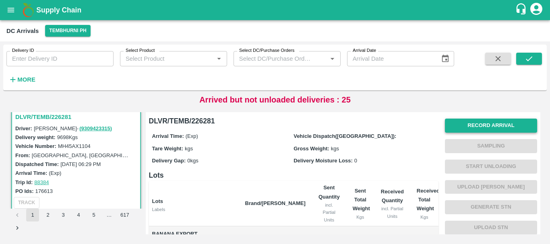
click at [467, 122] on button "Record Arrival" at bounding box center [491, 126] width 92 height 14
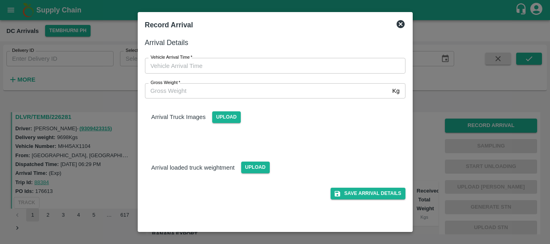
type input "DD/MM/YYYY hh:mm aa"
click at [296, 66] on input "DD/MM/YYYY hh:mm aa" at bounding box center [272, 65] width 255 height 15
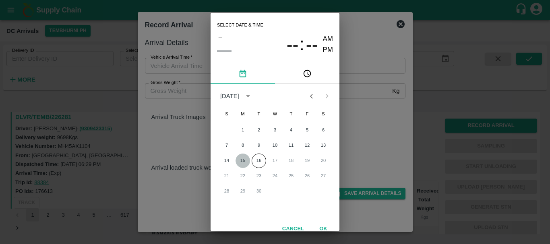
click at [243, 160] on button "15" at bounding box center [242, 161] width 14 height 14
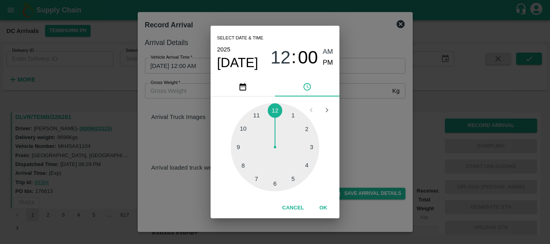
click at [244, 130] on div at bounding box center [275, 147] width 89 height 89
click at [305, 148] on div at bounding box center [275, 147] width 89 height 89
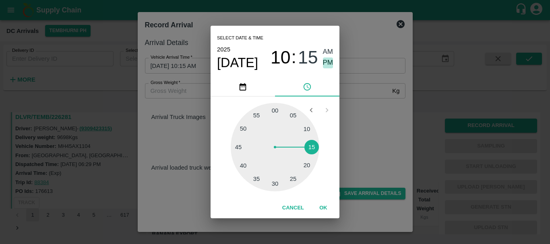
click at [323, 62] on span "PM" at bounding box center [328, 63] width 10 height 11
type input "[DATE] 10:15 PM"
click at [378, 144] on div "Select date & time [DATE] 10 : 15 AM PM 05 10 15 20 25 30 35 40 45 50 55 00 Can…" at bounding box center [275, 122] width 550 height 244
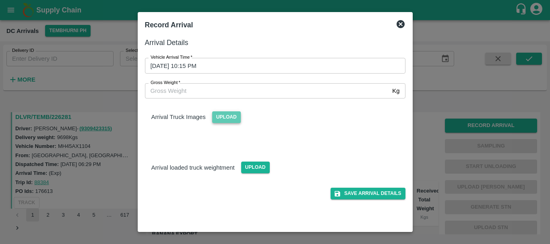
click at [235, 121] on span "Upload" at bounding box center [226, 117] width 29 height 12
click at [0, 0] on input "Upload" at bounding box center [0, 0] width 0 height 0
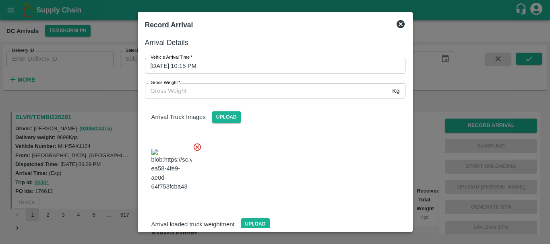
scroll to position [43, 0]
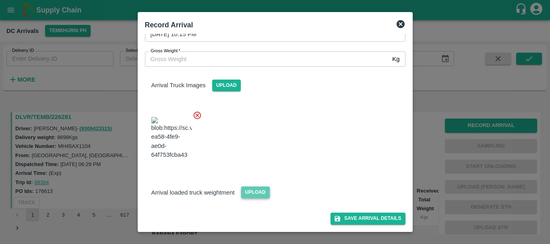
click at [247, 192] on span "Upload" at bounding box center [255, 193] width 29 height 12
click at [0, 0] on input "Upload" at bounding box center [0, 0] width 0 height 0
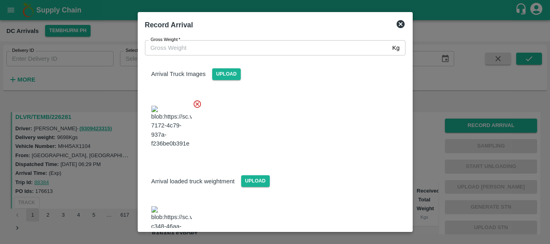
scroll to position [86, 0]
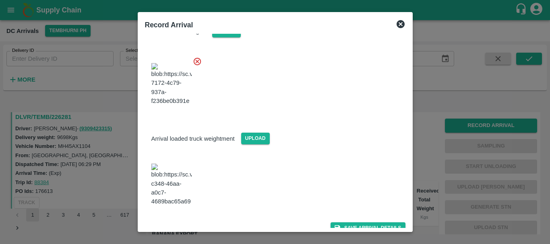
click at [165, 193] on img at bounding box center [171, 185] width 40 height 42
click at [253, 144] on span "Upload" at bounding box center [255, 139] width 29 height 12
click at [0, 0] on input "Upload" at bounding box center [0, 0] width 0 height 0
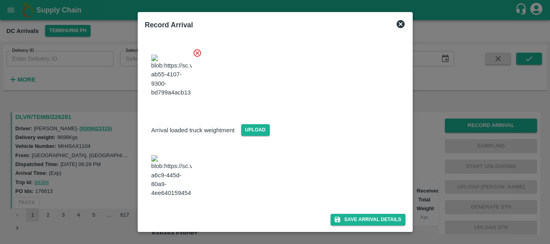
click at [176, 192] on img at bounding box center [171, 176] width 40 height 42
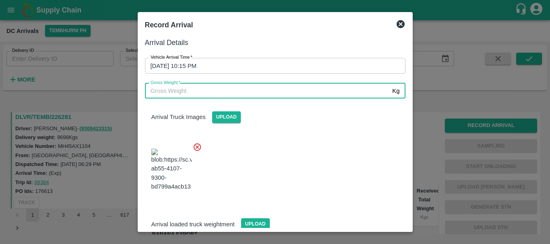
click at [189, 89] on input "Gross Weight   *" at bounding box center [267, 90] width 244 height 15
type input "16450"
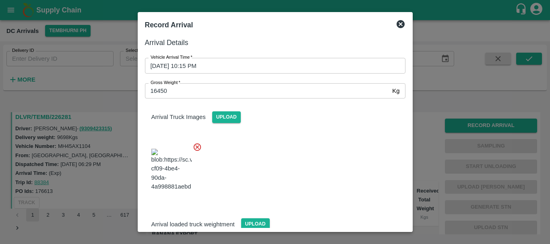
click at [303, 174] on div at bounding box center [271, 167] width 267 height 63
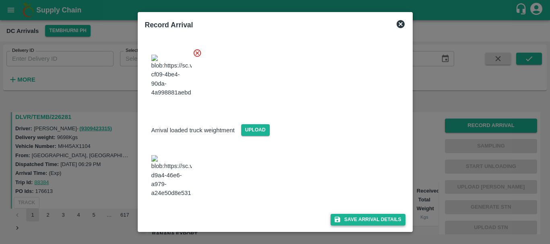
click at [366, 220] on button "Save Arrival Details" at bounding box center [367, 220] width 74 height 12
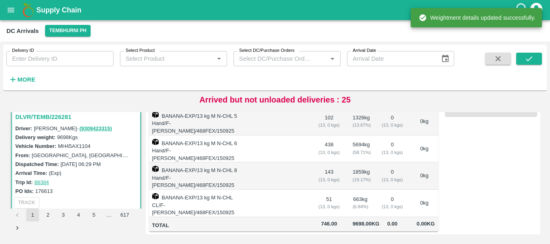
scroll to position [0, 0]
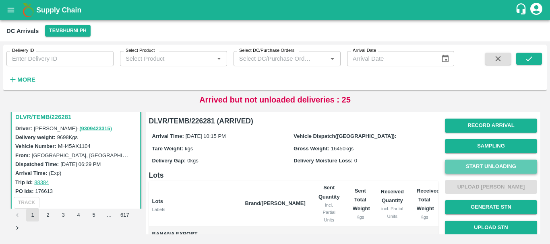
click at [466, 164] on button "Start Unloading" at bounding box center [491, 167] width 92 height 14
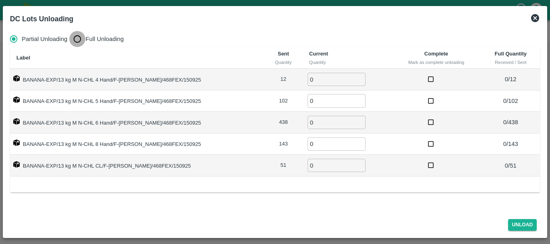
click at [76, 33] on input "Full Unloading" at bounding box center [77, 39] width 16 height 16
radio input "true"
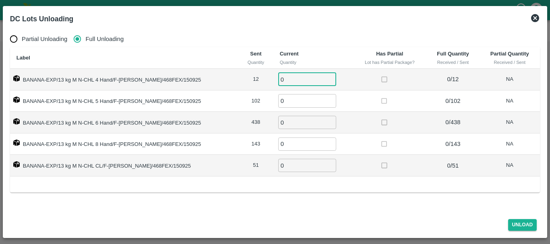
click at [295, 78] on input "0" at bounding box center [307, 79] width 58 height 13
type input "012"
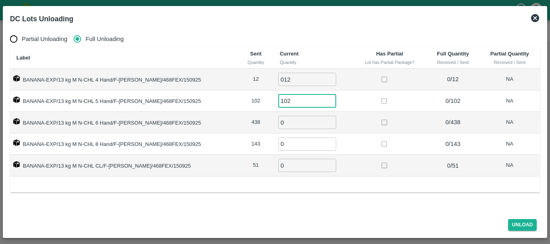
type input "102"
type input "438"
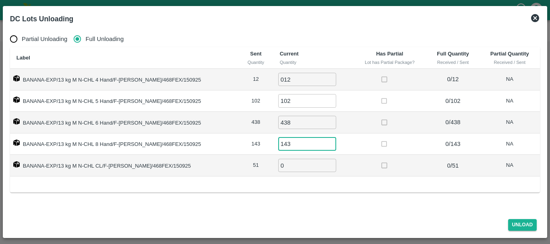
type input "143"
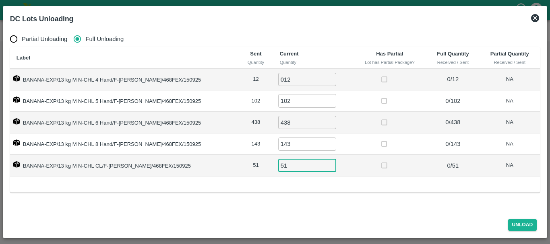
type input "51"
click at [527, 218] on div "Unload" at bounding box center [275, 223] width 536 height 21
click at [527, 224] on button "Unload" at bounding box center [522, 225] width 29 height 12
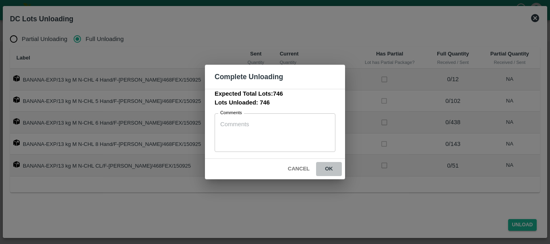
click at [327, 169] on button "ok" at bounding box center [329, 169] width 26 height 14
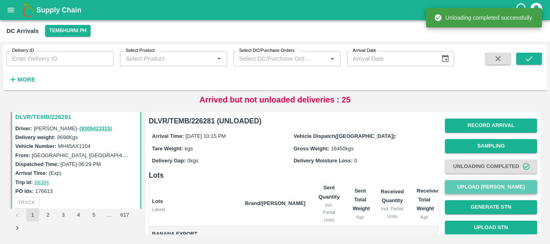
click at [478, 188] on button "Upload [PERSON_NAME]" at bounding box center [491, 187] width 92 height 14
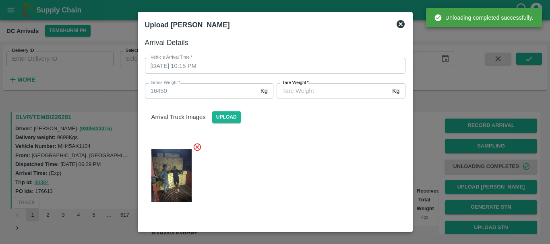
click at [309, 90] on input "[PERSON_NAME]   *" at bounding box center [332, 90] width 112 height 15
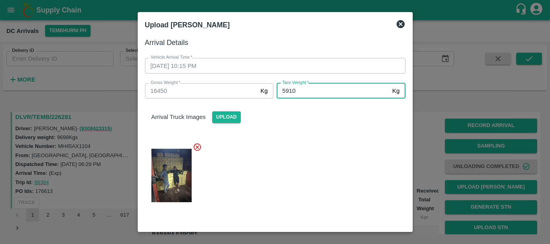
type input "5910"
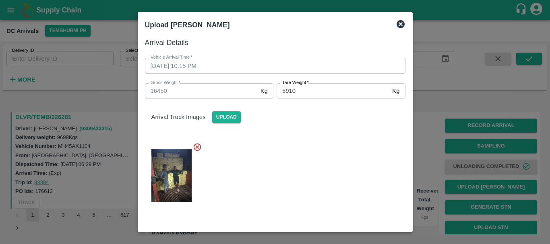
click at [305, 167] on div at bounding box center [271, 173] width 267 height 74
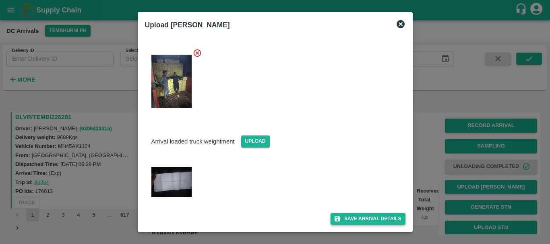
click at [362, 218] on button "Save Arrival Details" at bounding box center [367, 219] width 74 height 12
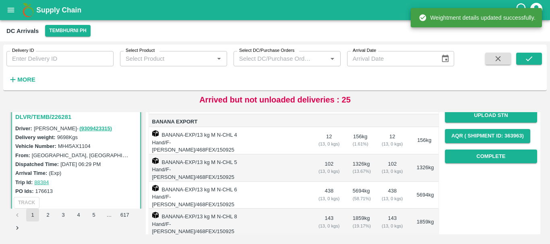
scroll to position [112, 0]
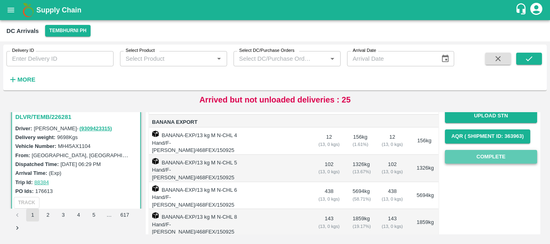
click at [474, 156] on button "Complete" at bounding box center [491, 157] width 92 height 14
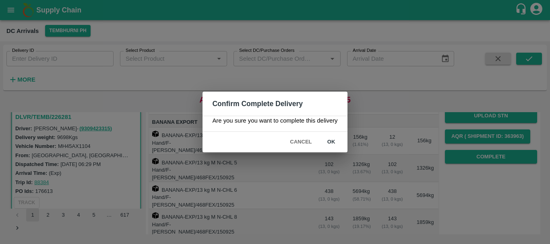
click at [328, 150] on div "Cancel ok" at bounding box center [274, 142] width 144 height 21
click at [331, 141] on button "ok" at bounding box center [331, 142] width 26 height 14
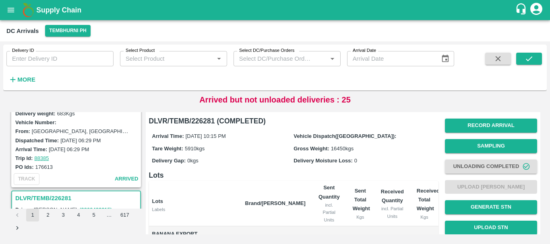
scroll to position [0, 0]
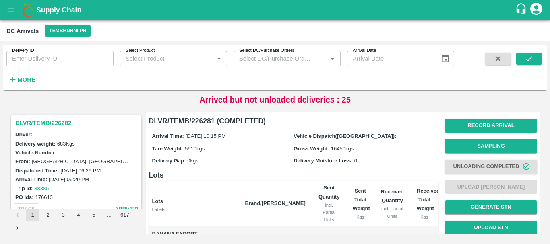
click at [53, 124] on h3 "DLVR/TEMB/226282" at bounding box center [77, 123] width 124 height 10
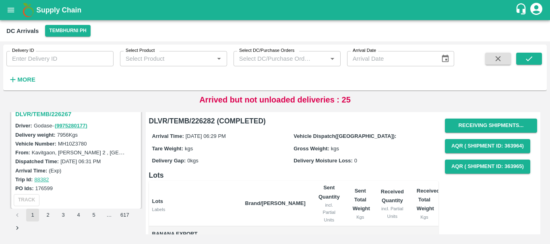
scroll to position [219, 0]
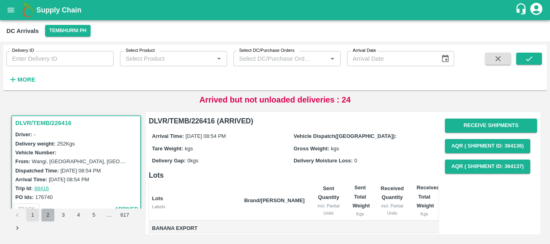
click at [49, 216] on button "2" at bounding box center [47, 215] width 13 height 13
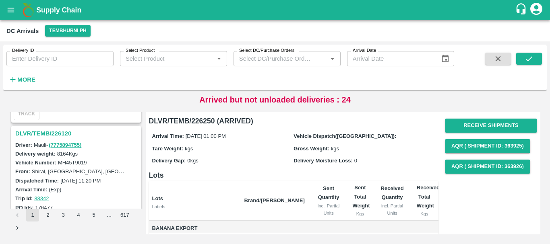
scroll to position [1146, 0]
click at [54, 136] on h3 "DLVR/TEMB/226120" at bounding box center [77, 134] width 124 height 10
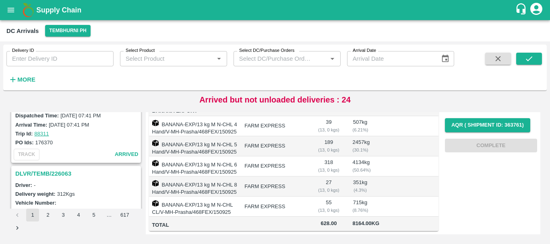
scroll to position [2209, 0]
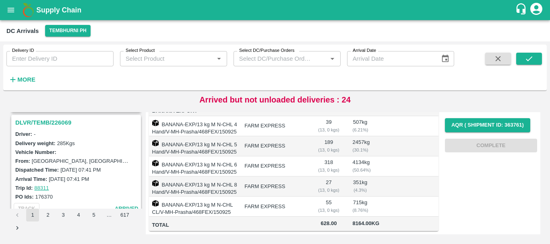
click at [57, 123] on h3 "DLVR/TEMB/226069" at bounding box center [77, 122] width 124 height 10
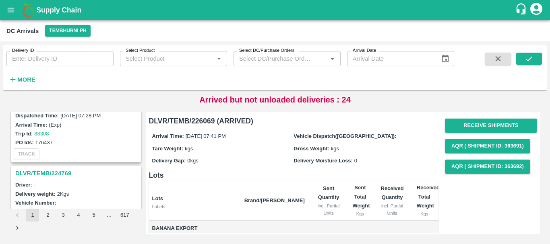
scroll to position [2473, 0]
click at [56, 171] on h3 "DLVR/TEMB/224769" at bounding box center [77, 174] width 124 height 10
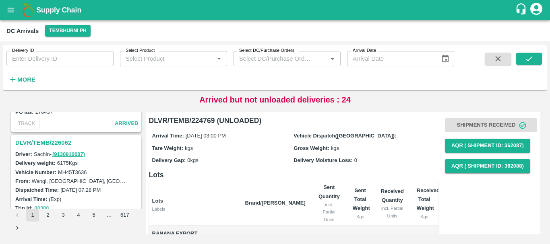
scroll to position [2399, 0]
click at [57, 140] on h3 "DLVR/TEMB/226062" at bounding box center [77, 143] width 124 height 10
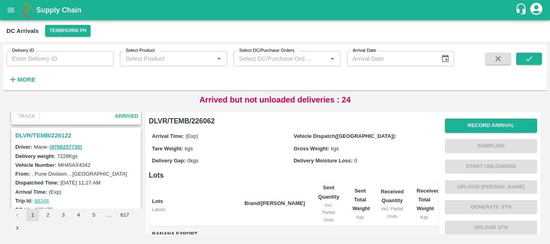
scroll to position [1039, 0]
click at [60, 133] on h3 "DLVR/TEMB/226122" at bounding box center [77, 136] width 124 height 10
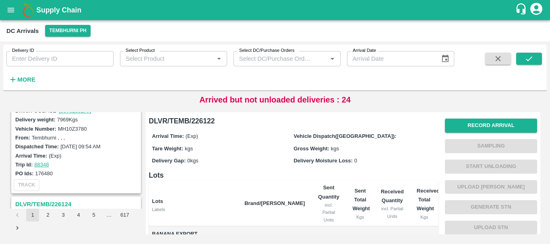
scroll to position [732, 0]
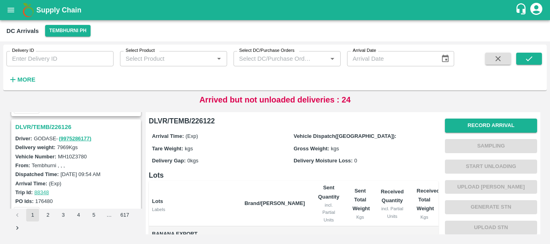
click at [56, 126] on h3 "DLVR/TEMB/226126" at bounding box center [77, 127] width 124 height 10
